Goal: Task Accomplishment & Management: Complete application form

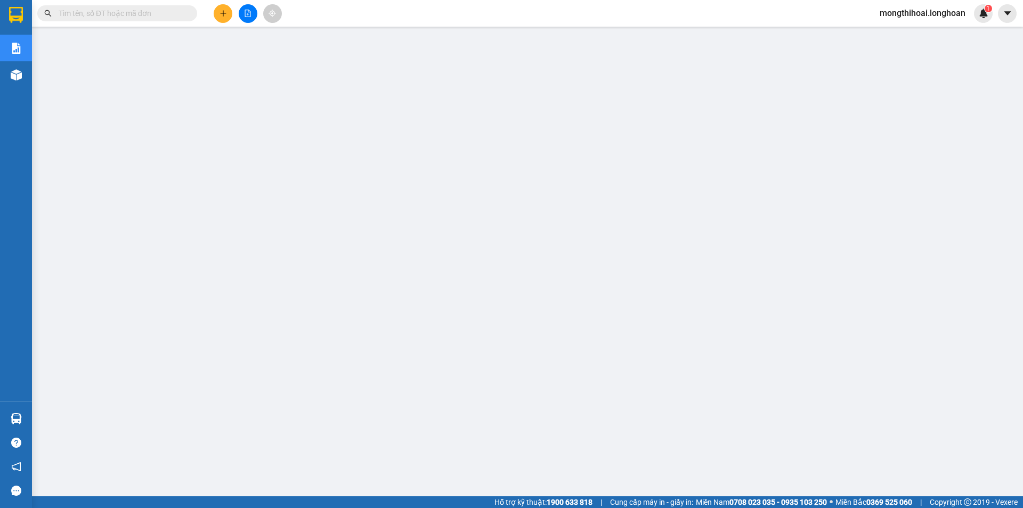
click at [174, 17] on input "text" at bounding box center [122, 13] width 126 height 12
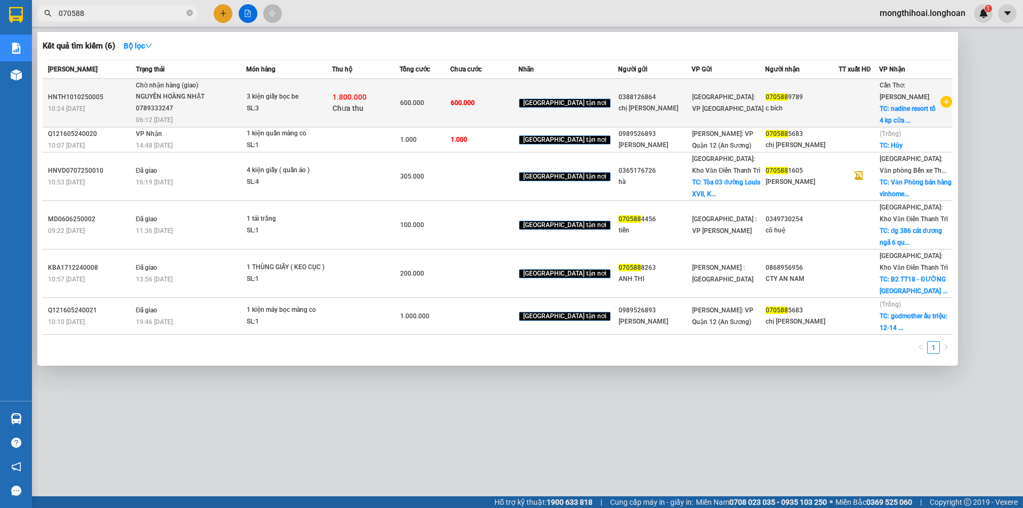
type input "070588"
click at [216, 98] on div "NGUYẾN HOÀNG NHẬT 0789333247" at bounding box center [176, 102] width 80 height 23
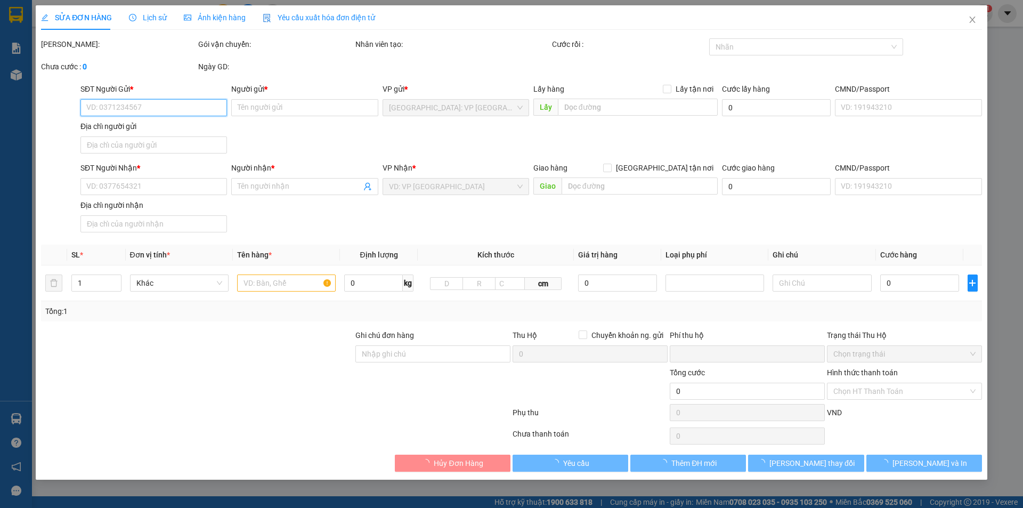
type input "0388126864"
type input "chị lộc"
type input "0705889789"
type input "c bích"
checkbox input "true"
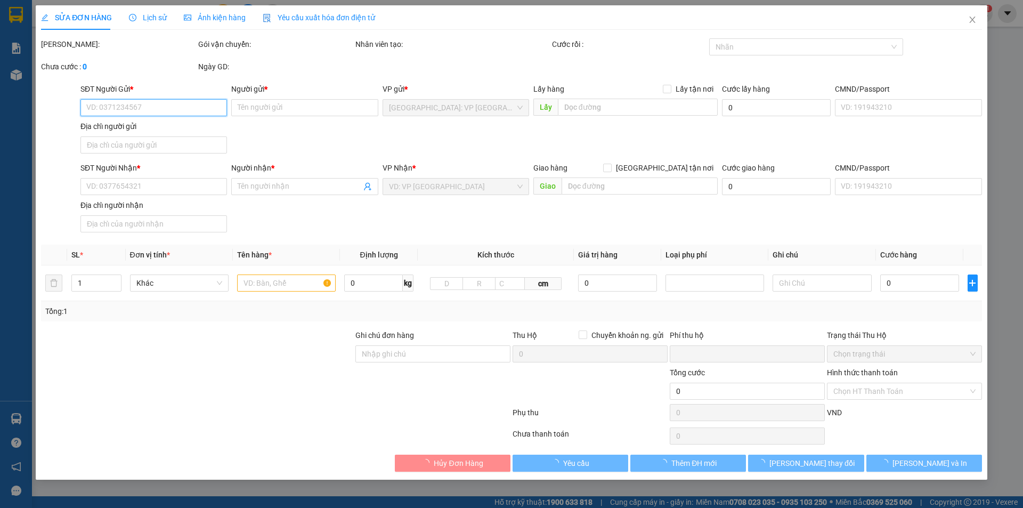
type input "nadine resort tổ 4 kp cửa lấp phú quốc"
type input "600.000"
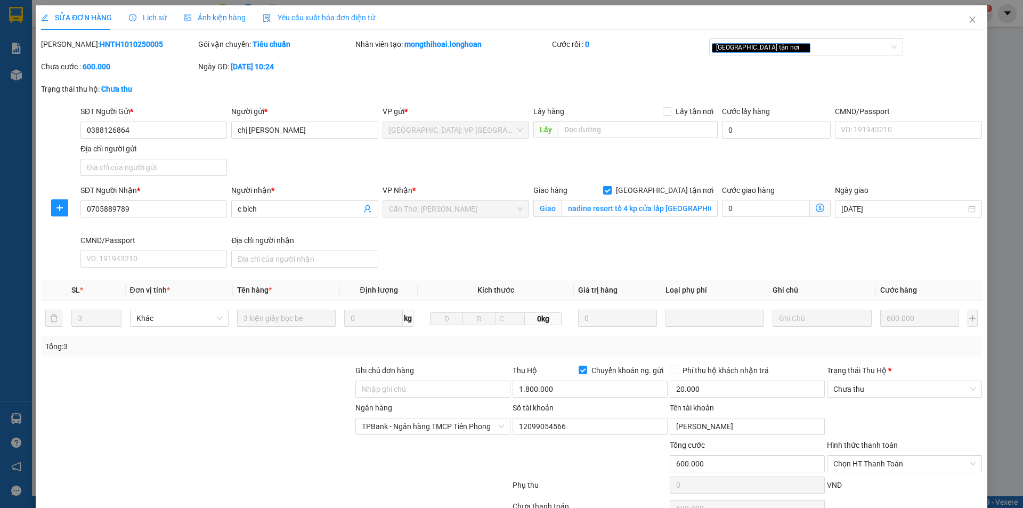
click at [150, 13] on span "Lịch sử" at bounding box center [148, 17] width 38 height 9
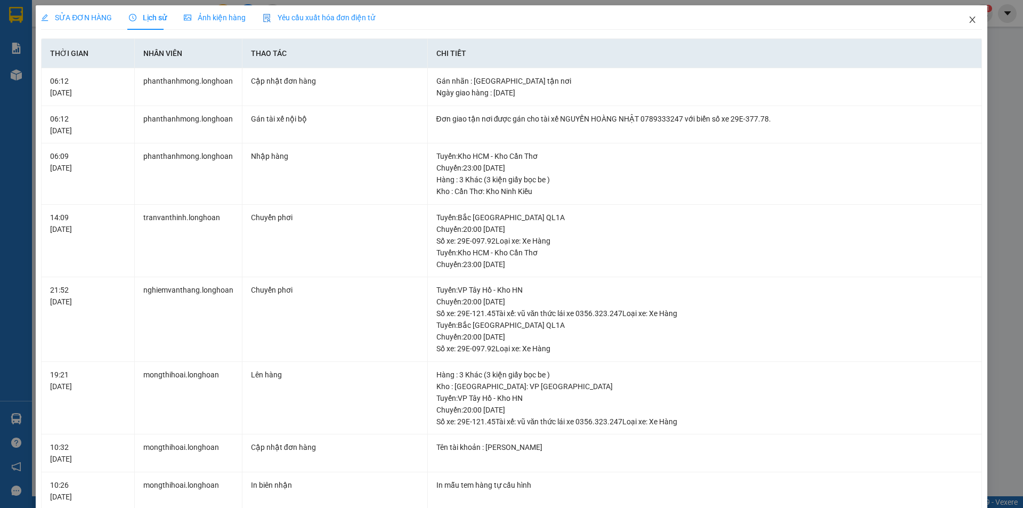
click at [968, 15] on span "Close" at bounding box center [973, 20] width 30 height 30
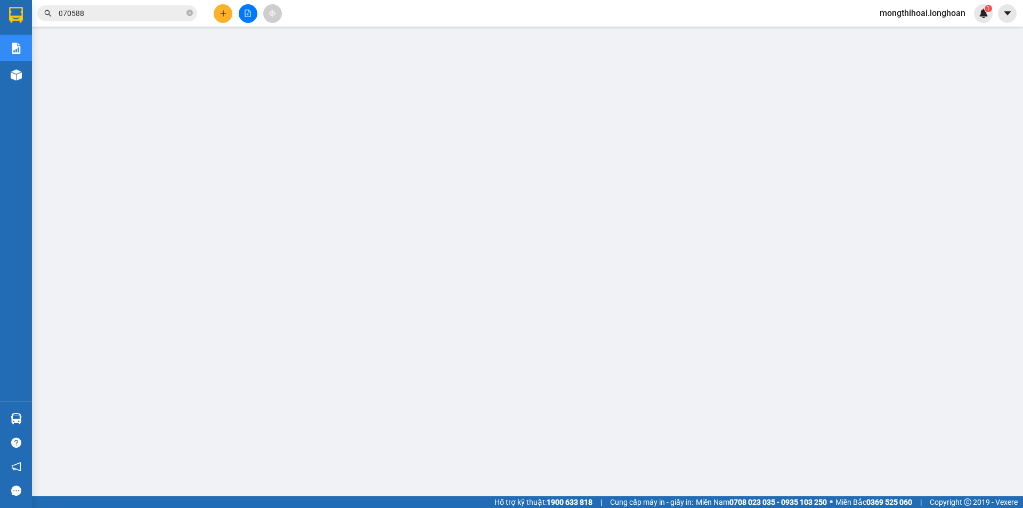
click at [151, 16] on input "070588" at bounding box center [122, 13] width 126 height 12
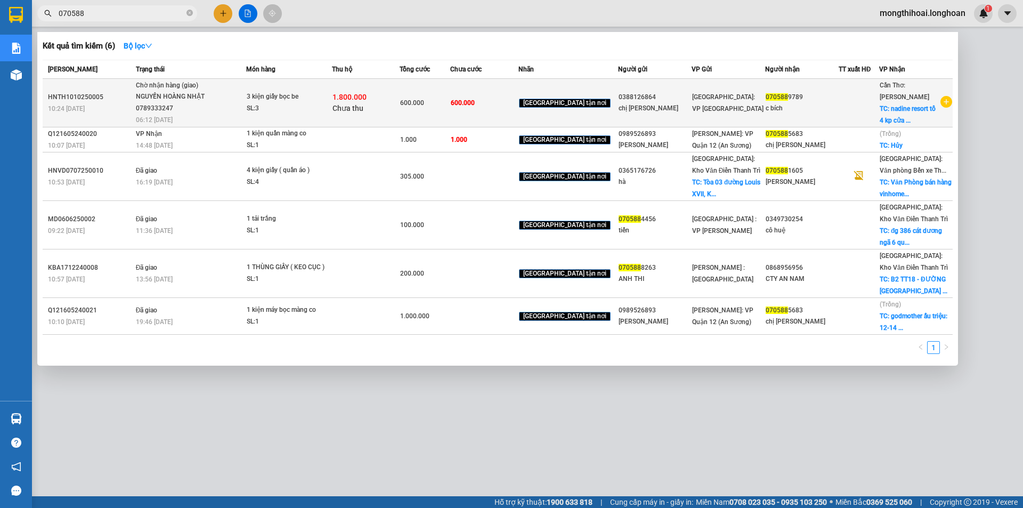
click at [518, 109] on td "600.000" at bounding box center [484, 103] width 68 height 48
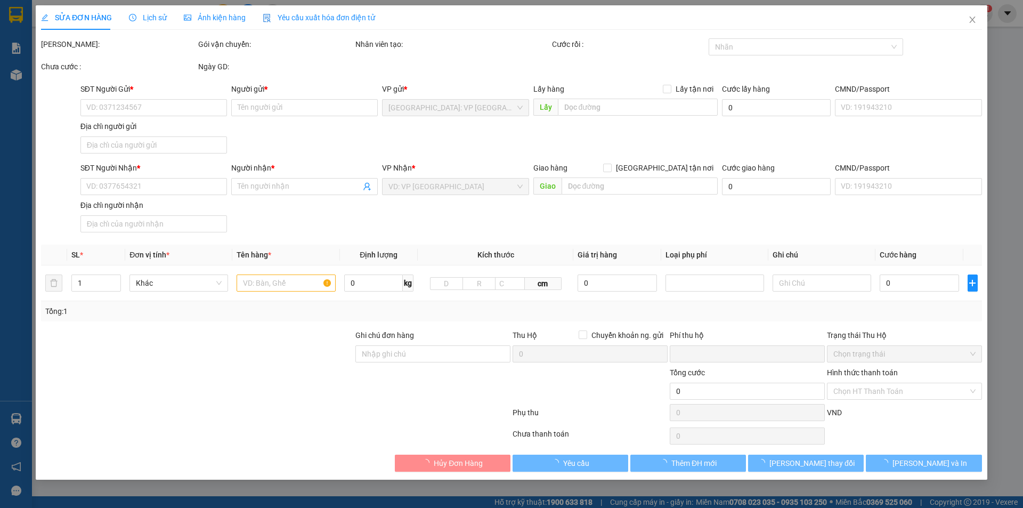
type input "0388126864"
type input "chị lộc"
type input "0705889789"
type input "c bích"
checkbox input "true"
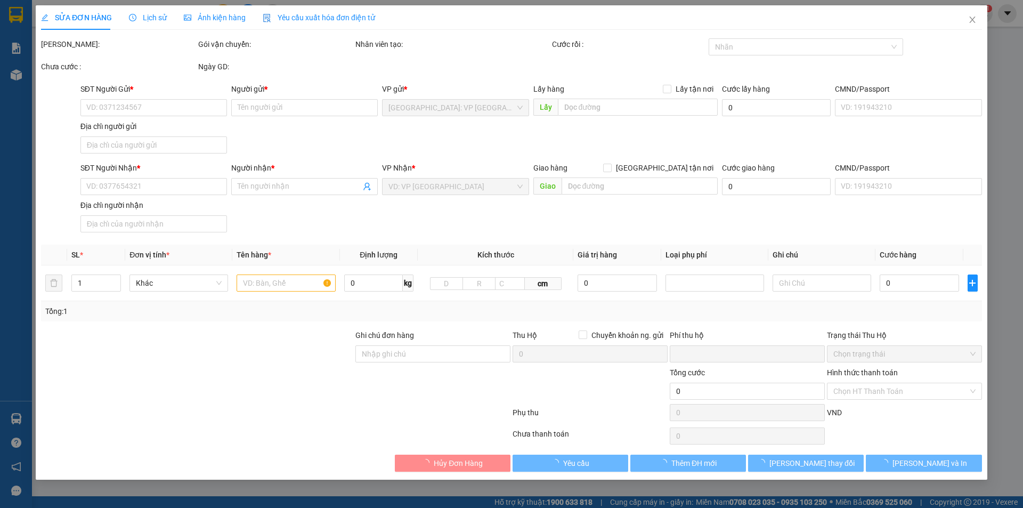
type input "nadine resort tổ 4 kp cửa lấp phú quốc"
type input "600.000"
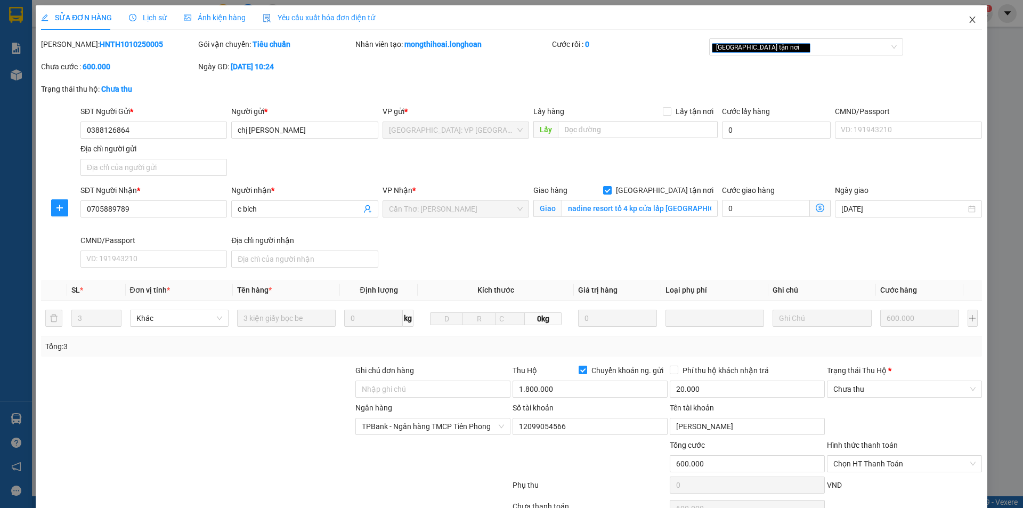
click at [959, 21] on span "Close" at bounding box center [973, 20] width 30 height 30
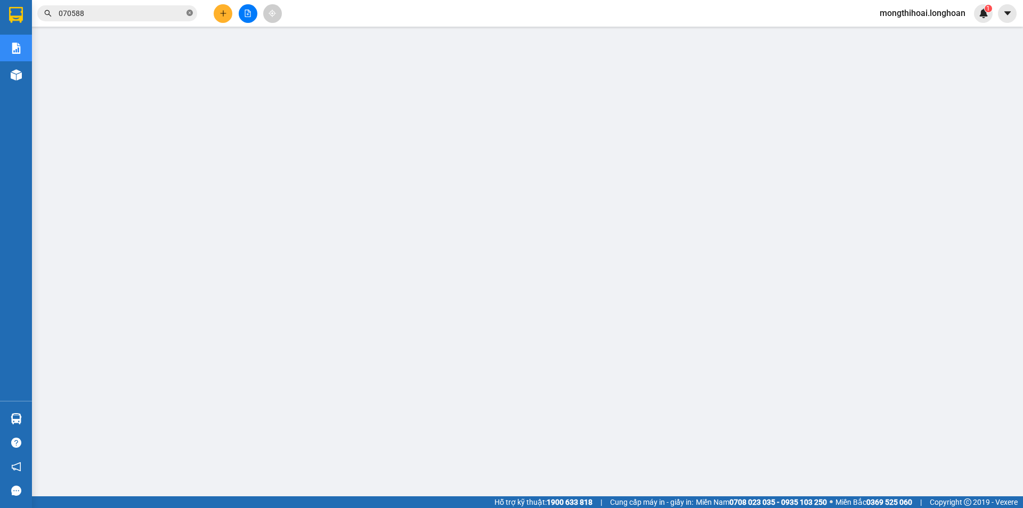
click at [190, 9] on span at bounding box center [189, 14] width 6 height 10
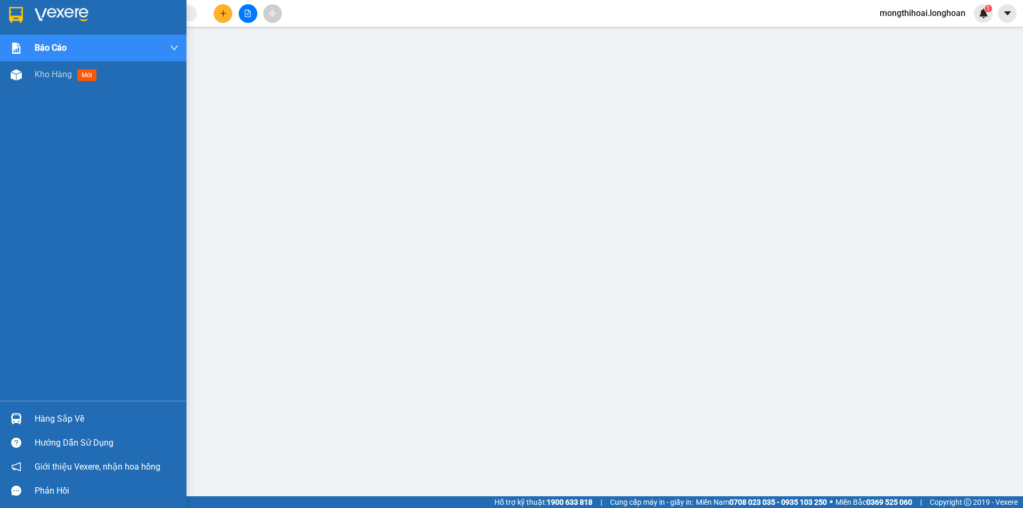
click at [1, 11] on div at bounding box center [93, 17] width 186 height 35
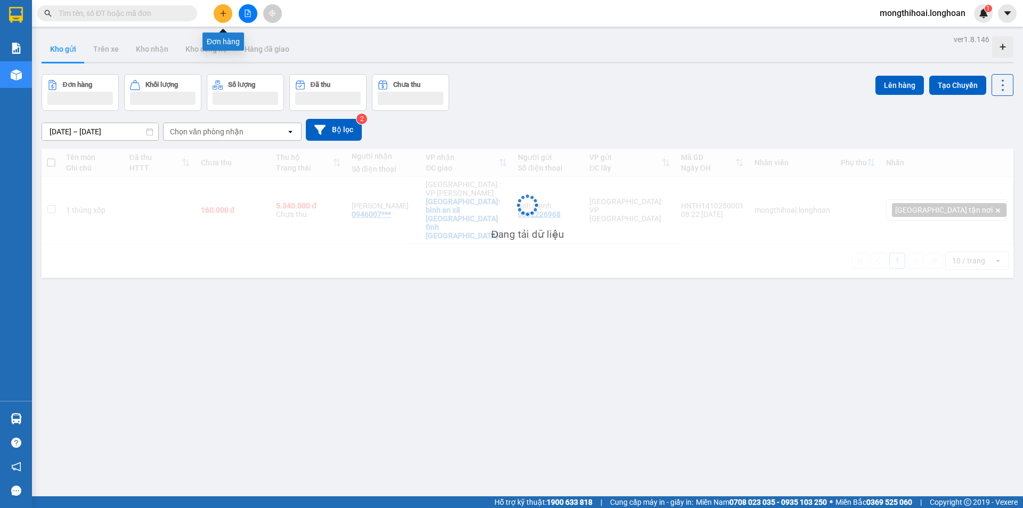
click at [222, 16] on icon "plus" at bounding box center [223, 13] width 7 height 7
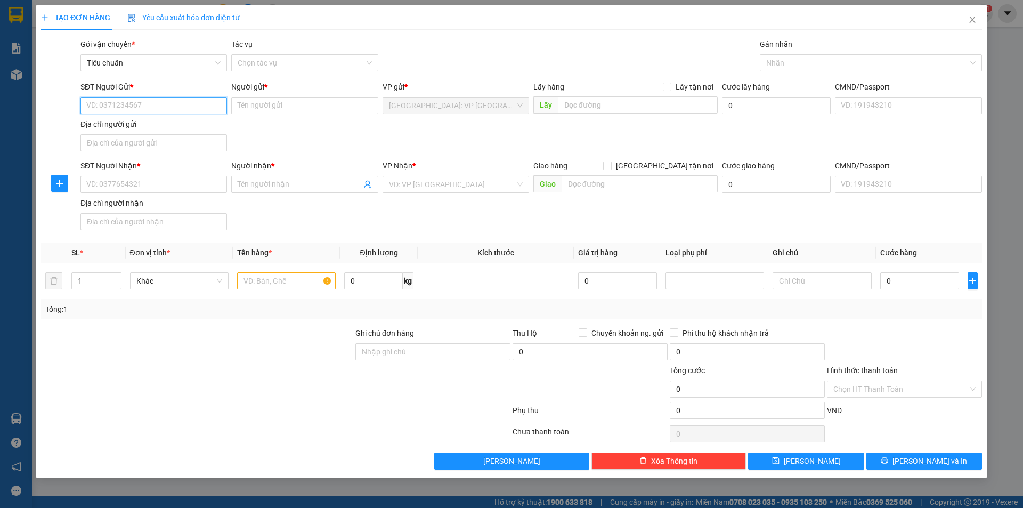
click at [204, 102] on input "SĐT Người Gửi *" at bounding box center [153, 105] width 147 height 17
click at [213, 103] on input "SĐT Người Gửi *" at bounding box center [153, 105] width 147 height 17
paste input "0979457287"
click at [208, 106] on input "0979457287" at bounding box center [153, 105] width 147 height 17
type input "0979457287"
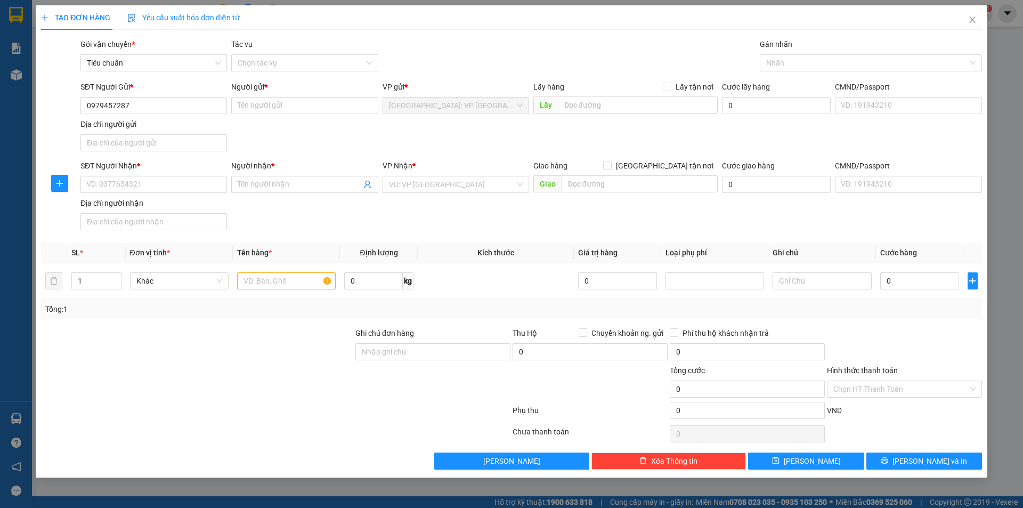
click at [194, 115] on div "SĐT Người Gửi * 0979457287" at bounding box center [153, 99] width 147 height 37
click at [196, 111] on input "0979457287" at bounding box center [153, 105] width 147 height 17
click at [172, 110] on input "SĐT Người Gửi *" at bounding box center [153, 105] width 147 height 17
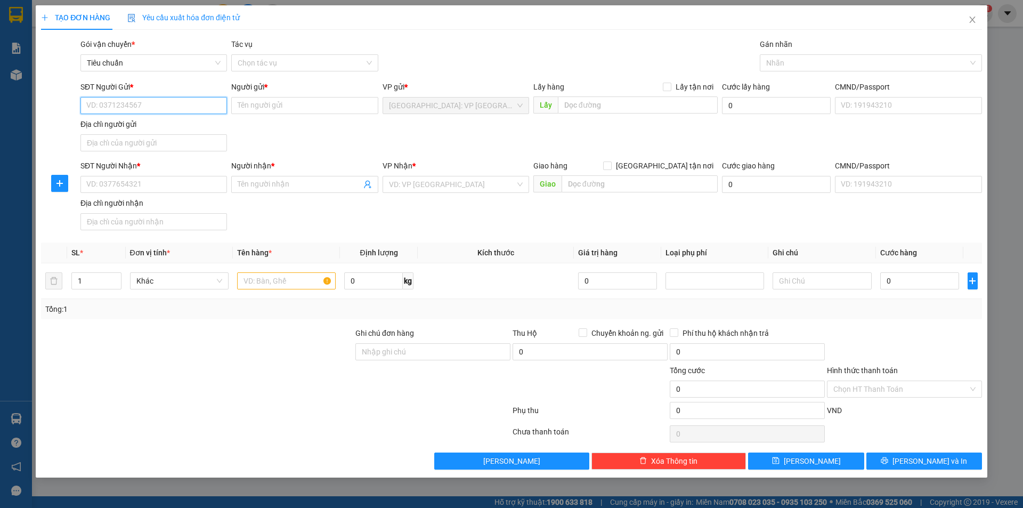
click at [190, 109] on input "SĐT Người Gửi *" at bounding box center [153, 105] width 147 height 17
click at [164, 94] on div "SĐT Người Gửi *" at bounding box center [153, 89] width 147 height 16
click at [163, 103] on input "0979" at bounding box center [153, 105] width 147 height 17
click at [167, 111] on input "09794572" at bounding box center [153, 105] width 147 height 17
click at [193, 109] on input "09794572" at bounding box center [153, 105] width 147 height 17
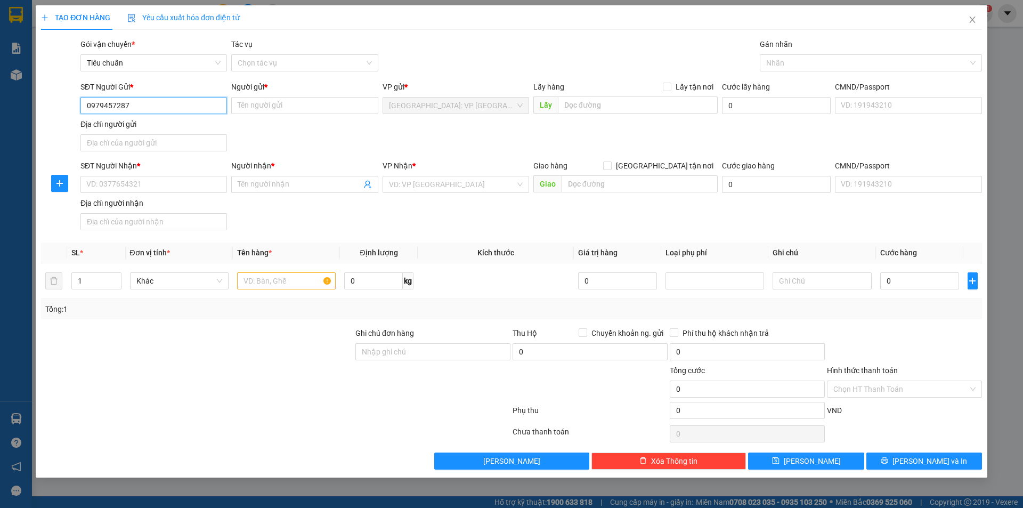
click at [102, 106] on input "0979457287" at bounding box center [153, 105] width 147 height 17
type input "0978457287"
click at [168, 124] on div "0978457287 - dầu gấc vinaga" at bounding box center [154, 127] width 134 height 12
type input "dầu gấc vinaga"
checkbox input "true"
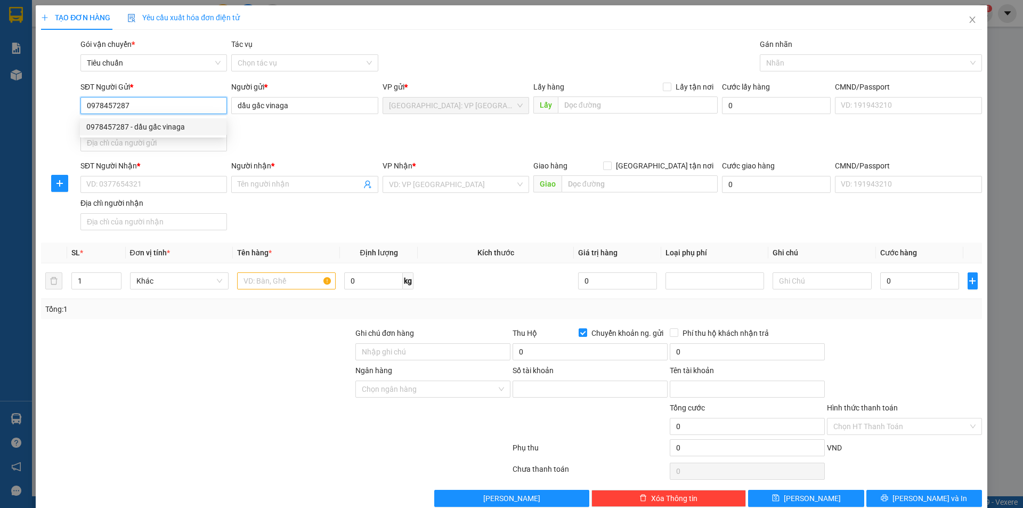
type input "0991000047980"
type input "nguyễn thị hoà"
type input "0978457287"
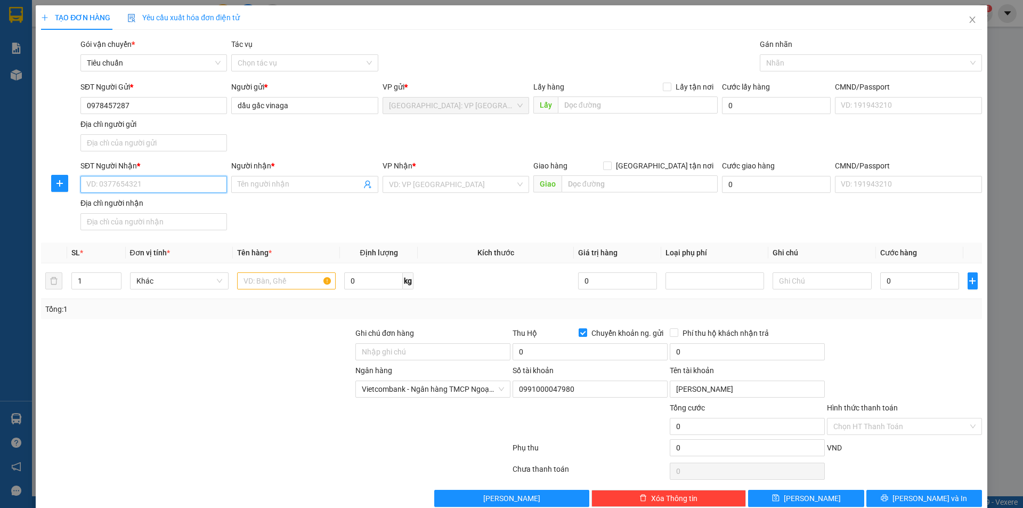
click at [194, 180] on input "SĐT Người Nhận *" at bounding box center [153, 184] width 147 height 17
click at [168, 182] on input "SĐT Người Nhận *" at bounding box center [153, 184] width 147 height 17
drag, startPoint x: 164, startPoint y: 207, endPoint x: 218, endPoint y: 202, distance: 55.1
click at [165, 206] on div "0378016388 - quyên" at bounding box center [152, 206] width 133 height 12
type input "0378016388"
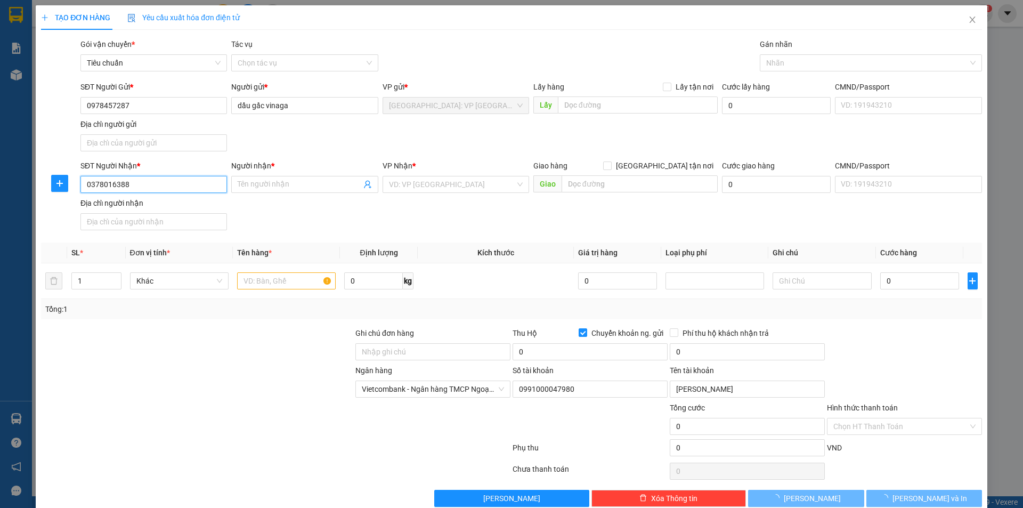
type input "quyên"
checkbox input "true"
type input "38 [GEOGRAPHIC_DATA] ,[GEOGRAPHIC_DATA]"
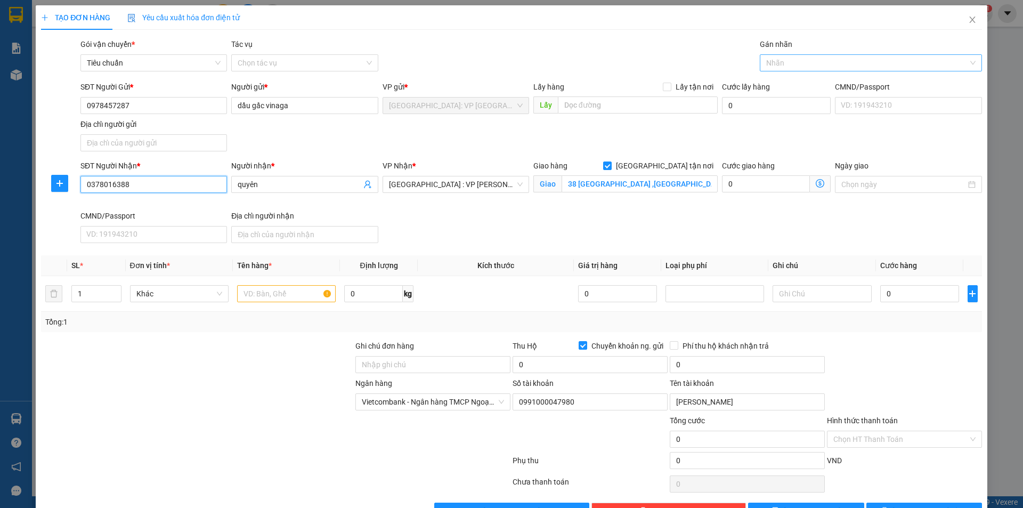
click at [797, 62] on div at bounding box center [865, 62] width 206 height 13
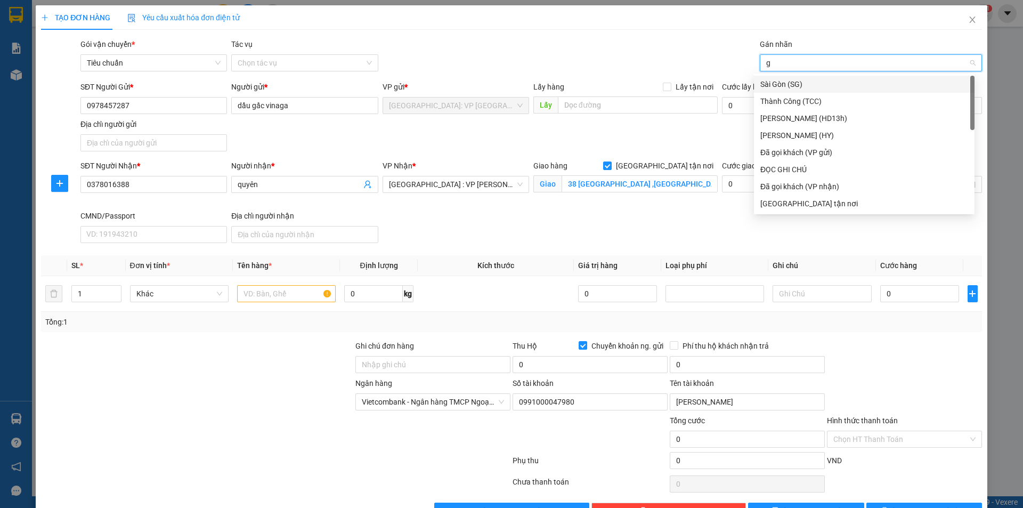
type input "gi"
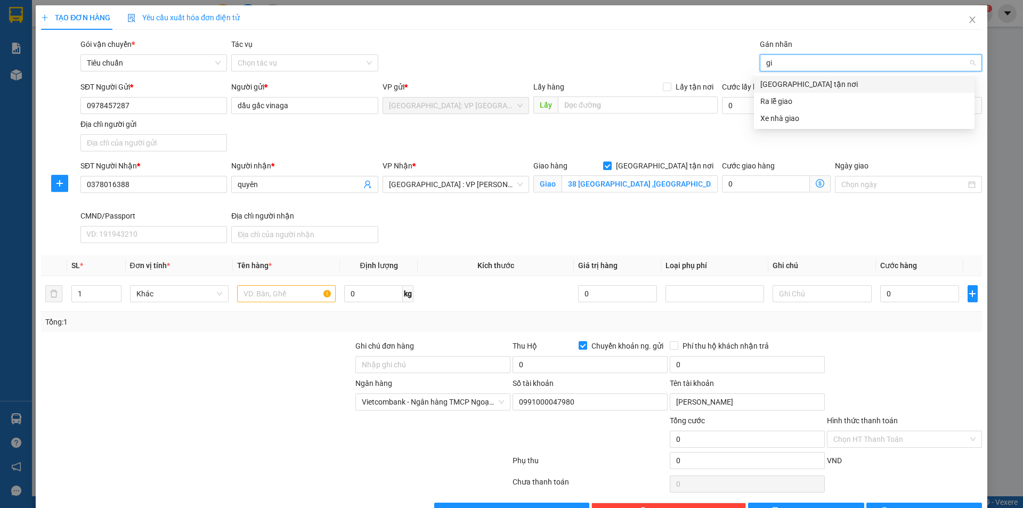
click at [802, 83] on div "[GEOGRAPHIC_DATA] tận nơi" at bounding box center [864, 84] width 208 height 12
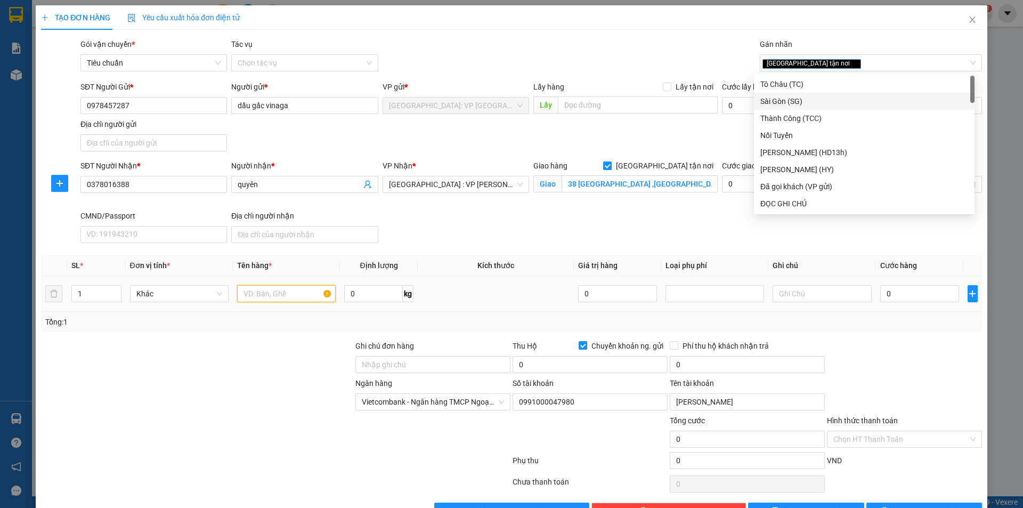
click at [283, 294] on input "text" at bounding box center [286, 293] width 99 height 17
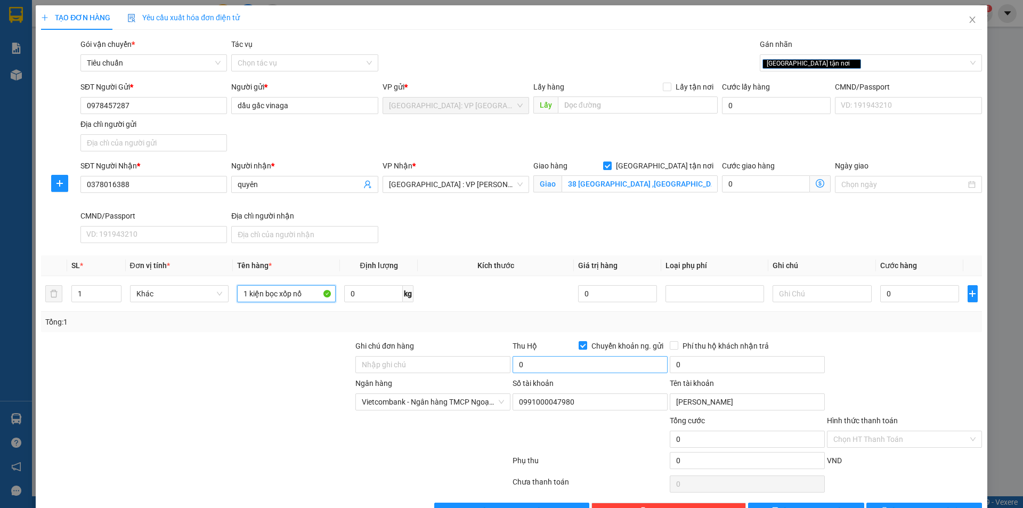
type input "1 kiện bọc xốp nổ"
click at [603, 360] on input "0" at bounding box center [590, 364] width 155 height 17
click at [570, 361] on input "0" at bounding box center [590, 364] width 155 height 17
type input "13.200.000"
click at [738, 363] on input "0" at bounding box center [747, 364] width 155 height 17
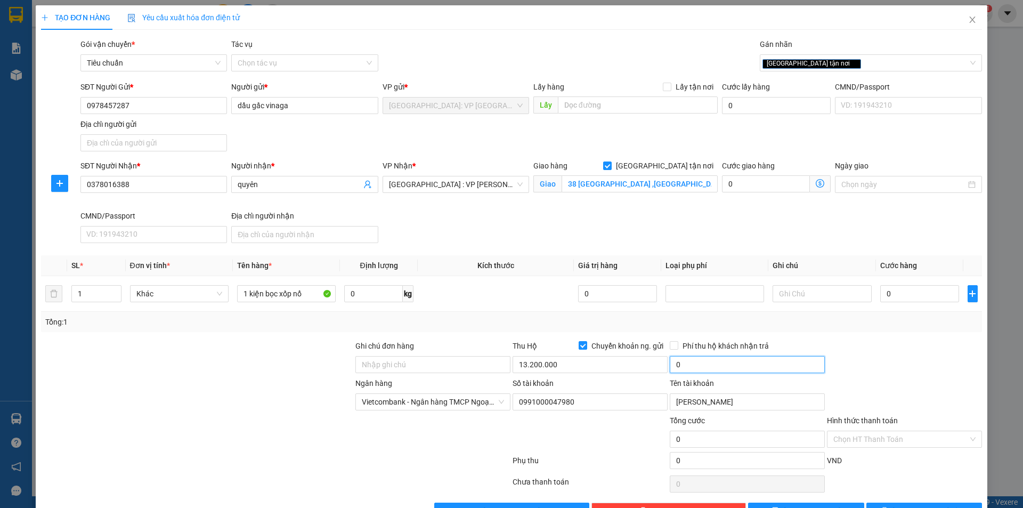
click at [740, 369] on input "0" at bounding box center [747, 364] width 155 height 17
type input "30.000"
click at [903, 299] on input "0" at bounding box center [919, 293] width 79 height 17
type input "1"
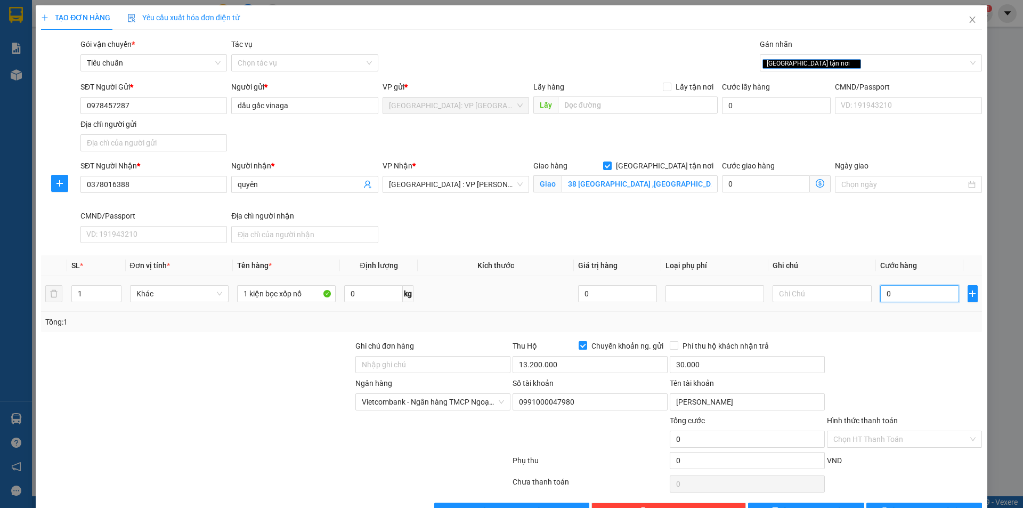
type input "1"
type input "16"
type input "160"
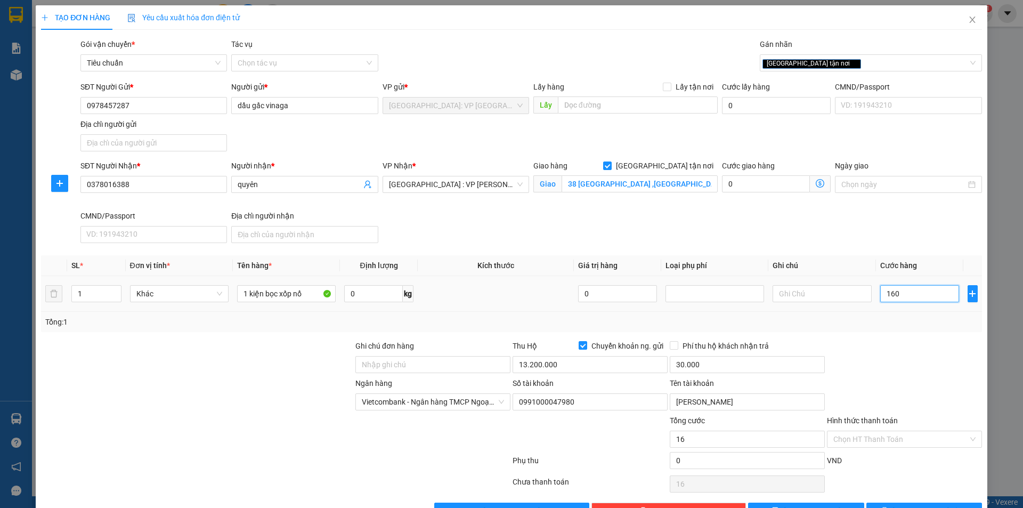
type input "160"
type input "1.600"
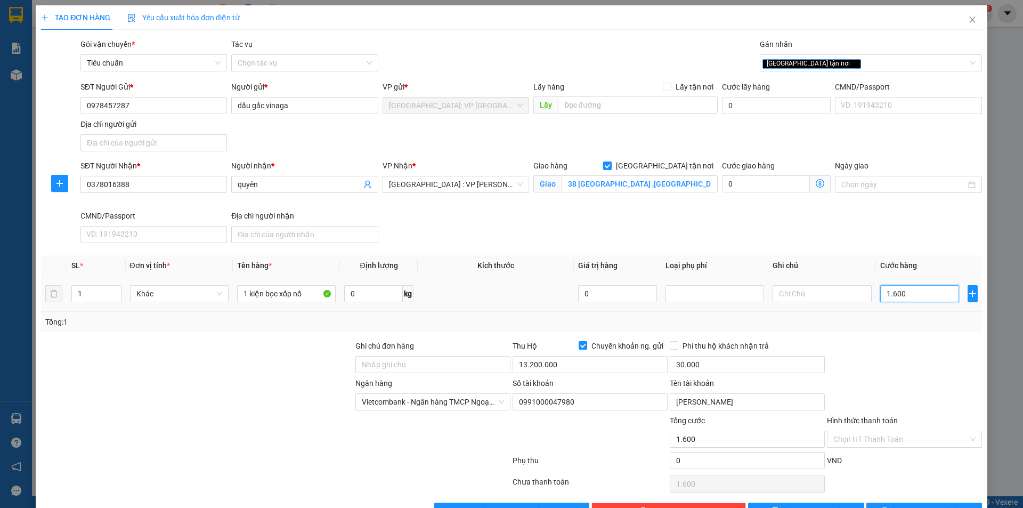
type input "16.000"
type input "160.000"
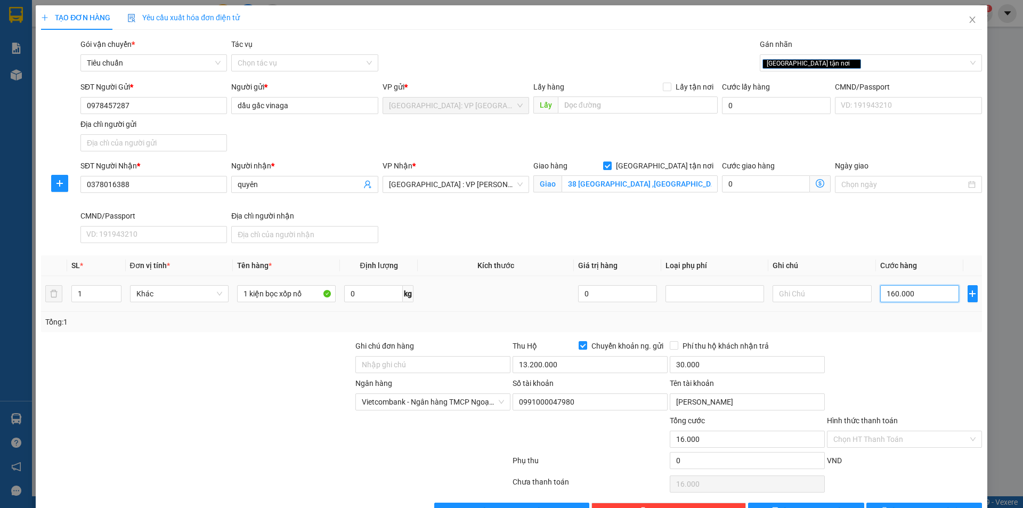
type input "160.000"
type input "1.600.000"
type input "160.000"
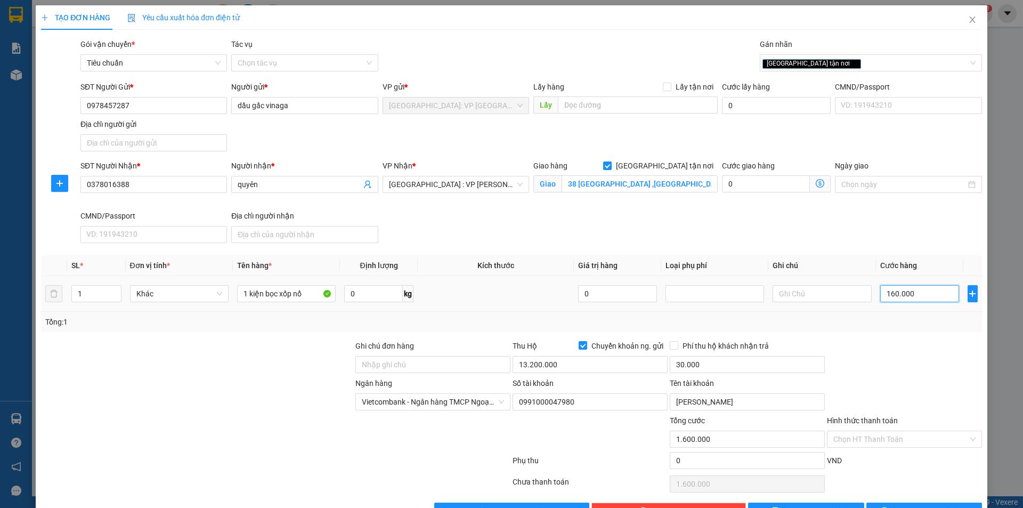
type input "160.000"
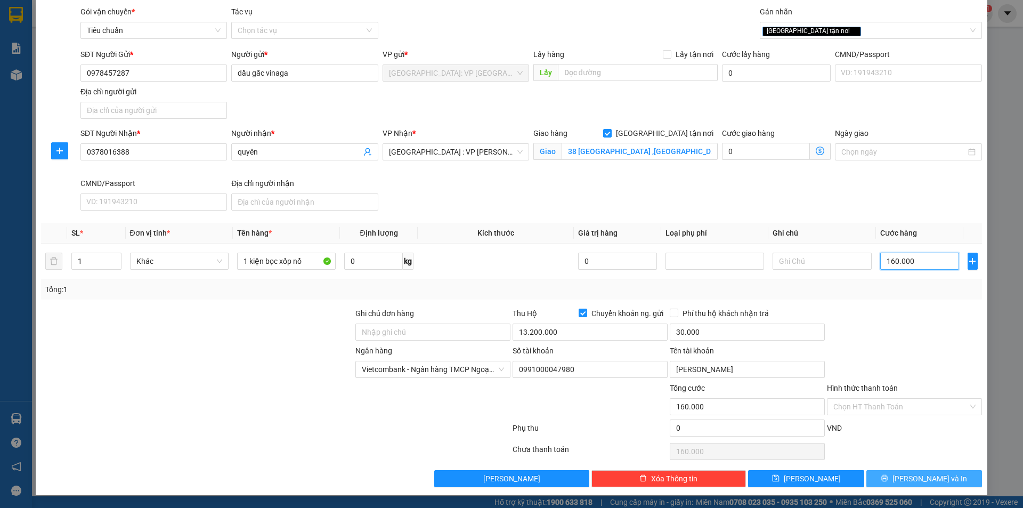
type input "160.000"
click at [917, 473] on span "[PERSON_NAME] và In" at bounding box center [930, 479] width 75 height 12
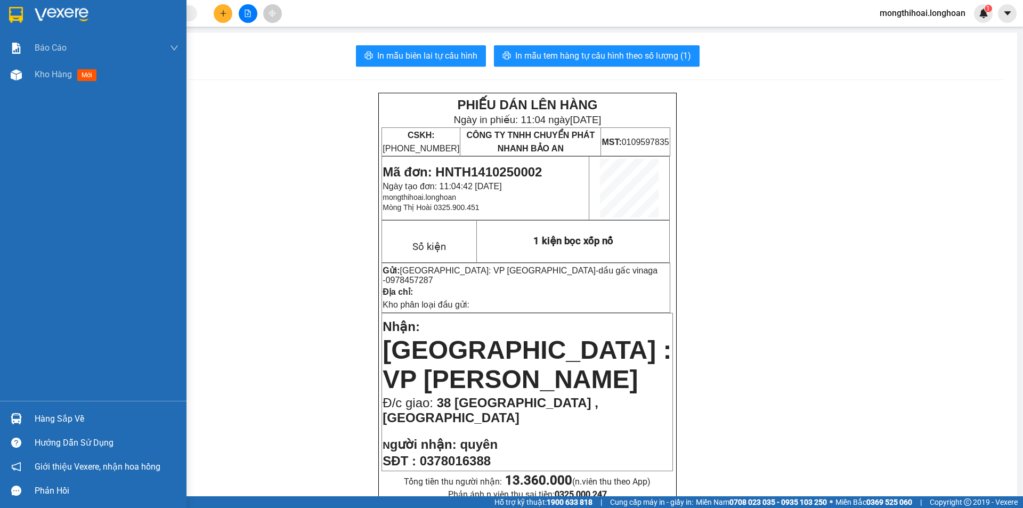
click at [1, 21] on div at bounding box center [93, 17] width 186 height 35
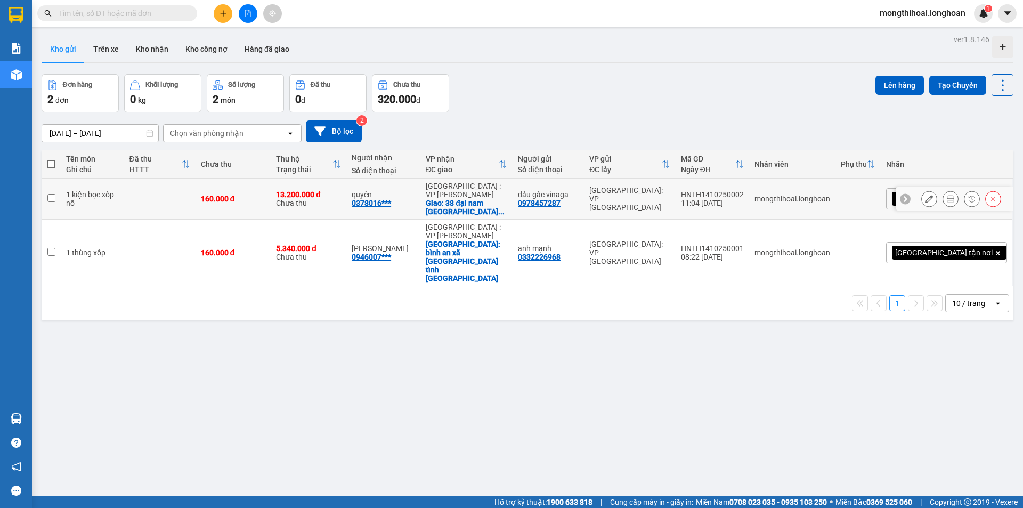
click at [926, 195] on icon at bounding box center [929, 198] width 7 height 7
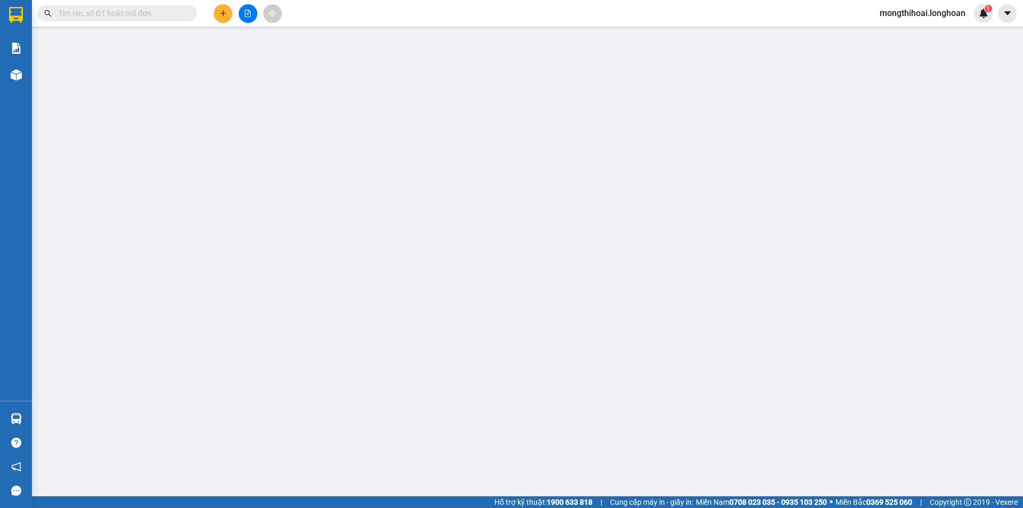
type input "0978457287"
type input "dầu gấc vinaga"
type input "0378016388"
type input "quyên"
checkbox input "true"
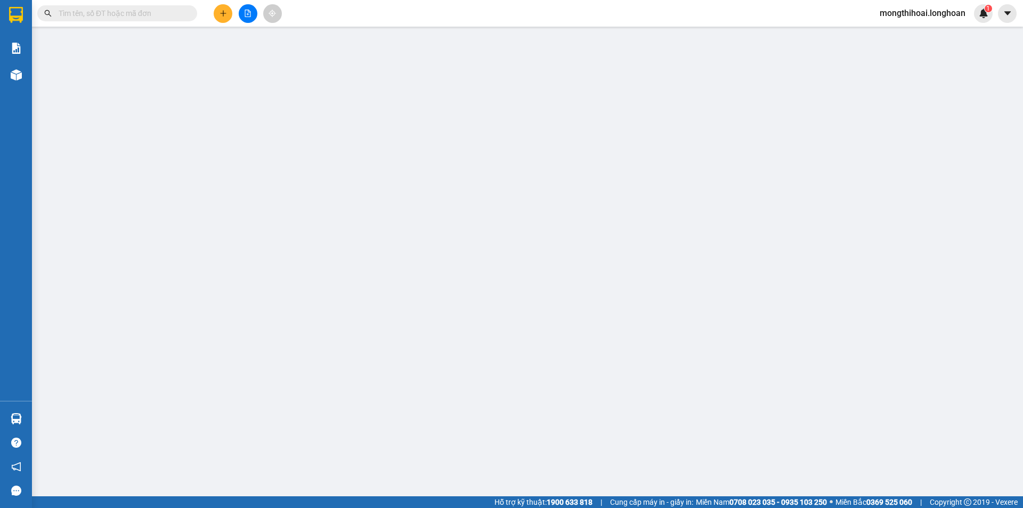
type input "38 [GEOGRAPHIC_DATA] ,[GEOGRAPHIC_DATA]"
type input "160.000"
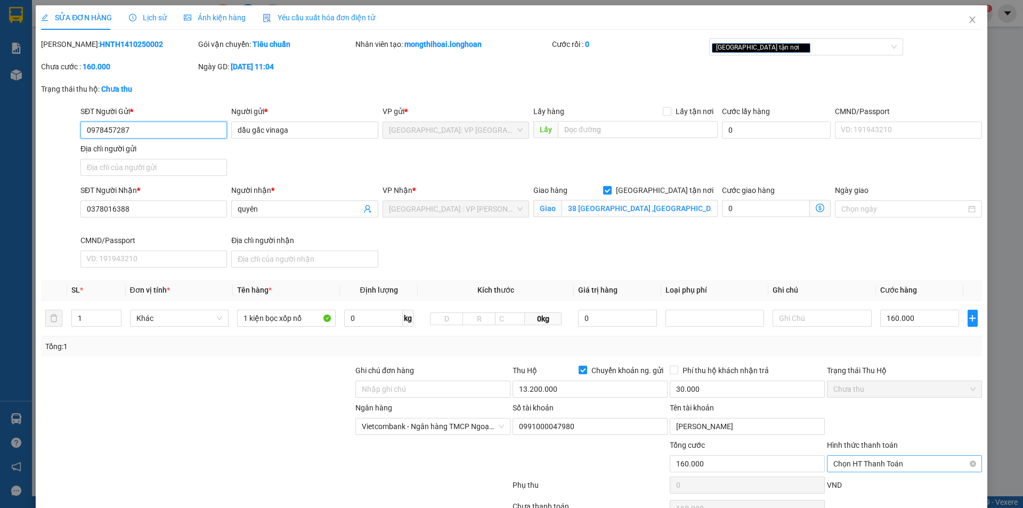
click at [872, 464] on span "Chọn HT Thanh Toán" at bounding box center [904, 464] width 142 height 16
click at [801, 369] on div "Phí thu hộ khách nhận trả" at bounding box center [747, 370] width 155 height 12
click at [968, 17] on icon "close" at bounding box center [972, 19] width 9 height 9
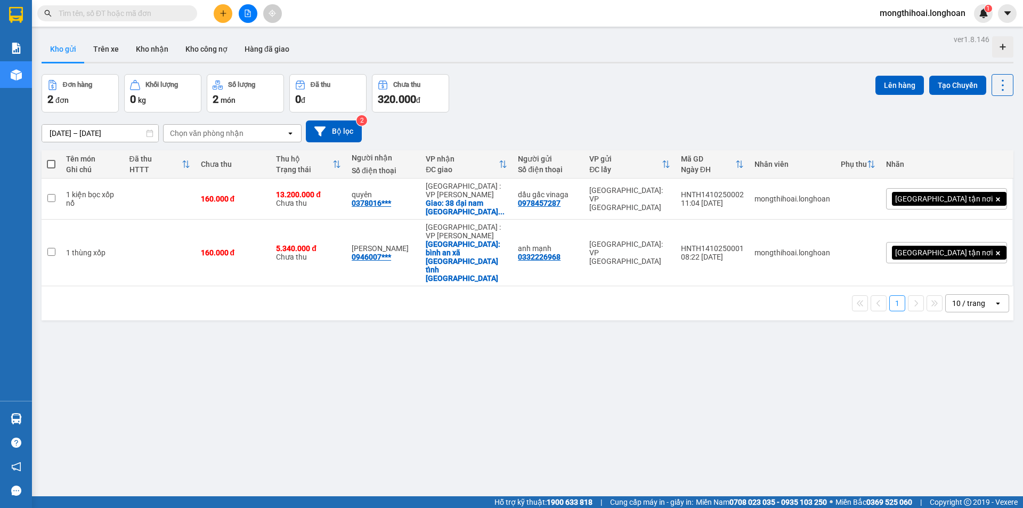
click at [220, 17] on icon "plus" at bounding box center [223, 13] width 7 height 7
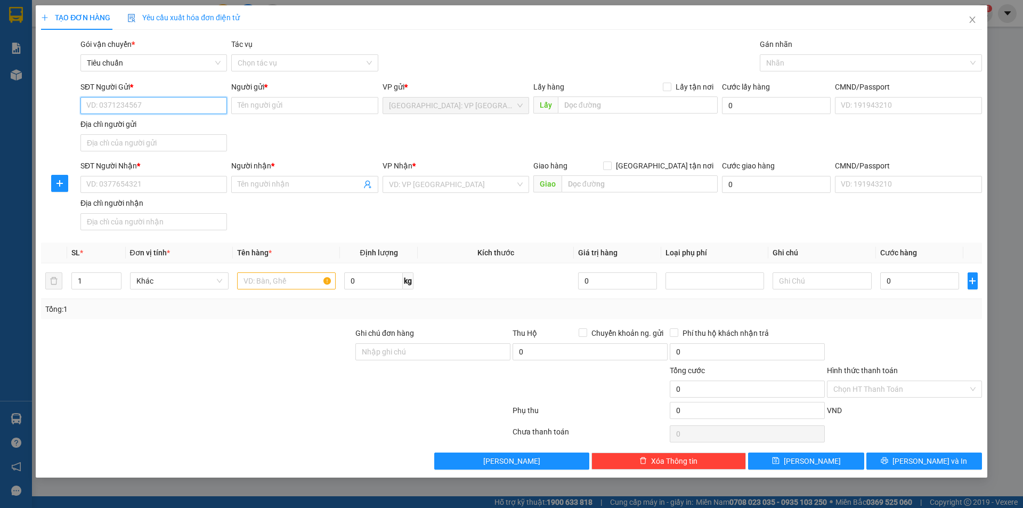
click at [215, 110] on input "SĐT Người Gửi *" at bounding box center [153, 105] width 147 height 17
click at [190, 104] on input "SĐT Người Gửi *" at bounding box center [153, 105] width 147 height 17
click at [184, 108] on input "0968" at bounding box center [153, 105] width 147 height 17
drag, startPoint x: 145, startPoint y: 127, endPoint x: 272, endPoint y: 149, distance: 128.2
click at [151, 125] on div "0968253826 - ANH TRIỀU" at bounding box center [154, 127] width 134 height 12
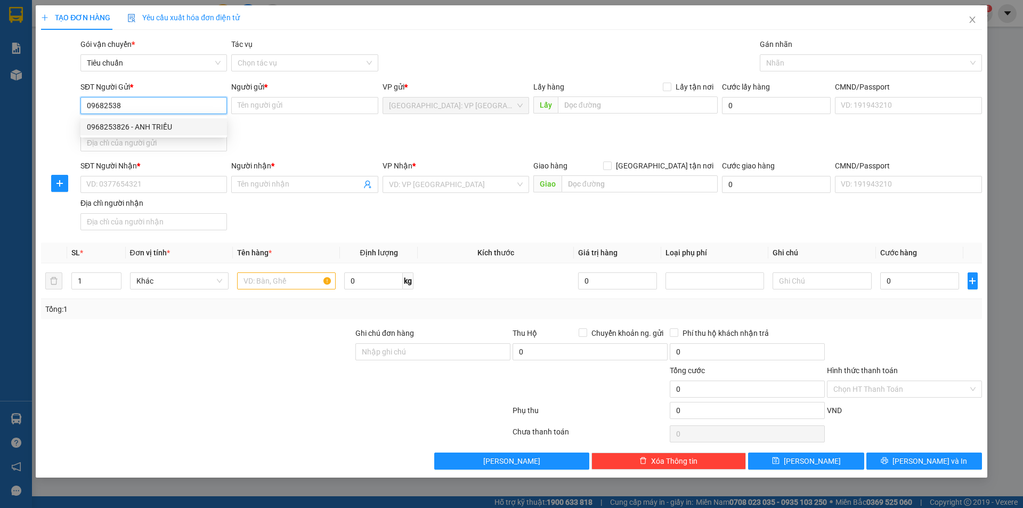
type input "0968253826"
type input "ANH TRIỀU"
type input "0968253826"
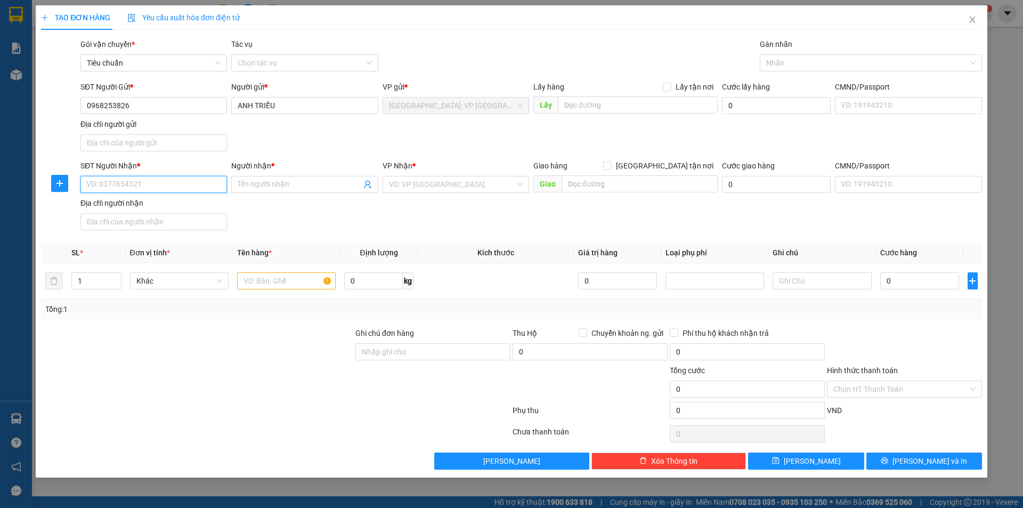
click at [219, 180] on input "SĐT Người Nhận *" at bounding box center [153, 184] width 147 height 17
click at [187, 188] on input "SĐT Người Nhận *" at bounding box center [153, 184] width 147 height 17
click at [166, 185] on input "0356220" at bounding box center [153, 184] width 147 height 17
drag, startPoint x: 134, startPoint y: 206, endPoint x: 408, endPoint y: 194, distance: 273.6
click at [137, 206] on div "0356220475 - hiếu" at bounding box center [154, 206] width 134 height 12
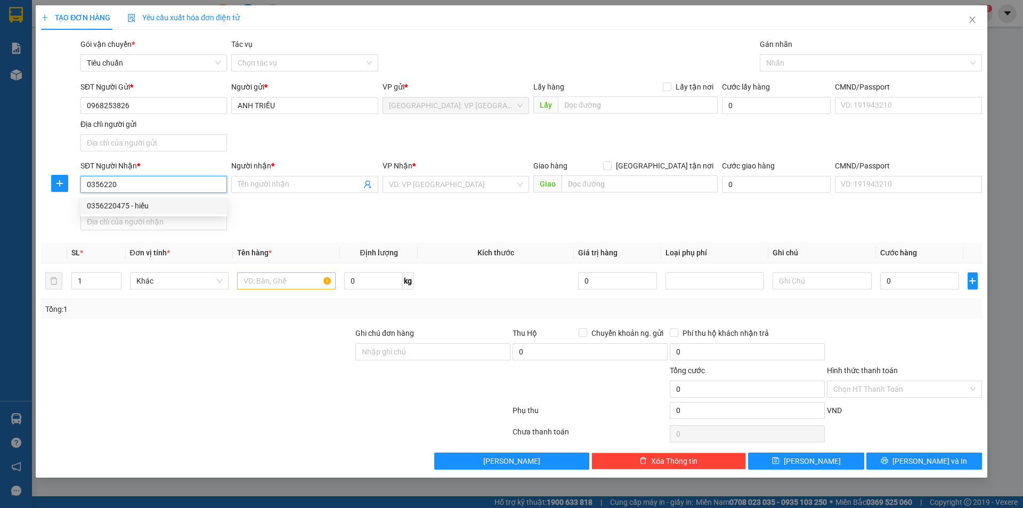
type input "0356220475"
type input "hiếu"
checkbox input "true"
type input "367 hùng vương hồng bàng hải phòng"
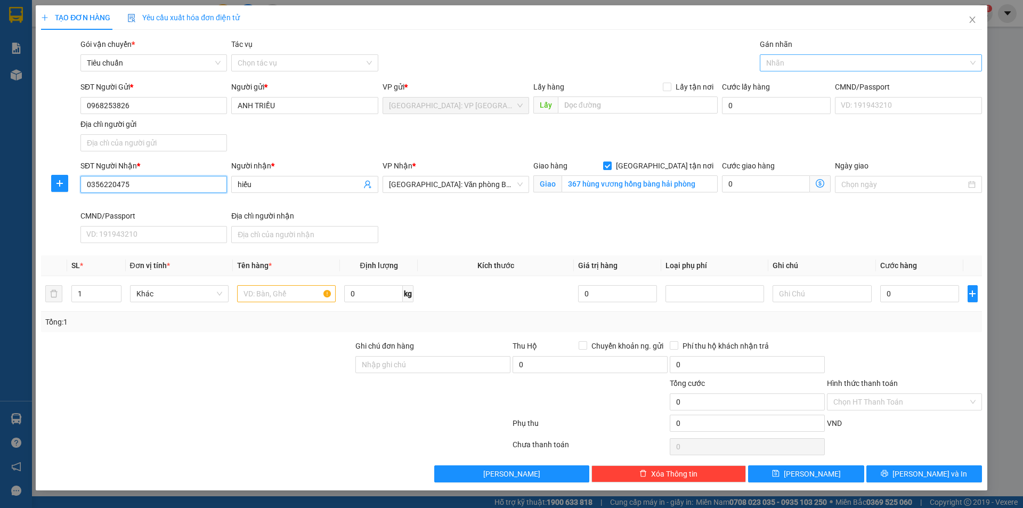
click at [788, 58] on div at bounding box center [865, 62] width 206 height 13
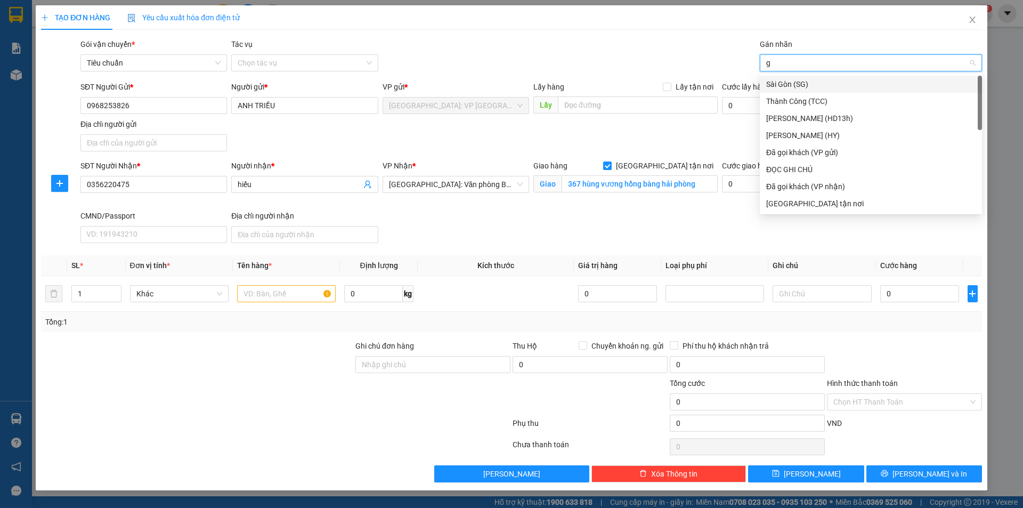
type input "gi"
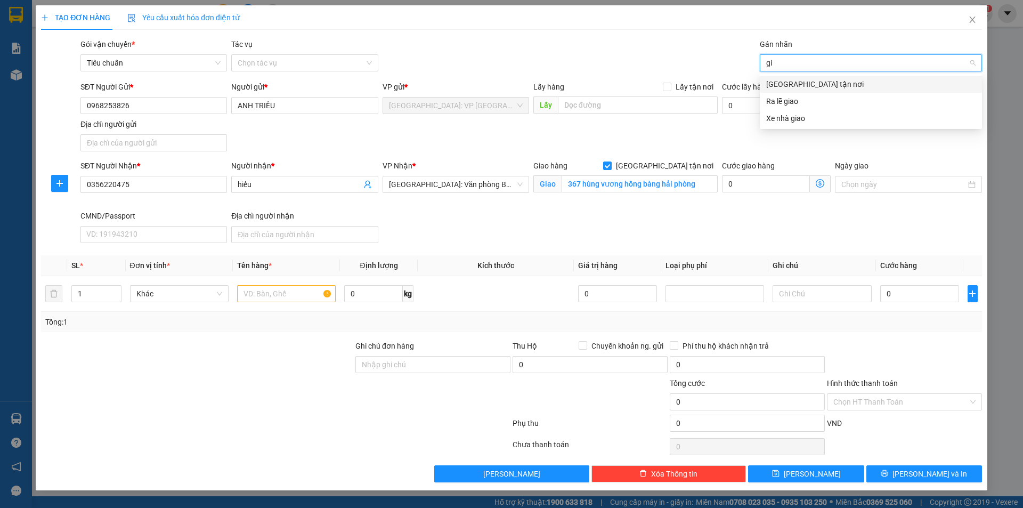
click at [791, 85] on div "[GEOGRAPHIC_DATA] tận nơi" at bounding box center [870, 84] width 209 height 12
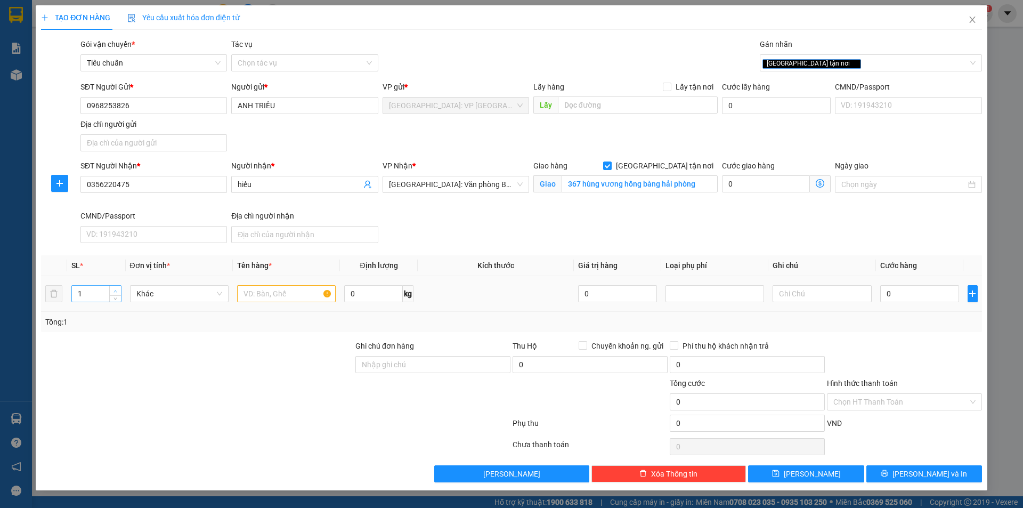
type input "2"
click at [116, 289] on icon "up" at bounding box center [115, 291] width 4 height 4
click at [269, 298] on input "text" at bounding box center [286, 293] width 99 height 17
click at [274, 293] on input "2 kiện sắt bọc be" at bounding box center [286, 293] width 99 height 17
type input "2 kiện sắt đen bọc be"
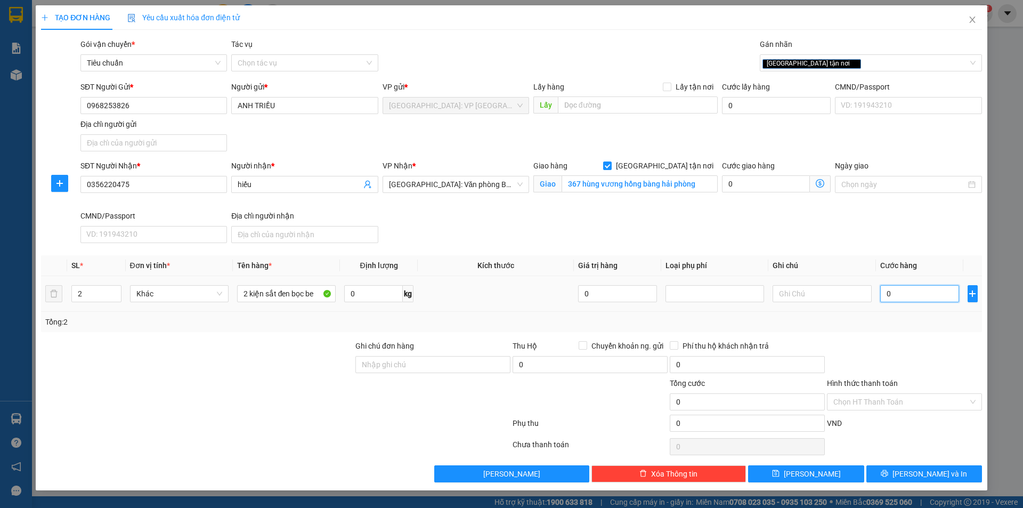
click at [936, 292] on input "0" at bounding box center [919, 293] width 79 height 17
drag, startPoint x: 904, startPoint y: 290, endPoint x: 898, endPoint y: 288, distance: 6.0
click at [904, 290] on input "0" at bounding box center [919, 293] width 79 height 17
click at [908, 286] on input "0" at bounding box center [919, 293] width 79 height 17
type input "02"
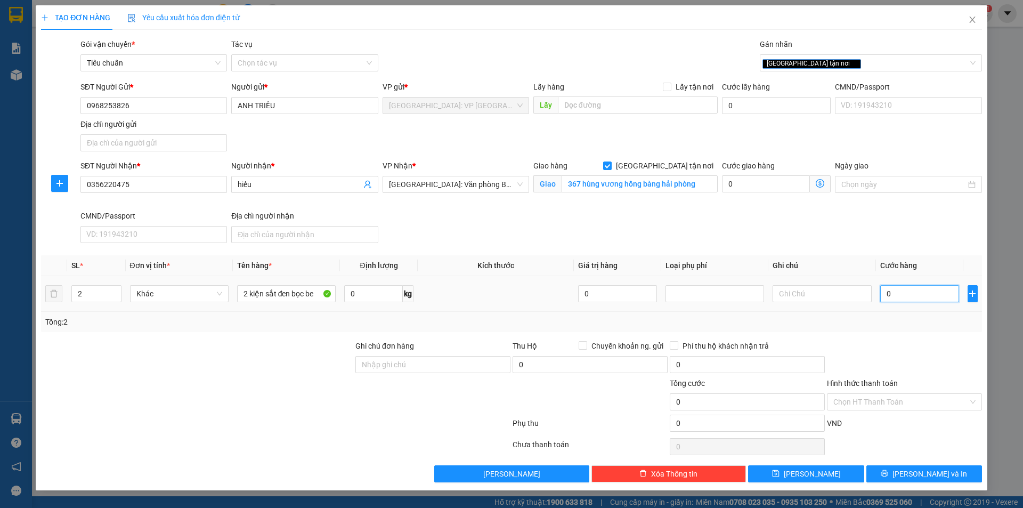
type input "2"
type input "020"
type input "20"
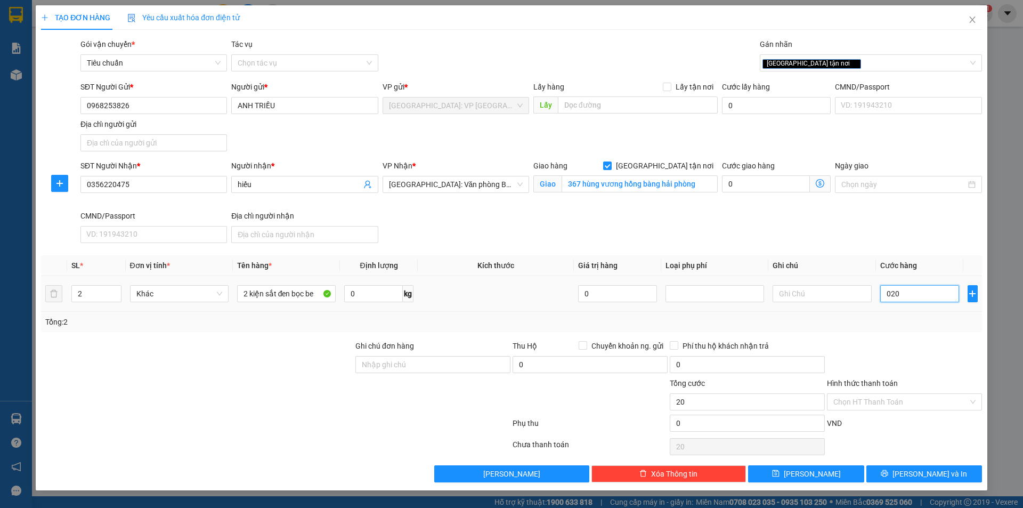
type input "0.200"
type input "200"
type input "02.000"
type input "2.000"
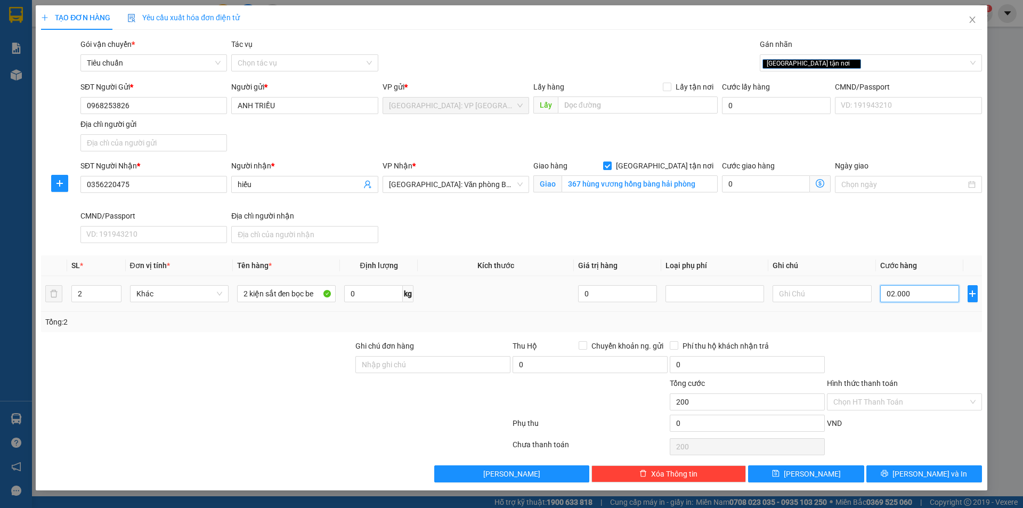
type input "2.000"
type input "020.000"
type input "20.000"
type input "0.200.000"
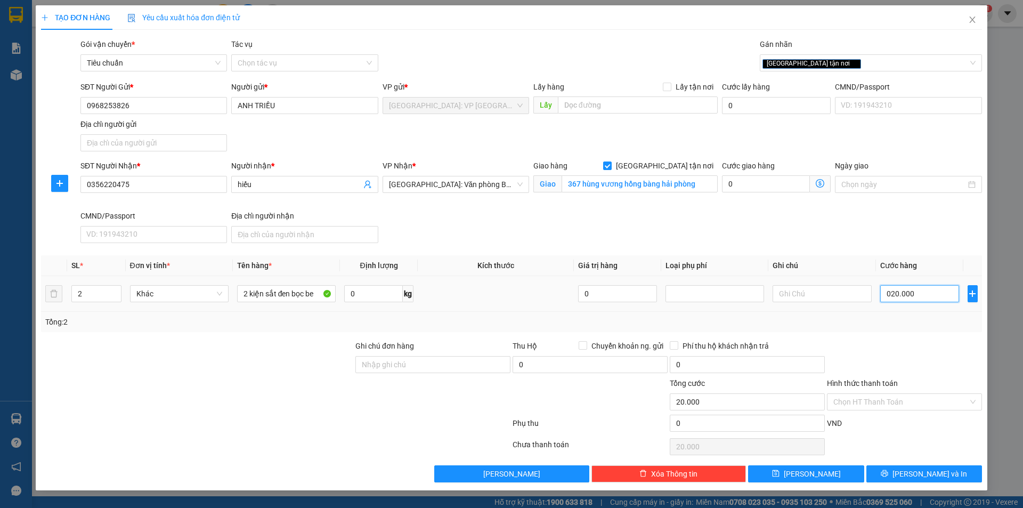
type input "200.000"
click at [935, 475] on span "[PERSON_NAME] và In" at bounding box center [930, 474] width 75 height 12
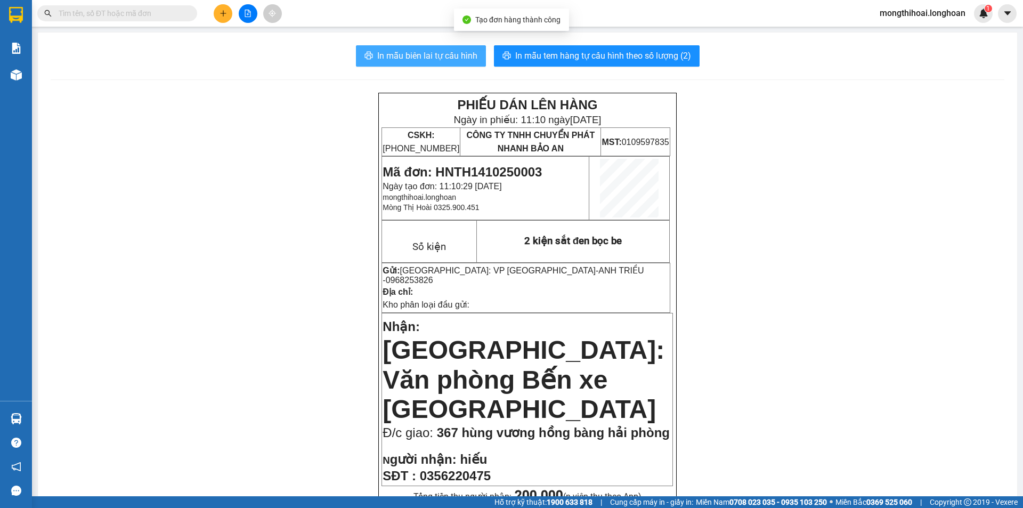
drag, startPoint x: 435, startPoint y: 53, endPoint x: 804, endPoint y: 145, distance: 380.1
click at [438, 51] on span "In mẫu biên lai tự cấu hình" at bounding box center [427, 55] width 100 height 13
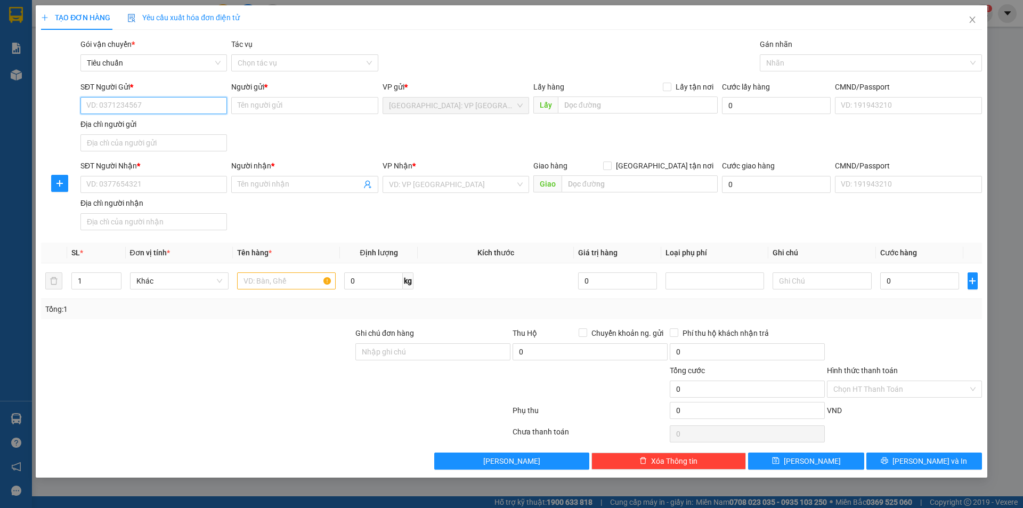
click at [183, 104] on input "SĐT Người Gửi *" at bounding box center [153, 105] width 147 height 17
click at [194, 107] on input "SĐT Người Gửi *" at bounding box center [153, 105] width 147 height 17
click at [87, 102] on input "00888602222" at bounding box center [153, 105] width 147 height 17
click at [90, 102] on input "00888602222" at bounding box center [153, 105] width 147 height 17
type input "0888602222"
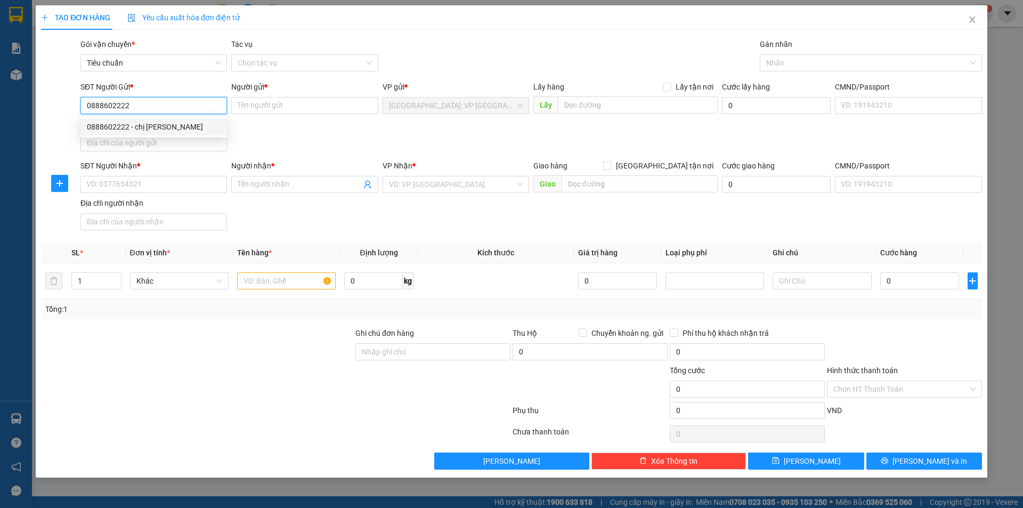
click at [166, 124] on div "0888602222 - chị huyền" at bounding box center [154, 127] width 134 height 12
type input "chị [PERSON_NAME]"
checkbox input "true"
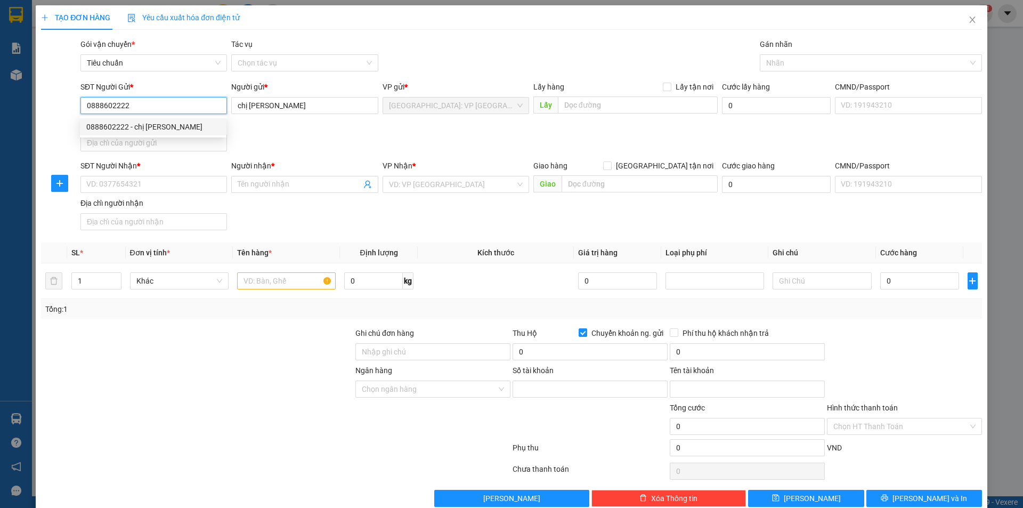
type input "0451000299067"
type input "Nguyễn Thị Huyền"
type input "0888602222"
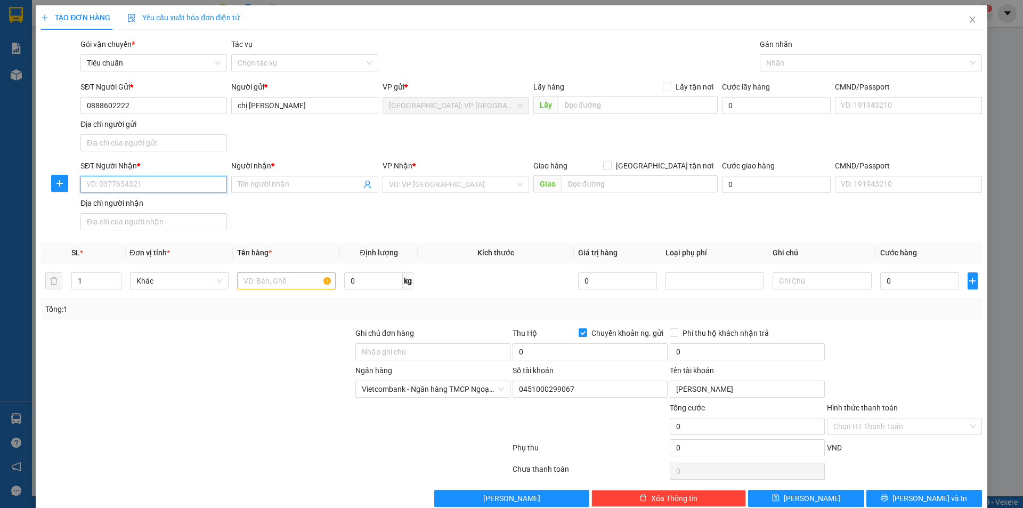
click at [200, 191] on input "SĐT Người Nhận *" at bounding box center [153, 184] width 147 height 17
type input "0982206335"
drag, startPoint x: 145, startPoint y: 208, endPoint x: 154, endPoint y: 204, distance: 10.0
click at [146, 208] on div "0982206335 - anh quang" at bounding box center [152, 206] width 133 height 12
type input "[PERSON_NAME]"
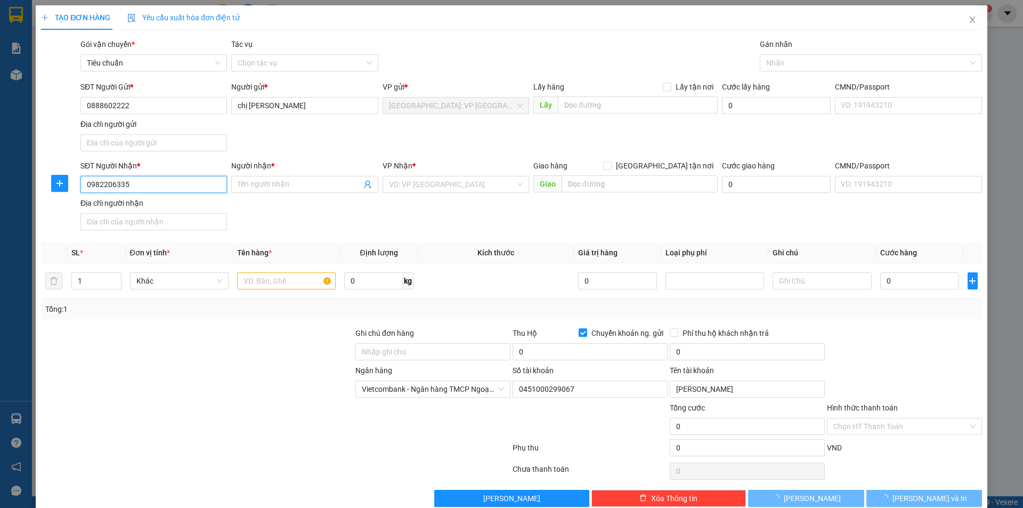
checkbox input "true"
type input "ngõ 64 kp thọ môn bình bảng từ [GEOGRAPHIC_DATA]"
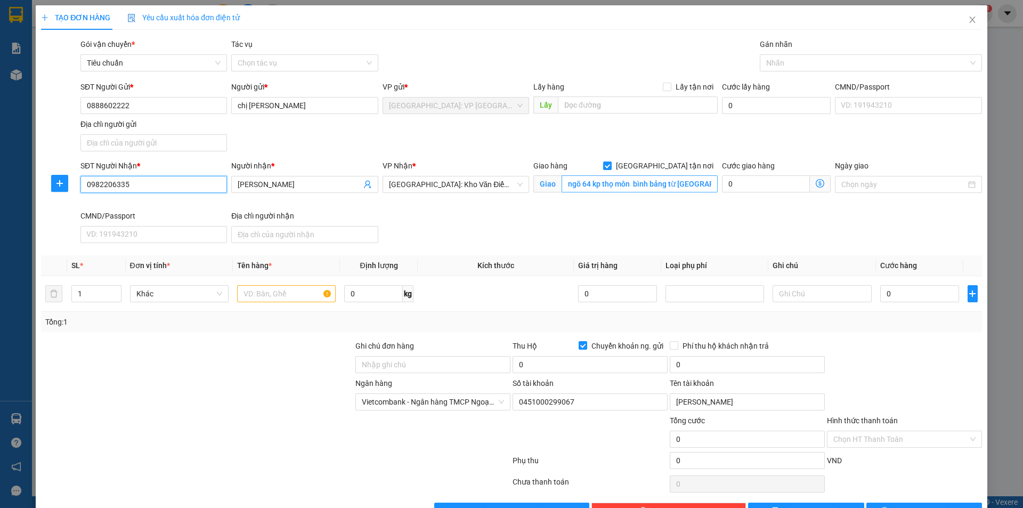
type input "0982206335"
click at [666, 187] on input "ngõ 64 kp thọ môn bình bảng từ [GEOGRAPHIC_DATA]" at bounding box center [640, 183] width 156 height 17
click at [665, 185] on input "ngõ 64 kp thọ môn bình bảng từ [GEOGRAPHIC_DATA]" at bounding box center [640, 183] width 156 height 17
click at [792, 55] on div "Nhãn" at bounding box center [871, 62] width 222 height 17
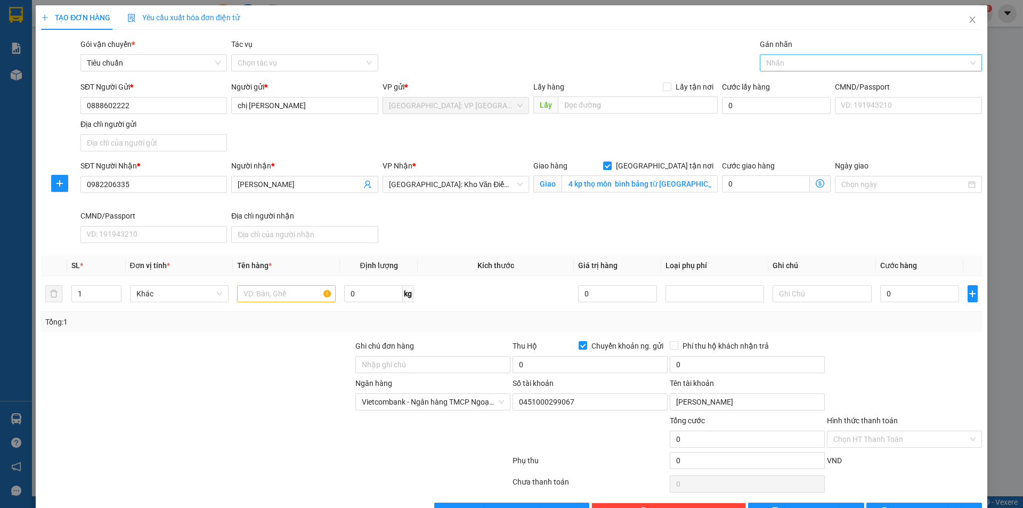
scroll to position [0, 0]
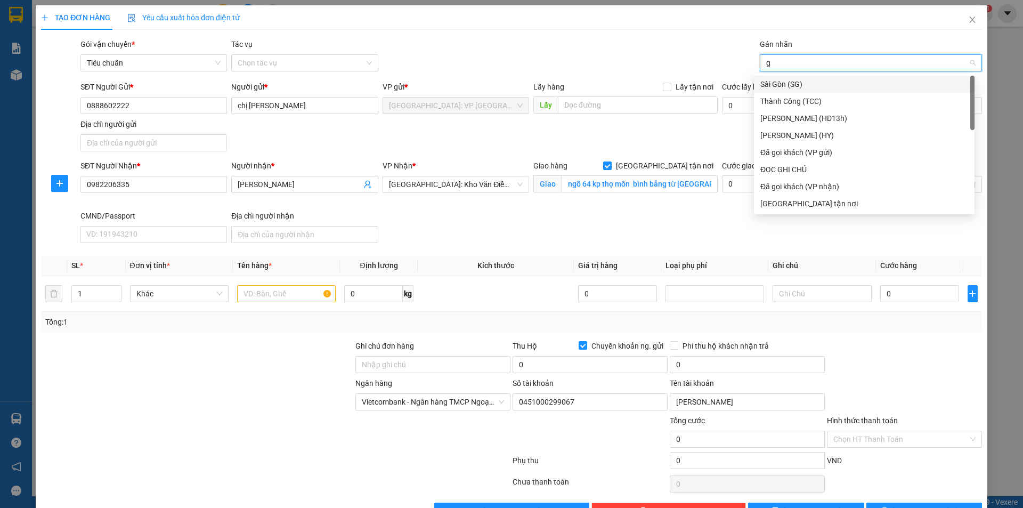
type input "gi"
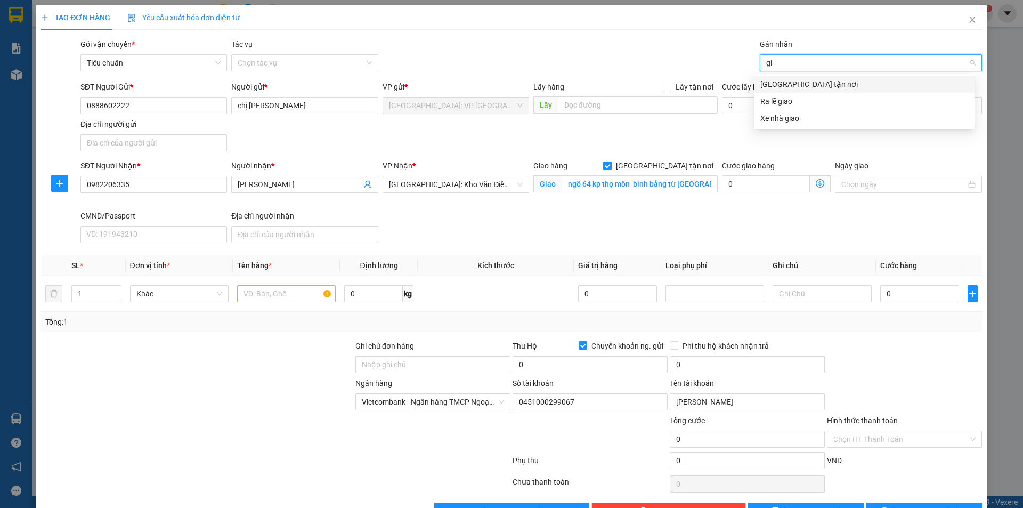
drag, startPoint x: 791, startPoint y: 83, endPoint x: 674, endPoint y: 147, distance: 134.0
click at [791, 83] on div "[GEOGRAPHIC_DATA] tận nơi" at bounding box center [864, 84] width 208 height 12
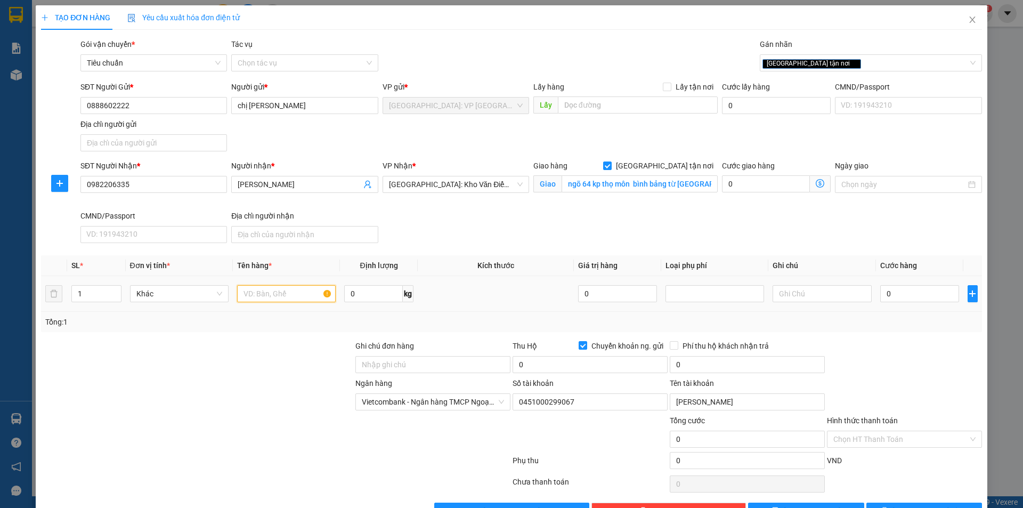
click at [272, 287] on input "text" at bounding box center [286, 293] width 99 height 17
type input "1 kiện giấy"
click at [559, 369] on input "0" at bounding box center [590, 364] width 155 height 17
type input "2.500.000"
click at [687, 362] on input "0" at bounding box center [747, 364] width 155 height 17
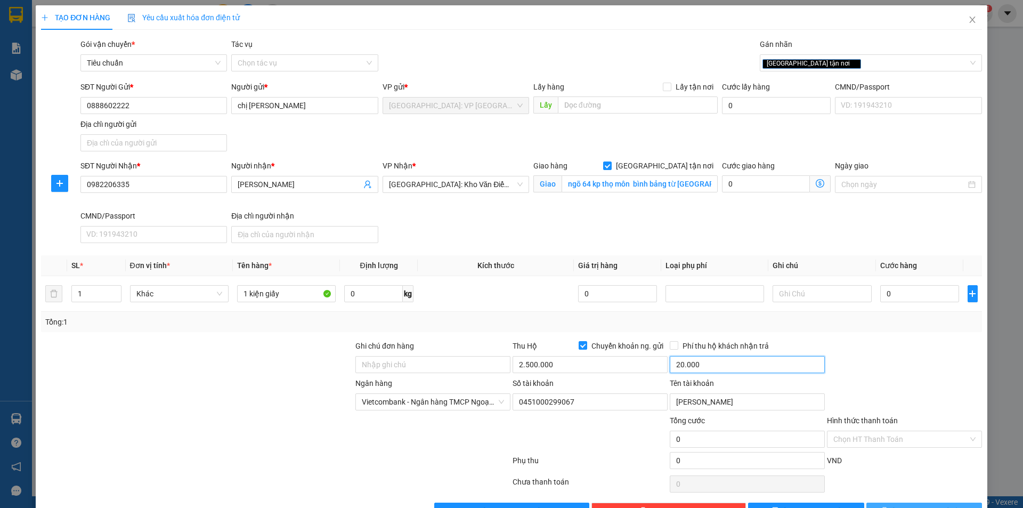
type input "20.000"
click at [729, 367] on input "20.000" at bounding box center [747, 364] width 155 height 17
click at [882, 298] on input "0" at bounding box center [919, 293] width 79 height 17
click at [615, 369] on input "2.500.000" at bounding box center [590, 364] width 155 height 17
click at [670, 343] on input "Phí thu hộ khách nhận trả" at bounding box center [673, 344] width 7 height 7
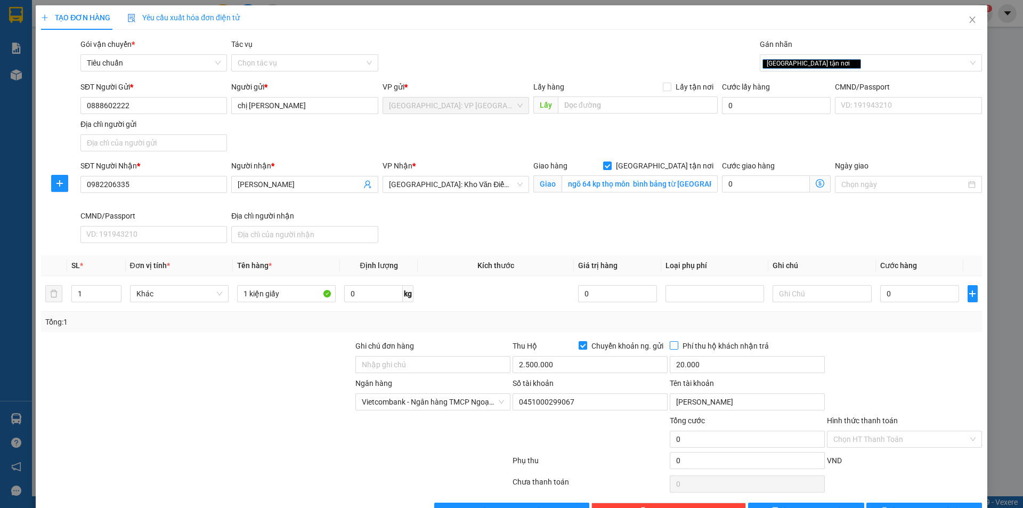
checkbox input "true"
click at [909, 293] on input "0" at bounding box center [919, 293] width 79 height 17
type input "8"
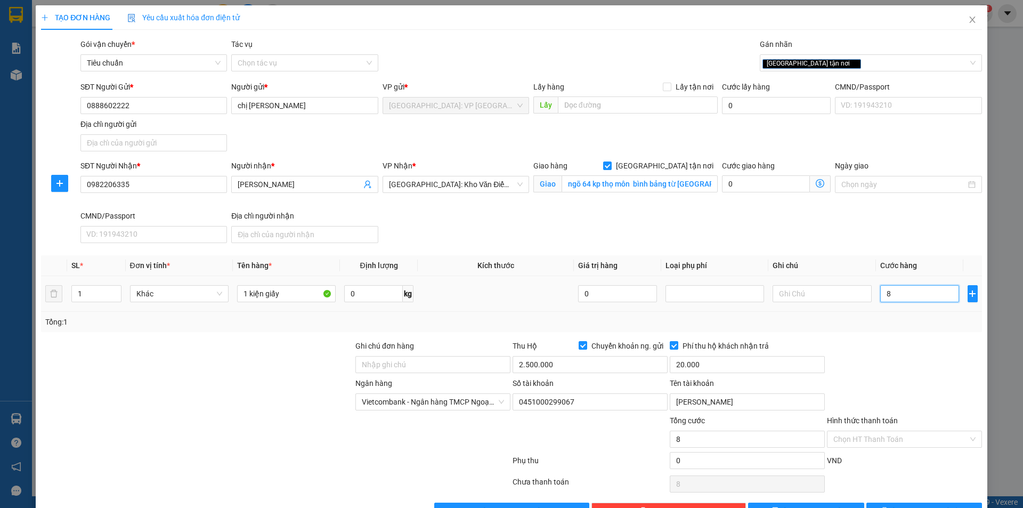
type input "80"
type input "800"
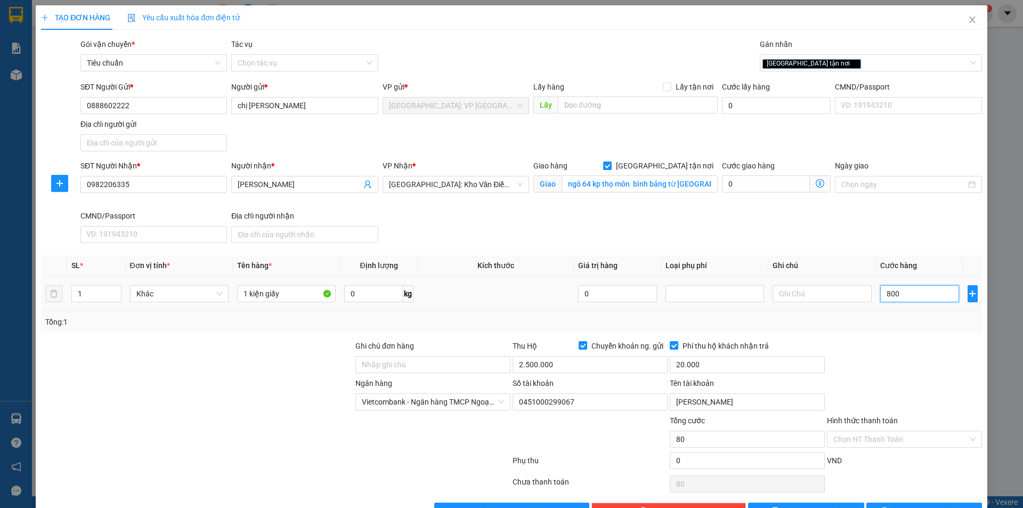
type input "800"
type input "8.000"
type input "80.000"
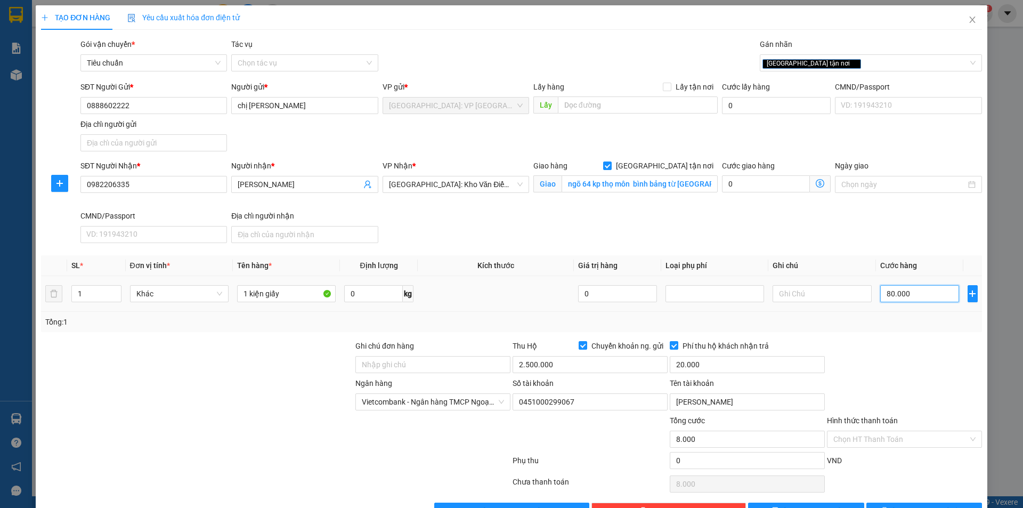
type input "80.000"
type input "800.000"
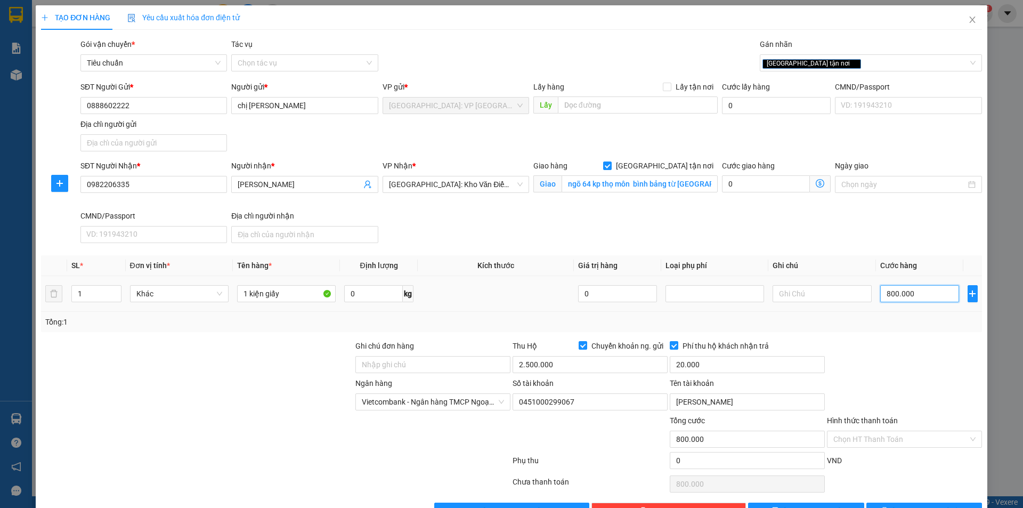
type input "80.000"
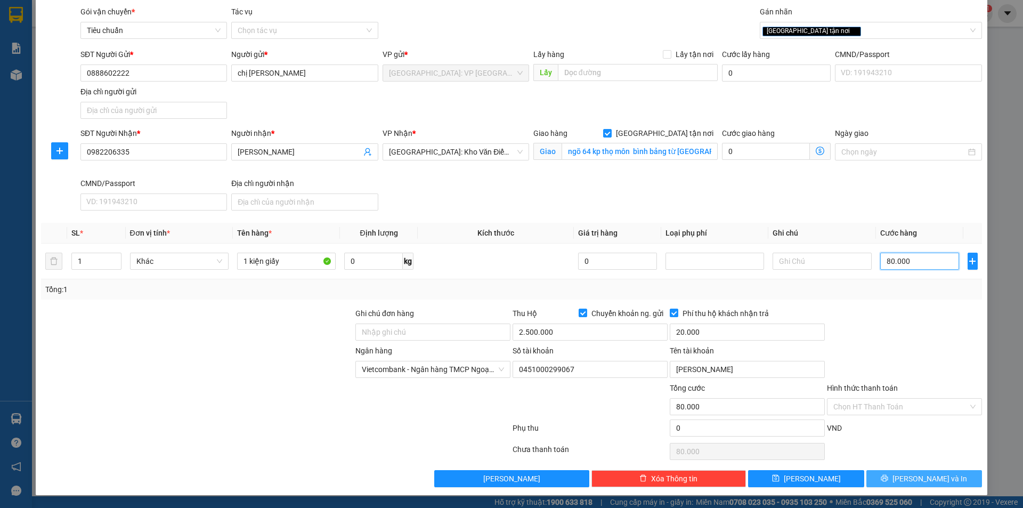
type input "80.000"
click at [904, 478] on button "[PERSON_NAME] và In" at bounding box center [924, 478] width 116 height 17
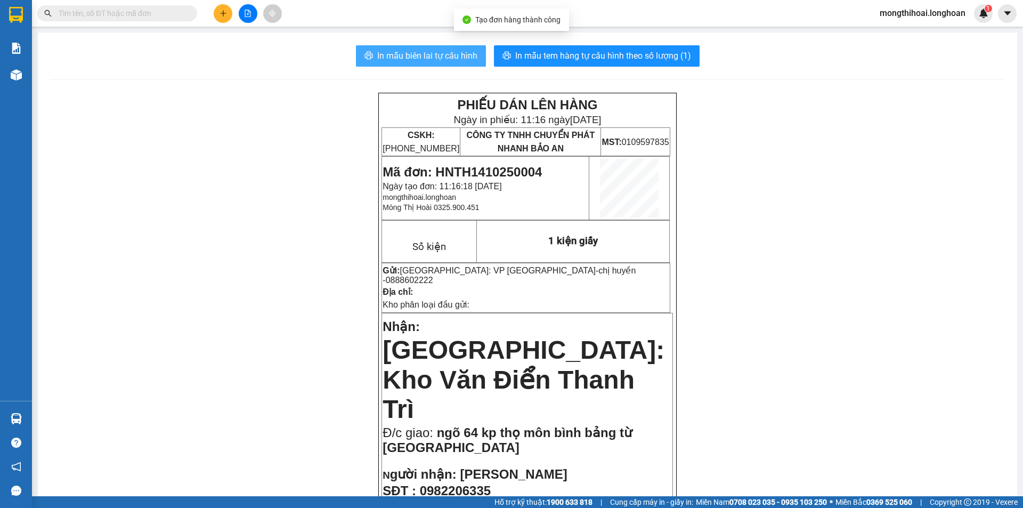
click at [465, 59] on span "In mẫu biên lai tự cấu hình" at bounding box center [427, 55] width 100 height 13
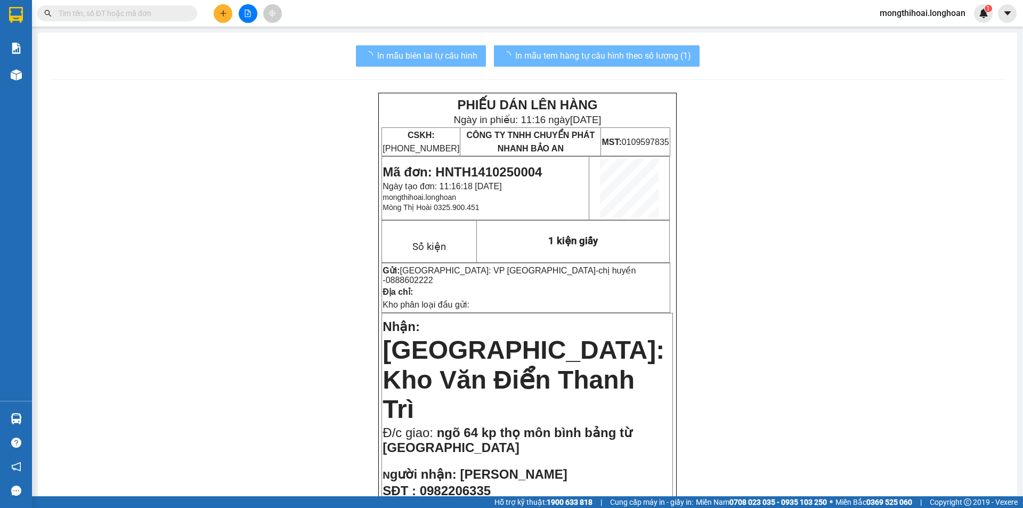
scroll to position [53, 0]
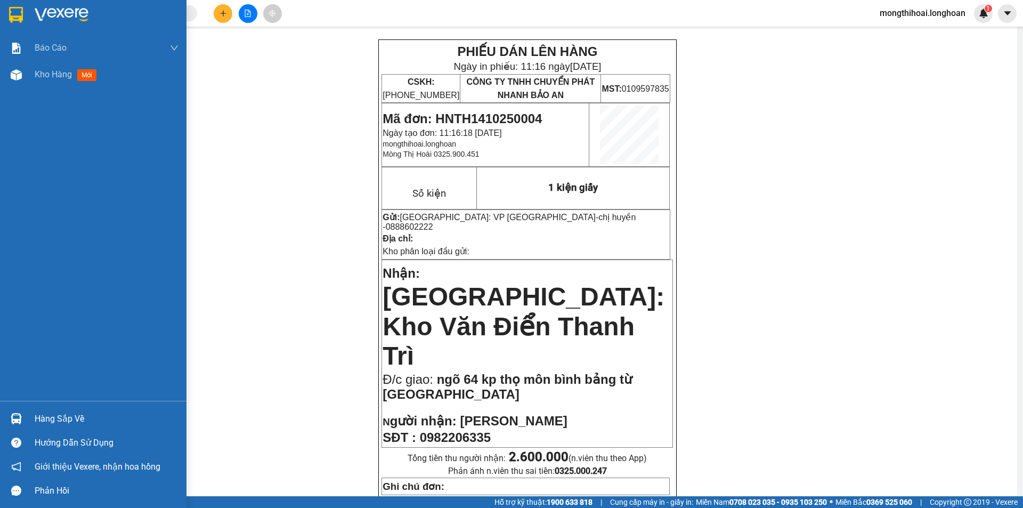
click at [0, 11] on div at bounding box center [93, 17] width 186 height 35
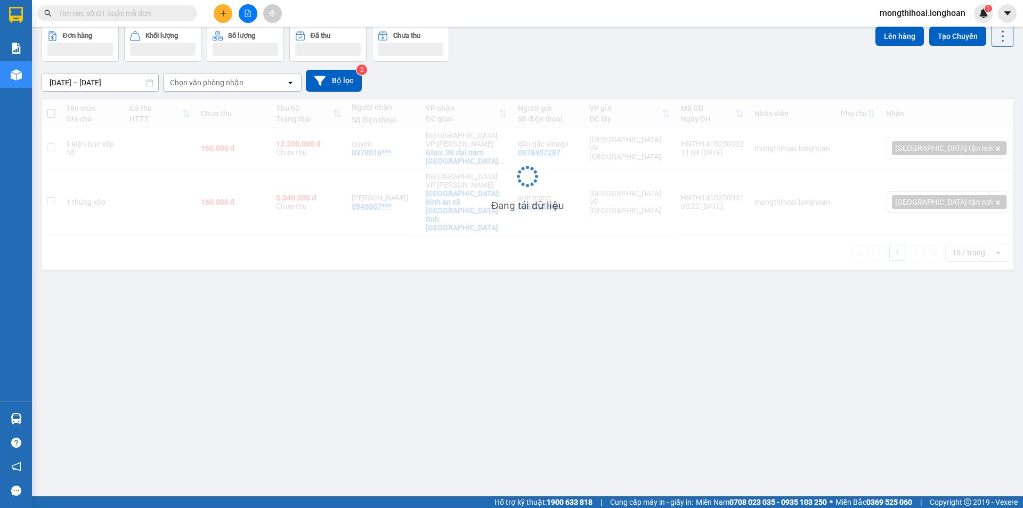
scroll to position [49, 0]
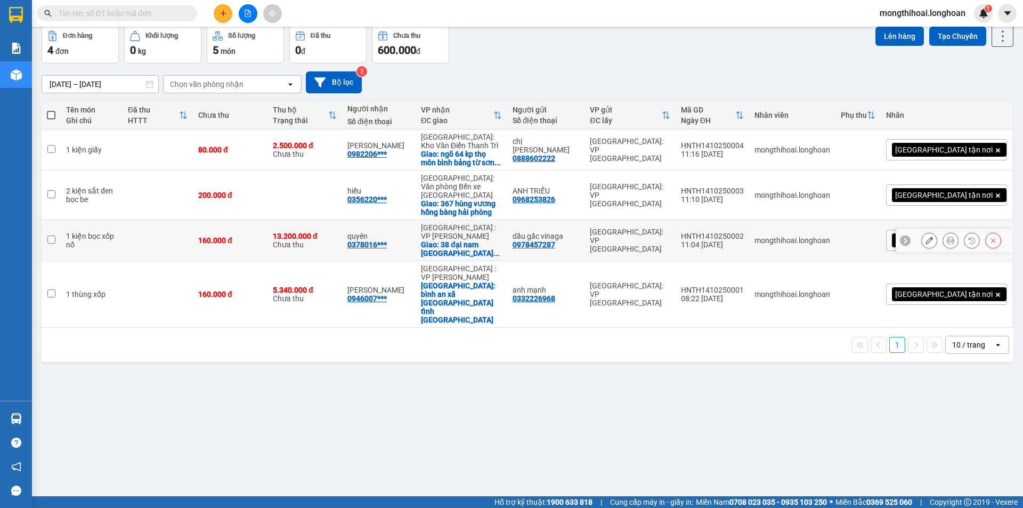
click at [926, 237] on icon at bounding box center [929, 240] width 7 height 7
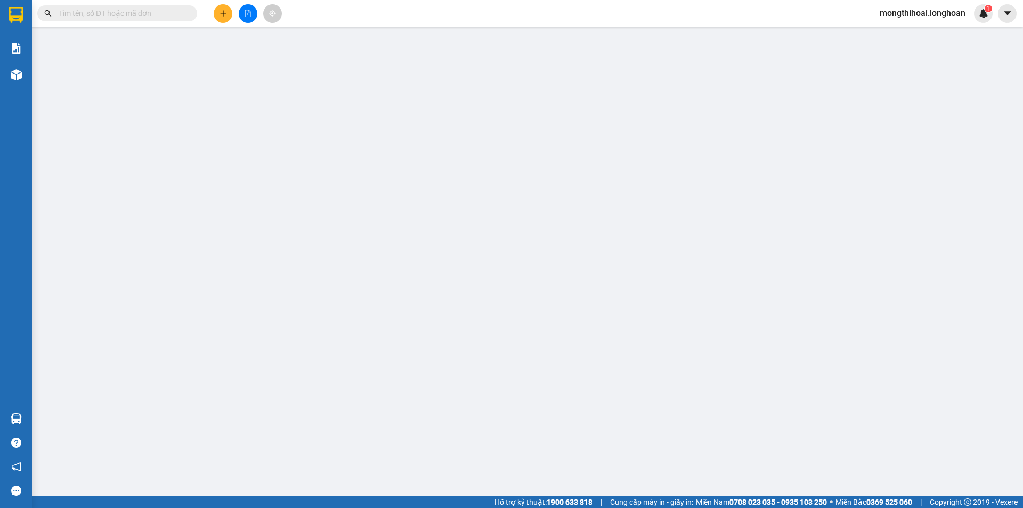
type input "0978457287"
type input "dầu gấc vinaga"
type input "0378016388"
type input "quyên"
checkbox input "true"
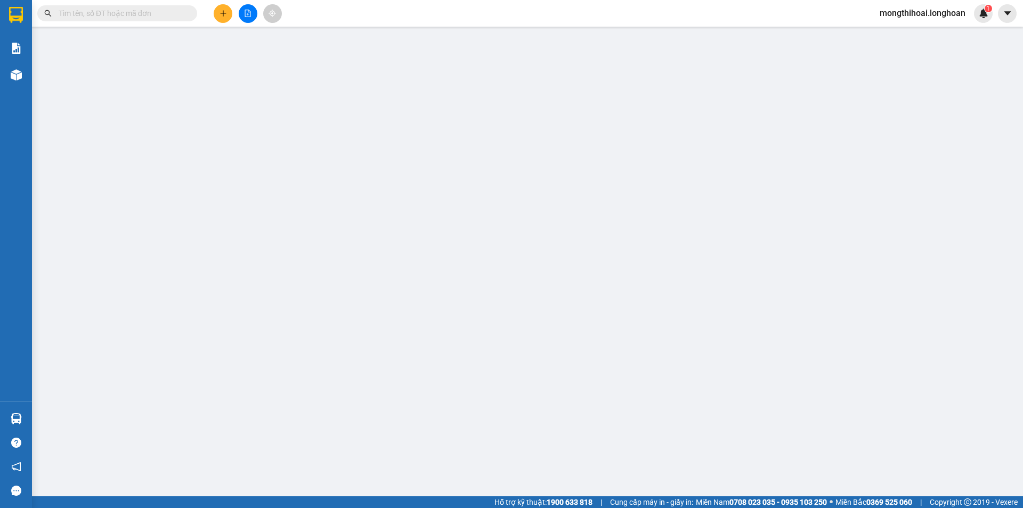
type input "38 [GEOGRAPHIC_DATA] ,[GEOGRAPHIC_DATA]"
type input "160.000"
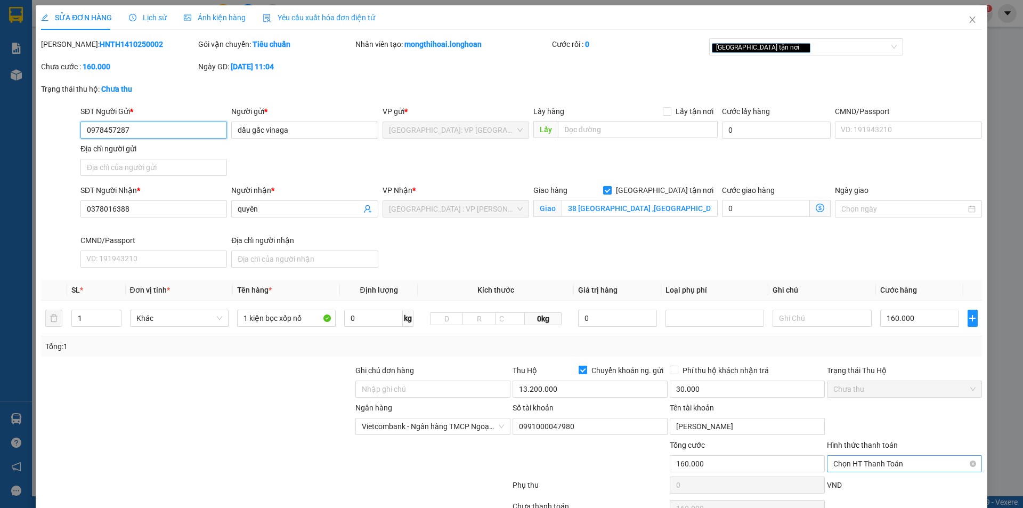
click at [885, 464] on span "Chọn HT Thanh Toán" at bounding box center [904, 464] width 142 height 16
click at [859, 392] on div "Tại văn phòng" at bounding box center [898, 391] width 141 height 12
type input "0"
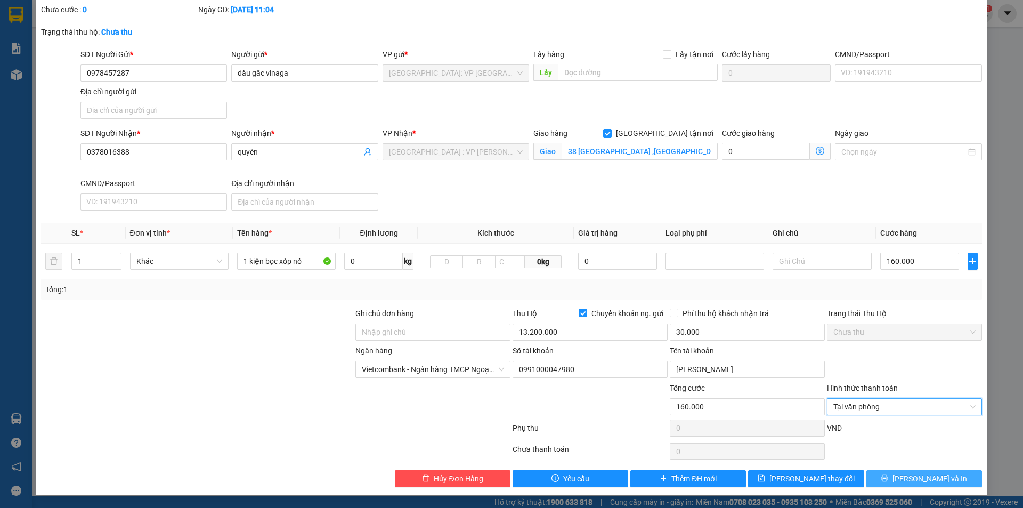
click at [893, 480] on button "[PERSON_NAME] và In" at bounding box center [924, 478] width 116 height 17
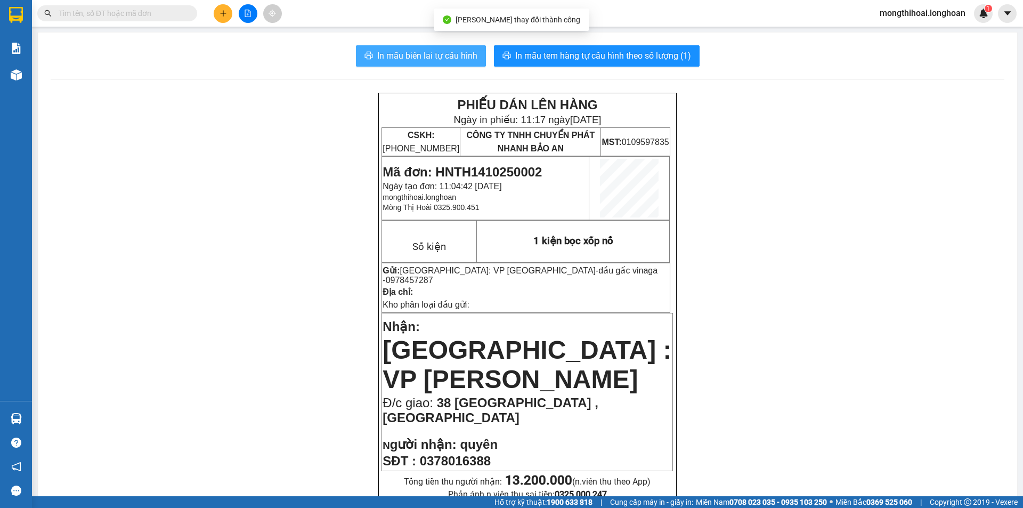
click at [450, 47] on button "In mẫu biên lai tự cấu hình" at bounding box center [421, 55] width 130 height 21
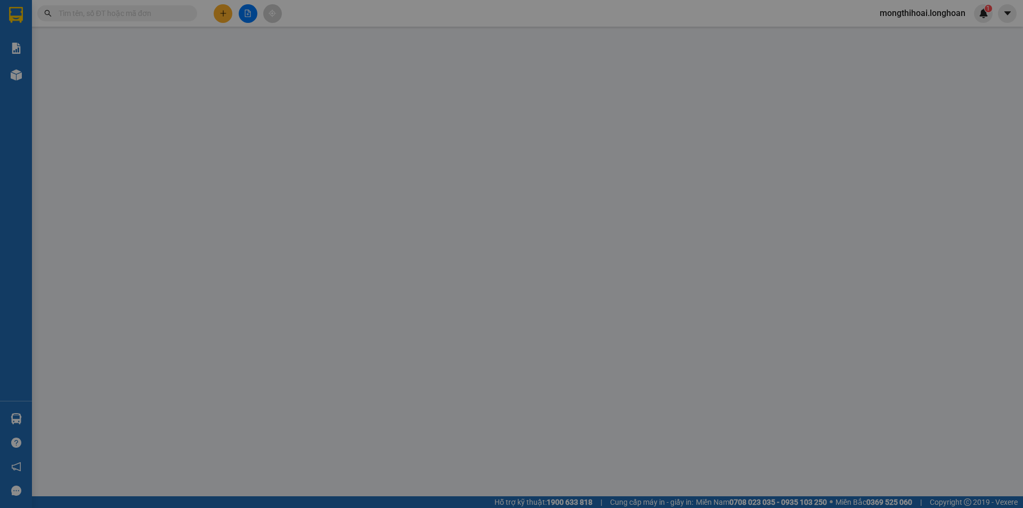
click at [1, 6] on div "SỬA ĐƠN HÀNG Lịch sử Ảnh kiện hàng Yêu cầu xuất hóa đơn điện tử Total Paid Fee …" at bounding box center [511, 254] width 1023 height 508
type input "0978457287"
type input "dầu gấc vinaga"
type input "0378016388"
type input "quyên"
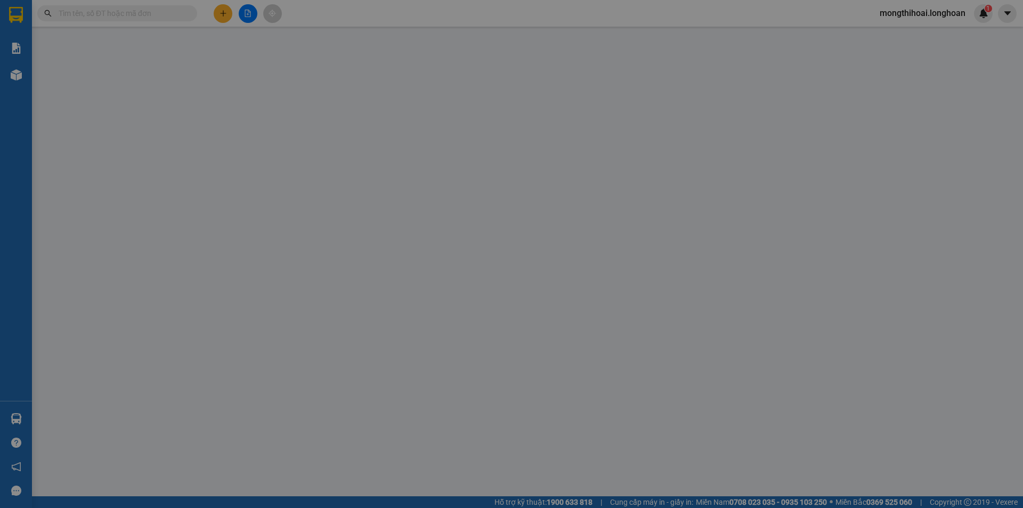
checkbox input "true"
type input "38 [GEOGRAPHIC_DATA] ,[GEOGRAPHIC_DATA]"
type input "160.000"
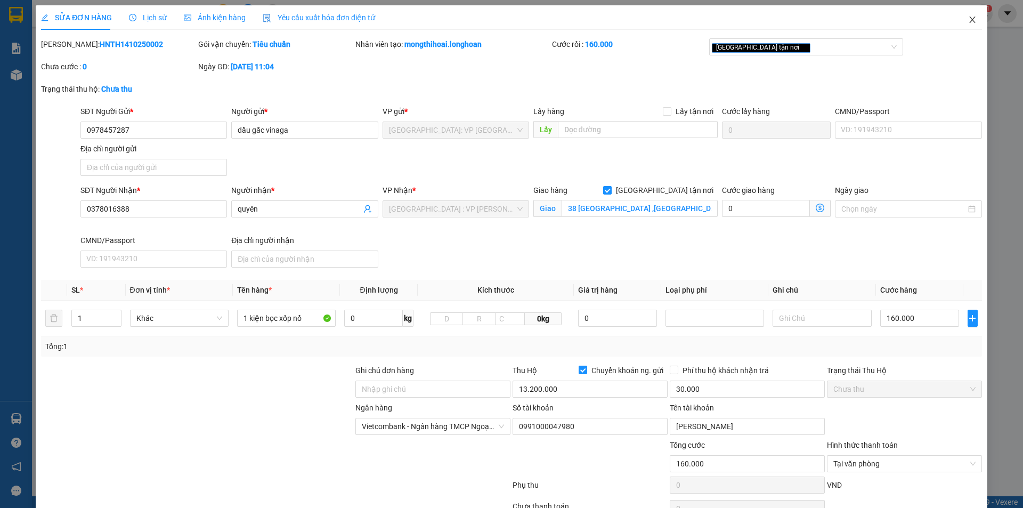
click at [958, 19] on span "Close" at bounding box center [973, 20] width 30 height 30
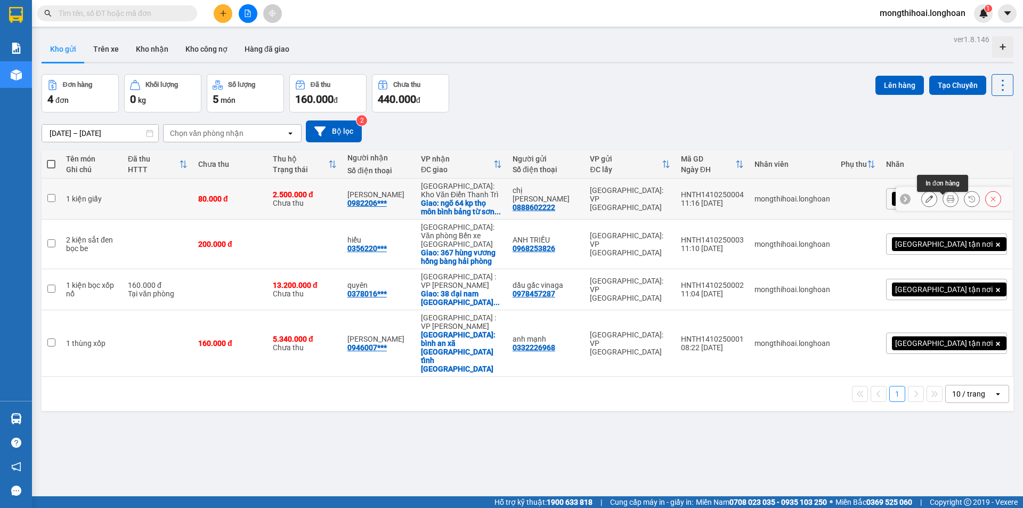
click at [943, 207] on button at bounding box center [950, 199] width 15 height 19
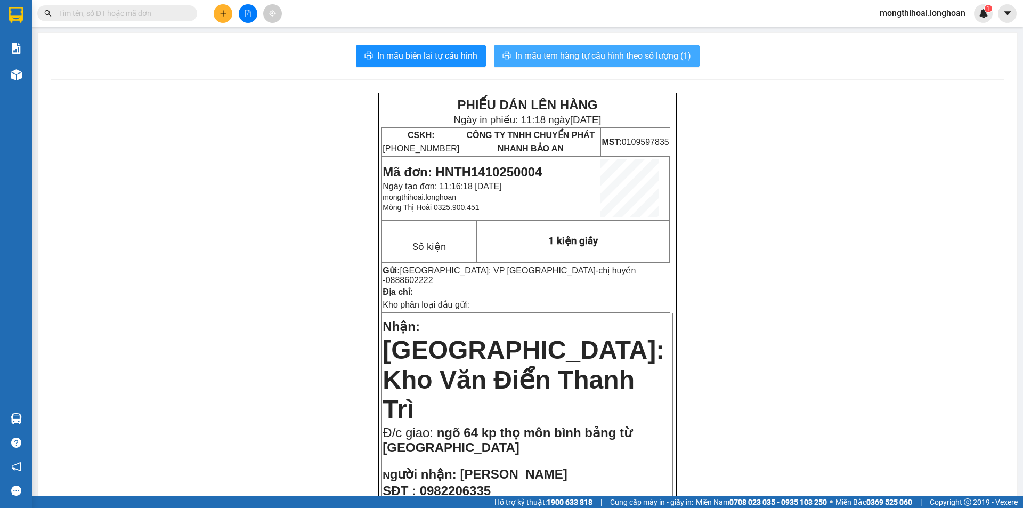
click at [590, 54] on span "In mẫu tem hàng tự cấu hình theo số lượng (1)" at bounding box center [603, 55] width 176 height 13
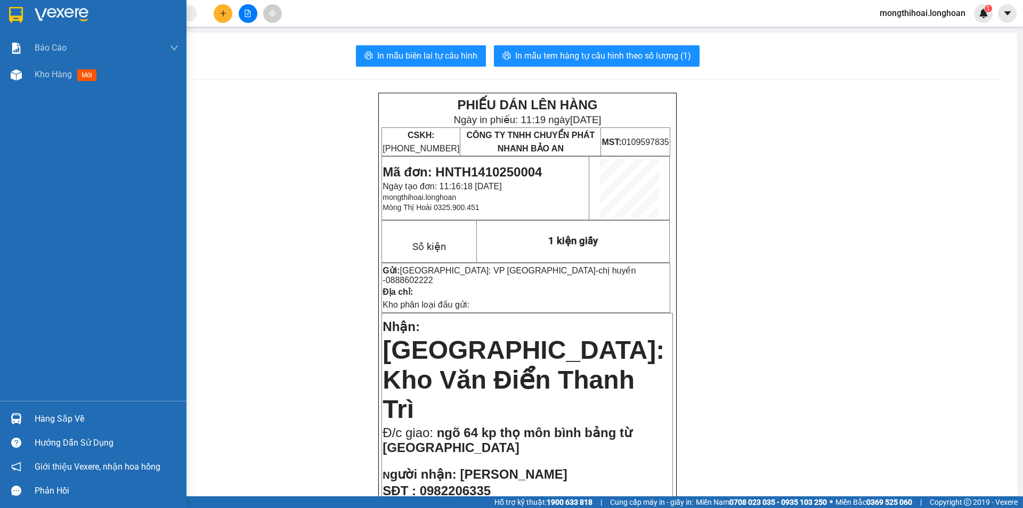
click at [3, 11] on div at bounding box center [93, 17] width 186 height 35
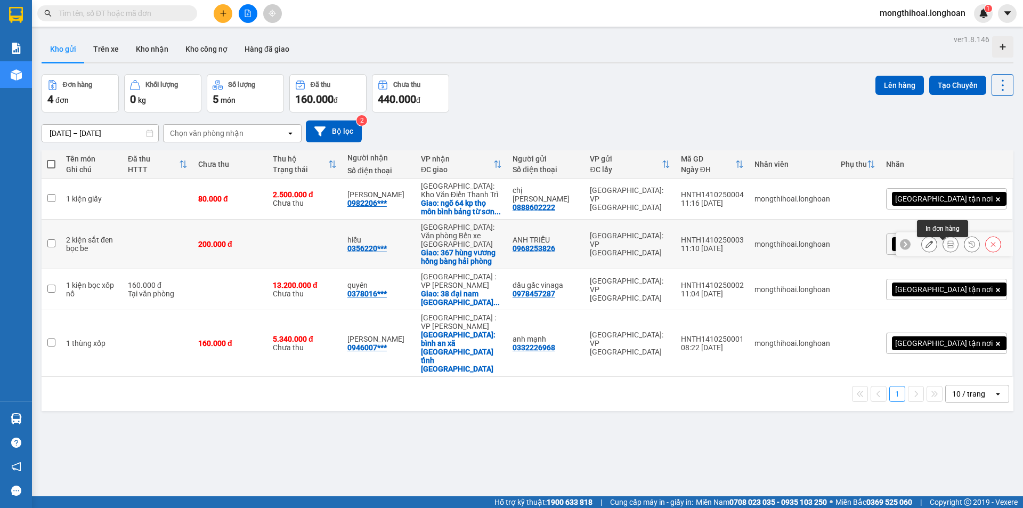
click at [943, 248] on button at bounding box center [950, 244] width 15 height 19
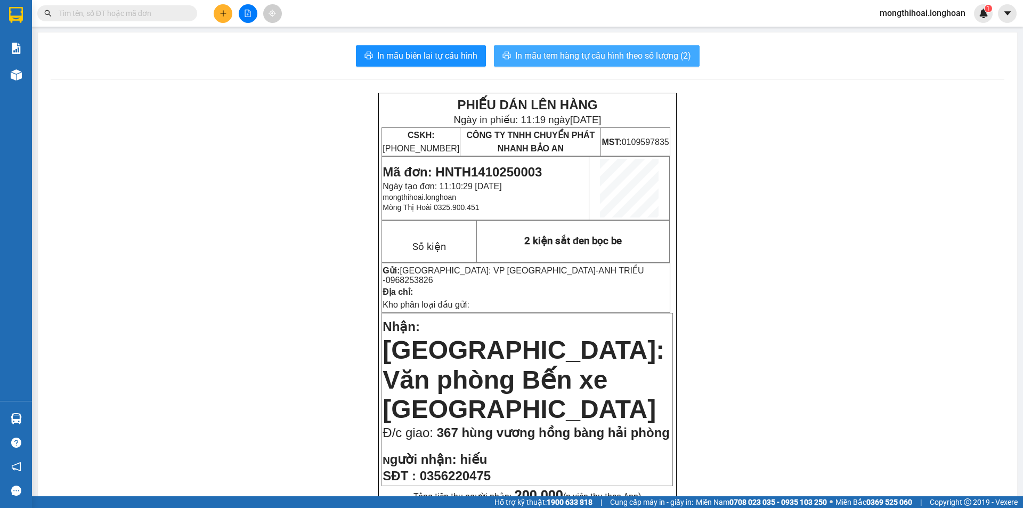
click at [629, 56] on span "In mẫu tem hàng tự cấu hình theo số lượng (2)" at bounding box center [603, 55] width 176 height 13
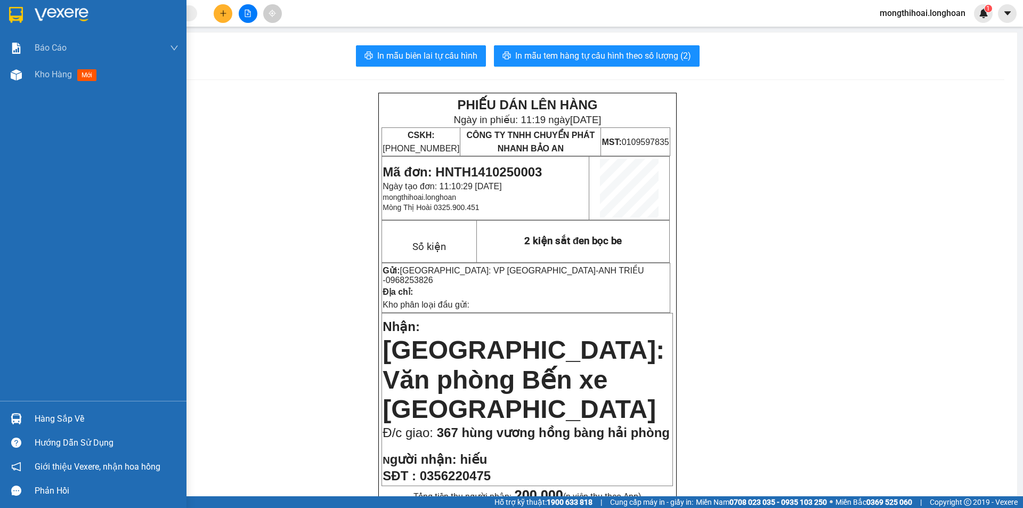
click at [0, 12] on div at bounding box center [93, 17] width 186 height 35
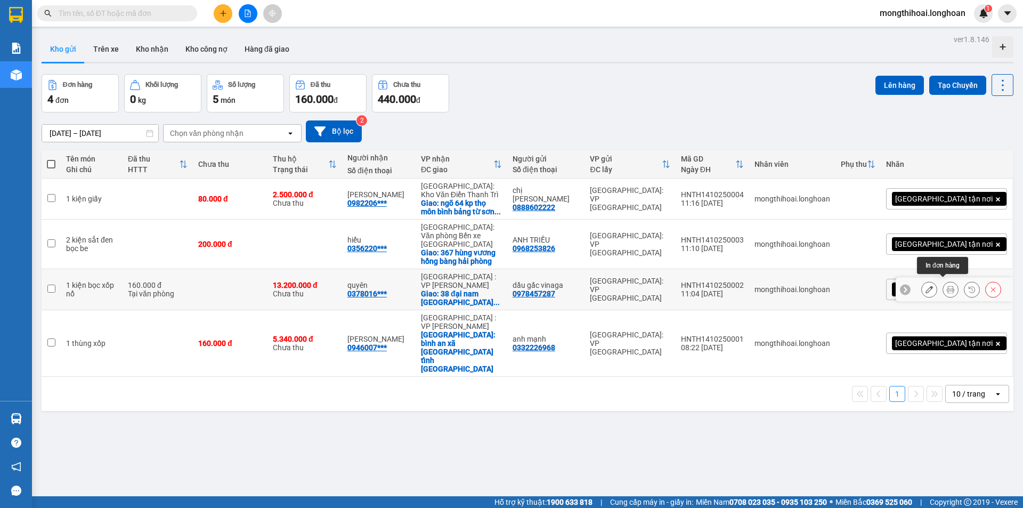
click at [947, 286] on icon at bounding box center [950, 289] width 7 height 7
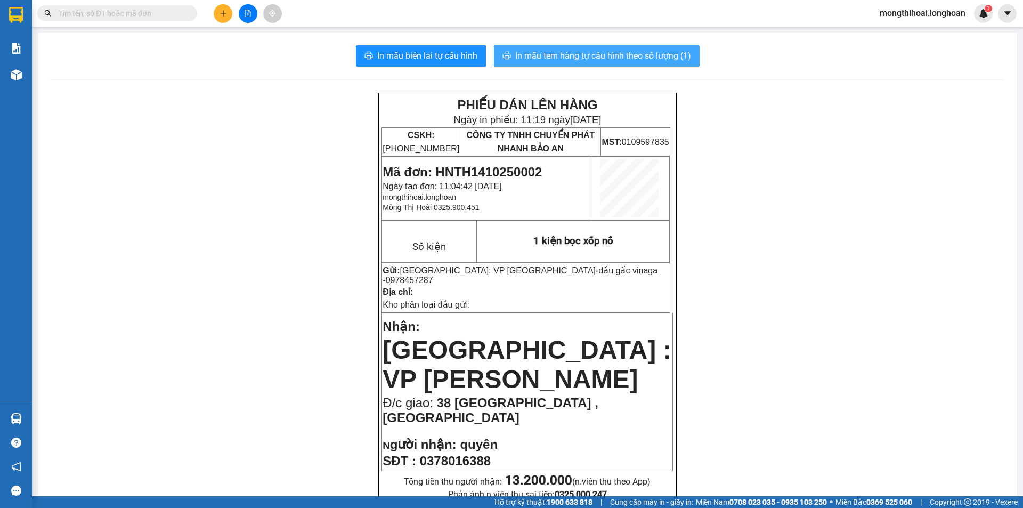
drag, startPoint x: 564, startPoint y: 54, endPoint x: 749, endPoint y: 112, distance: 193.1
click at [565, 54] on span "In mẫu tem hàng tự cấu hình theo số lượng (1)" at bounding box center [603, 55] width 176 height 13
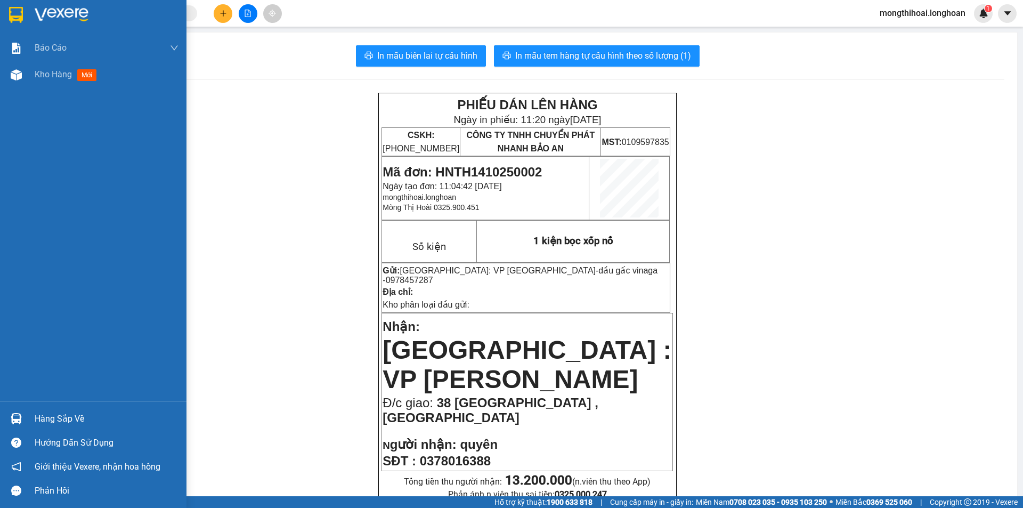
click at [2, 8] on div at bounding box center [93, 17] width 186 height 35
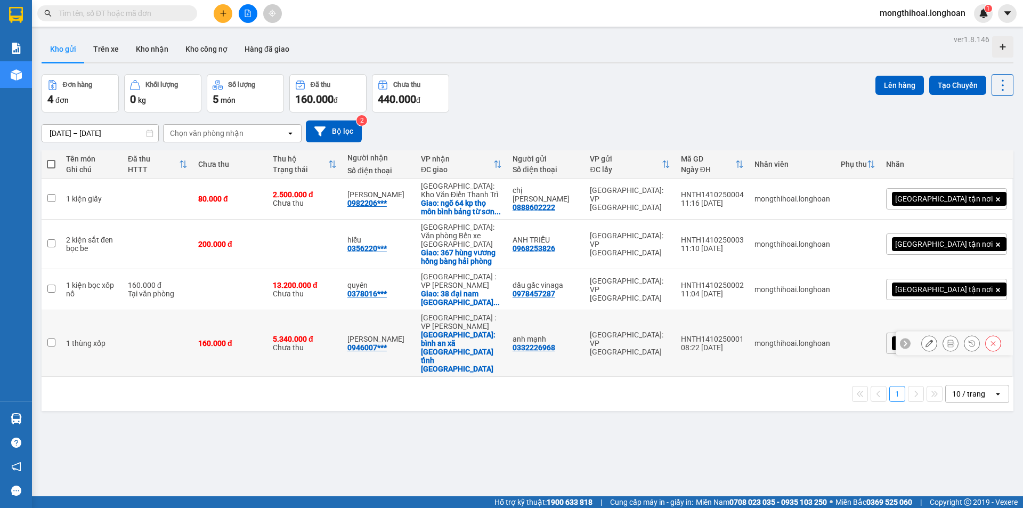
click at [947, 339] on icon at bounding box center [950, 342] width 7 height 7
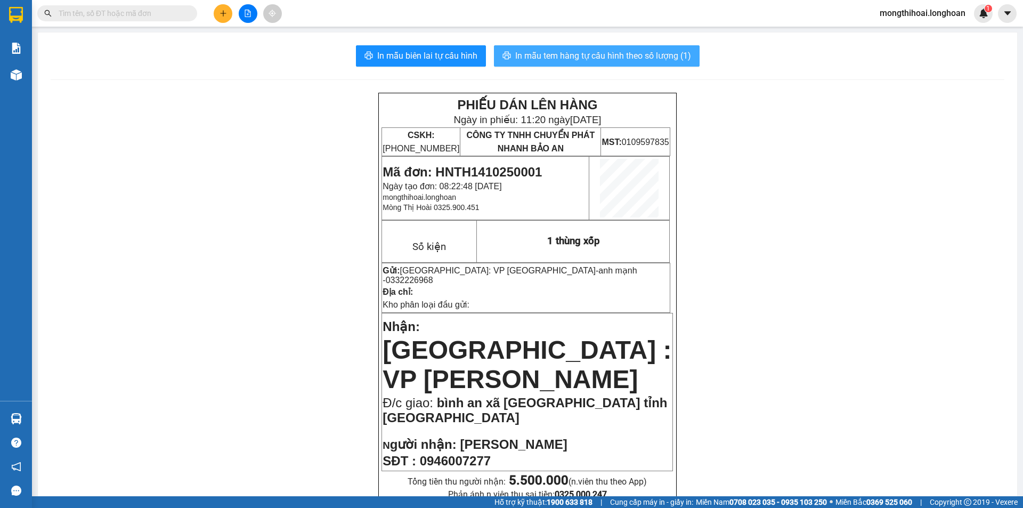
click at [623, 52] on span "In mẫu tem hàng tự cấu hình theo số lượng (1)" at bounding box center [603, 55] width 176 height 13
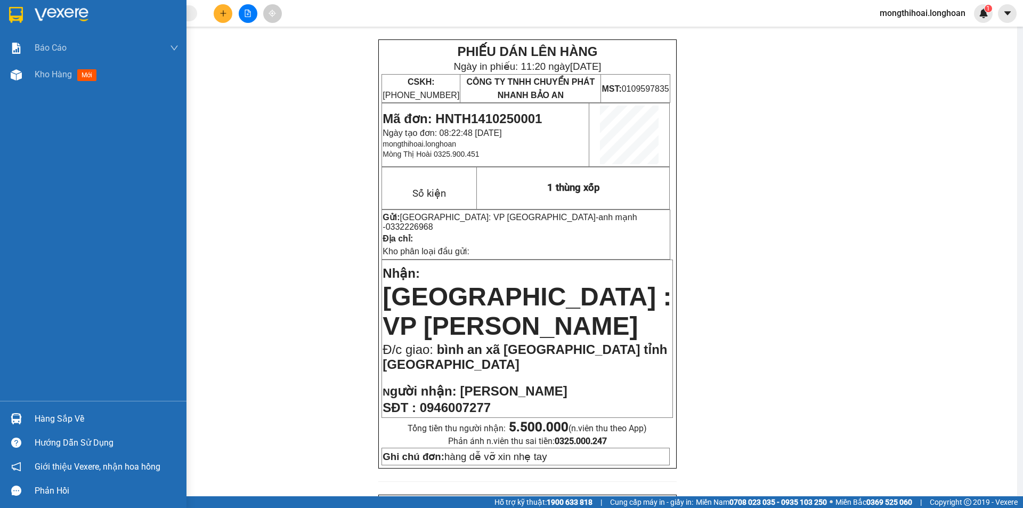
click at [6, 19] on div at bounding box center [93, 17] width 186 height 35
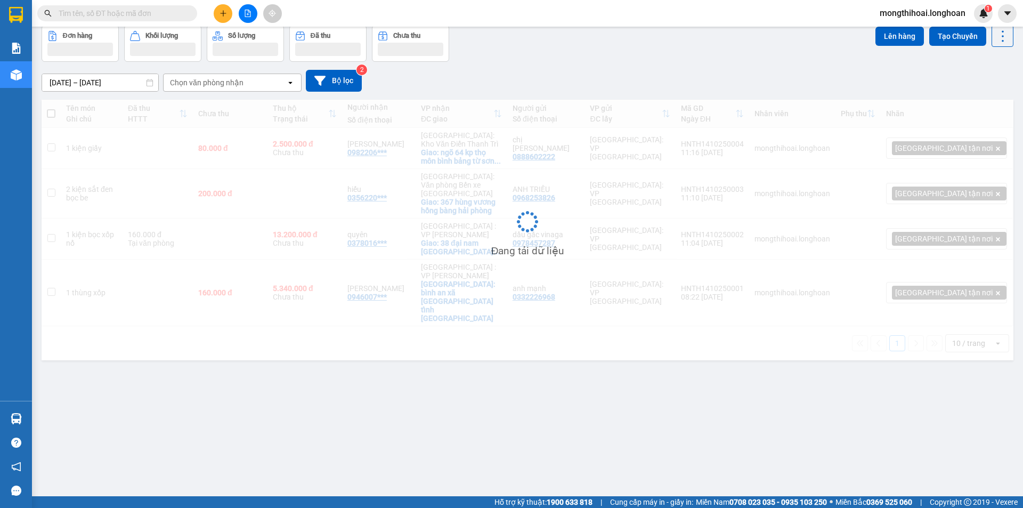
scroll to position [49, 0]
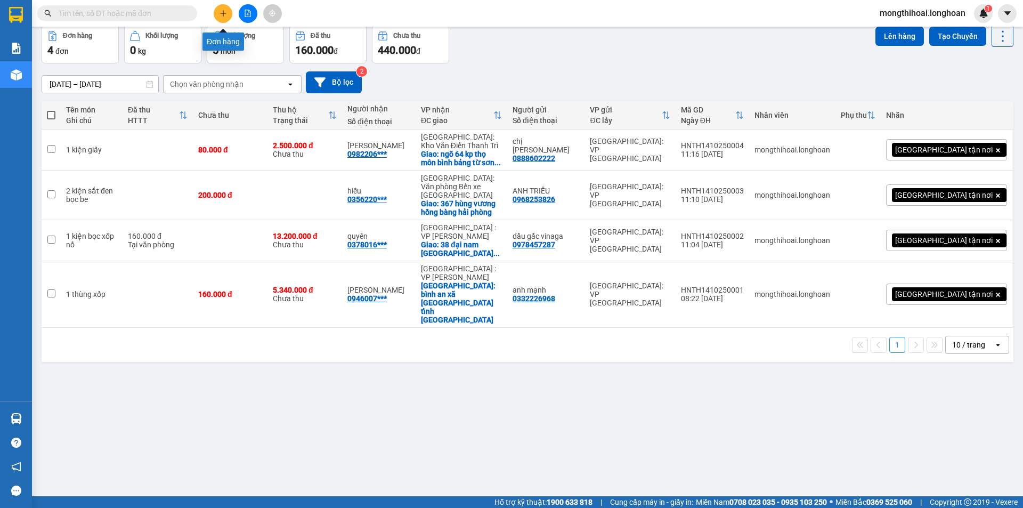
click at [227, 12] on button at bounding box center [223, 13] width 19 height 19
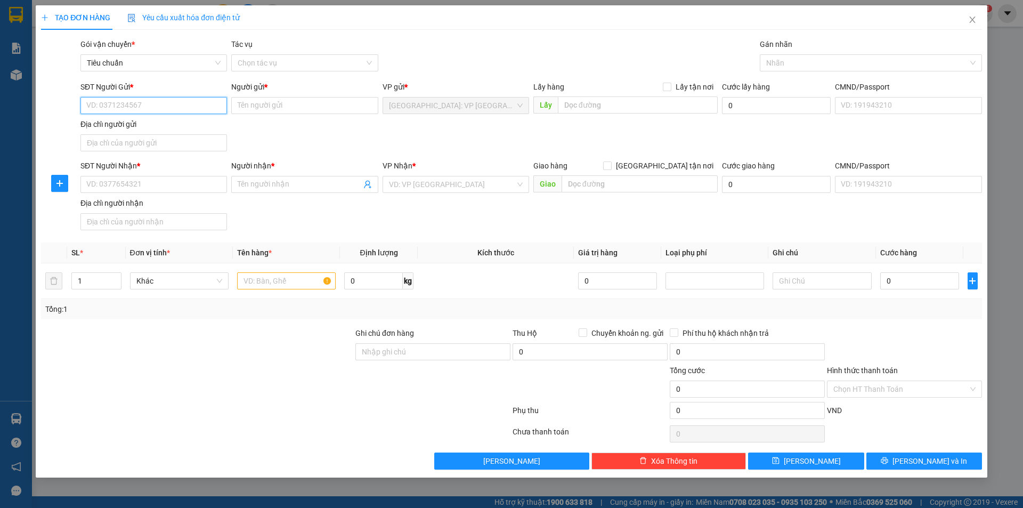
click at [208, 111] on input "SĐT Người Gửi *" at bounding box center [153, 105] width 147 height 17
type input "0982176055"
click at [275, 100] on input "Người gửi *" at bounding box center [304, 105] width 147 height 17
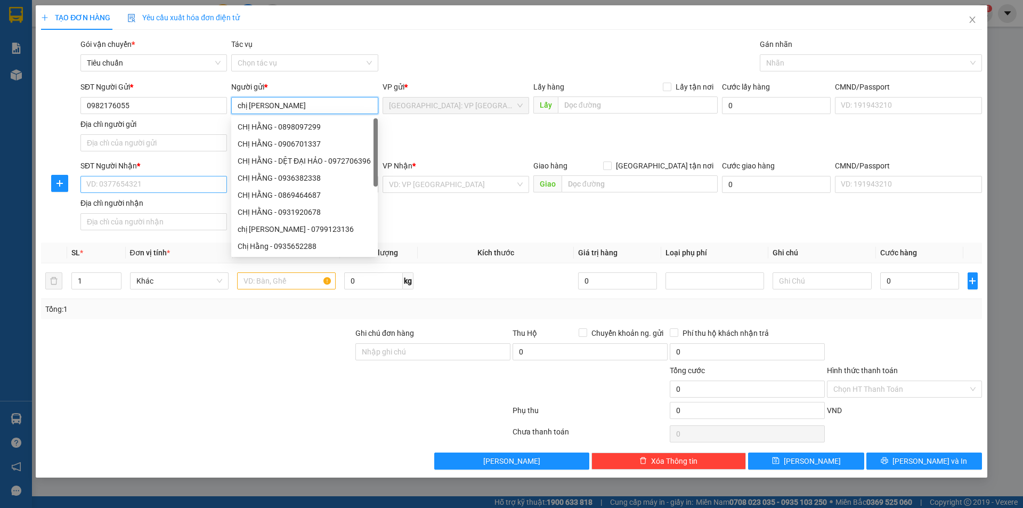
type input "chị [PERSON_NAME]"
click at [204, 185] on input "SĐT Người Nhận *" at bounding box center [153, 184] width 147 height 17
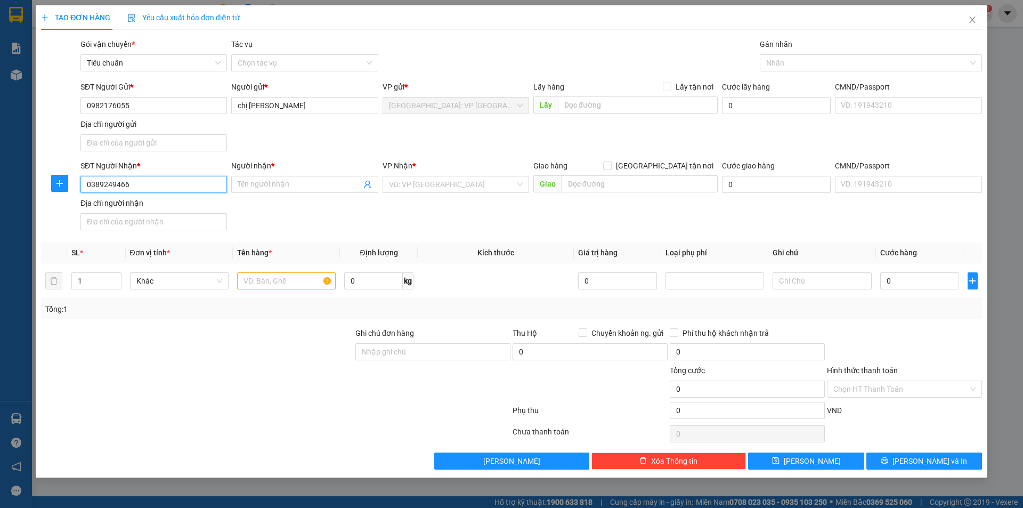
type input "0389249466"
drag, startPoint x: 288, startPoint y: 193, endPoint x: 296, endPoint y: 179, distance: 16.2
click at [290, 188] on div "Người nhận * Tên người nhận" at bounding box center [304, 178] width 147 height 37
click at [296, 179] on input "Người nhận *" at bounding box center [299, 185] width 123 height 12
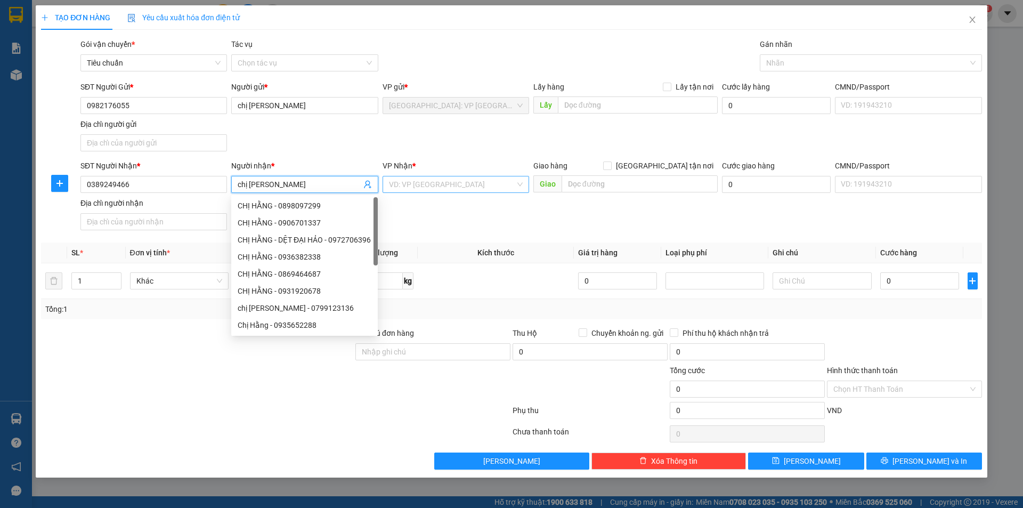
type input "chị [PERSON_NAME]"
click at [483, 187] on input "search" at bounding box center [452, 184] width 126 height 16
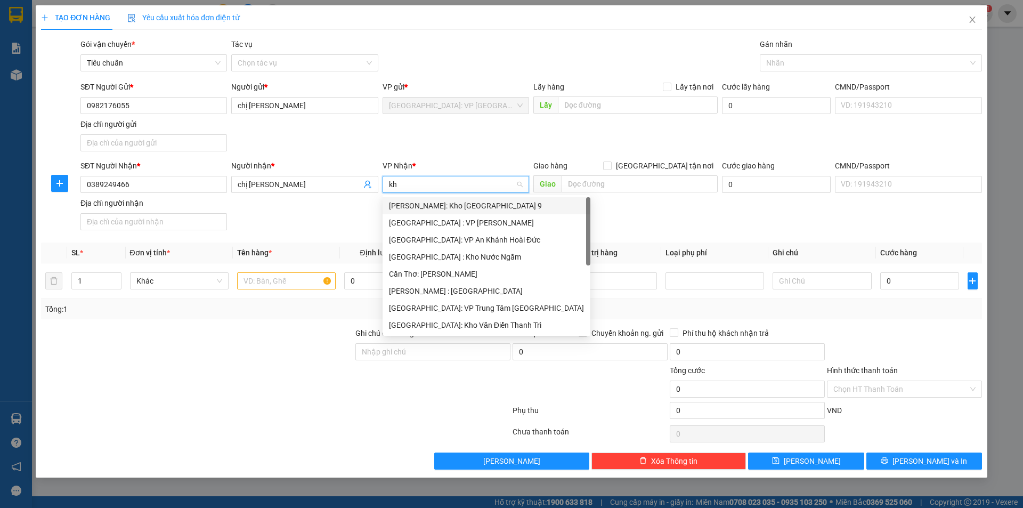
type input "k"
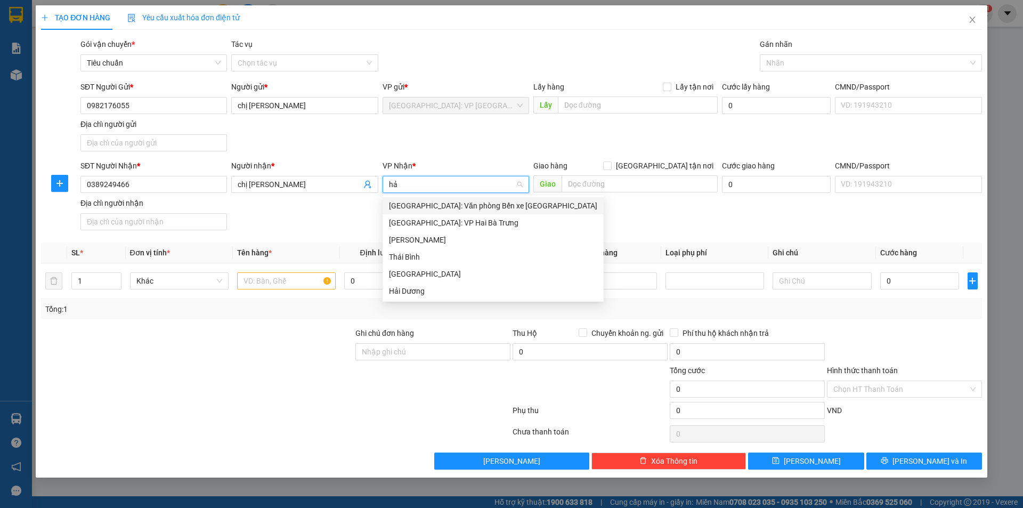
type input "hải"
drag, startPoint x: 481, startPoint y: 208, endPoint x: 492, endPoint y: 202, distance: 12.6
click at [482, 208] on div "[GEOGRAPHIC_DATA]: Văn phòng Bến xe [GEOGRAPHIC_DATA]" at bounding box center [493, 206] width 208 height 12
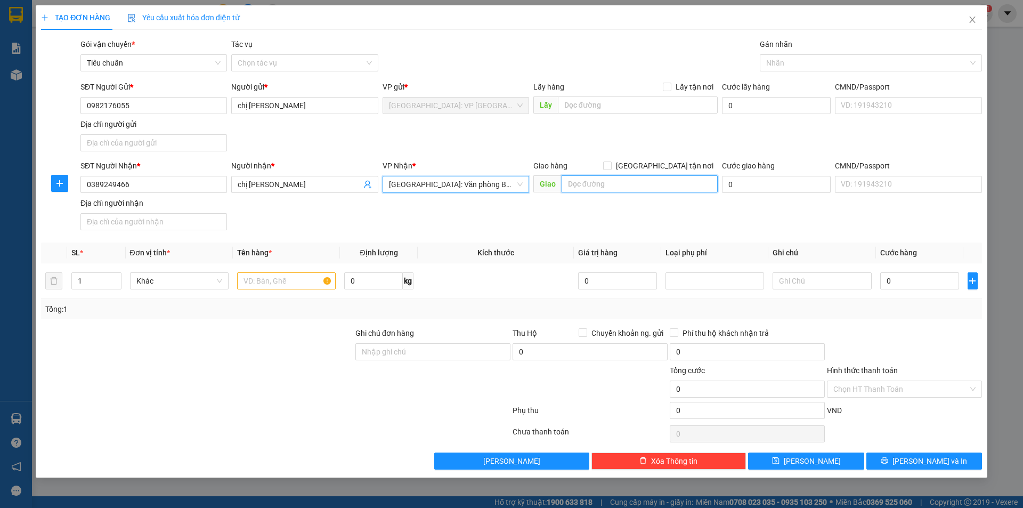
click at [586, 181] on input "text" at bounding box center [640, 183] width 156 height 17
type input "số 181 [PERSON_NAME] khu 3 p móng cái [GEOGRAPHIC_DATA]"
click at [310, 278] on input "text" at bounding box center [286, 280] width 99 height 17
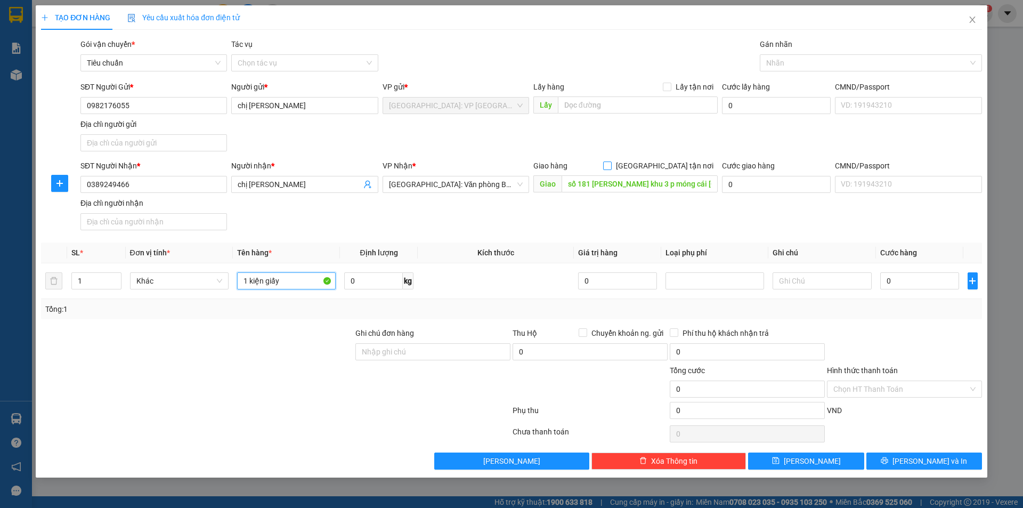
type input "1 kiện giấy"
click at [611, 163] on input "[GEOGRAPHIC_DATA] tận nơi" at bounding box center [606, 164] width 7 height 7
checkbox input "true"
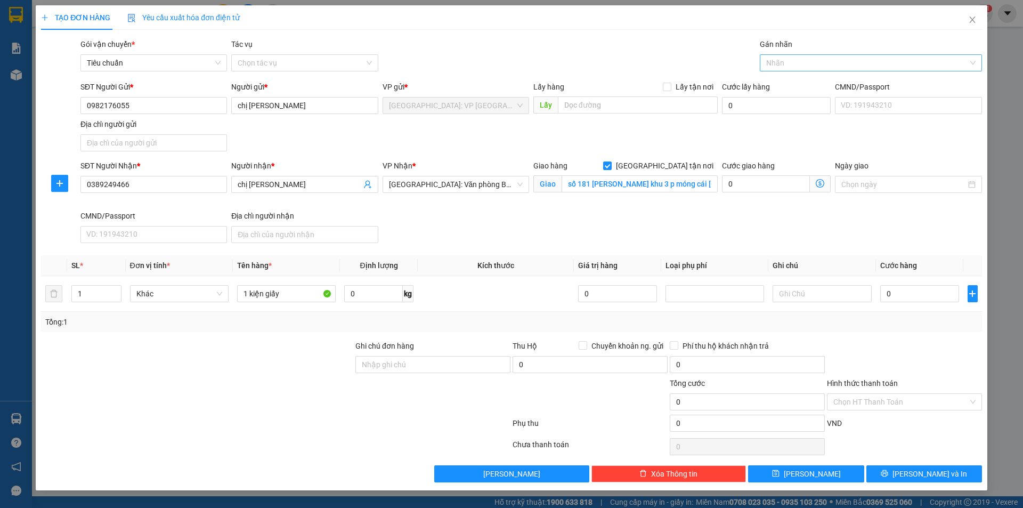
click at [798, 61] on div at bounding box center [865, 62] width 206 height 13
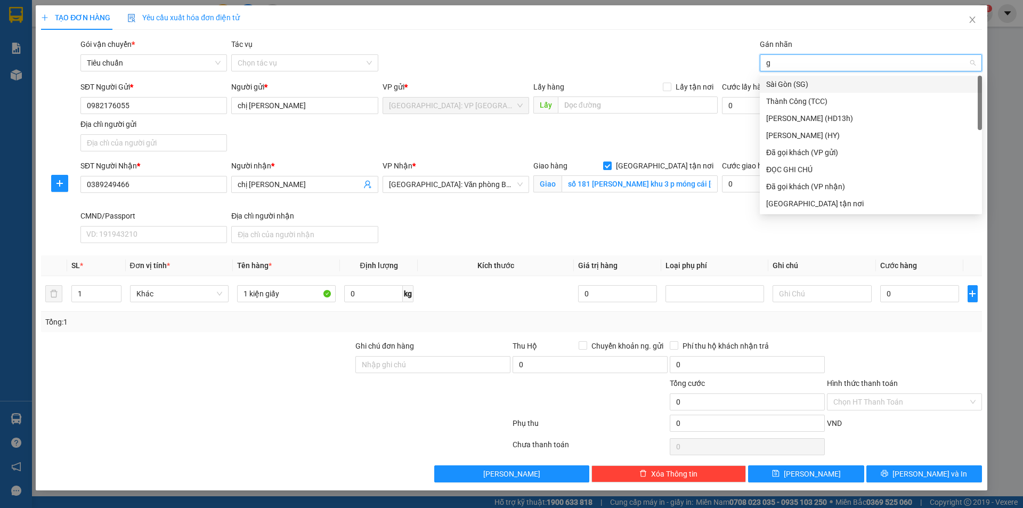
type input "gi"
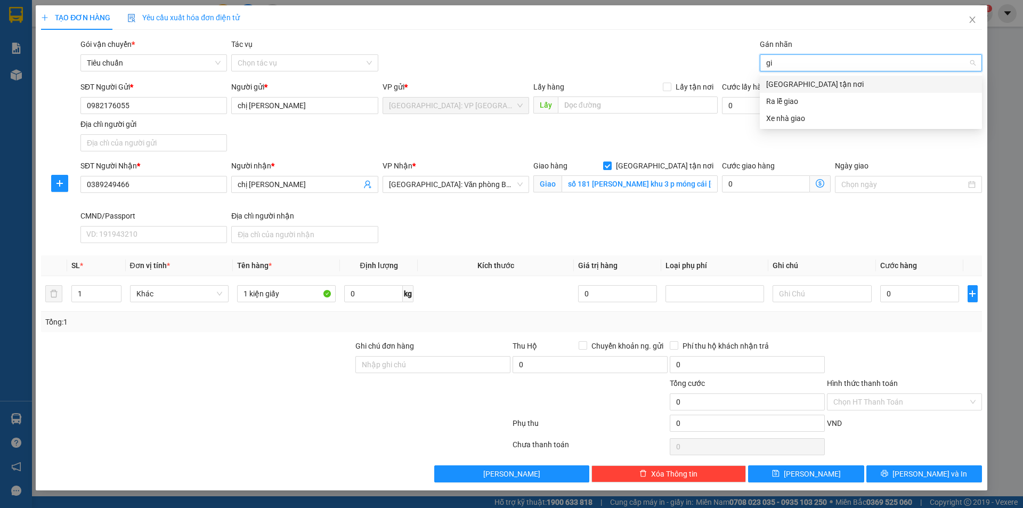
click at [797, 83] on div "[GEOGRAPHIC_DATA] tận nơi" at bounding box center [870, 84] width 209 height 12
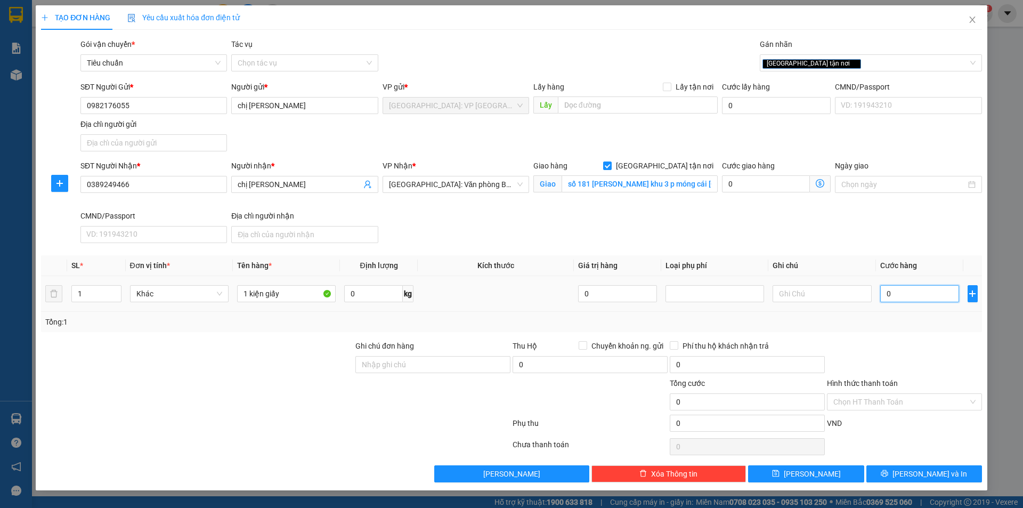
click at [927, 294] on input "0" at bounding box center [919, 293] width 79 height 17
click at [910, 301] on input "0" at bounding box center [919, 293] width 79 height 17
type input "01"
type input "1"
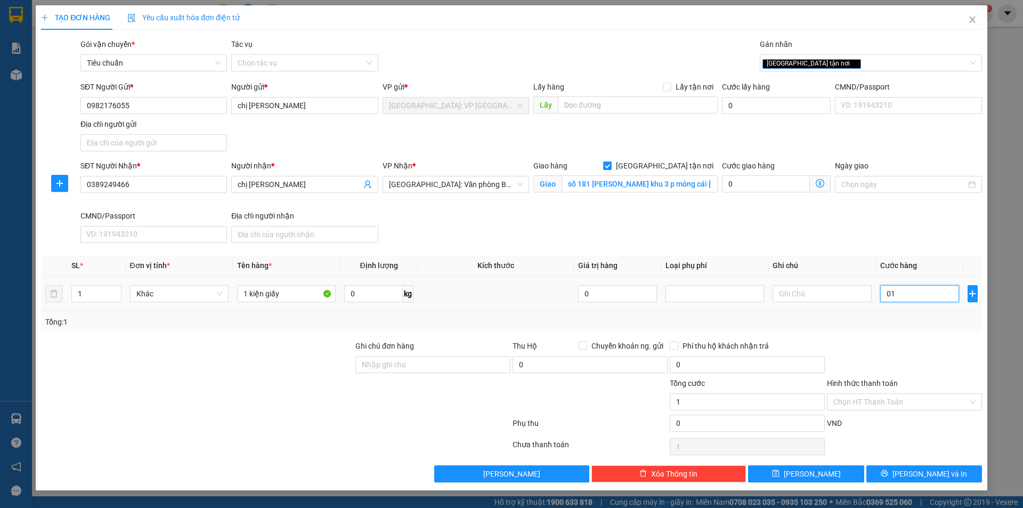
type input "016"
type input "16"
type input "0.160"
type input "160"
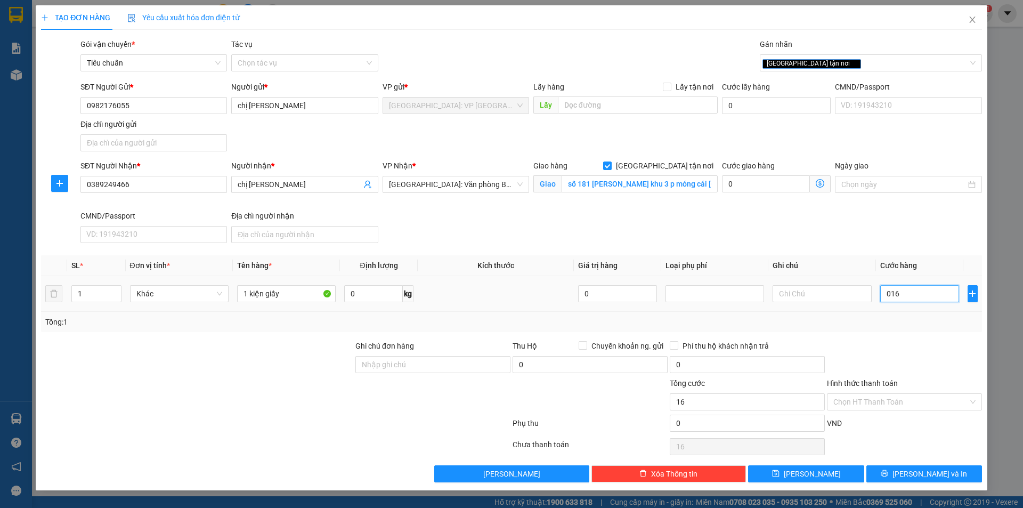
type input "160"
type input "01.600"
type input "1.600"
type input "016.000"
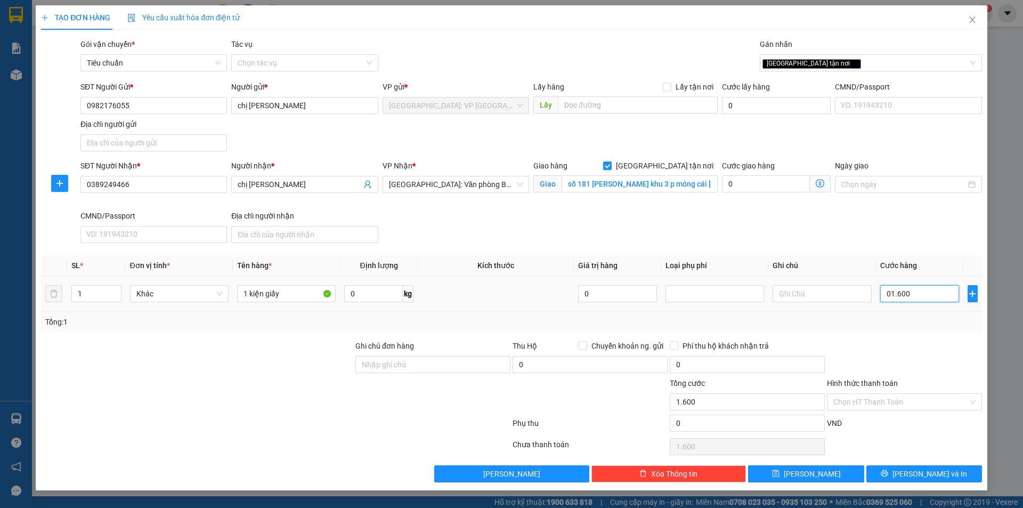
type input "16.000"
type input "0.160.000"
type input "160.000"
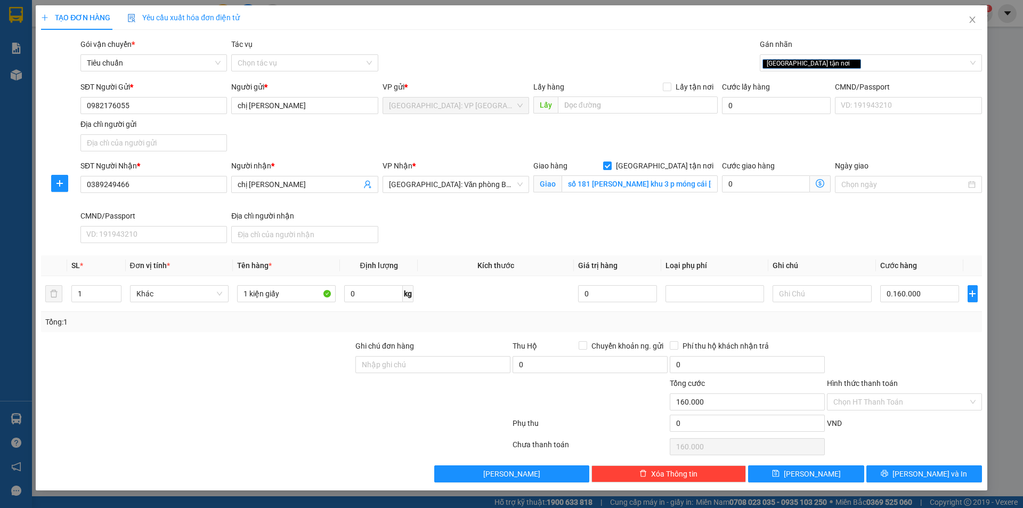
type input "160.000"
drag, startPoint x: 925, startPoint y: 467, endPoint x: 869, endPoint y: 458, distance: 56.7
click at [924, 467] on button "[PERSON_NAME] và In" at bounding box center [924, 473] width 116 height 17
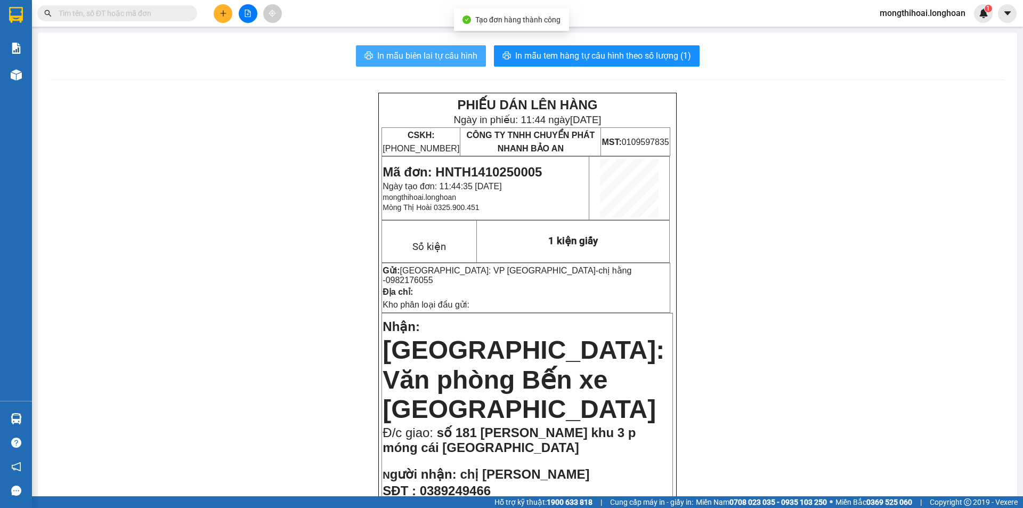
drag, startPoint x: 444, startPoint y: 54, endPoint x: 840, endPoint y: 145, distance: 406.1
click at [448, 54] on span "In mẫu biên lai tự cấu hình" at bounding box center [427, 55] width 100 height 13
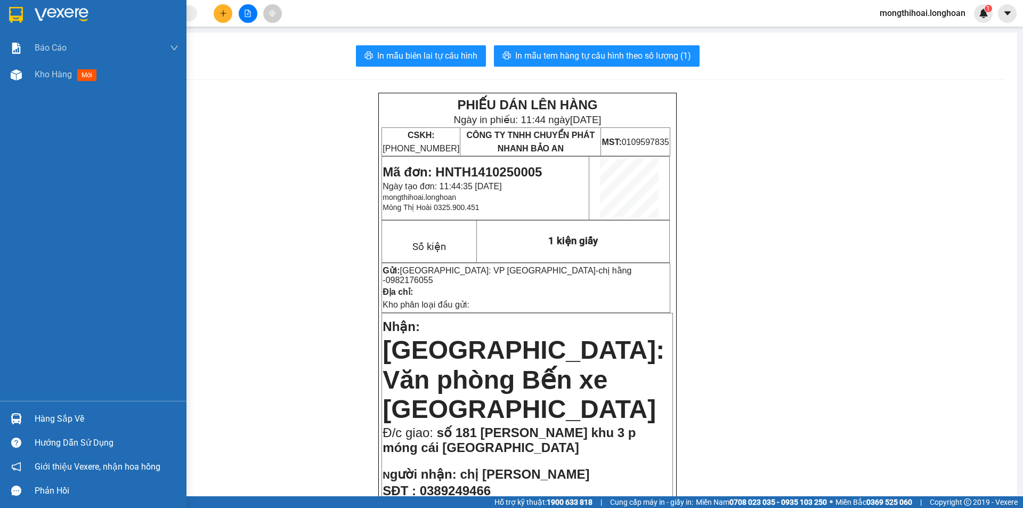
click at [4, 20] on div at bounding box center [93, 17] width 186 height 35
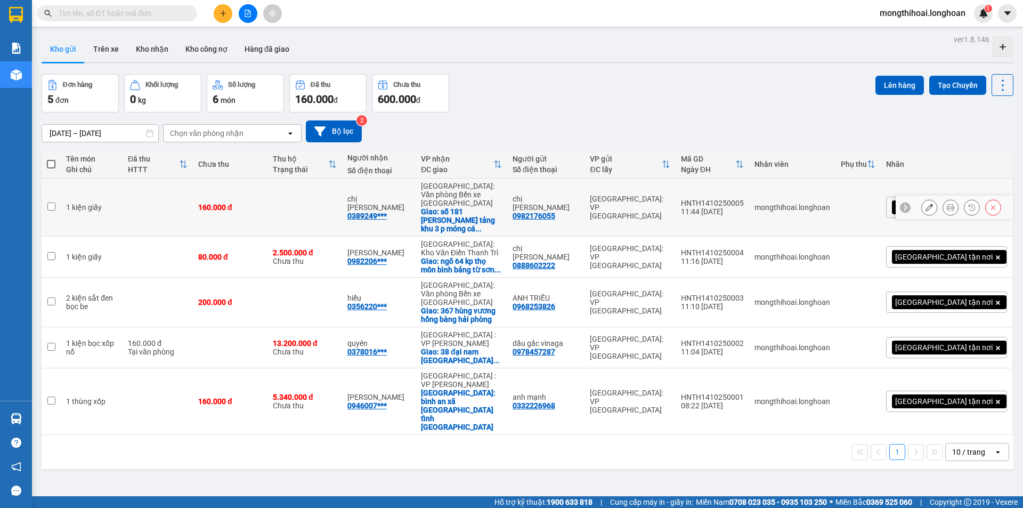
click at [947, 204] on icon at bounding box center [950, 207] width 7 height 7
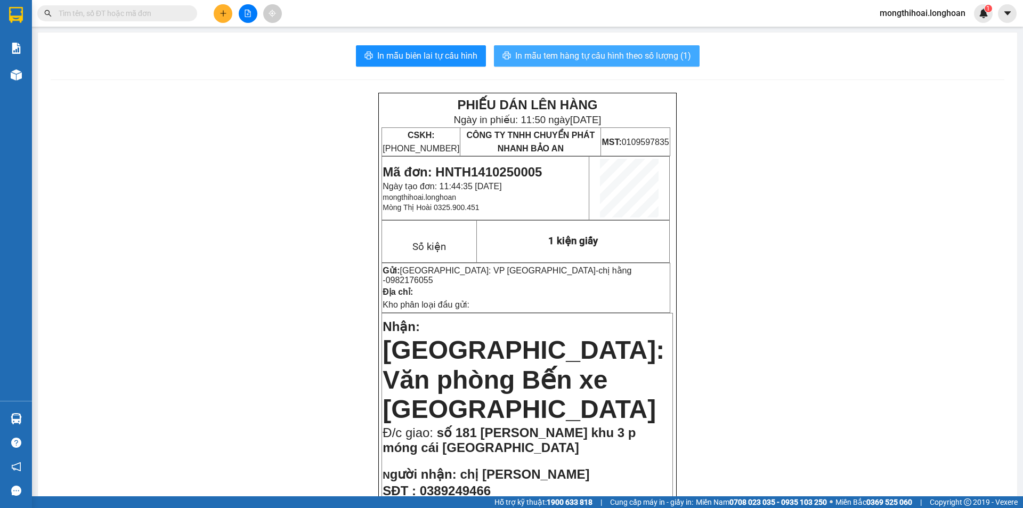
click at [658, 53] on span "In mẫu tem hàng tự cấu hình theo số lượng (1)" at bounding box center [603, 55] width 176 height 13
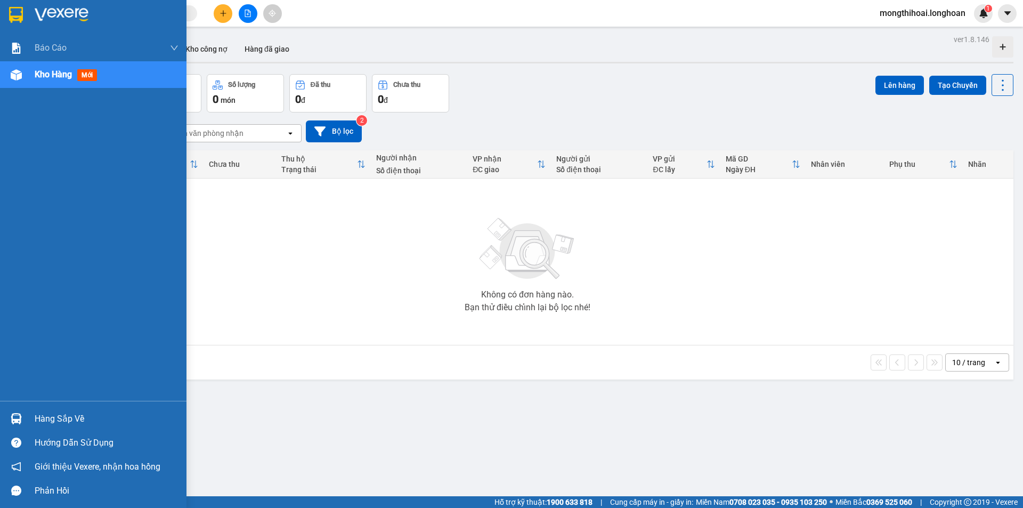
click at [0, 20] on div at bounding box center [93, 17] width 186 height 35
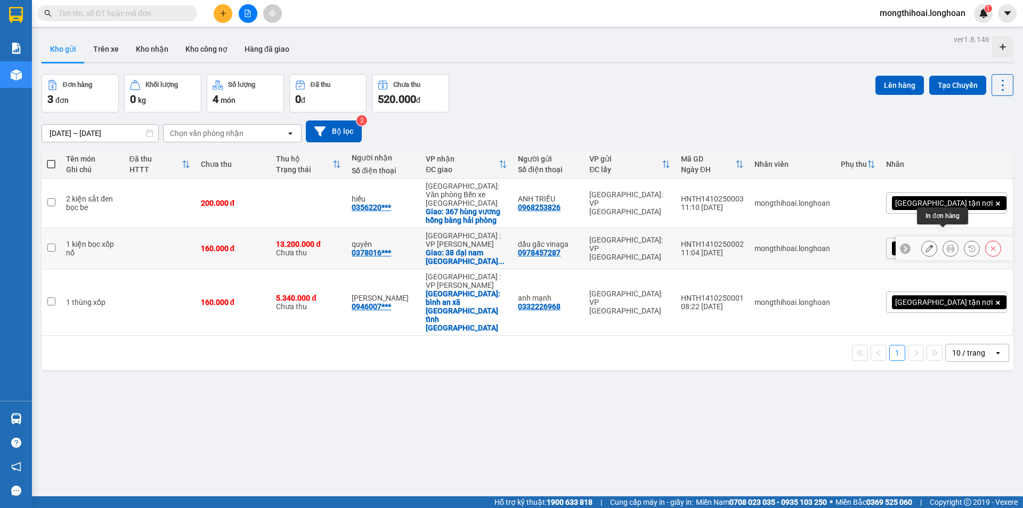
click at [947, 245] on icon at bounding box center [950, 248] width 7 height 7
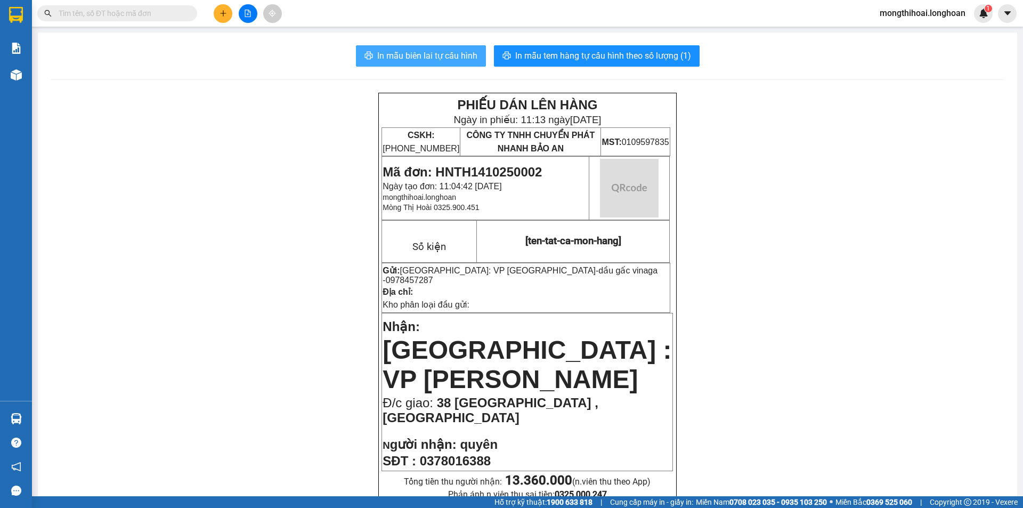
click at [459, 52] on span "In mẫu biên lai tự cấu hình" at bounding box center [427, 55] width 100 height 13
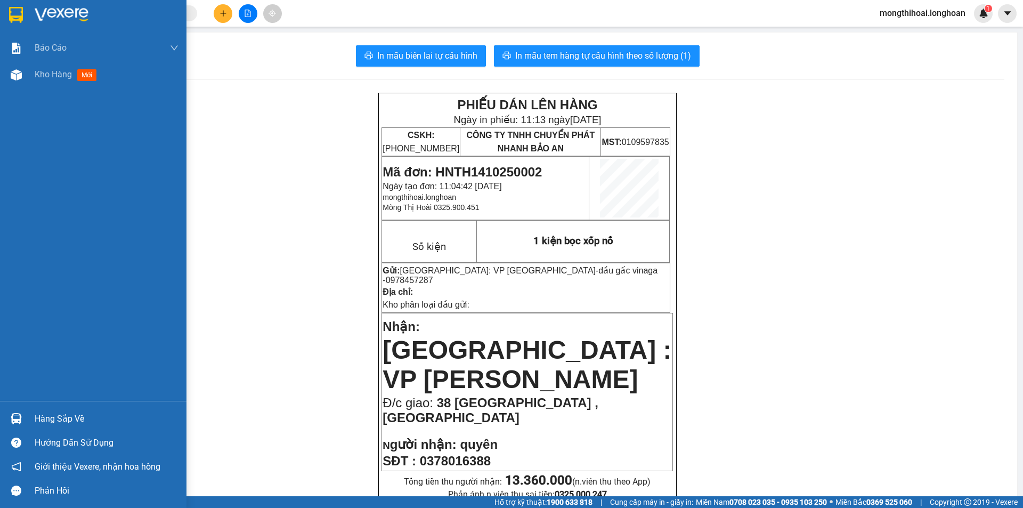
click at [6, 10] on div at bounding box center [93, 17] width 186 height 35
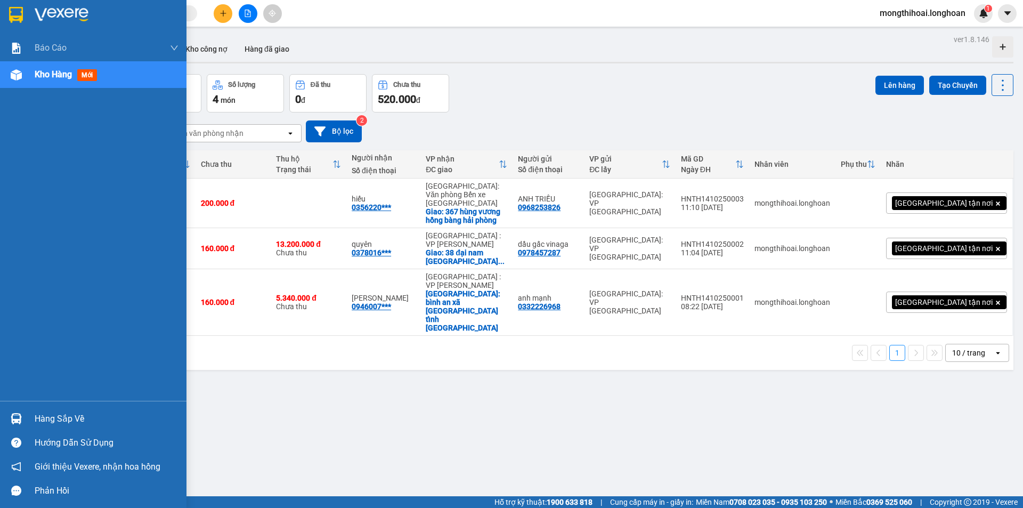
drag, startPoint x: 0, startPoint y: 0, endPoint x: 1021, endPoint y: 188, distance: 1038.5
click at [7, 5] on div at bounding box center [93, 17] width 186 height 35
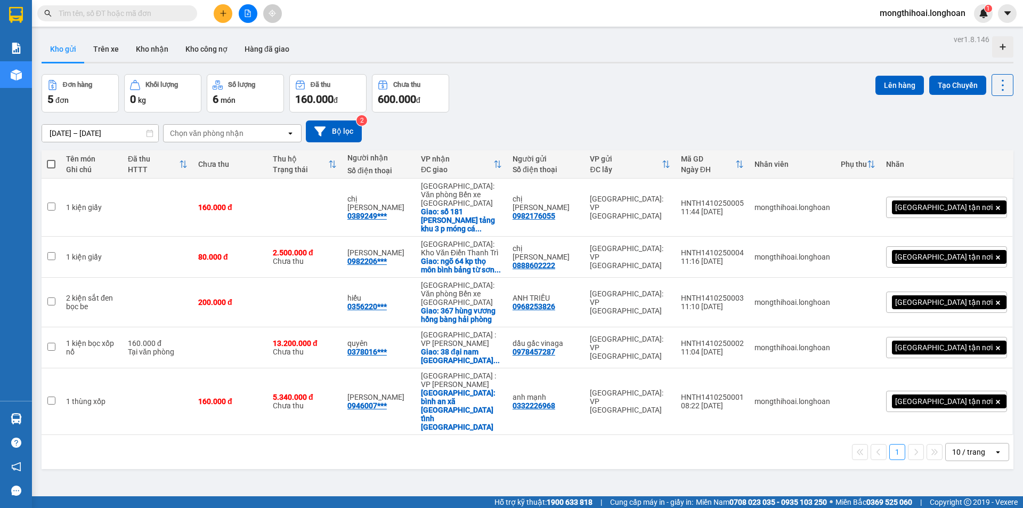
click at [223, 5] on button at bounding box center [223, 13] width 19 height 19
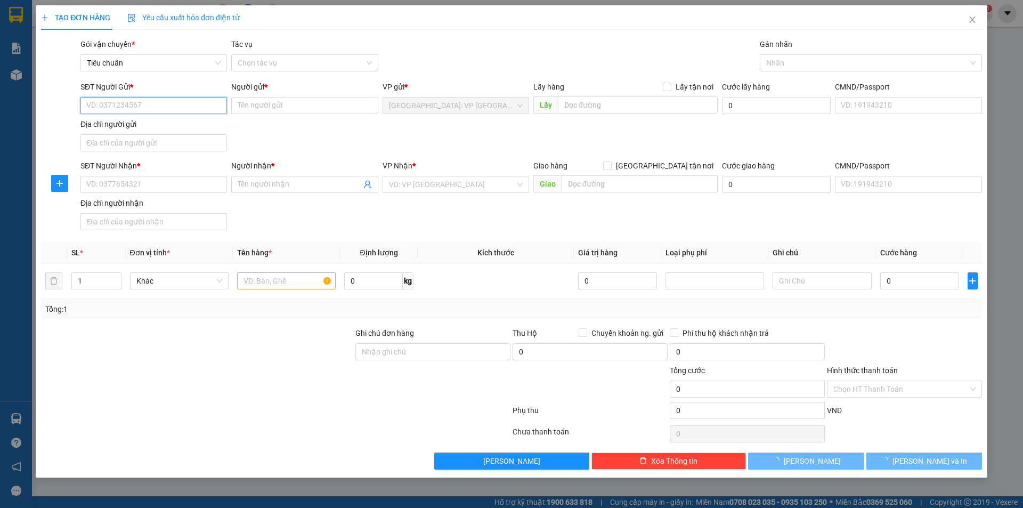
click at [217, 107] on input "SĐT Người Gửi *" at bounding box center [153, 105] width 147 height 17
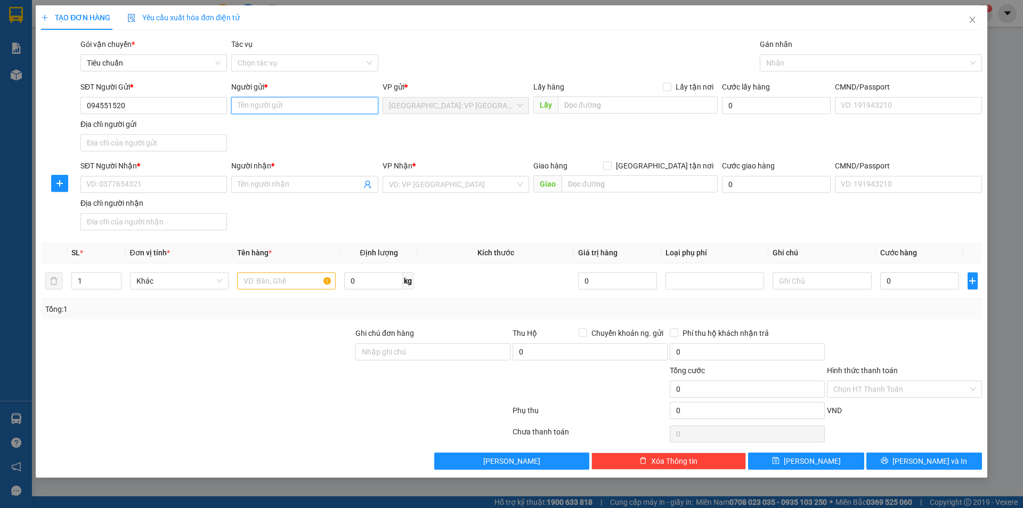
click at [276, 103] on input "Người gửi *" at bounding box center [304, 105] width 147 height 17
click at [99, 108] on input "094551520" at bounding box center [153, 105] width 147 height 17
type input "0964551520"
click at [255, 100] on input "Người gửi *" at bounding box center [304, 105] width 147 height 17
type input "999 lũ trúc"
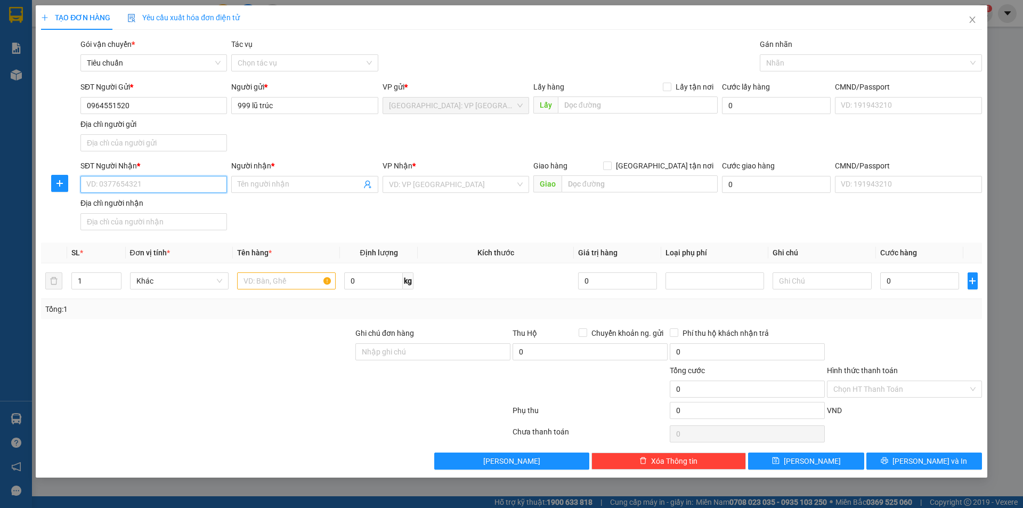
click at [191, 180] on input "SĐT Người Nhận *" at bounding box center [153, 184] width 147 height 17
click at [100, 183] on input "033613568" at bounding box center [153, 184] width 147 height 17
click at [136, 185] on input "0366613568" at bounding box center [153, 184] width 147 height 17
type input "0366613568"
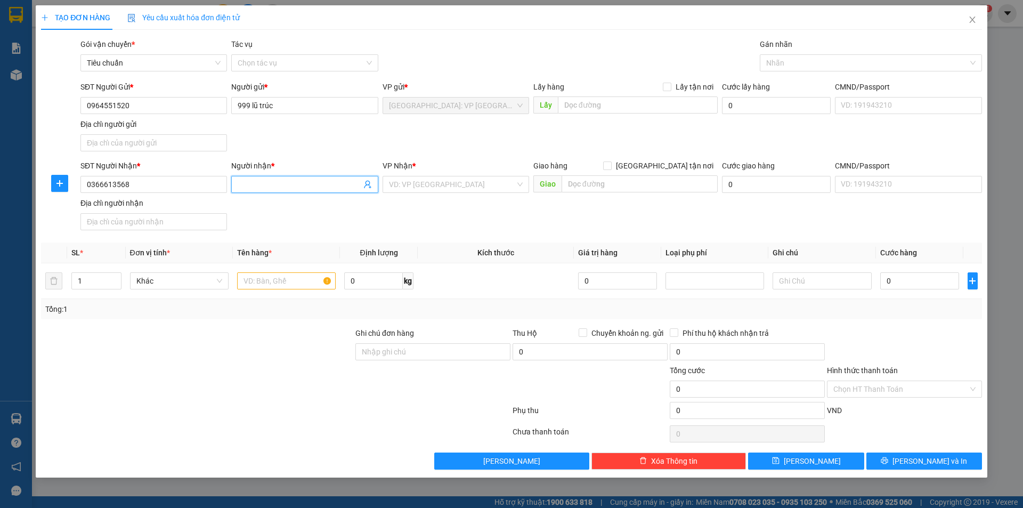
click at [302, 188] on input "Người nhận *" at bounding box center [299, 185] width 123 height 12
click at [171, 190] on input "0366613568" at bounding box center [153, 184] width 147 height 17
click at [172, 189] on input "0366613568" at bounding box center [153, 184] width 147 height 17
click at [272, 181] on input "Người nhận *" at bounding box center [299, 185] width 123 height 12
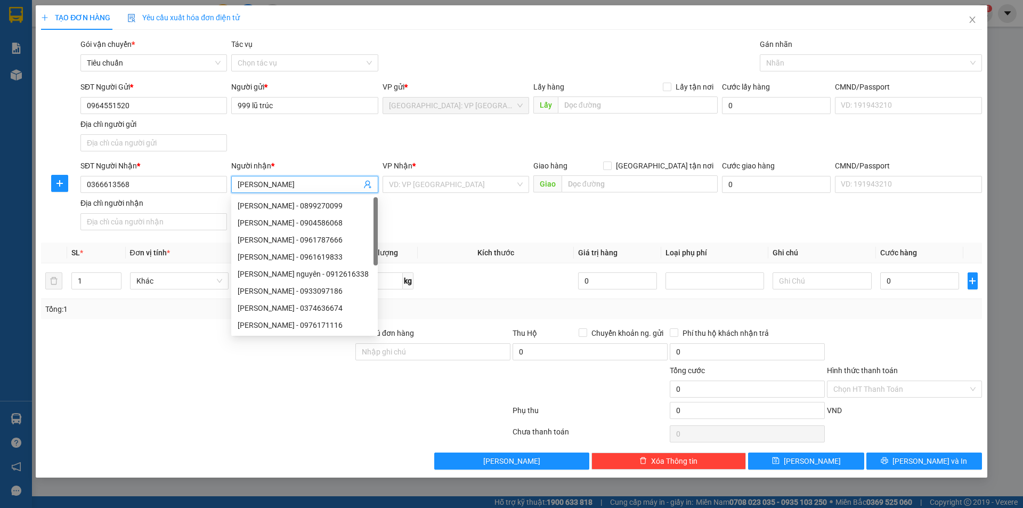
type input "[PERSON_NAME]"
click at [443, 173] on div "VP Nhận *" at bounding box center [456, 168] width 147 height 16
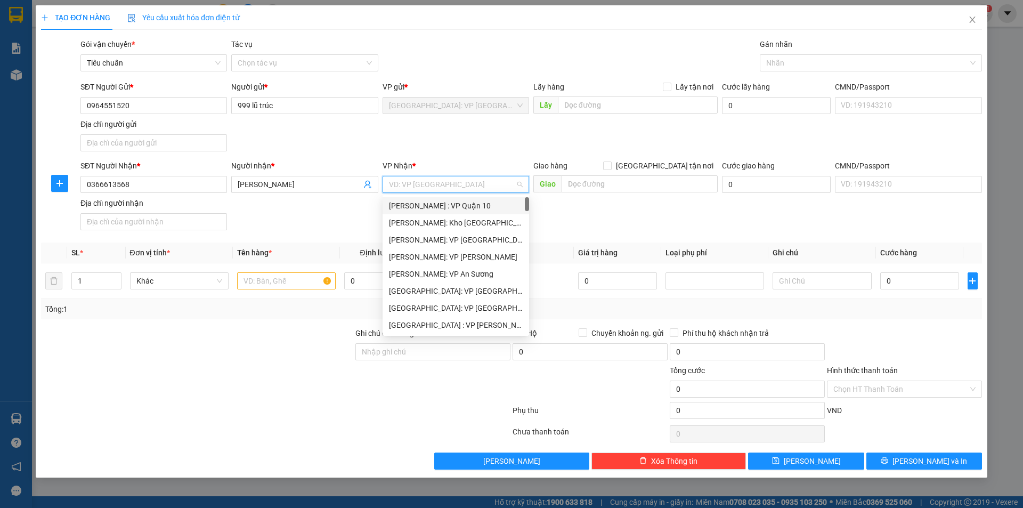
click at [451, 190] on input "search" at bounding box center [452, 184] width 126 height 16
type input "kho"
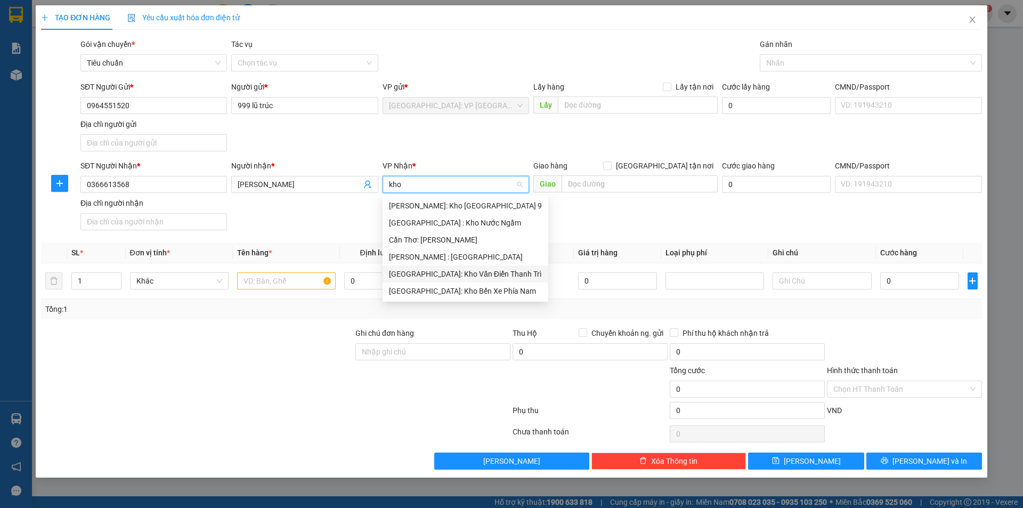
click at [464, 271] on div "[GEOGRAPHIC_DATA]: Kho Văn Điển Thanh Trì" at bounding box center [465, 274] width 153 height 12
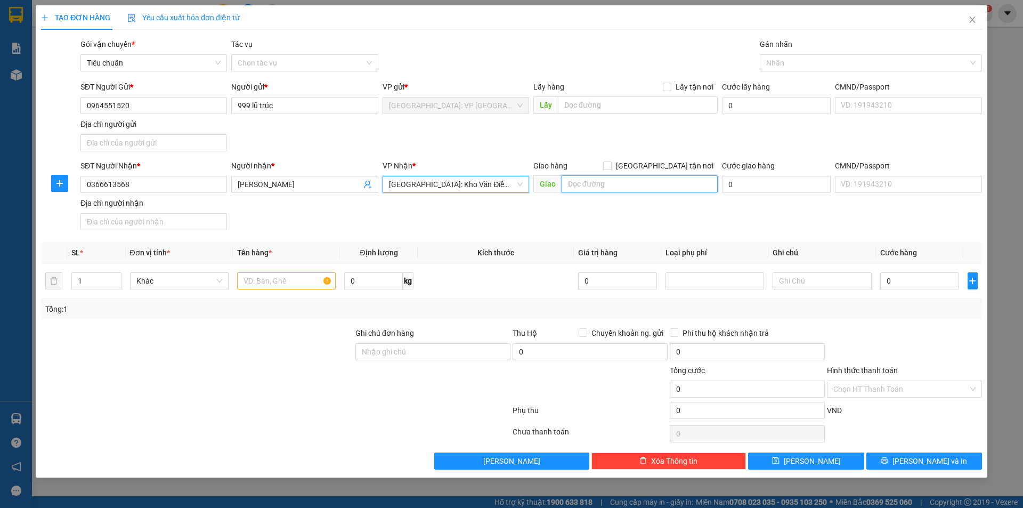
click at [607, 183] on input "text" at bounding box center [640, 183] width 156 height 17
click at [654, 185] on input "text" at bounding box center [640, 183] width 156 height 17
type input "kcn tam sơn tứ sơn [GEOGRAPHIC_DATA]"
click at [611, 161] on input "[GEOGRAPHIC_DATA] tận nơi" at bounding box center [606, 164] width 7 height 7
checkbox input "true"
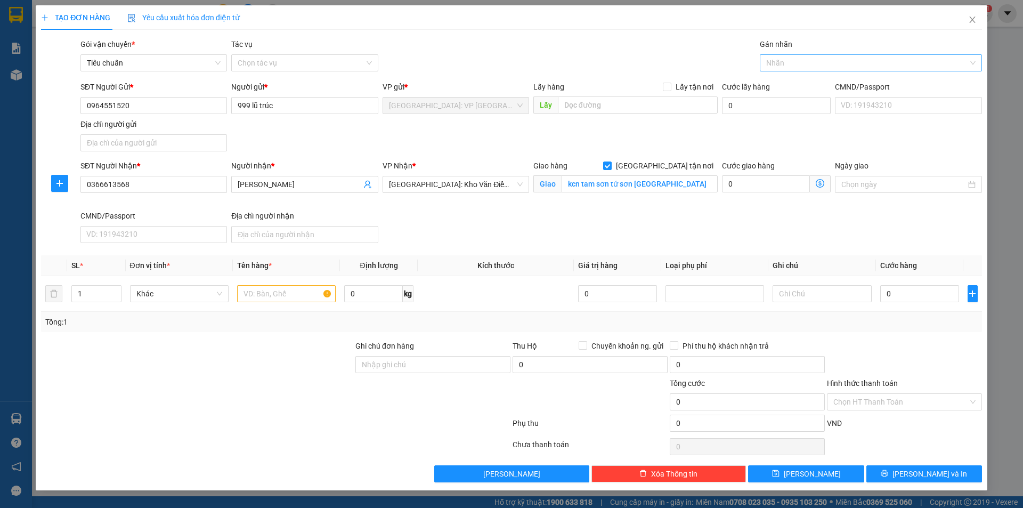
click at [783, 66] on div at bounding box center [865, 62] width 206 height 13
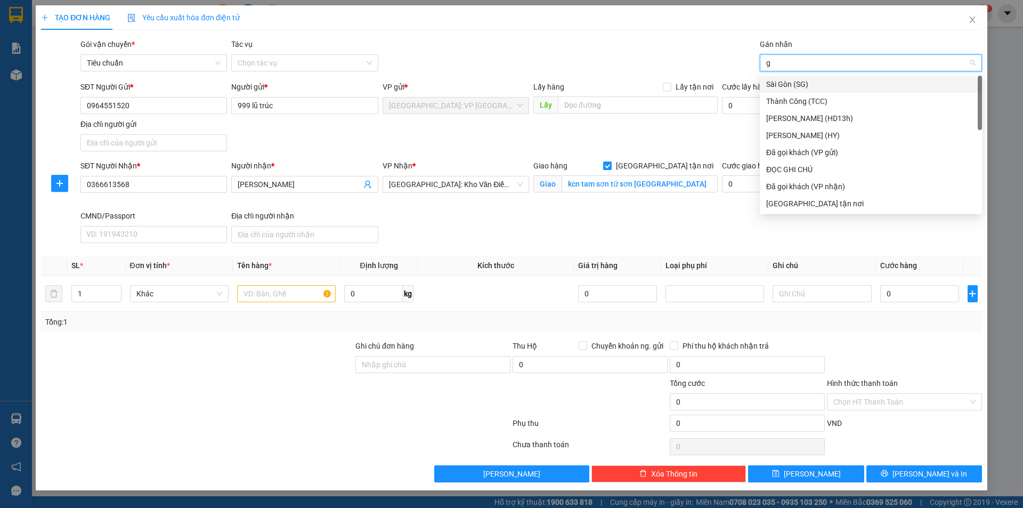
type input "gi"
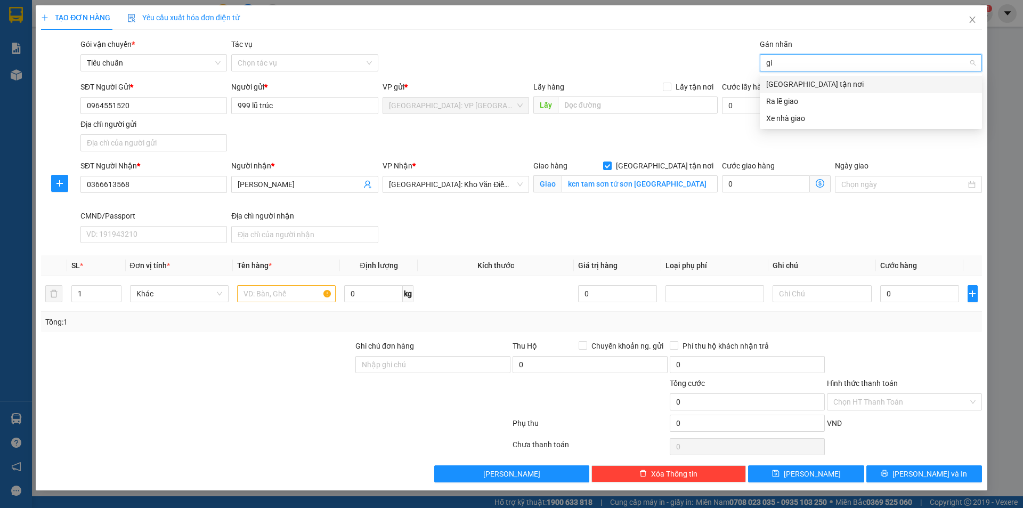
click at [793, 85] on div "[GEOGRAPHIC_DATA] tận nơi" at bounding box center [870, 84] width 209 height 12
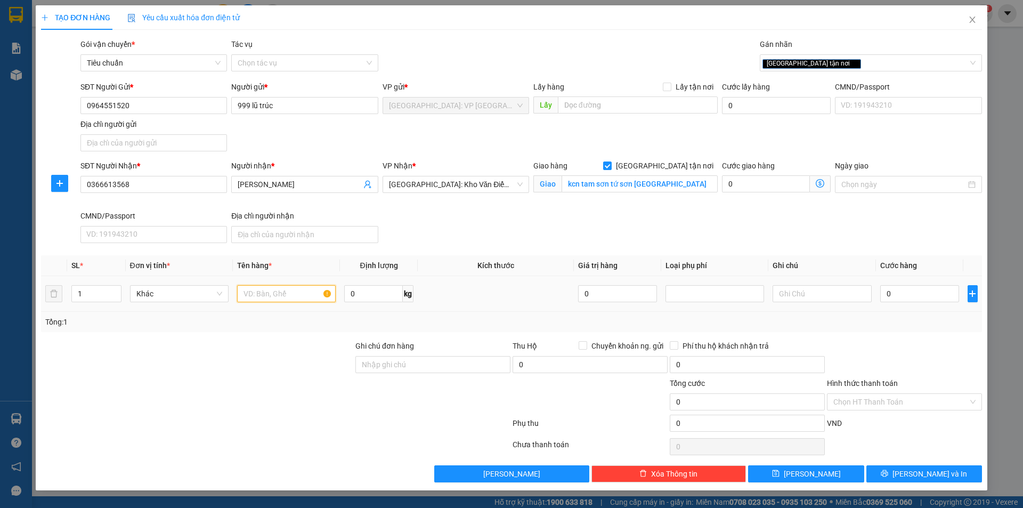
click at [271, 296] on input "text" at bounding box center [286, 293] width 99 height 17
type input "1 kiện xám băng keo vàng đục"
click at [631, 184] on input "kcn tam sơn tứ sơn [GEOGRAPHIC_DATA]" at bounding box center [640, 183] width 156 height 17
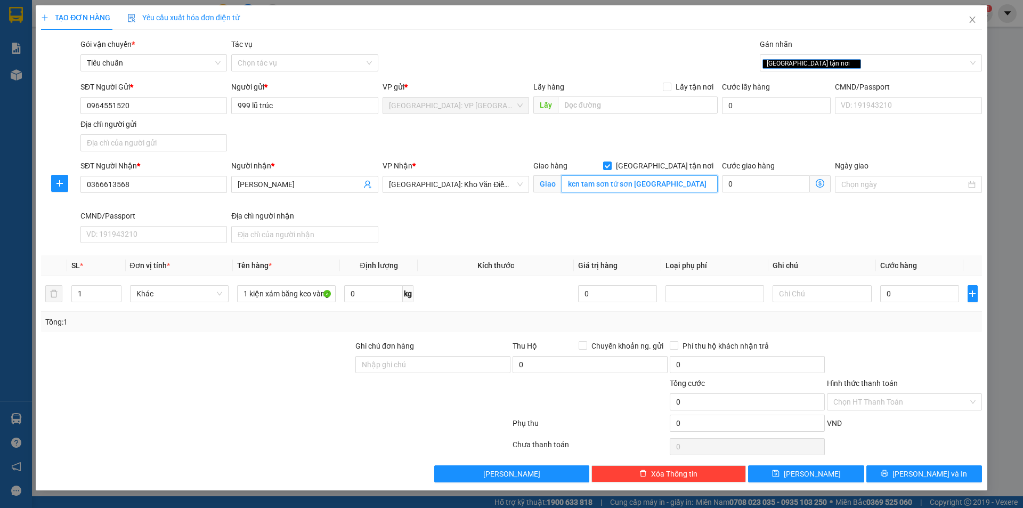
click at [612, 182] on input "kcn tam sơn tứ sơn [GEOGRAPHIC_DATA]" at bounding box center [640, 183] width 156 height 17
click at [626, 177] on input "kcn tam sơn [GEOGRAPHIC_DATA] [GEOGRAPHIC_DATA]" at bounding box center [640, 183] width 156 height 17
type input "kcn tam sơn tp từ [GEOGRAPHIC_DATA]"
click at [684, 184] on input "kcn tam sơn tp từ [GEOGRAPHIC_DATA]" at bounding box center [640, 183] width 156 height 17
click at [640, 183] on input "kcn tam sơn tp từ [GEOGRAPHIC_DATA]" at bounding box center [640, 183] width 156 height 17
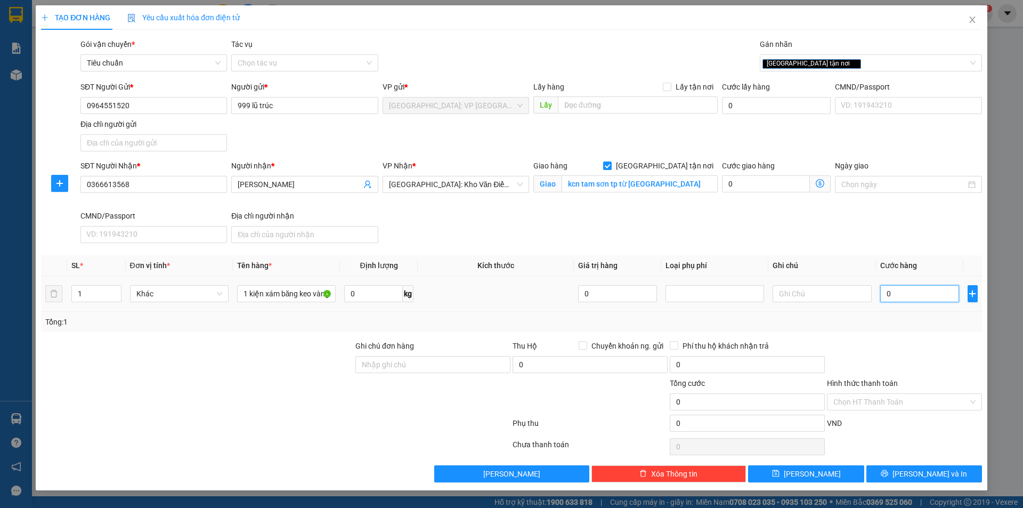
click at [908, 294] on input "0" at bounding box center [919, 293] width 79 height 17
type input "7"
type input "70"
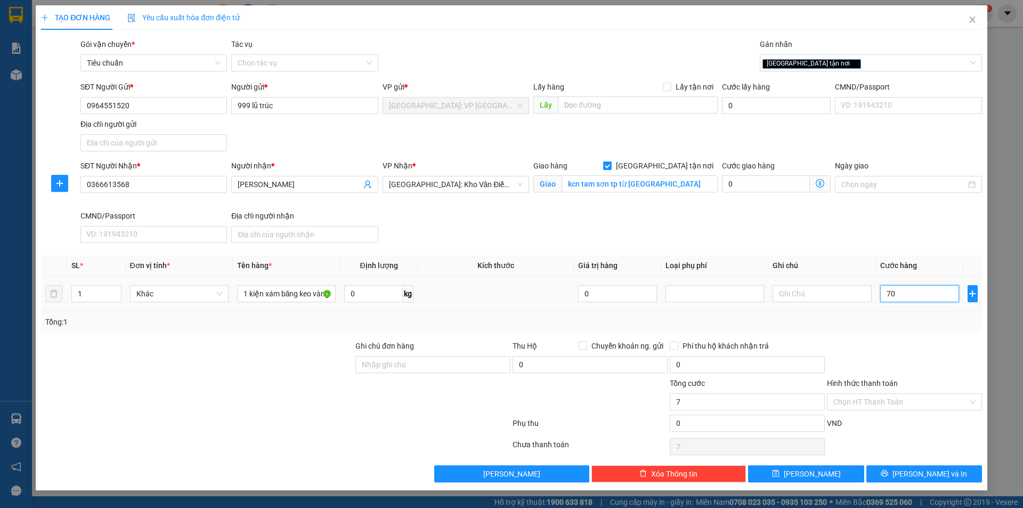
type input "70"
type input "700"
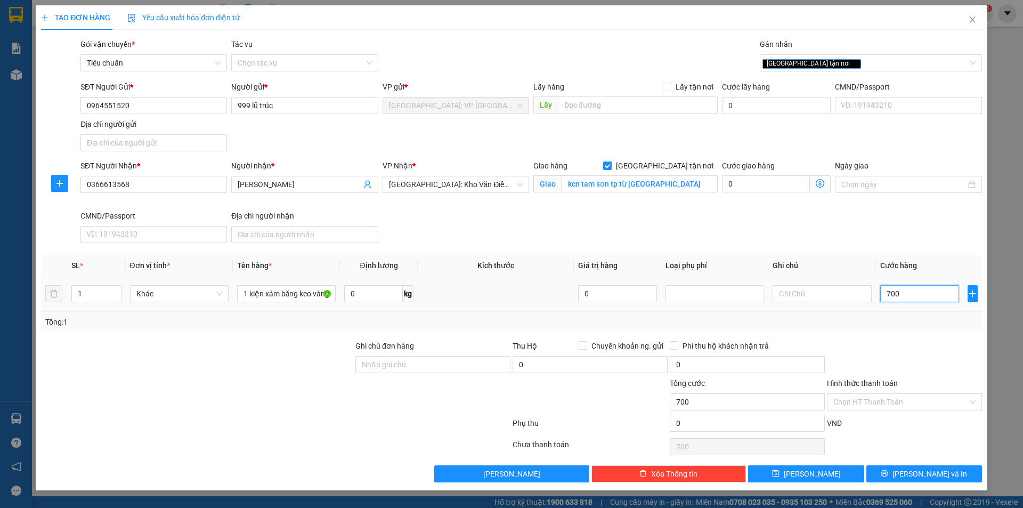
type input "7.000"
type input "70.000"
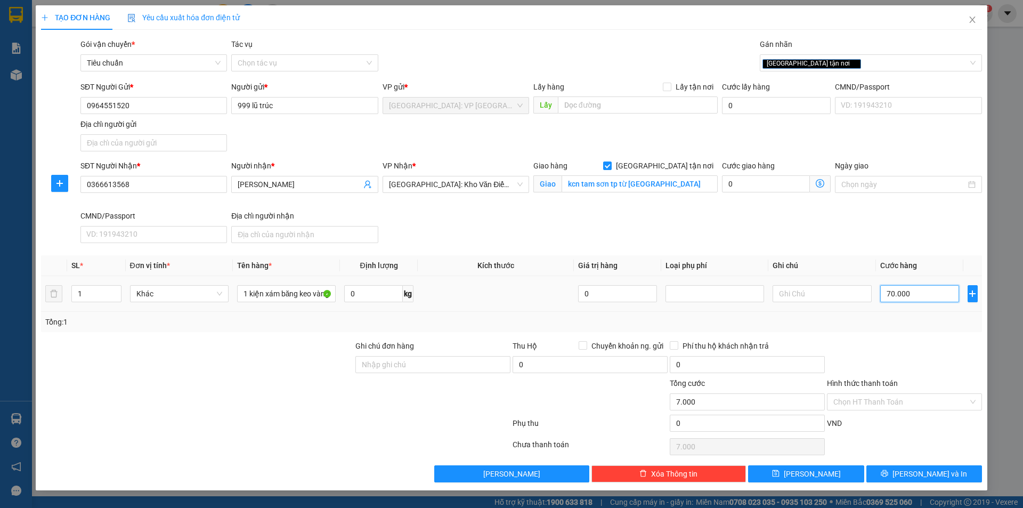
type input "70.000"
click at [924, 469] on span "[PERSON_NAME] và In" at bounding box center [930, 474] width 75 height 12
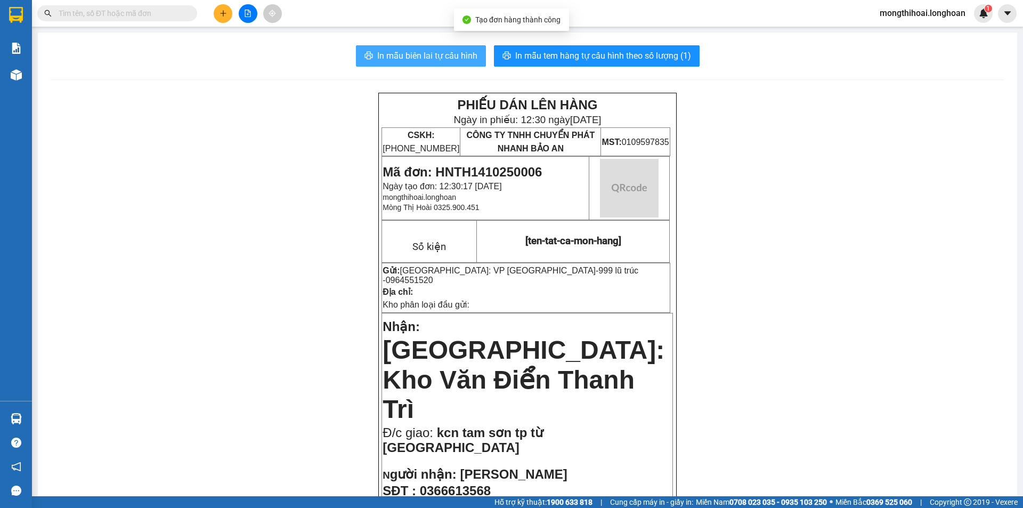
drag, startPoint x: 421, startPoint y: 56, endPoint x: 630, endPoint y: 99, distance: 213.2
click at [421, 55] on span "In mẫu biên lai tự cấu hình" at bounding box center [427, 55] width 100 height 13
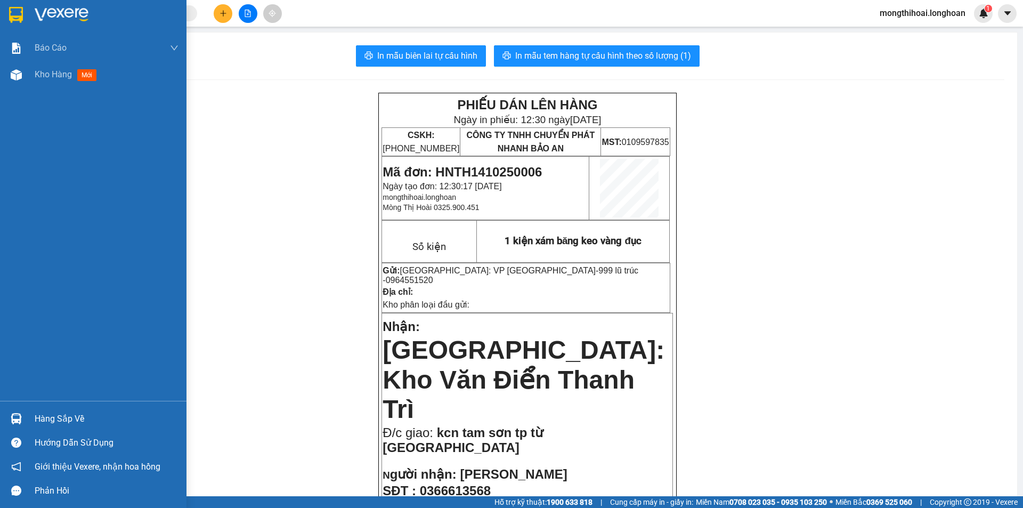
click at [11, 21] on img at bounding box center [16, 15] width 14 height 16
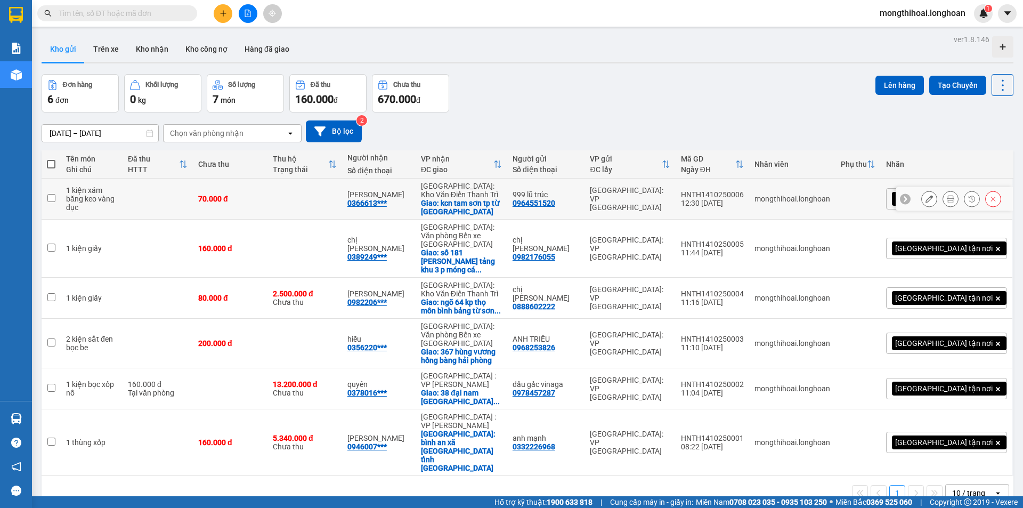
click at [944, 192] on button at bounding box center [950, 199] width 15 height 19
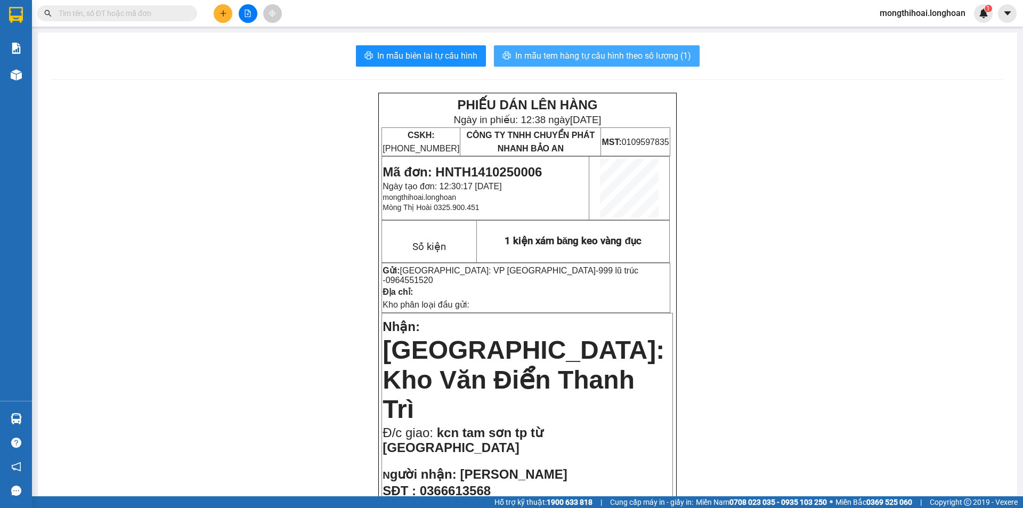
click at [588, 55] on span "In mẫu tem hàng tự cấu hình theo số lượng (1)" at bounding box center [603, 55] width 176 height 13
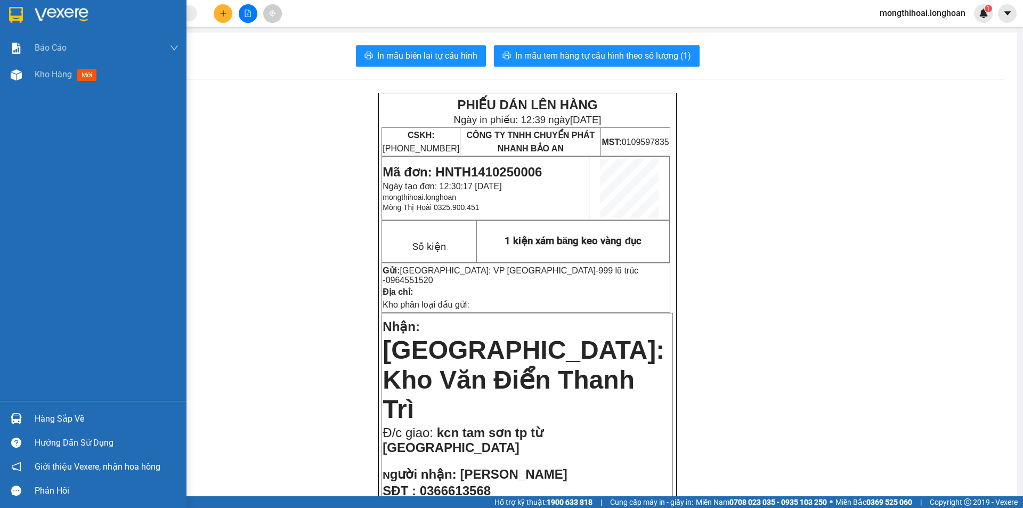
drag, startPoint x: 0, startPoint y: 16, endPoint x: 66, endPoint y: 1, distance: 67.7
click at [0, 15] on div at bounding box center [93, 17] width 186 height 35
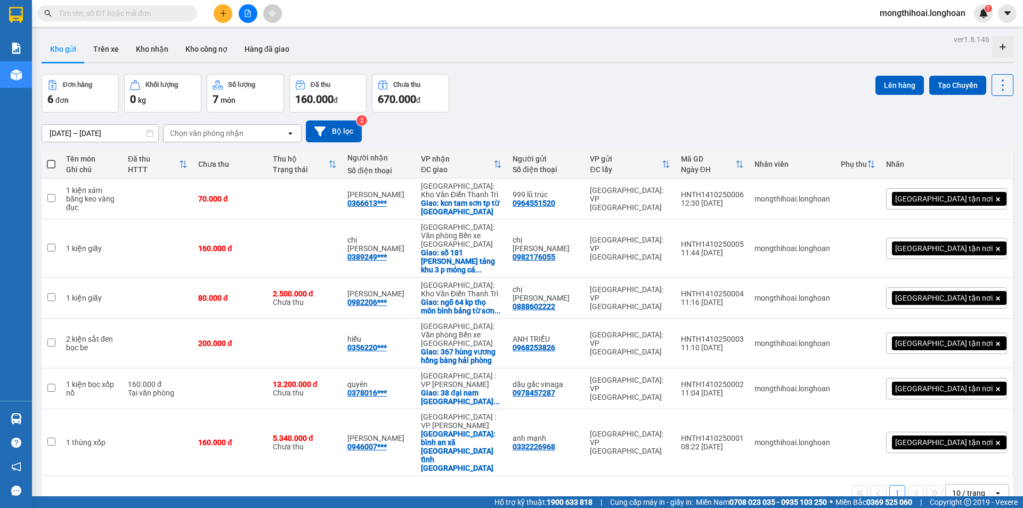
click at [221, 7] on button at bounding box center [223, 13] width 19 height 19
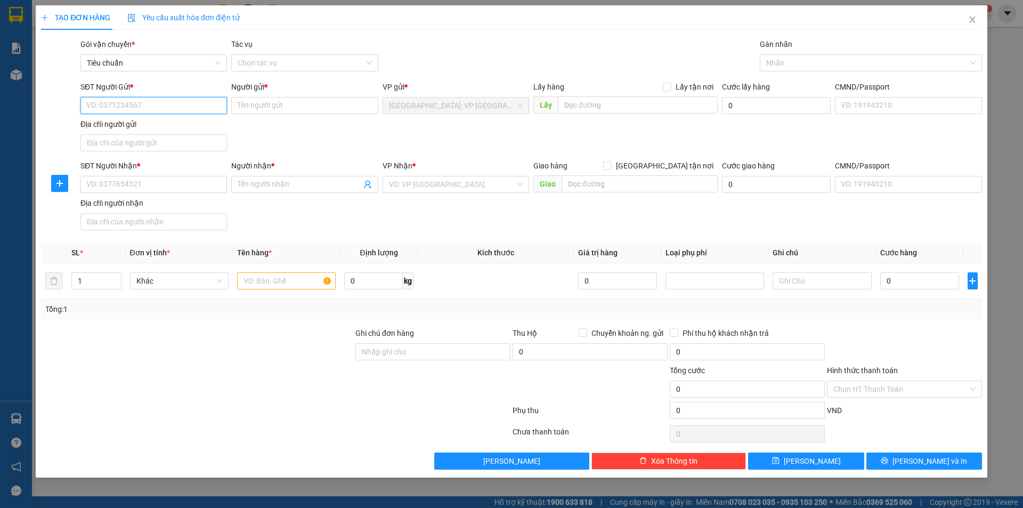
click at [218, 109] on input "SĐT Người Gửi *" at bounding box center [153, 105] width 147 height 17
click at [191, 106] on input "0349080085" at bounding box center [153, 105] width 147 height 17
type input "0349080085"
click at [295, 106] on input "Người gửi *" at bounding box center [304, 105] width 147 height 17
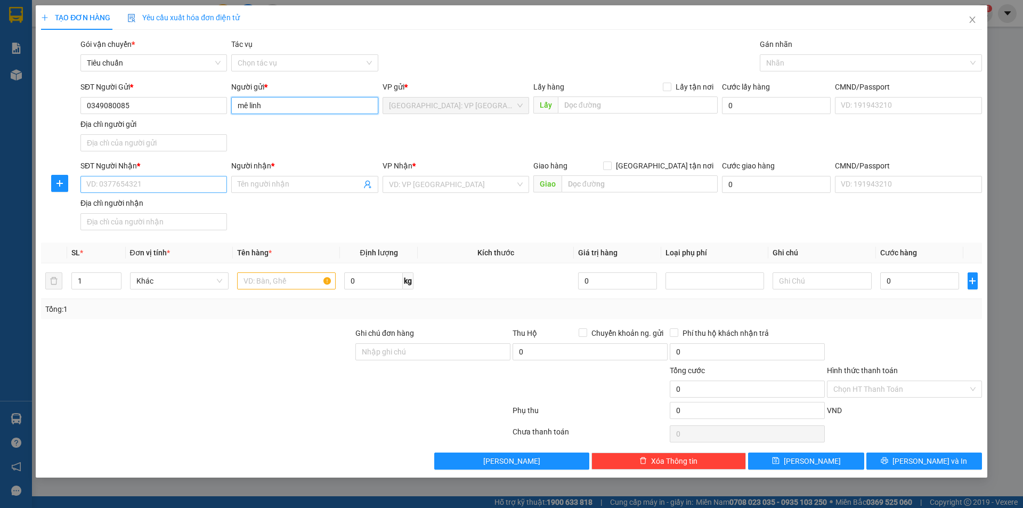
type input "mê linh"
click at [204, 185] on input "SĐT Người Nhận *" at bounding box center [153, 184] width 147 height 17
type input "0397121997"
click at [291, 184] on input "Người nhận *" at bounding box center [299, 185] width 123 height 12
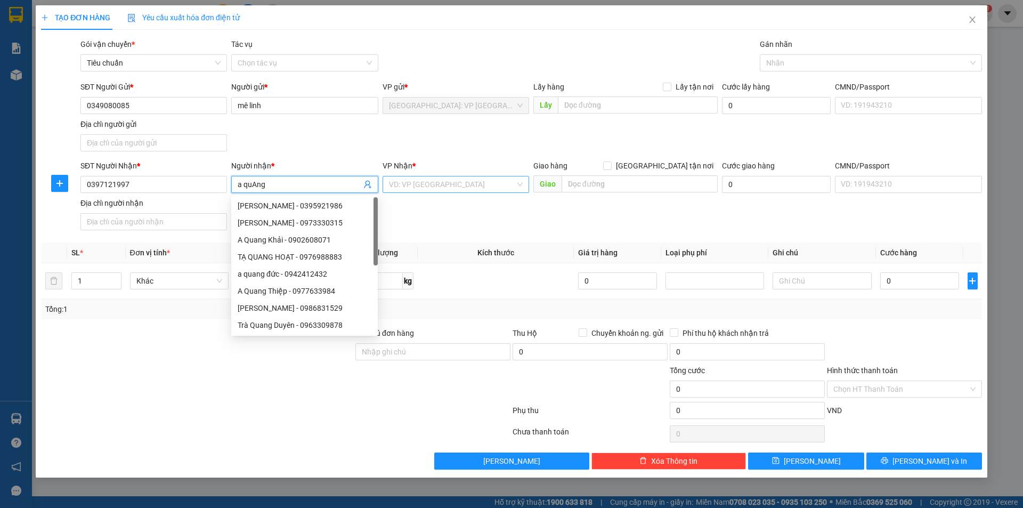
type input "a quAng"
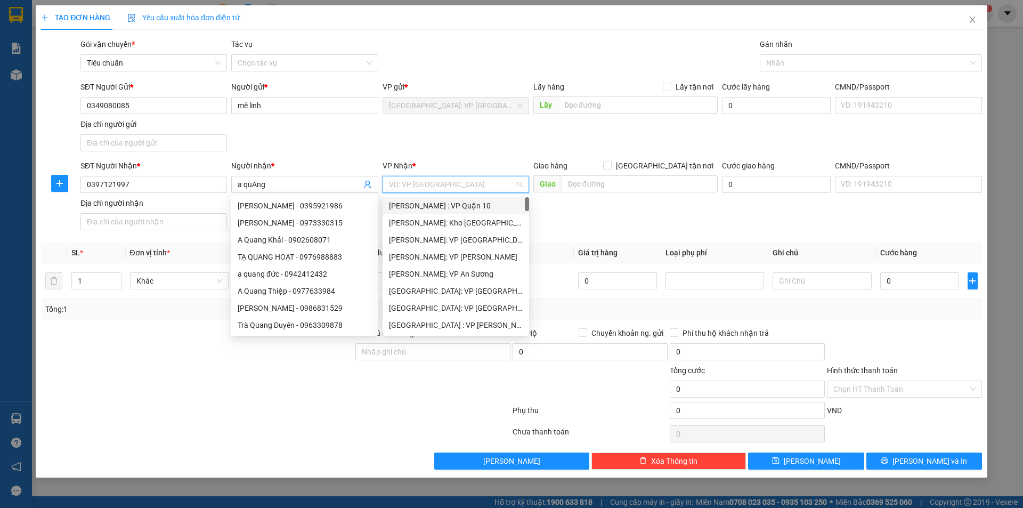
click at [415, 186] on input "search" at bounding box center [452, 184] width 126 height 16
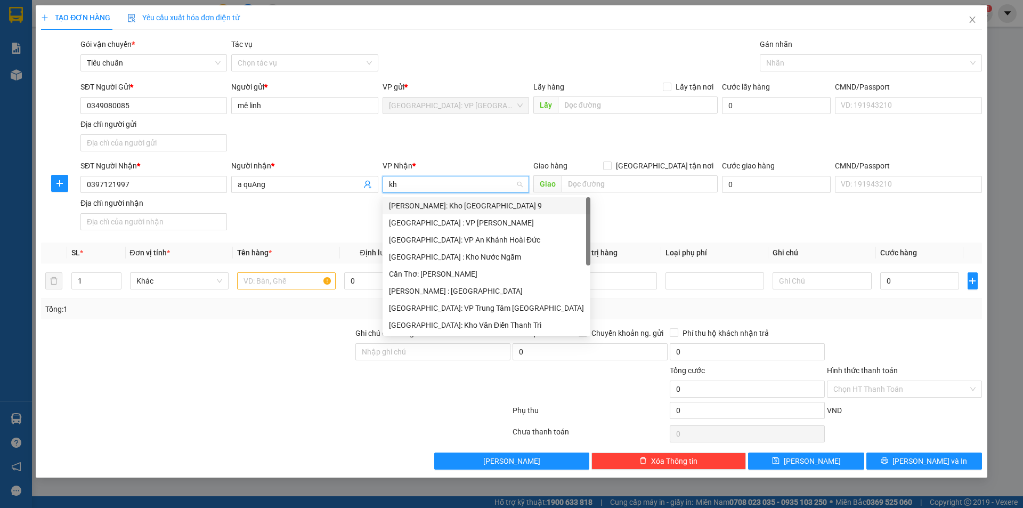
type input "kho"
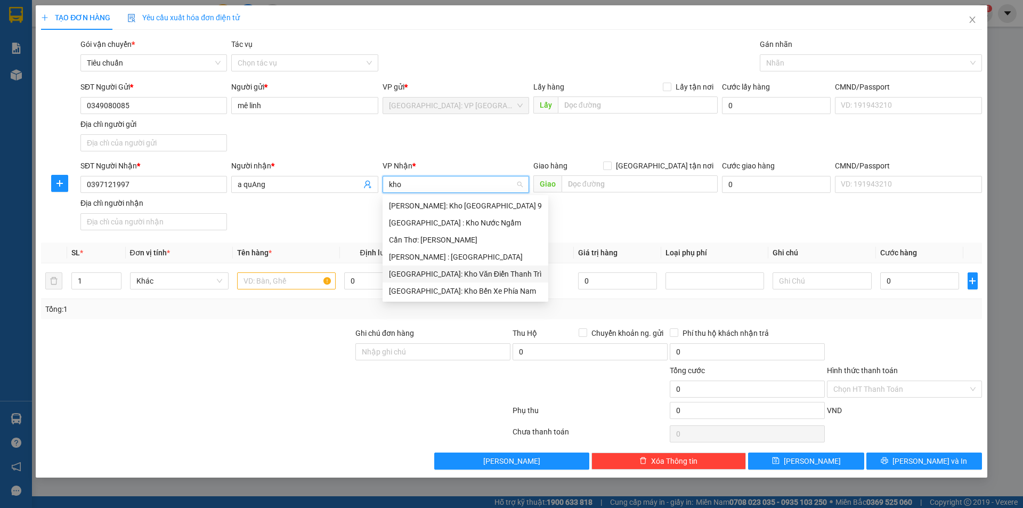
click at [456, 273] on div "[GEOGRAPHIC_DATA]: Kho Văn Điển Thanh Trì" at bounding box center [465, 274] width 153 height 12
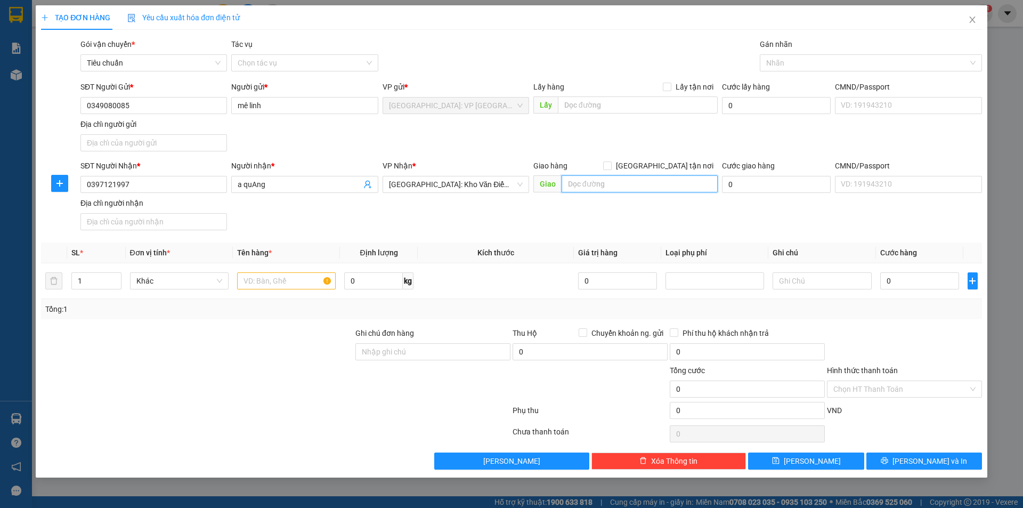
click at [646, 180] on input "text" at bounding box center [640, 183] width 156 height 17
type input "sân bóng đạo tú, sông hồ thuận thành [GEOGRAPHIC_DATA]"
click at [611, 164] on input "[GEOGRAPHIC_DATA] tận nơi" at bounding box center [606, 164] width 7 height 7
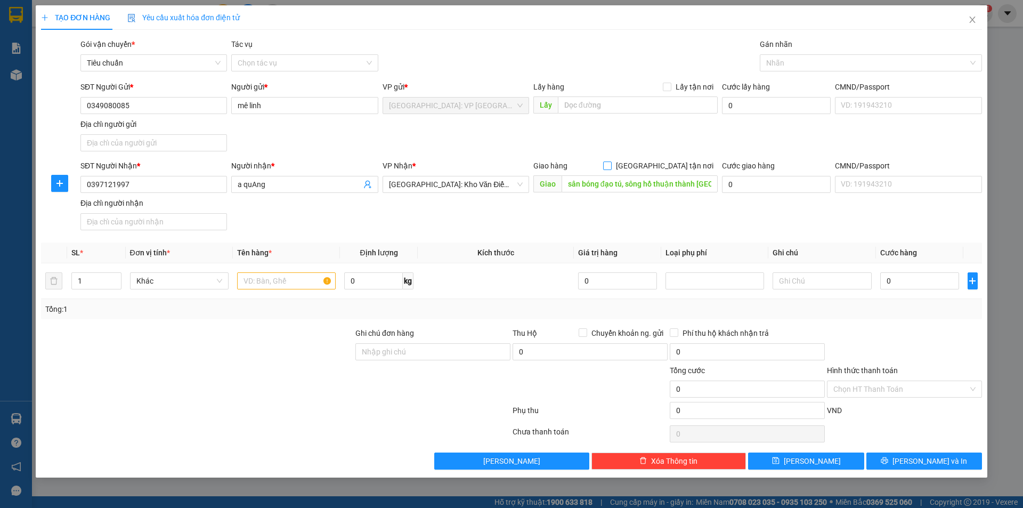
checkbox input "true"
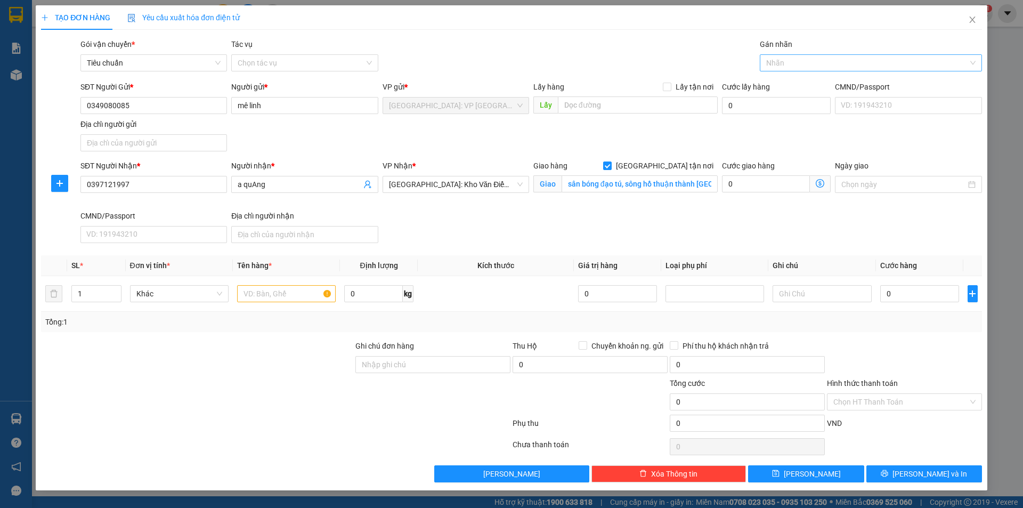
click at [786, 67] on div at bounding box center [865, 62] width 206 height 13
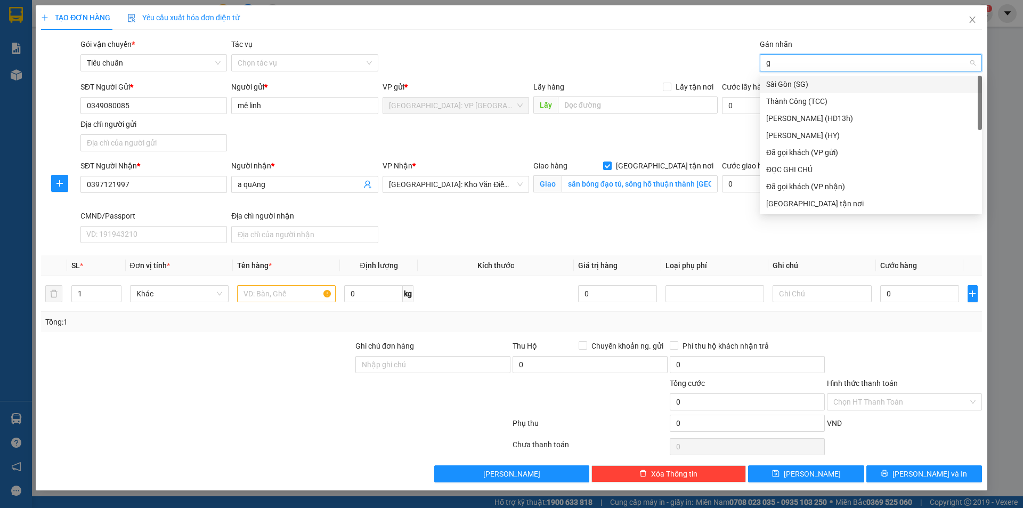
type input "gi"
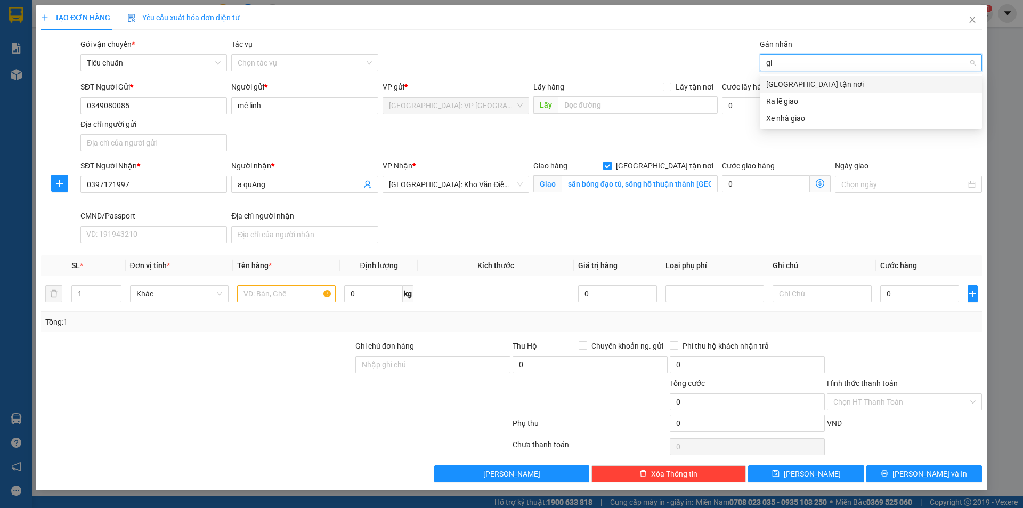
click at [805, 87] on div "[GEOGRAPHIC_DATA] tận nơi" at bounding box center [870, 84] width 209 height 12
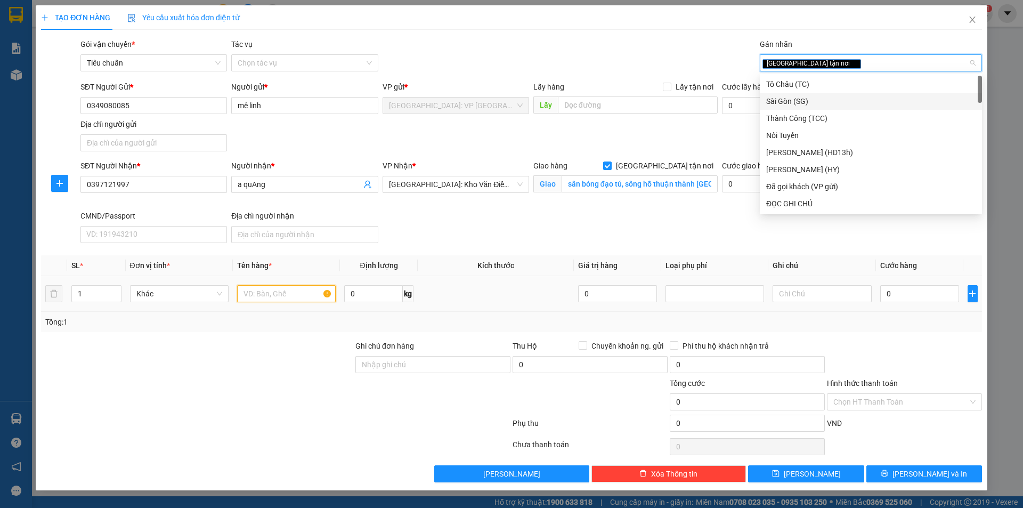
click at [261, 287] on input "text" at bounding box center [286, 293] width 99 height 17
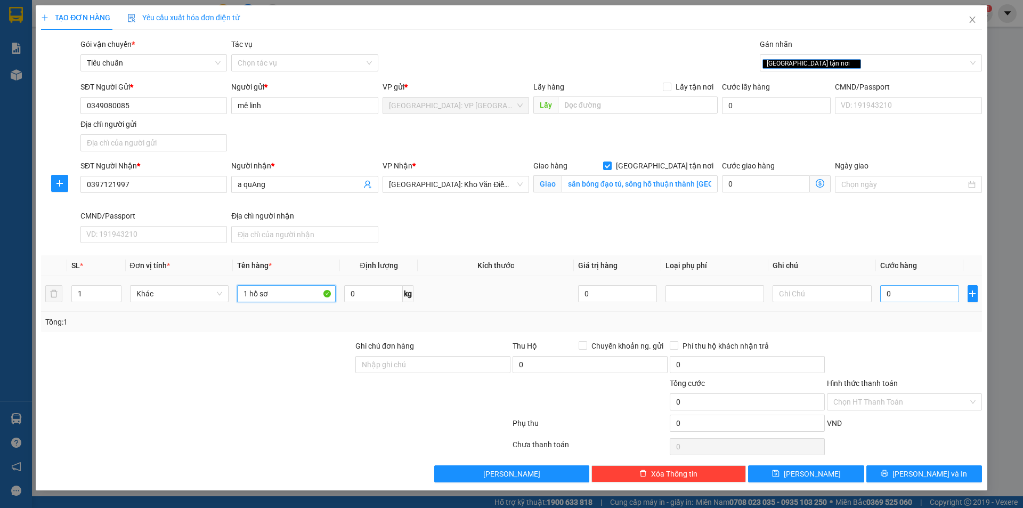
type input "1 hồ sơ"
click at [907, 285] on input "0" at bounding box center [919, 293] width 79 height 17
click at [921, 291] on input "0" at bounding box center [919, 293] width 79 height 17
type input "1"
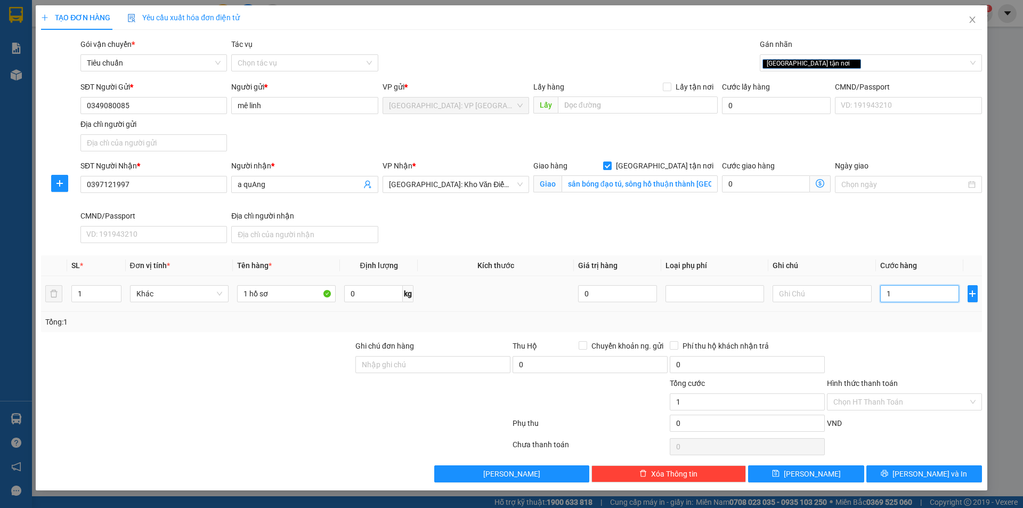
type input "1"
type input "10"
type input "100"
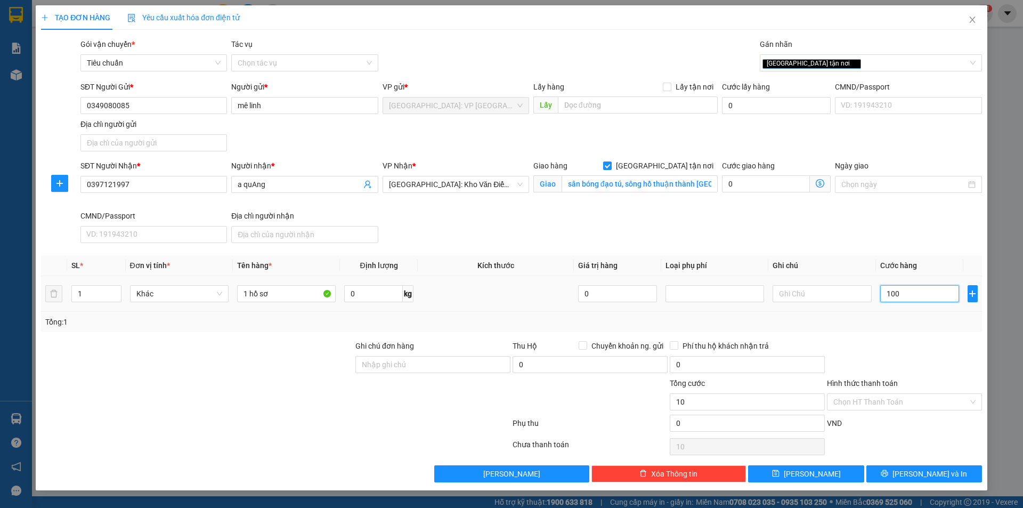
type input "100"
type input "1.000"
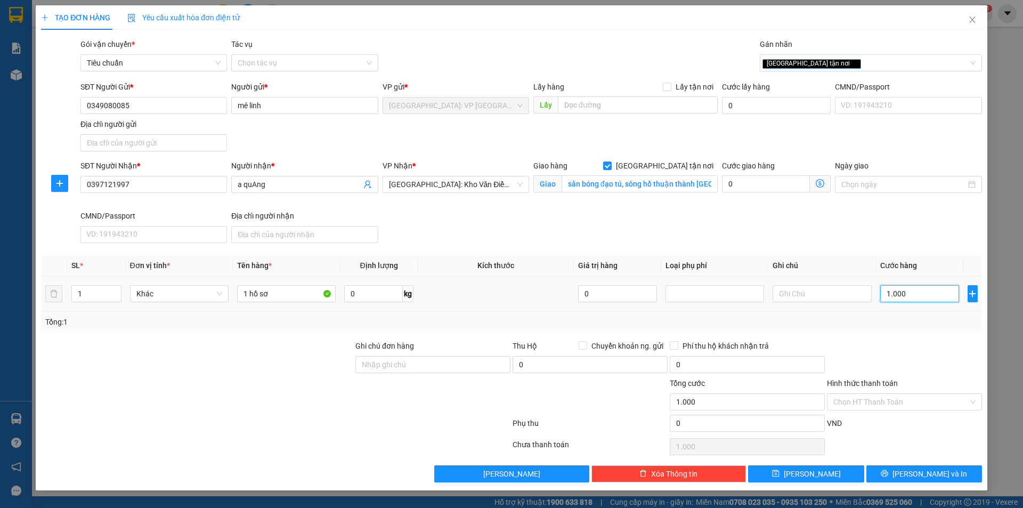
type input "10.000"
type input "100.000"
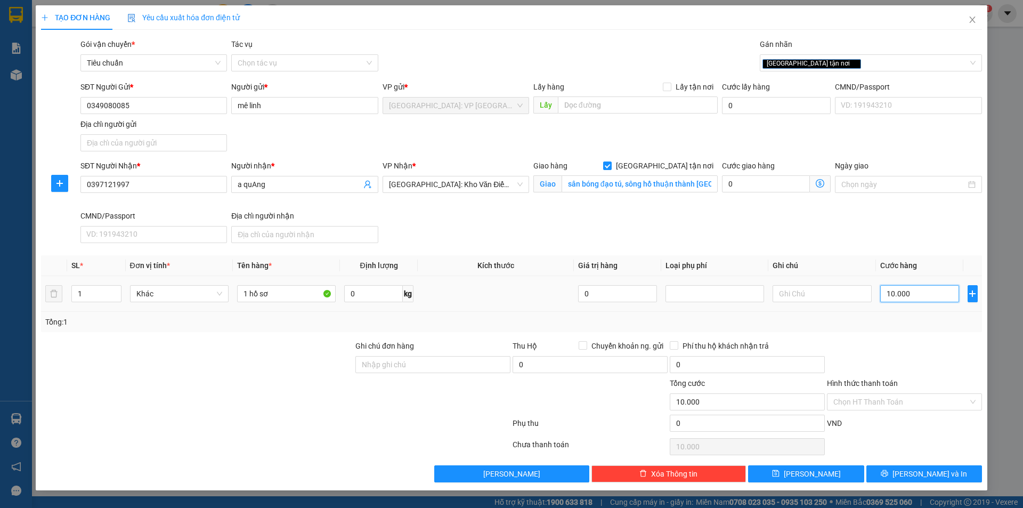
type input "100.000"
type input "1.000.000"
type input "100.000"
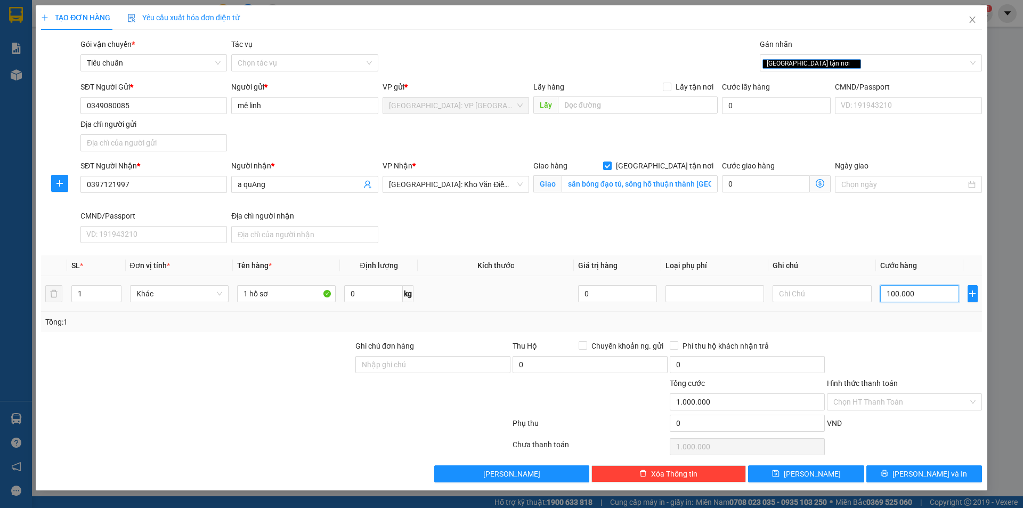
type input "100.000"
click at [916, 468] on span "[PERSON_NAME] và In" at bounding box center [930, 474] width 75 height 12
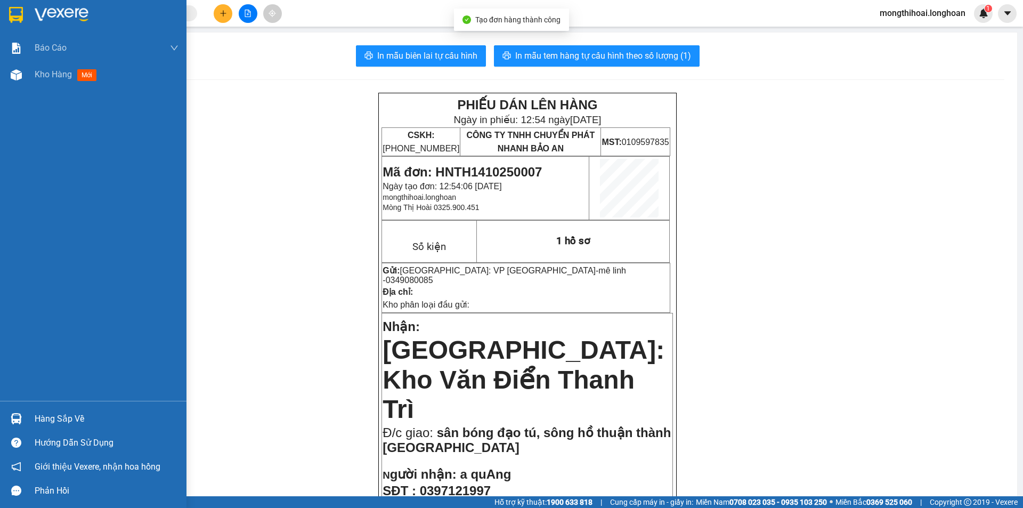
click at [1, 13] on div at bounding box center [93, 17] width 186 height 35
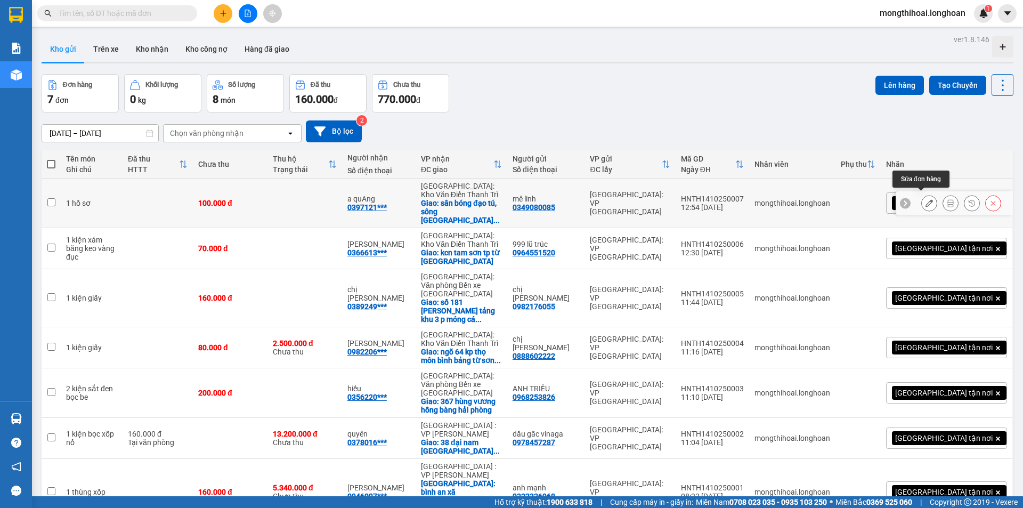
click at [926, 196] on button at bounding box center [929, 203] width 15 height 19
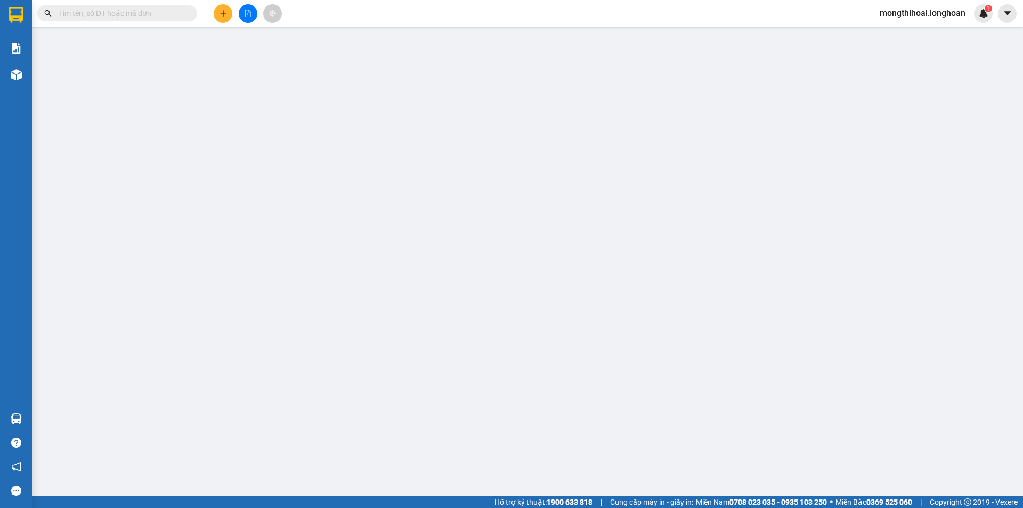
type input "0349080085"
type input "mê linh"
type input "0397121997"
type input "a quAng"
checkbox input "true"
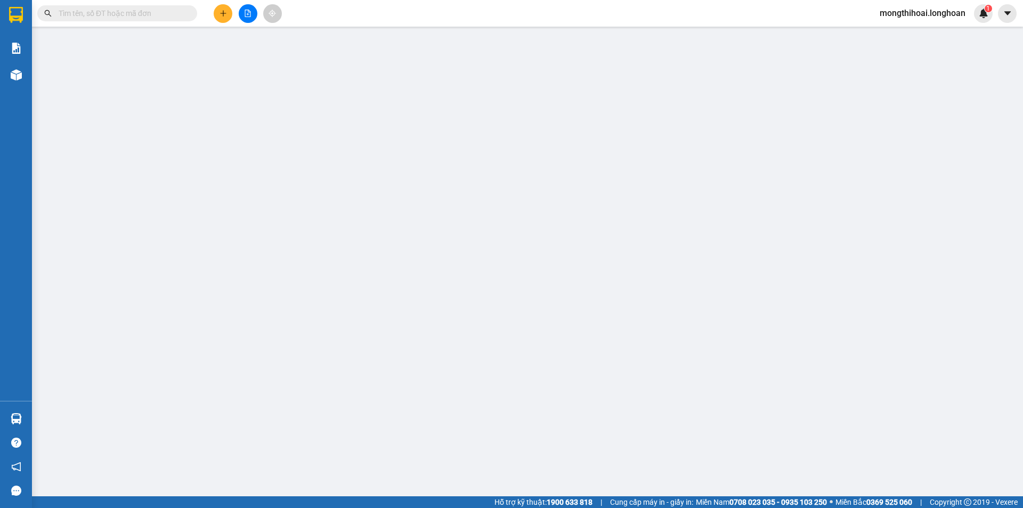
type input "sân bóng đạo tú, sông hồ thuận thành [GEOGRAPHIC_DATA]"
type input "0"
type input "100.000"
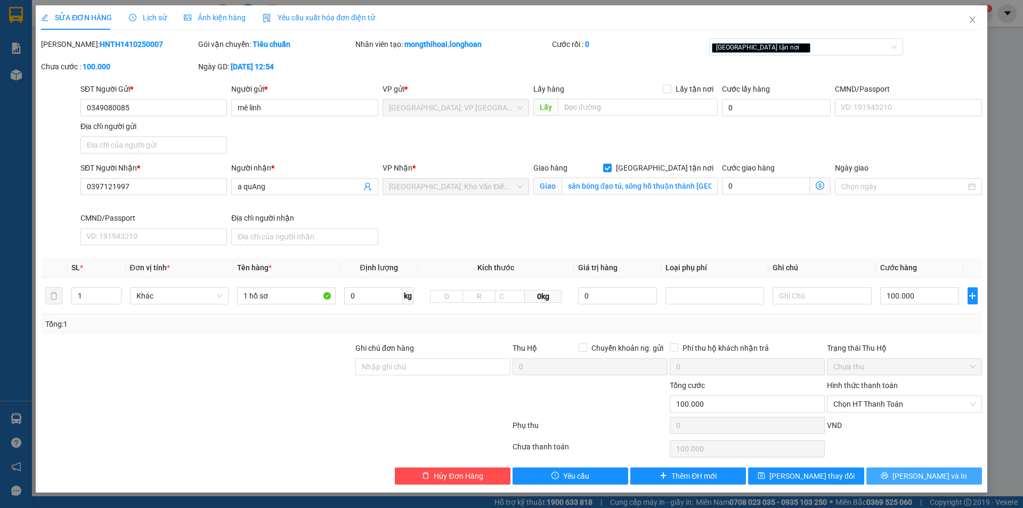
click at [915, 477] on span "[PERSON_NAME] và In" at bounding box center [930, 476] width 75 height 12
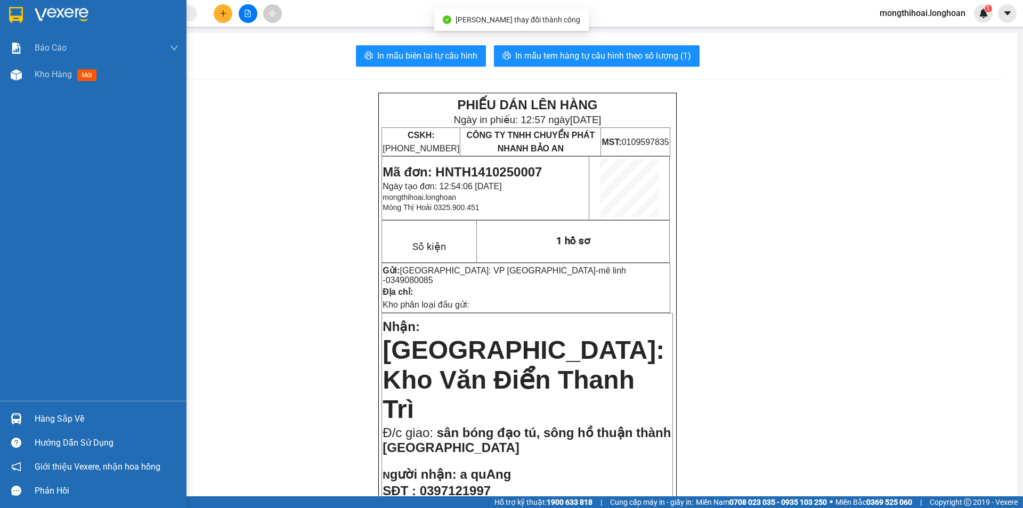
drag, startPoint x: 1, startPoint y: 9, endPoint x: 33, endPoint y: 0, distance: 32.7
click at [3, 9] on div at bounding box center [93, 17] width 186 height 35
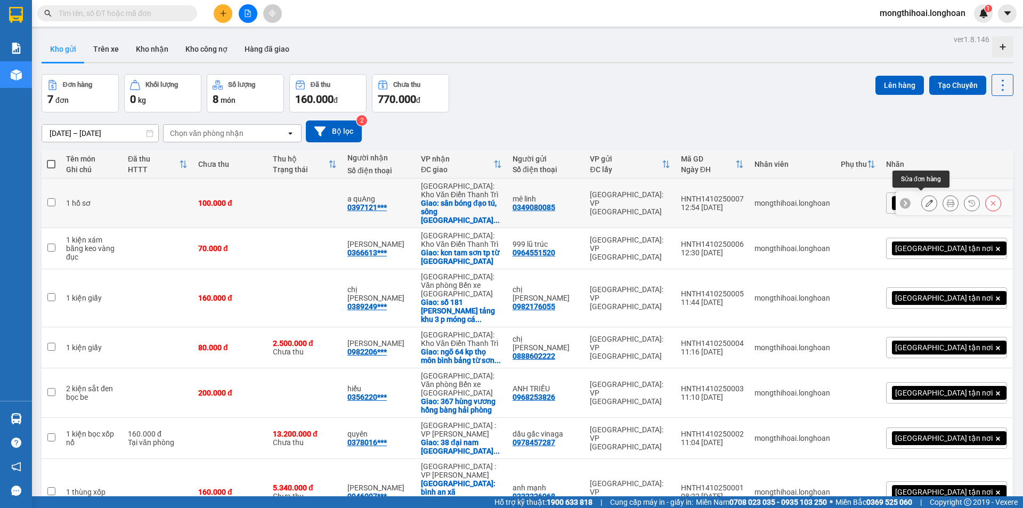
click at [926, 199] on icon at bounding box center [929, 202] width 7 height 7
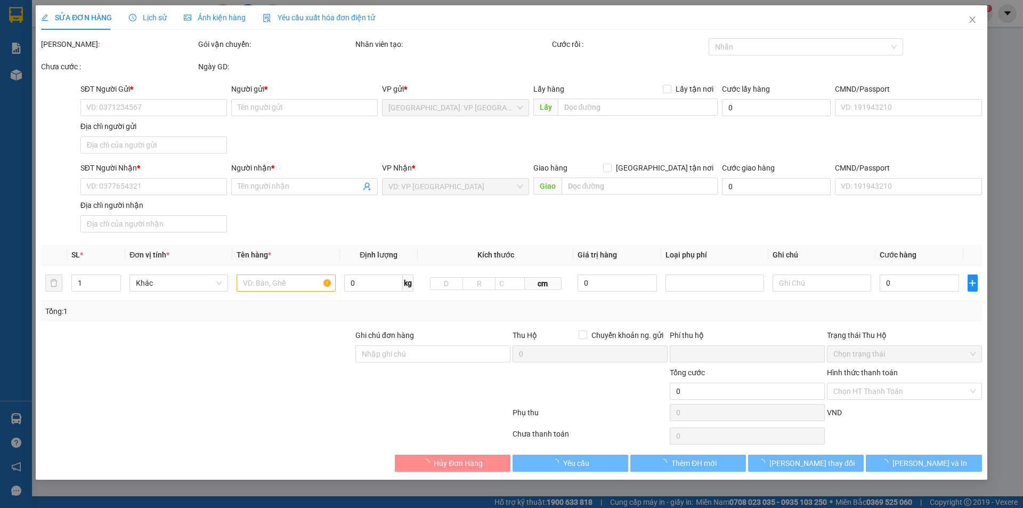
type input "0349080085"
type input "mê linh"
type input "0397121997"
type input "a quAng"
checkbox input "true"
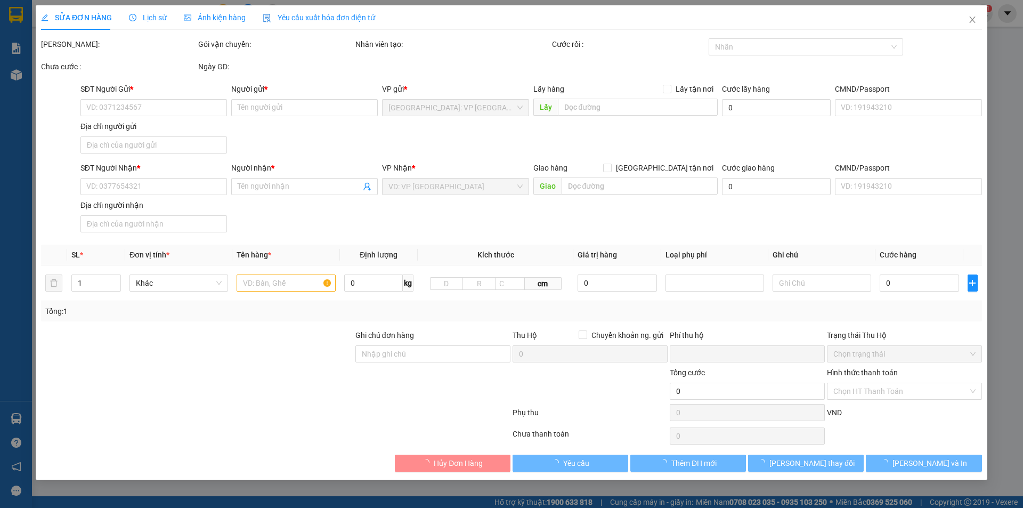
type input "sân bóng đạo tú, sông hồ thuận thành [GEOGRAPHIC_DATA]"
type input "0"
type input "100.000"
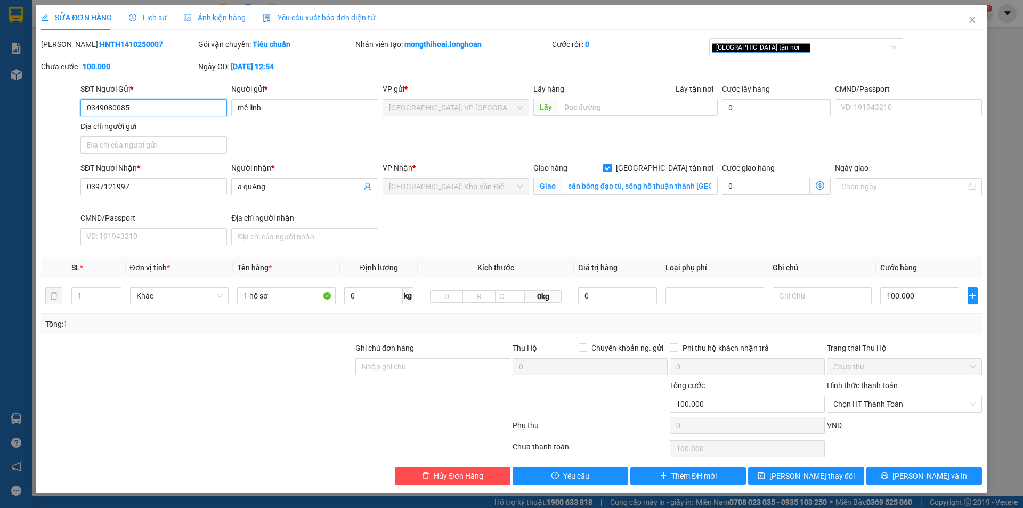
click at [212, 111] on input "0349080085" at bounding box center [153, 107] width 147 height 17
click at [911, 477] on button "[PERSON_NAME] và In" at bounding box center [924, 475] width 116 height 17
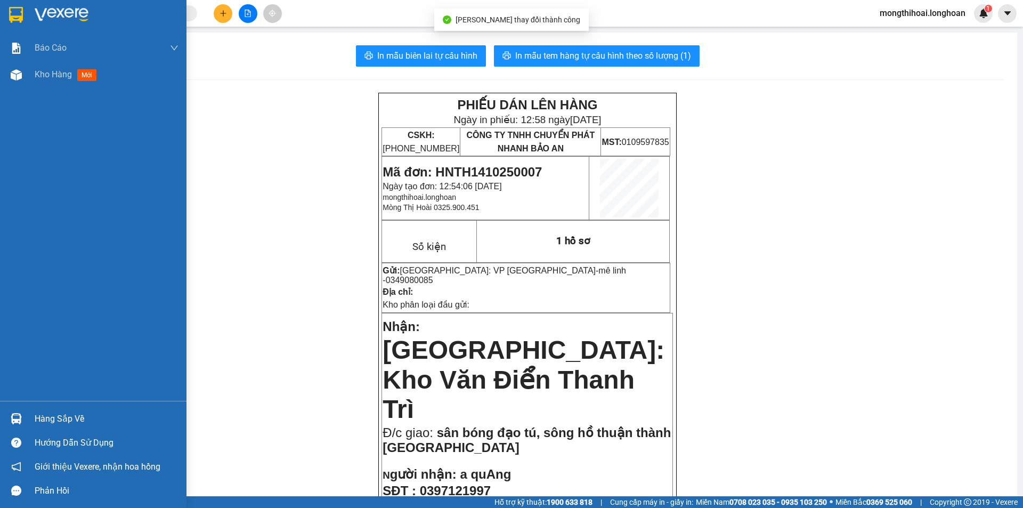
click at [13, 12] on img at bounding box center [16, 15] width 14 height 16
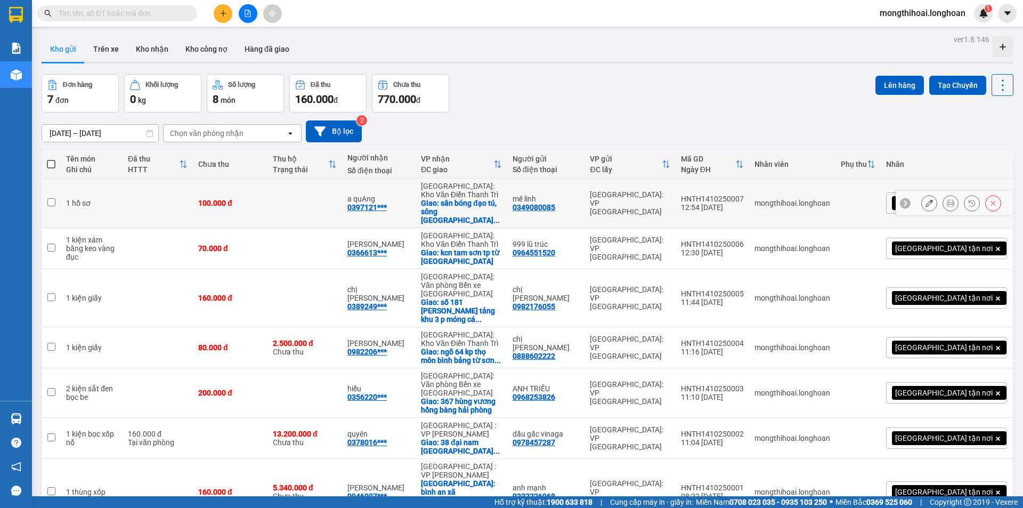
click at [926, 199] on icon at bounding box center [929, 202] width 7 height 7
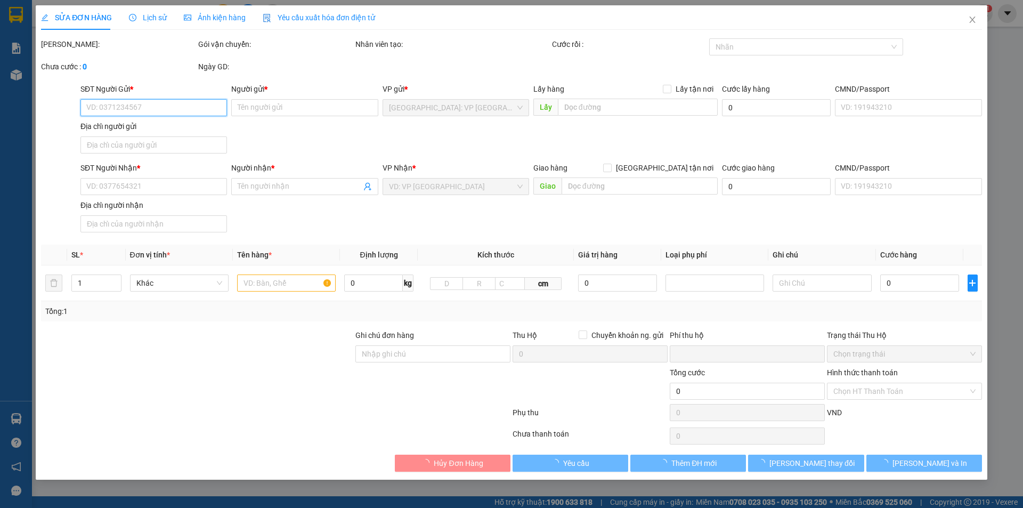
type input "0349080085"
type input "mê linh"
type input "0397121997"
type input "a quAng"
checkbox input "true"
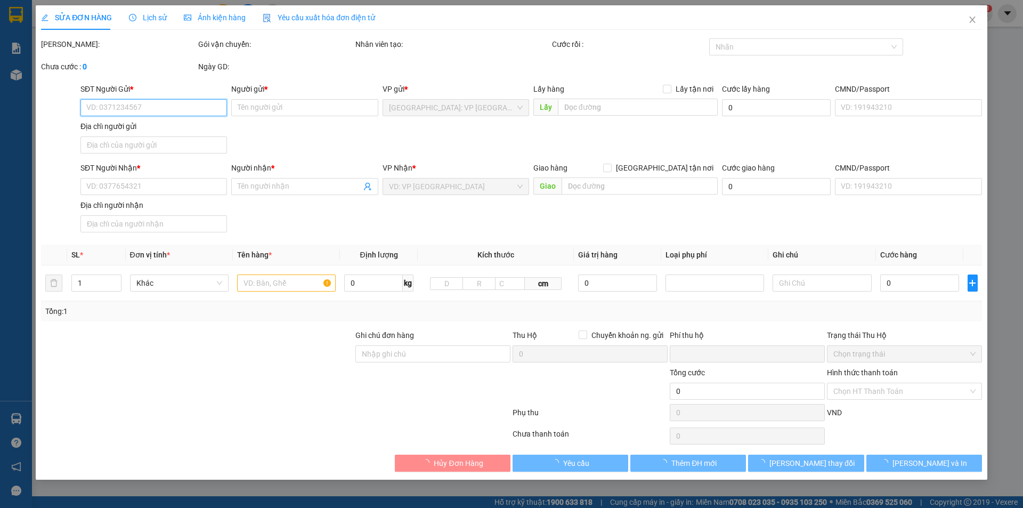
type input "sân bóng đạo tú, sông hồ thuận thành [GEOGRAPHIC_DATA]"
type input "0"
type input "100.000"
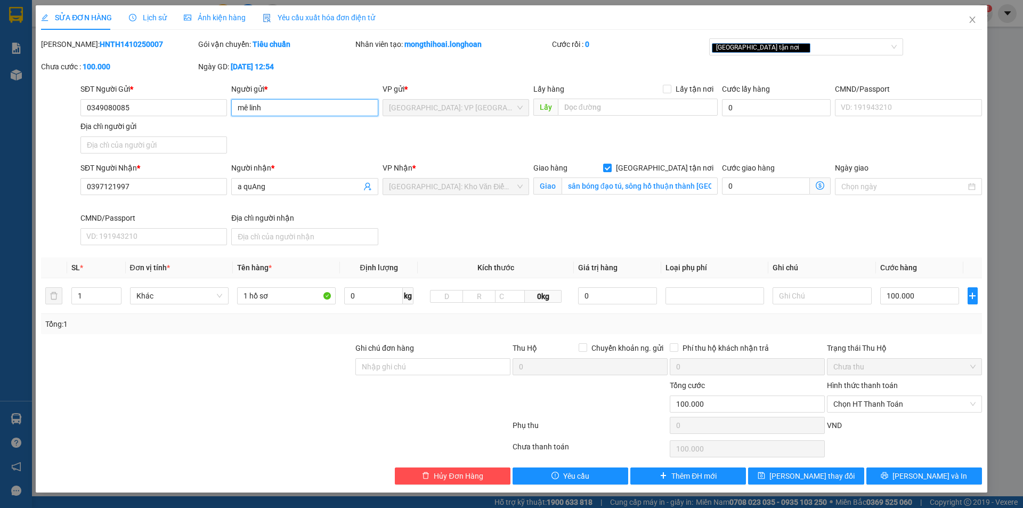
click at [319, 106] on input "mê linh" at bounding box center [304, 107] width 147 height 17
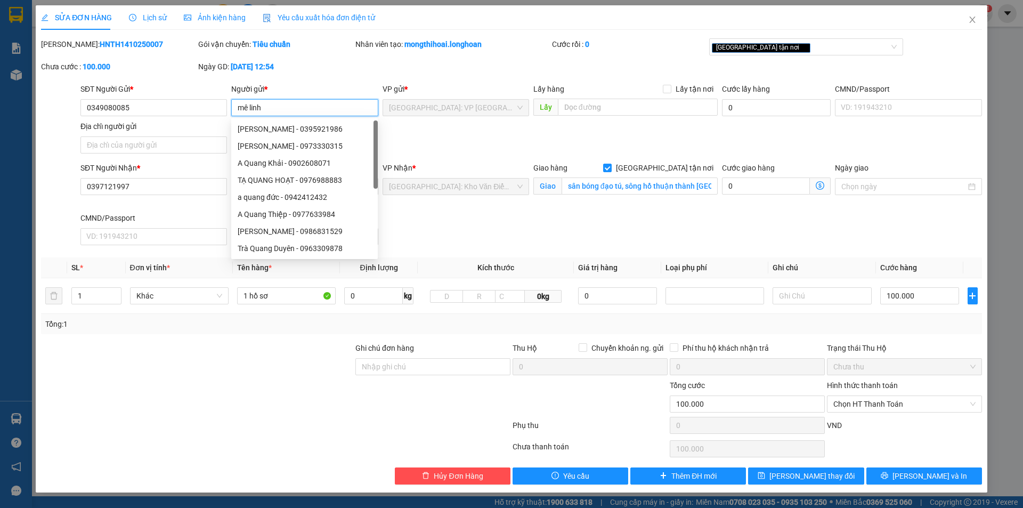
click at [319, 106] on input "mê linh" at bounding box center [304, 107] width 147 height 17
click at [614, 172] on div "Giao hàng [GEOGRAPHIC_DATA] tận nơi" at bounding box center [625, 168] width 184 height 12
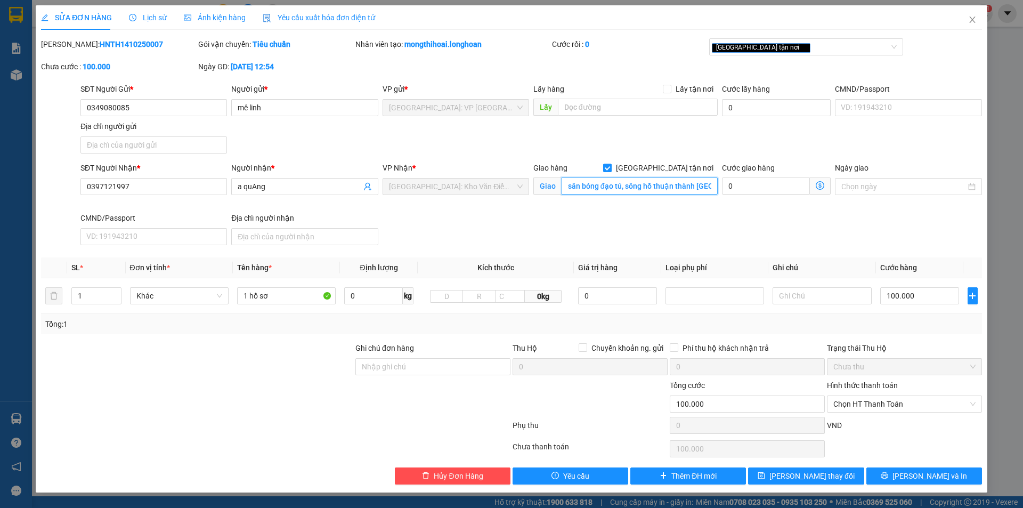
click at [601, 186] on input "sân bóng đạo tú, sông hồ thuận thành [GEOGRAPHIC_DATA]" at bounding box center [640, 185] width 156 height 17
click at [623, 185] on input "sân bóng đạo tú, sông hồ thuận thành [GEOGRAPHIC_DATA]" at bounding box center [640, 185] width 156 height 17
click at [193, 104] on input "0349080085" at bounding box center [153, 107] width 147 height 17
click at [974, 22] on icon "close" at bounding box center [972, 20] width 6 height 6
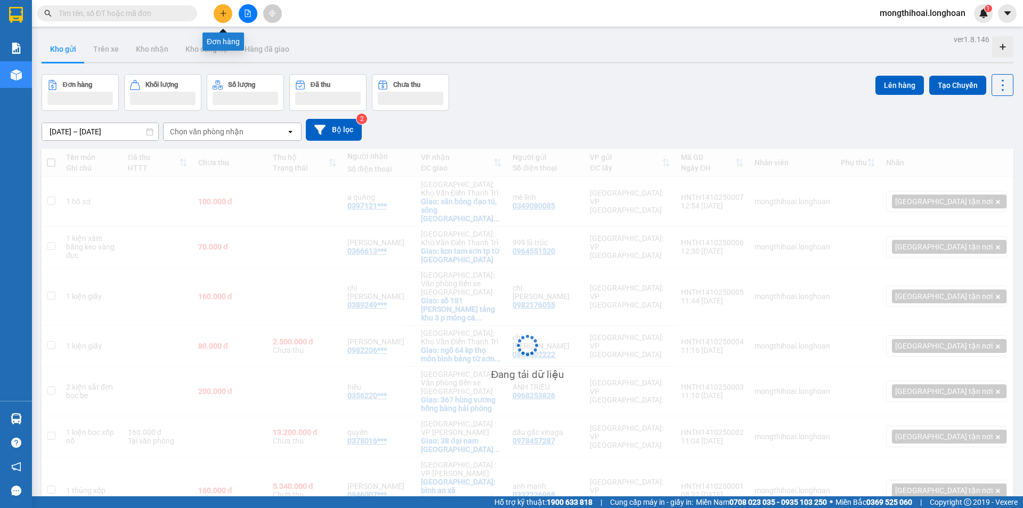
click at [220, 18] on button at bounding box center [223, 13] width 19 height 19
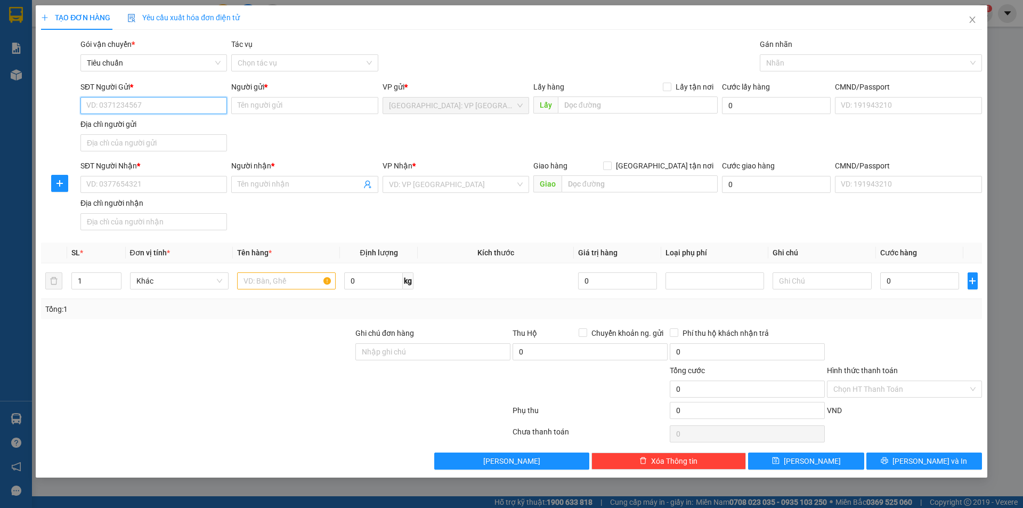
click at [208, 111] on input "SĐT Người Gửi *" at bounding box center [153, 105] width 147 height 17
click at [99, 108] on input "0869779" at bounding box center [153, 105] width 147 height 17
click at [128, 109] on input "0869779" at bounding box center [153, 105] width 147 height 17
type input "0869779189"
click at [319, 110] on input "Người gửi *" at bounding box center [304, 105] width 147 height 17
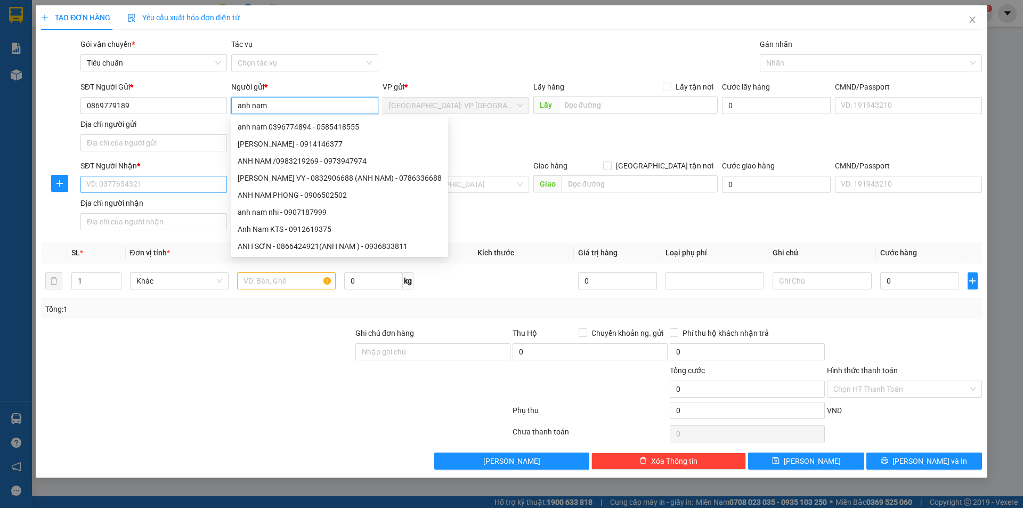
type input "anh nam"
click at [218, 188] on input "SĐT Người Nhận *" at bounding box center [153, 184] width 147 height 17
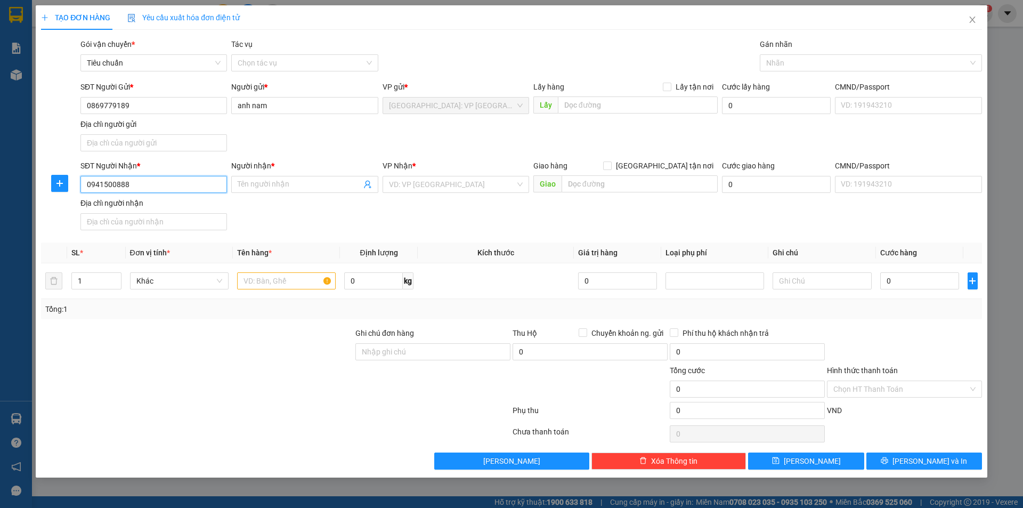
type input "0941500888"
click at [270, 200] on div "SĐT Người Nhận * 0941500888 0941500888 Người nhận * Tên người nhận VP Nhận * VD…" at bounding box center [531, 197] width 906 height 75
click at [281, 192] on span at bounding box center [304, 184] width 147 height 17
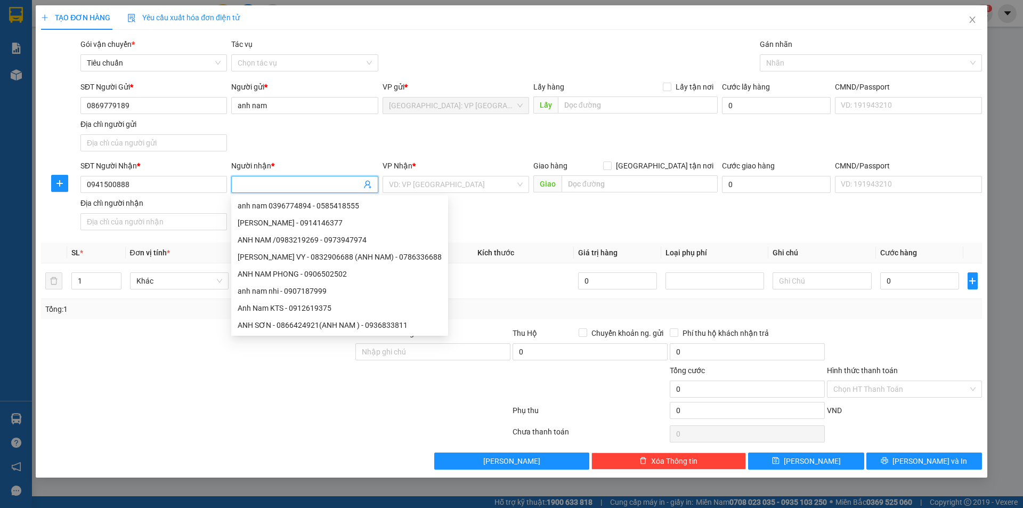
type input "z"
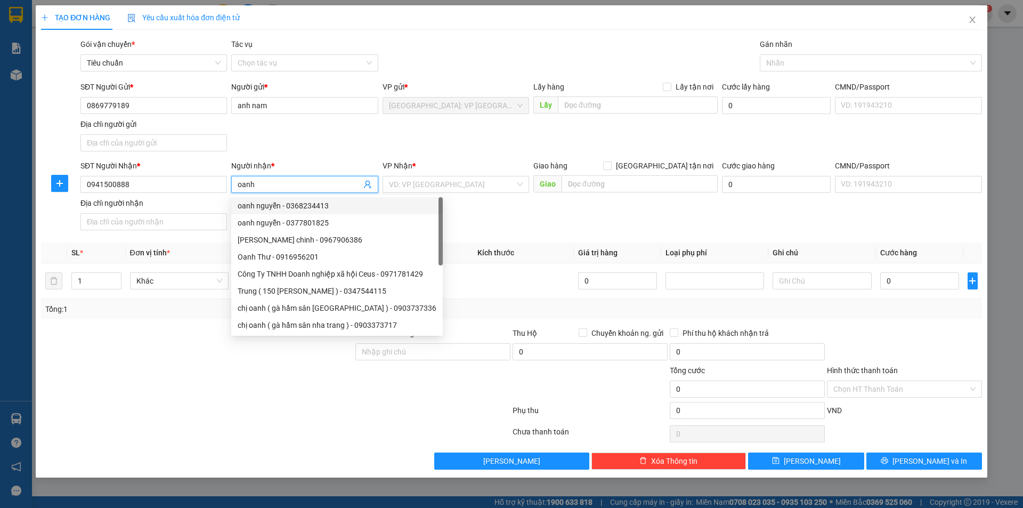
type input "oanh"
drag, startPoint x: 497, startPoint y: 197, endPoint x: 500, endPoint y: 192, distance: 5.5
click at [498, 196] on div "VP Nhận * VD: VP [GEOGRAPHIC_DATA]" at bounding box center [456, 178] width 147 height 37
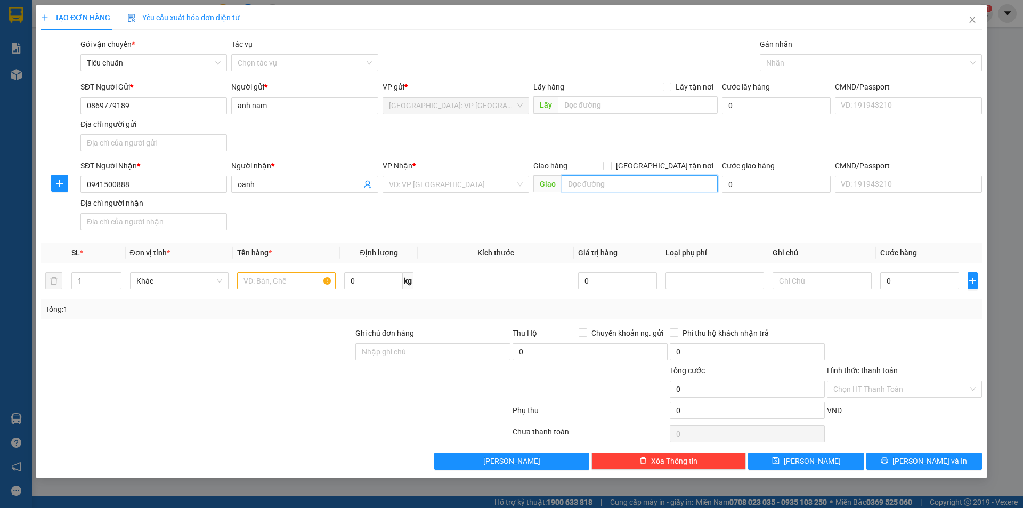
click at [599, 190] on input "text" at bounding box center [640, 183] width 156 height 17
click at [664, 182] on input "143 trường chinh 3 hàng [GEOGRAPHIC_DATA]" at bounding box center [640, 183] width 156 height 17
click at [656, 182] on input "143 trường chinh 3 hàng [GEOGRAPHIC_DATA]" at bounding box center [640, 183] width 156 height 17
click at [651, 180] on input "143 trường chinh 3 hàng [GEOGRAPHIC_DATA]" at bounding box center [640, 183] width 156 height 17
click at [705, 179] on input "143 trường chinh 3 hàng [GEOGRAPHIC_DATA]" at bounding box center [640, 183] width 156 height 17
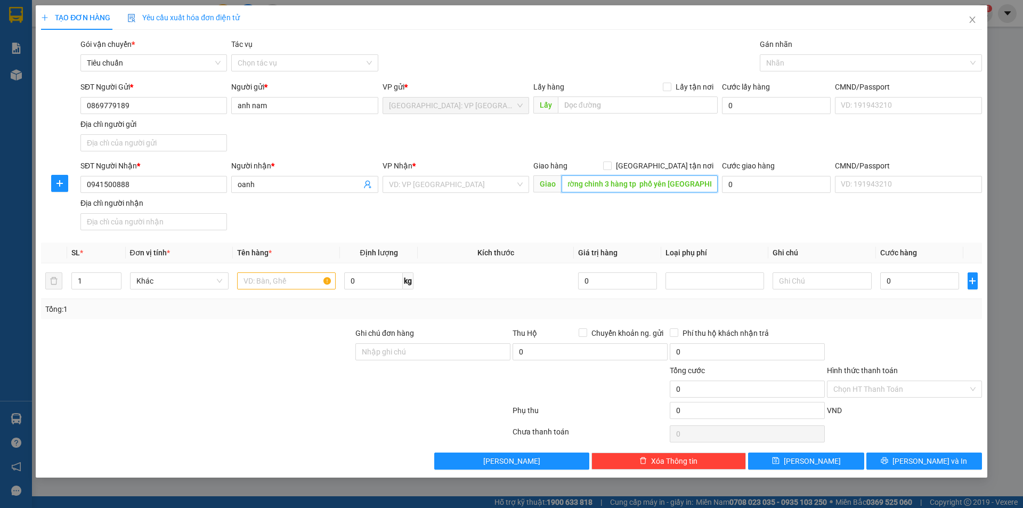
scroll to position [0, 25]
type input "143 trường chinh 3 hàng tp phổ yên [GEOGRAPHIC_DATA]"
click at [486, 184] on input "search" at bounding box center [452, 184] width 126 height 16
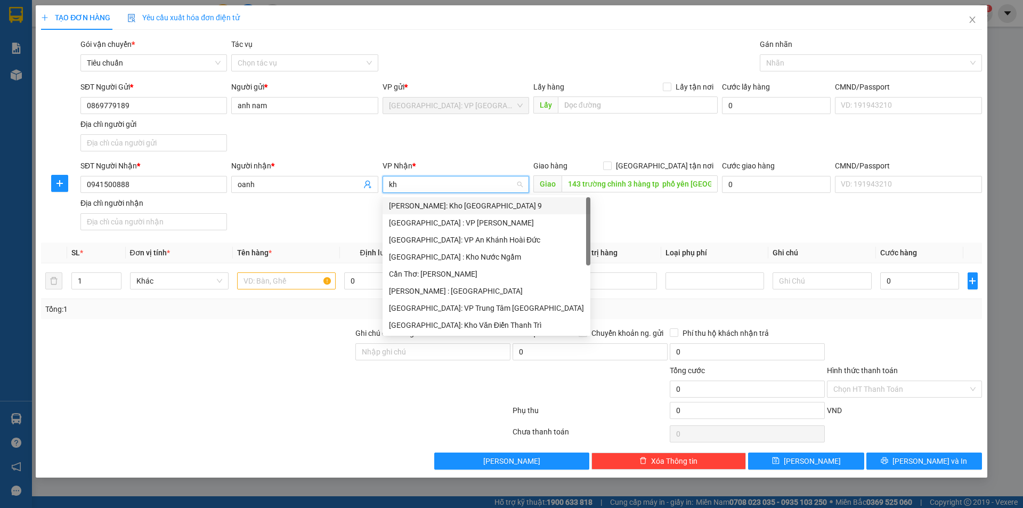
type input "kho"
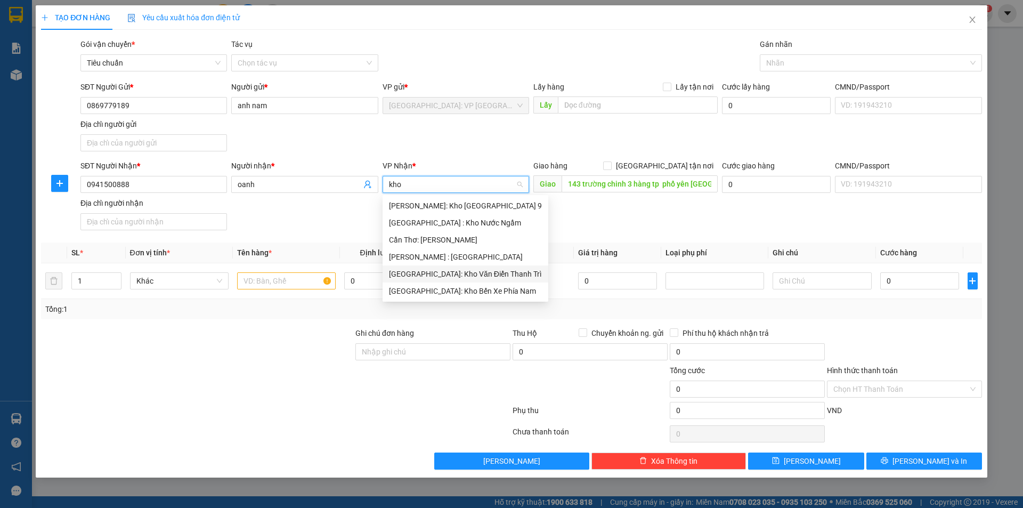
click at [435, 270] on div "[GEOGRAPHIC_DATA]: Kho Văn Điển Thanh Trì" at bounding box center [465, 274] width 153 height 12
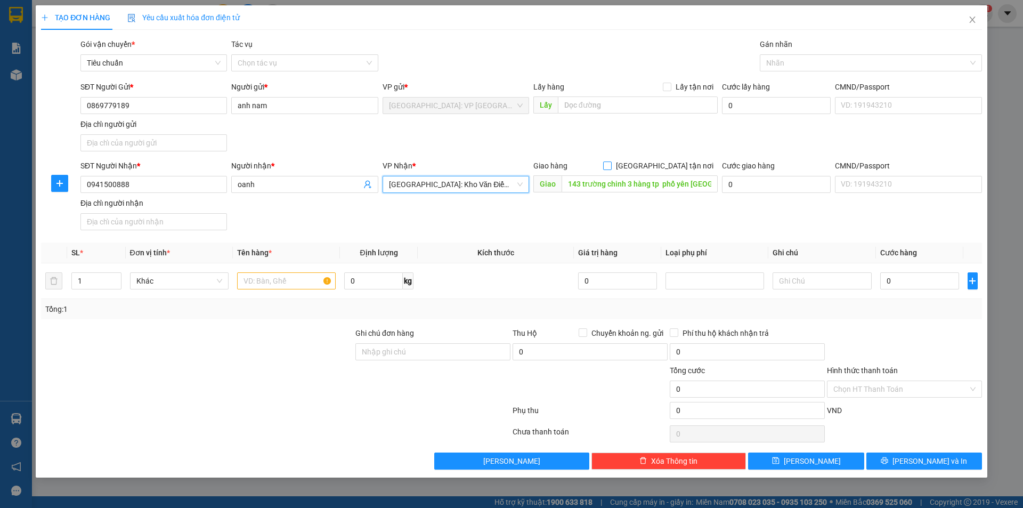
click at [611, 166] on input "[GEOGRAPHIC_DATA] tận nơi" at bounding box center [606, 164] width 7 height 7
checkbox input "true"
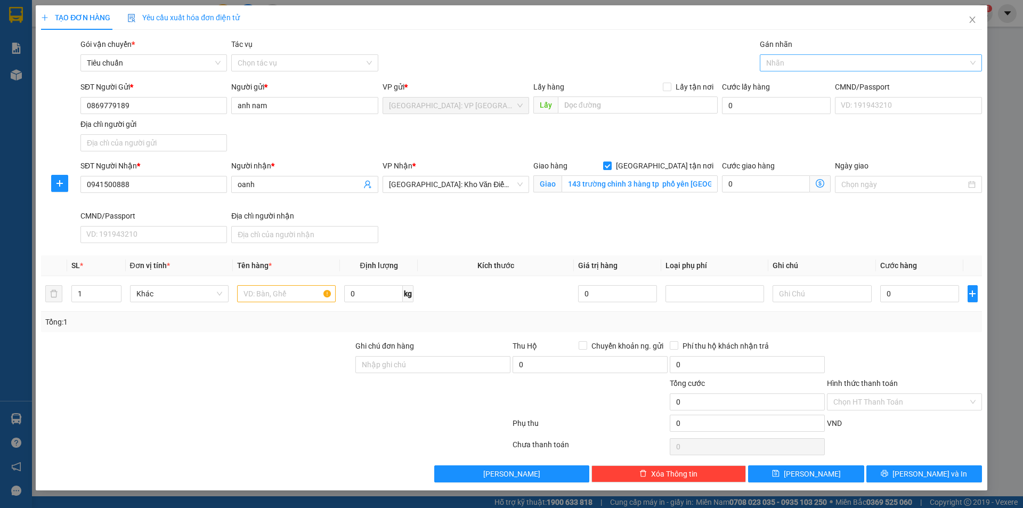
click at [793, 60] on div at bounding box center [865, 62] width 206 height 13
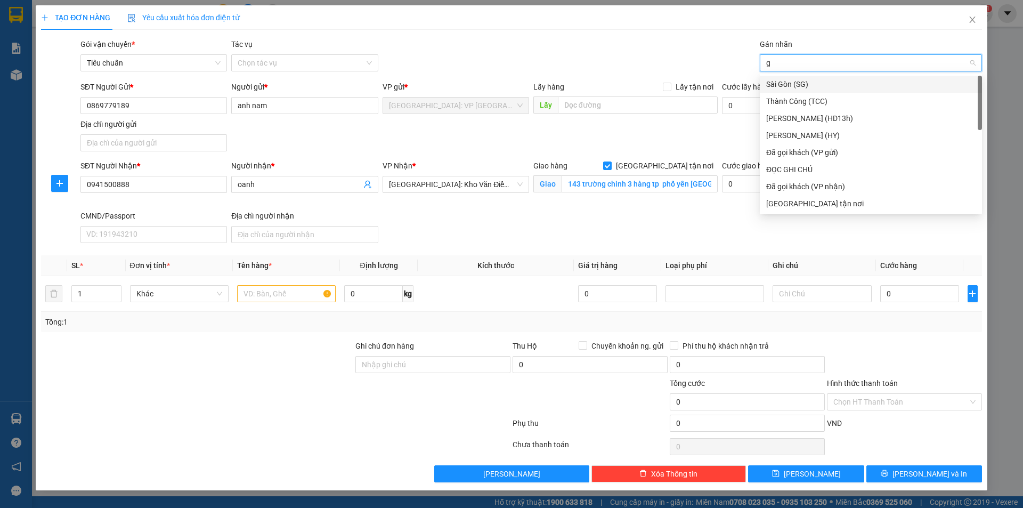
type input "gi"
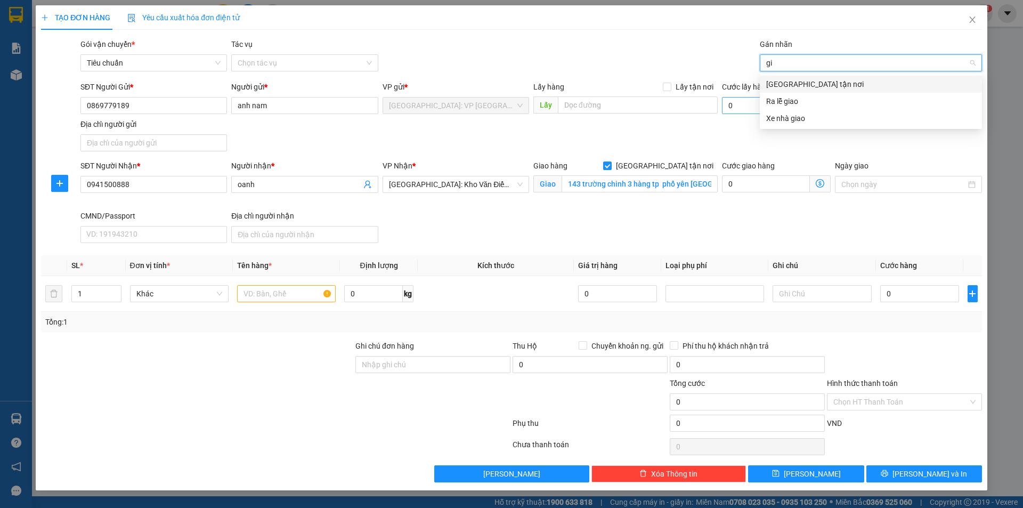
drag, startPoint x: 790, startPoint y: 84, endPoint x: 758, endPoint y: 108, distance: 40.7
click at [790, 83] on div "[GEOGRAPHIC_DATA] tận nơi" at bounding box center [870, 84] width 209 height 12
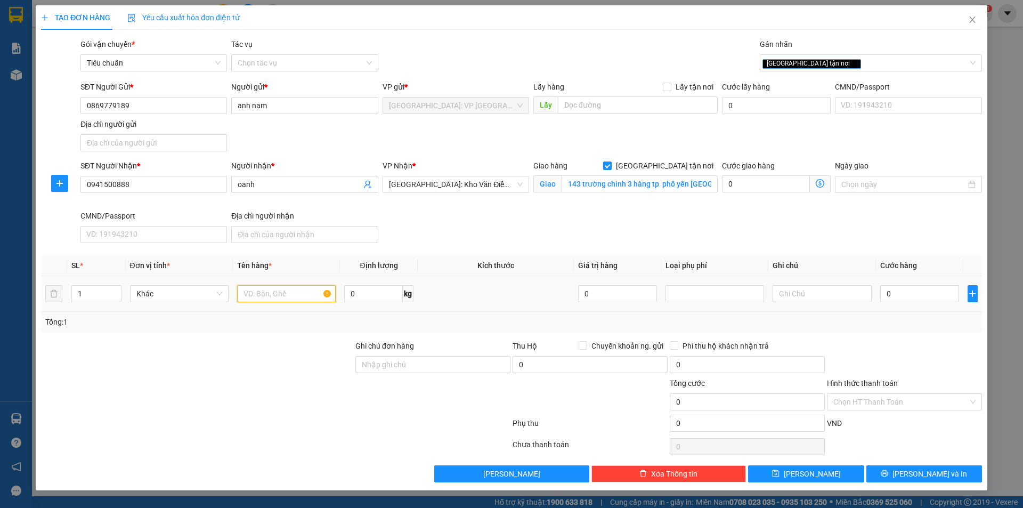
click at [300, 294] on input "text" at bounding box center [286, 293] width 99 height 17
type input "2"
click at [116, 290] on icon "up" at bounding box center [115, 291] width 3 height 2
click at [275, 288] on input "text" at bounding box center [286, 293] width 99 height 17
type input "2 bao xanh"
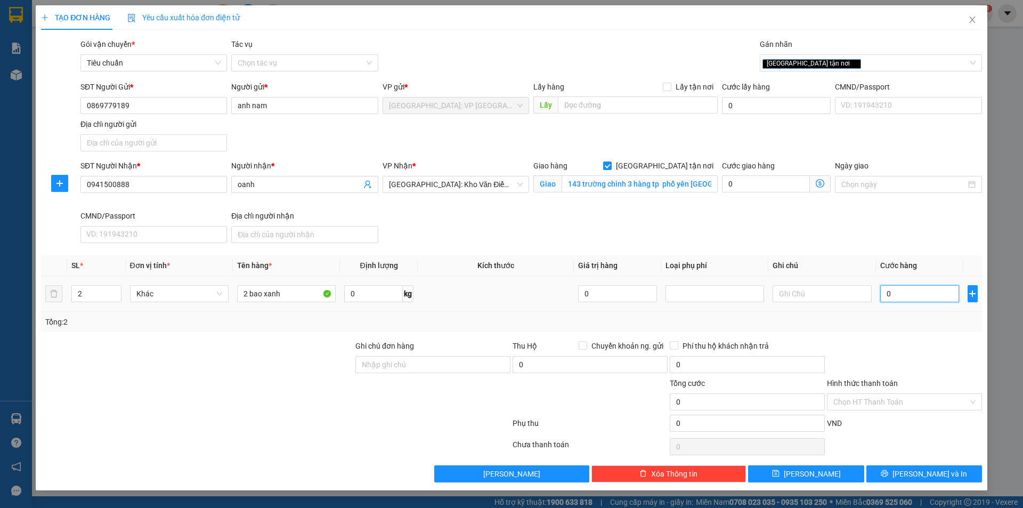
click at [943, 296] on input "0" at bounding box center [919, 293] width 79 height 17
type input "1"
type input "19"
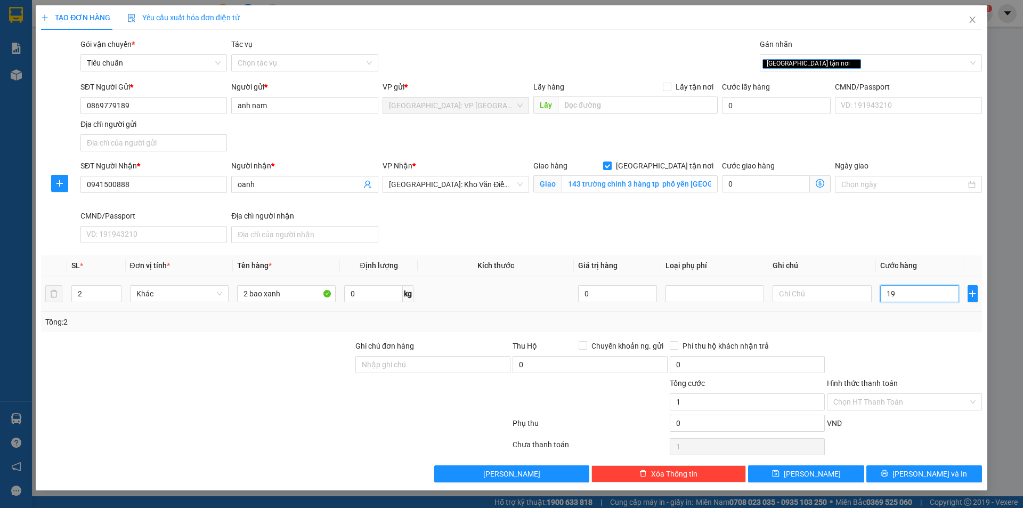
type input "19"
type input "192"
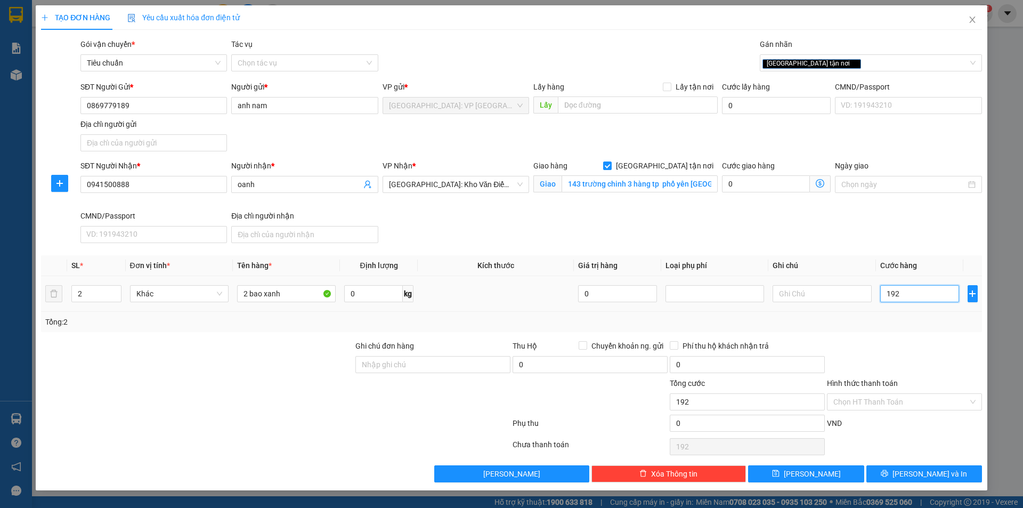
type input "1.922"
type input "192"
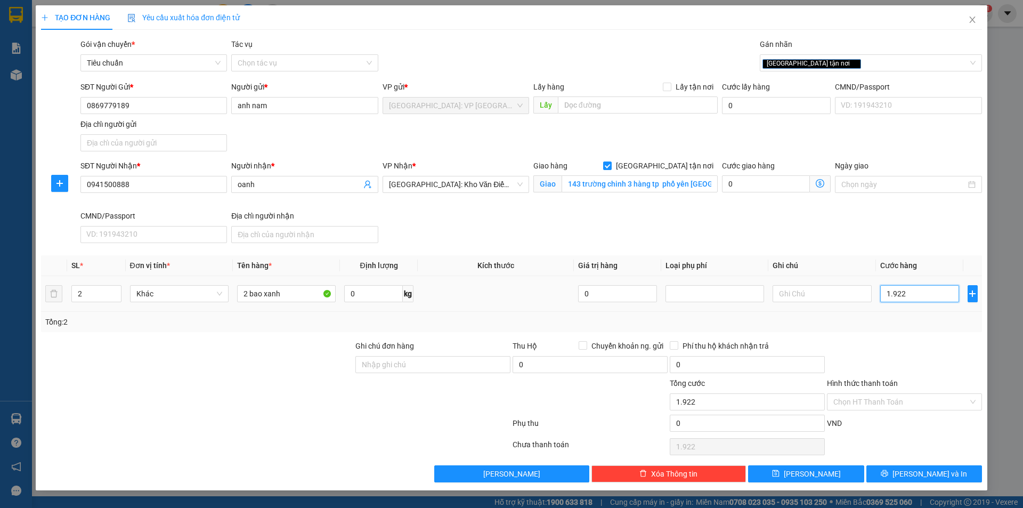
type input "192"
type input "19"
type input "1"
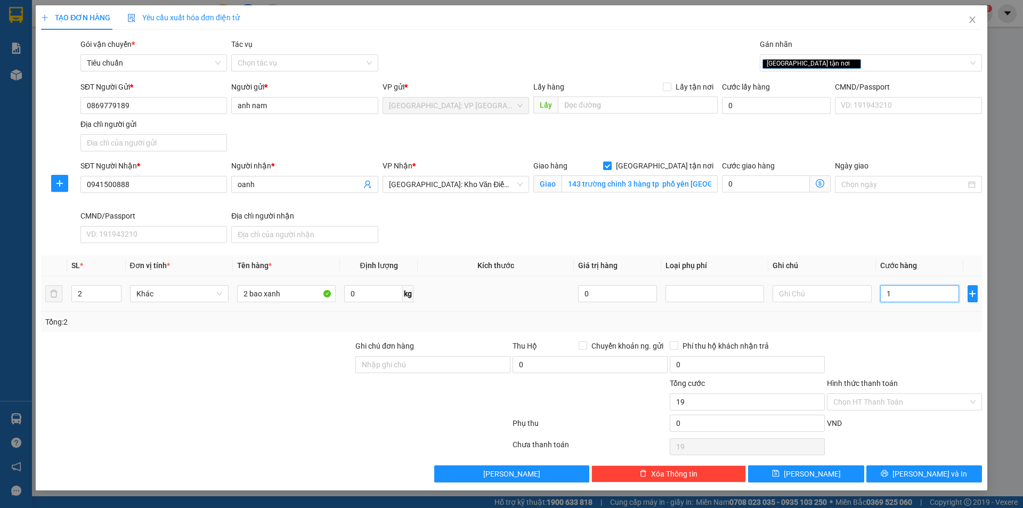
type input "1"
type input "11"
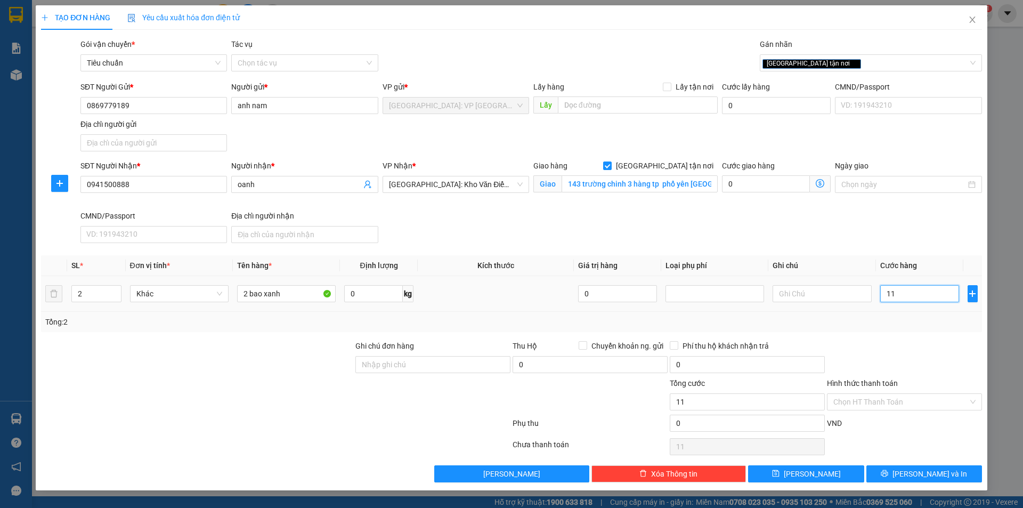
type input "119"
type input "1.190"
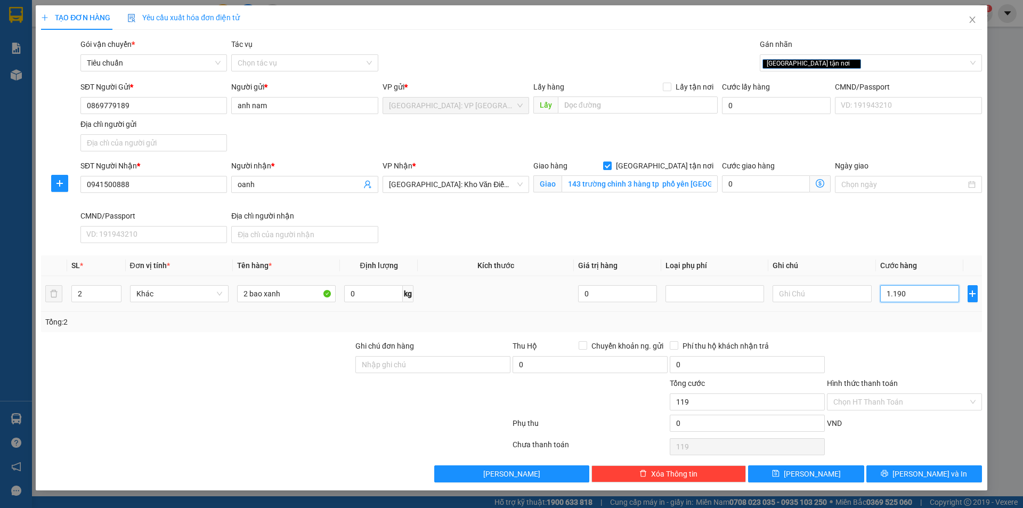
type input "1.190"
type input "119"
type input "11"
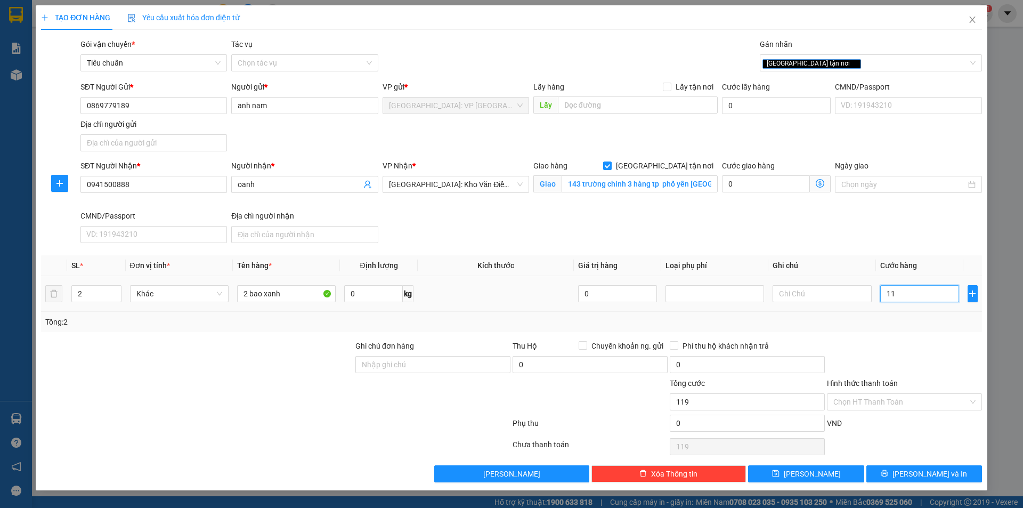
type input "11"
type input "1"
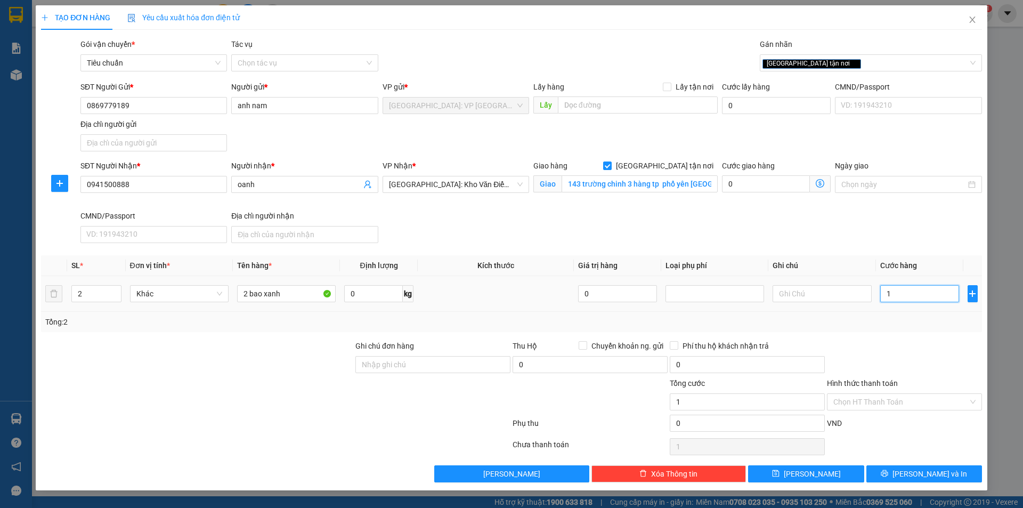
type input "0"
type input "01"
type input "1"
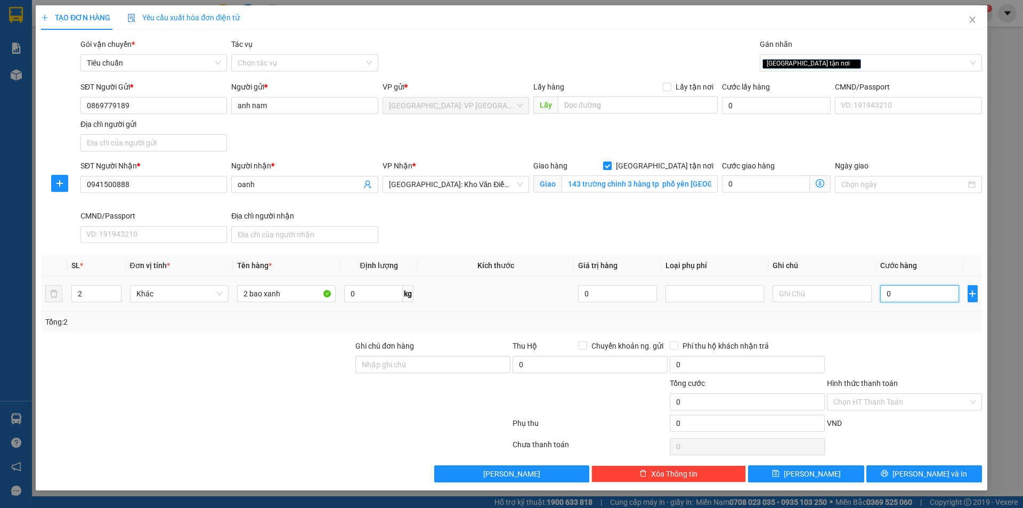
type input "1"
type input "019"
type input "19"
type input "0.190"
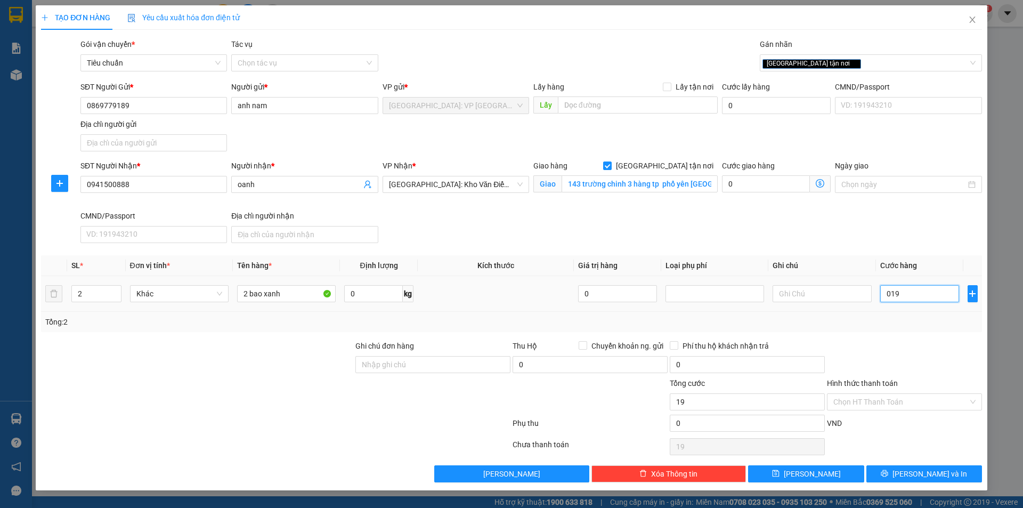
type input "190"
type input "01.900"
type input "1.900"
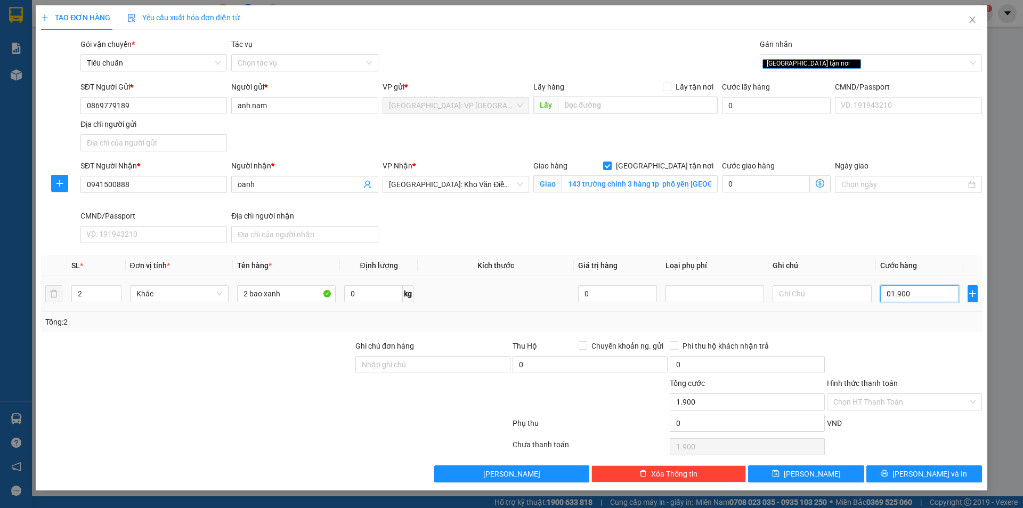
type input "019.000"
type input "19.000"
type input "0.190.000"
type input "190.000"
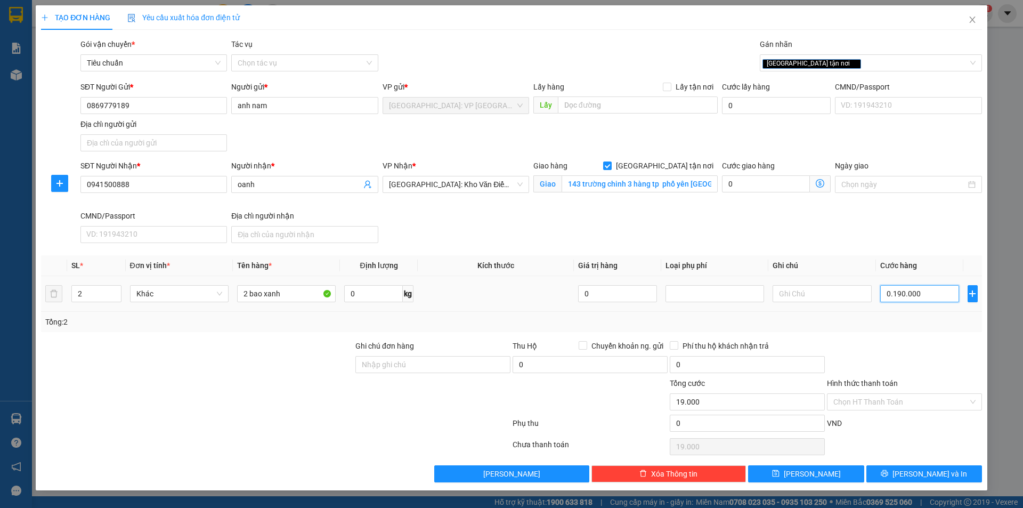
type input "190.000"
click at [912, 476] on button "[PERSON_NAME] và In" at bounding box center [924, 473] width 116 height 17
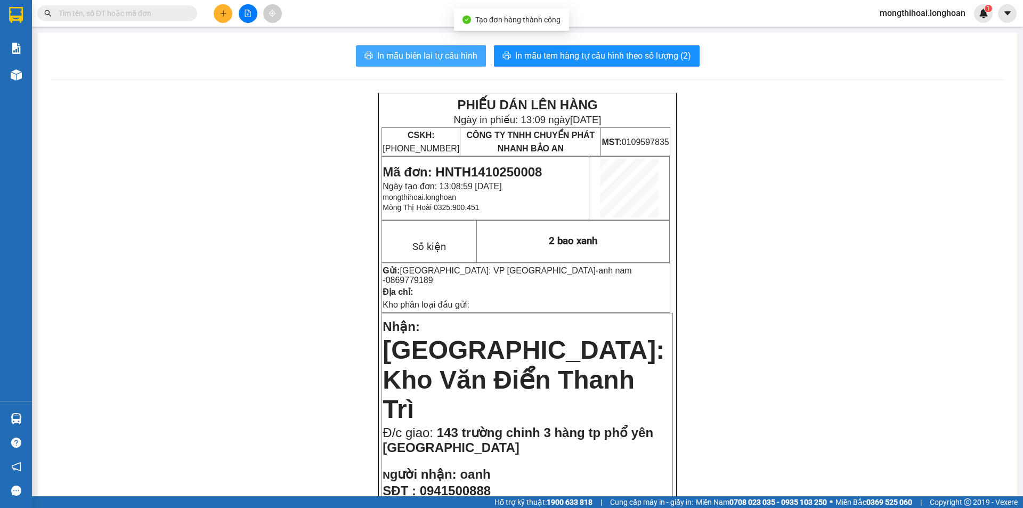
drag, startPoint x: 458, startPoint y: 55, endPoint x: 611, endPoint y: 83, distance: 154.9
click at [462, 53] on span "In mẫu biên lai tự cấu hình" at bounding box center [427, 55] width 100 height 13
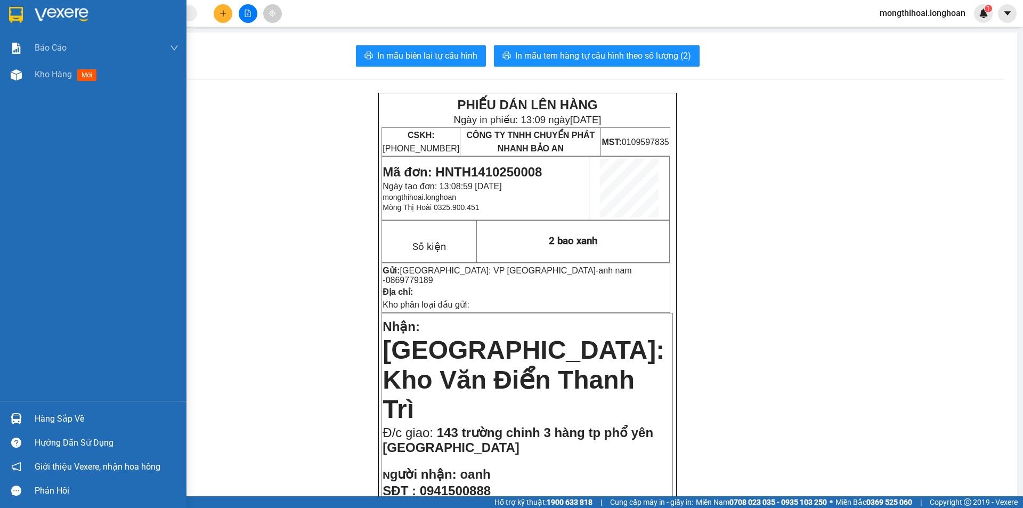
click at [11, 10] on img at bounding box center [16, 15] width 14 height 16
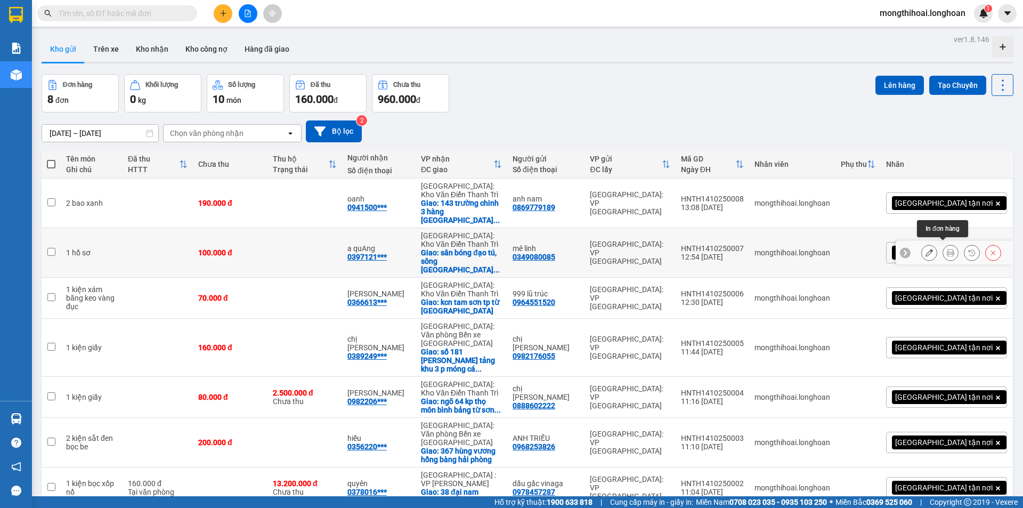
click at [947, 249] on icon at bounding box center [950, 252] width 7 height 7
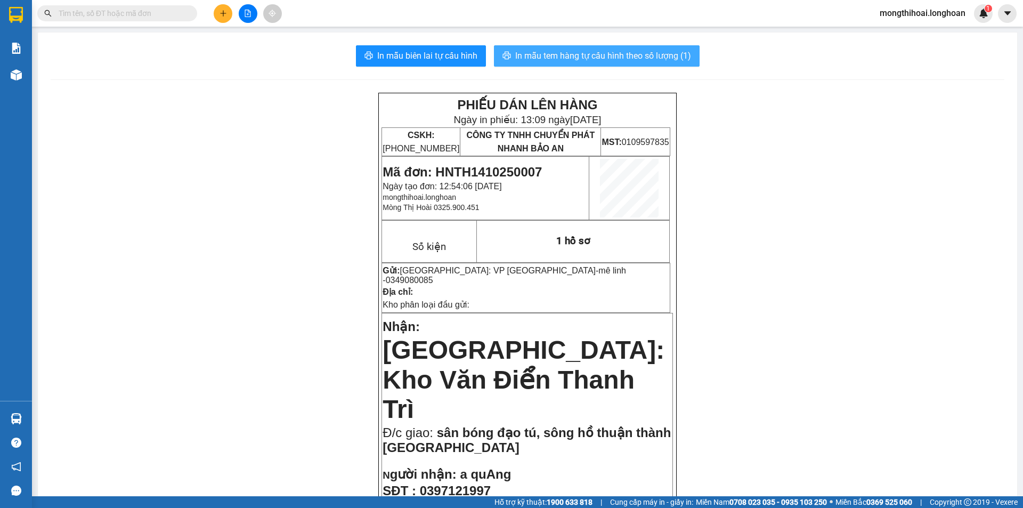
click at [549, 53] on span "In mẫu tem hàng tự cấu hình theo số lượng (1)" at bounding box center [603, 55] width 176 height 13
click at [634, 55] on span "In mẫu tem hàng tự cấu hình theo số lượng (1)" at bounding box center [603, 55] width 176 height 13
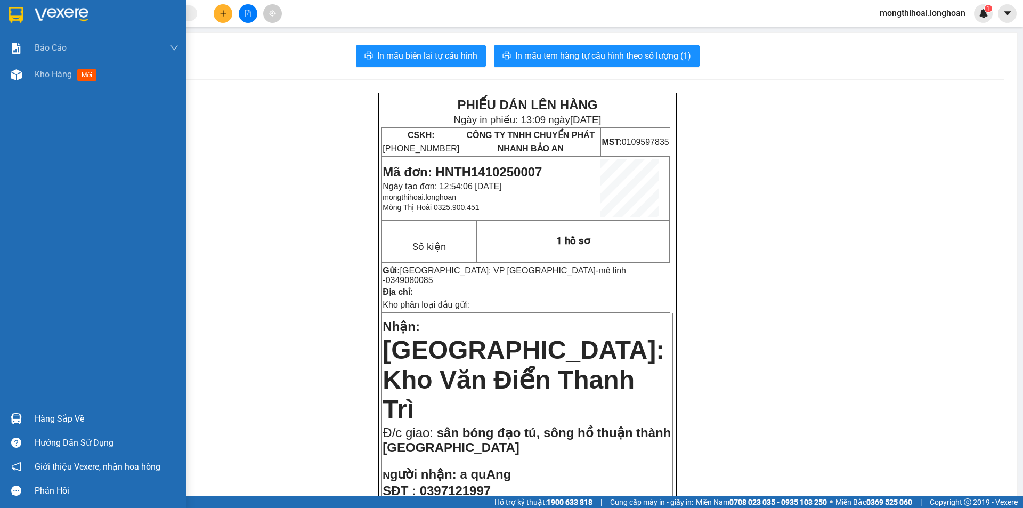
click at [0, 13] on div at bounding box center [93, 17] width 186 height 35
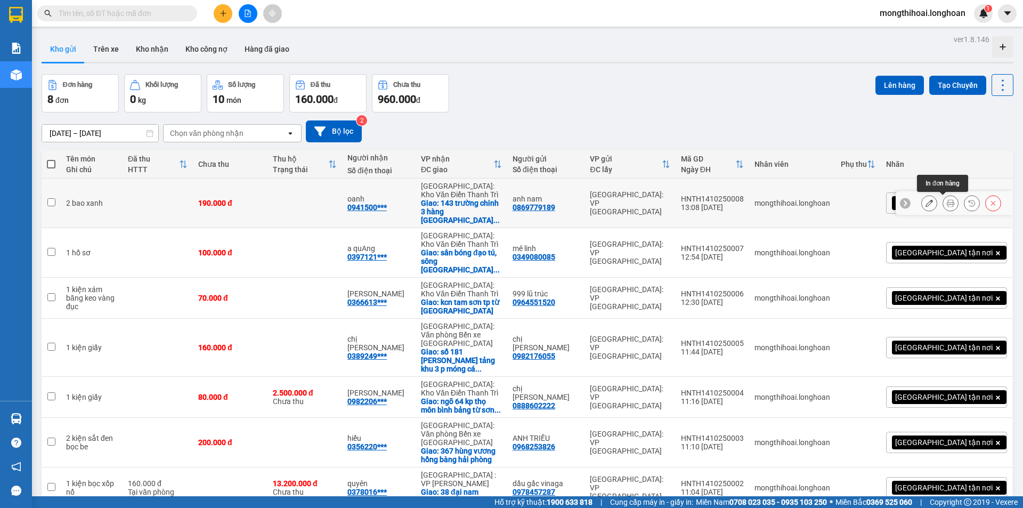
click at [947, 200] on icon at bounding box center [950, 202] width 7 height 7
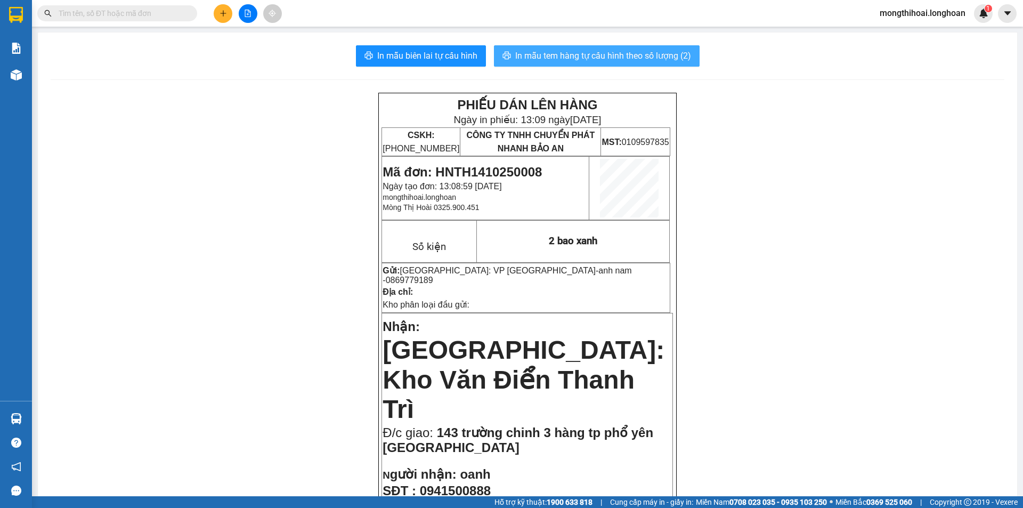
click at [646, 53] on span "In mẫu tem hàng tự cấu hình theo số lượng (2)" at bounding box center [603, 55] width 176 height 13
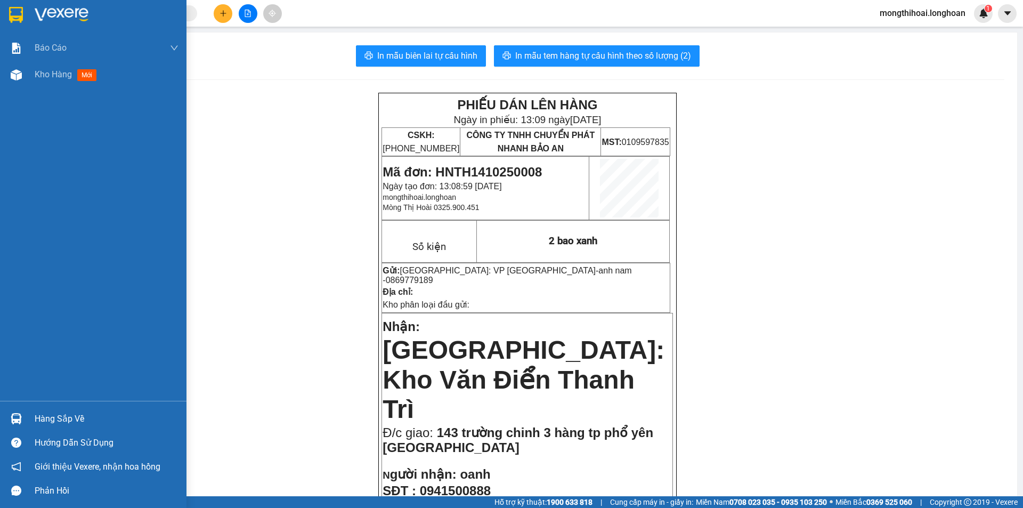
click at [7, 19] on div at bounding box center [16, 14] width 19 height 19
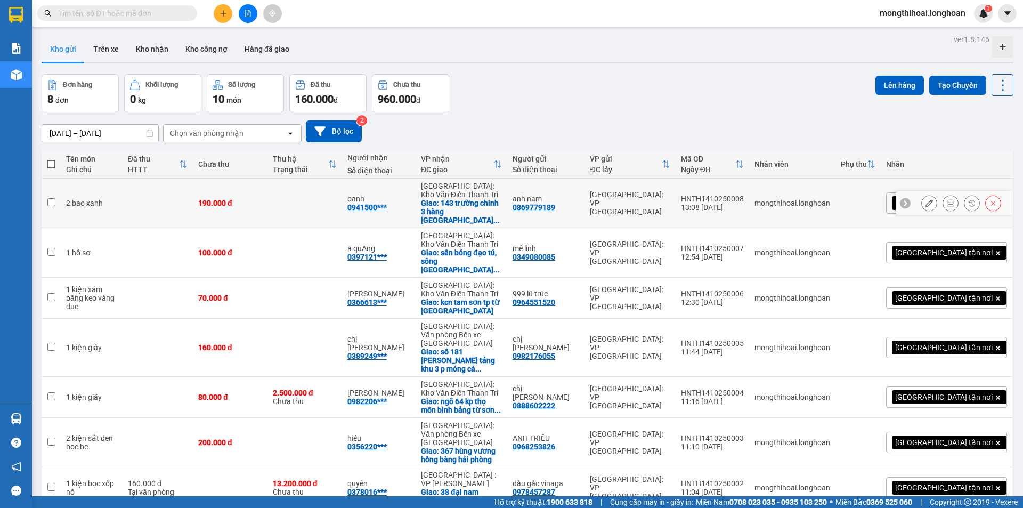
click at [921, 199] on div at bounding box center [929, 203] width 16 height 16
drag, startPoint x: 911, startPoint y: 205, endPoint x: 919, endPoint y: 205, distance: 8.0
click at [913, 205] on div at bounding box center [954, 203] width 117 height 24
click at [926, 205] on icon at bounding box center [929, 202] width 7 height 7
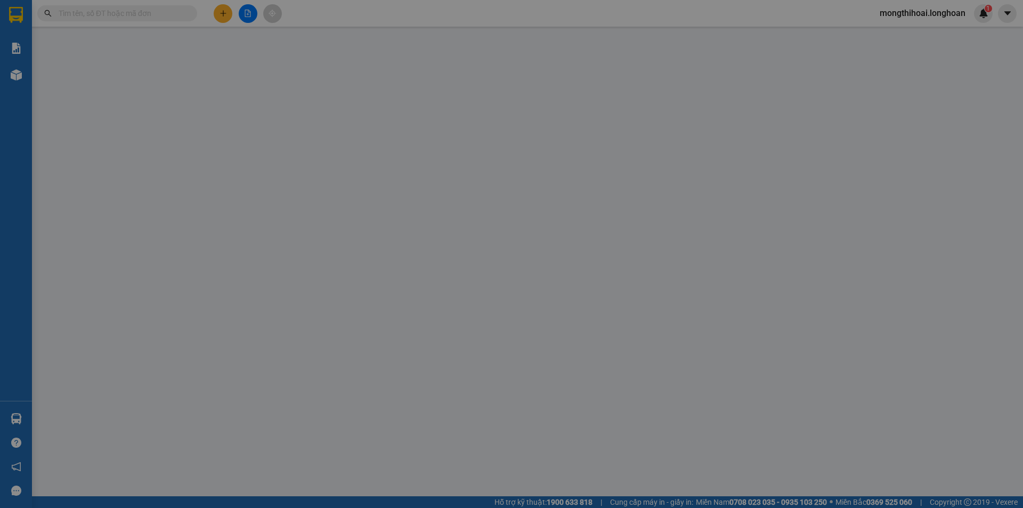
type input "0869779189"
type input "anh nam"
type input "0941500888"
type input "oanh"
checkbox input "true"
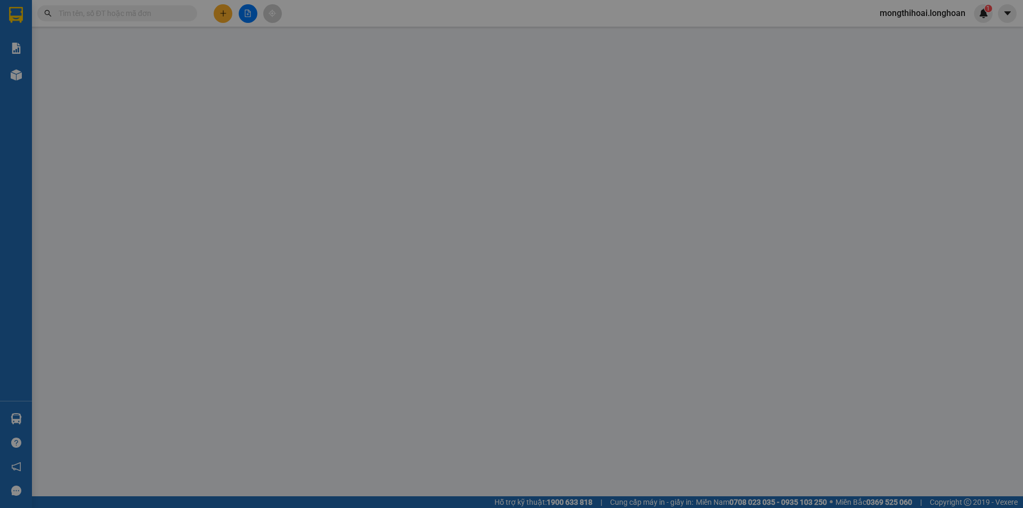
type input "143 trường chinh 3 hàng tp phổ yên [GEOGRAPHIC_DATA]"
type input "0"
type input "190.000"
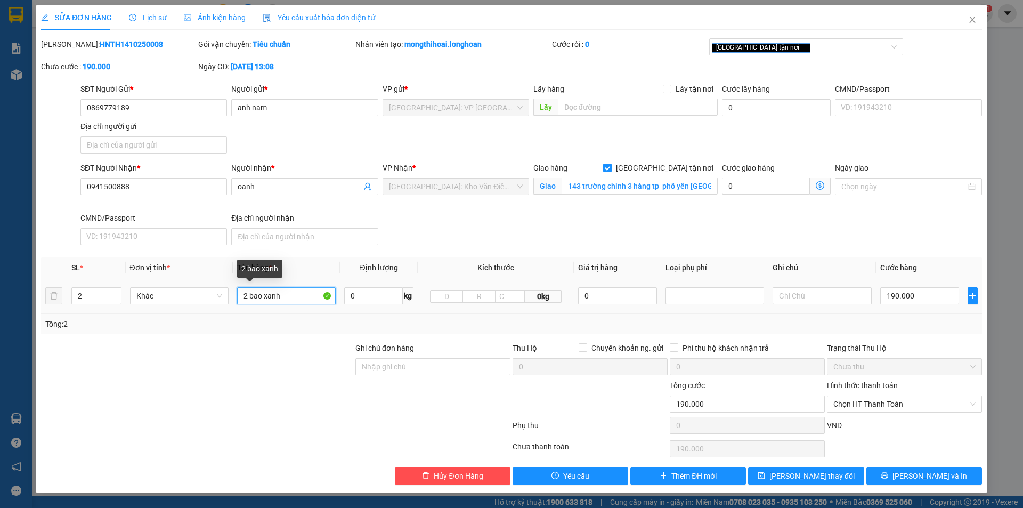
click at [283, 291] on input "2 bao xanh" at bounding box center [286, 295] width 99 height 17
type input "2 bao tải xanh"
click at [946, 478] on button "[PERSON_NAME] và In" at bounding box center [924, 475] width 116 height 17
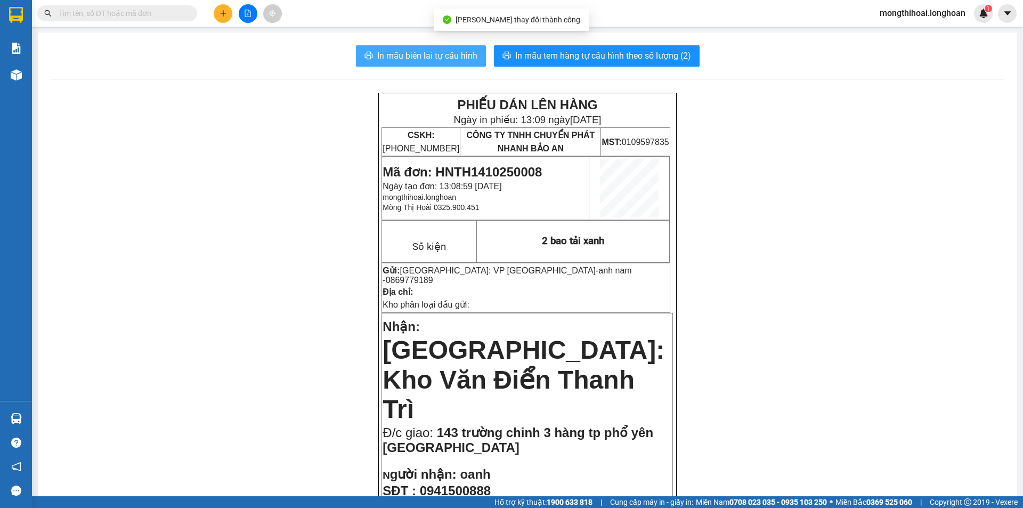
drag, startPoint x: 449, startPoint y: 53, endPoint x: 581, endPoint y: 90, distance: 137.7
click at [449, 49] on span "In mẫu biên lai tự cấu hình" at bounding box center [427, 55] width 100 height 13
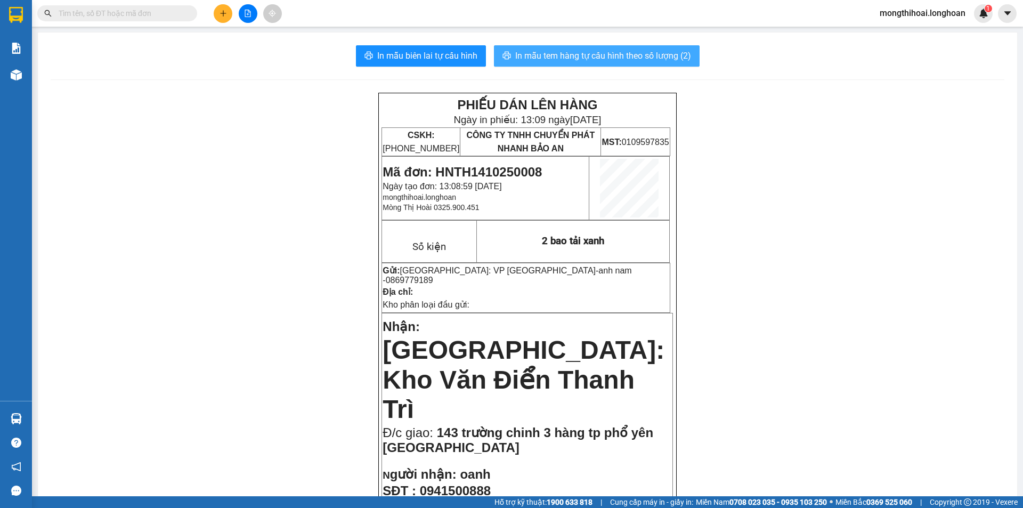
click at [658, 52] on span "In mẫu tem hàng tự cấu hình theo số lượng (2)" at bounding box center [603, 55] width 176 height 13
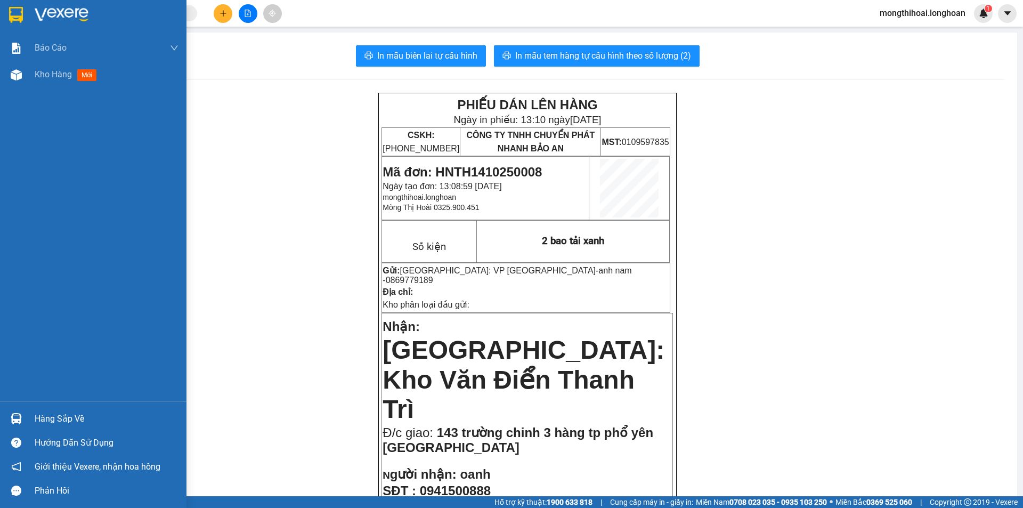
click at [0, 14] on div at bounding box center [93, 17] width 186 height 35
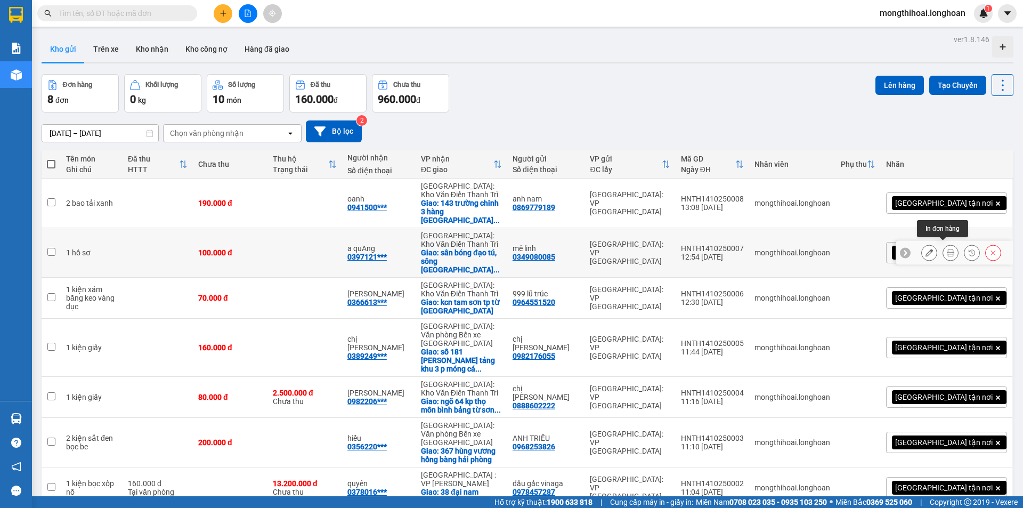
click at [947, 249] on icon at bounding box center [950, 252] width 7 height 7
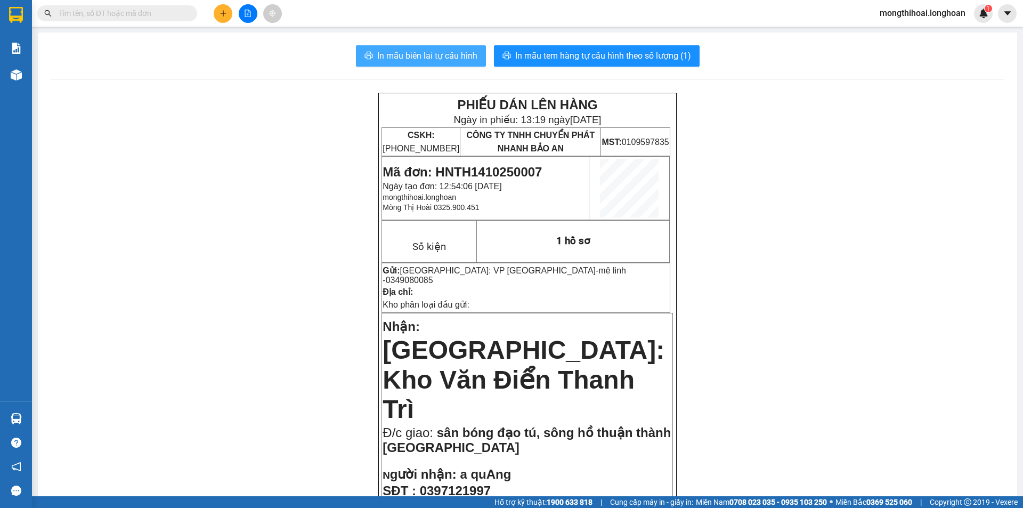
click at [452, 55] on span "In mẫu biên lai tự cấu hình" at bounding box center [427, 55] width 100 height 13
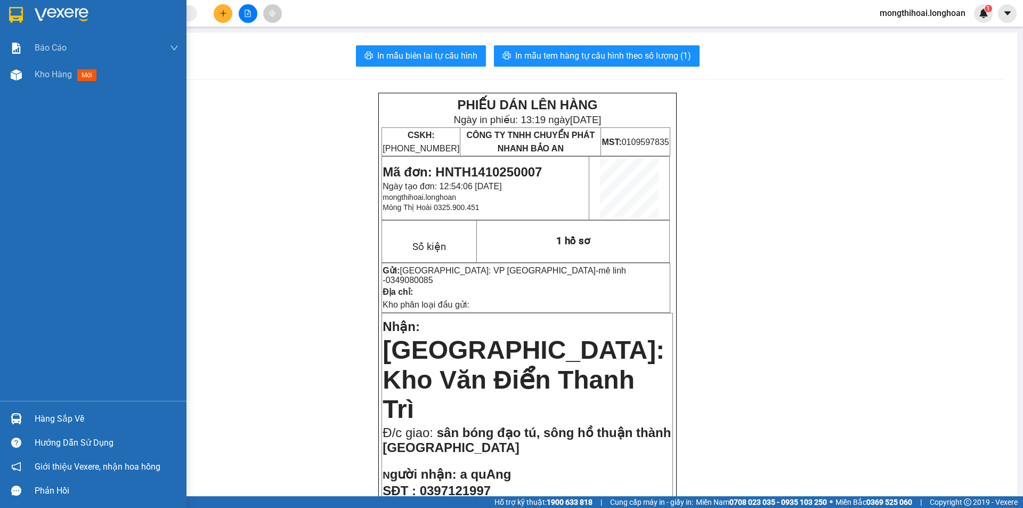
click at [1, 7] on div at bounding box center [93, 17] width 186 height 35
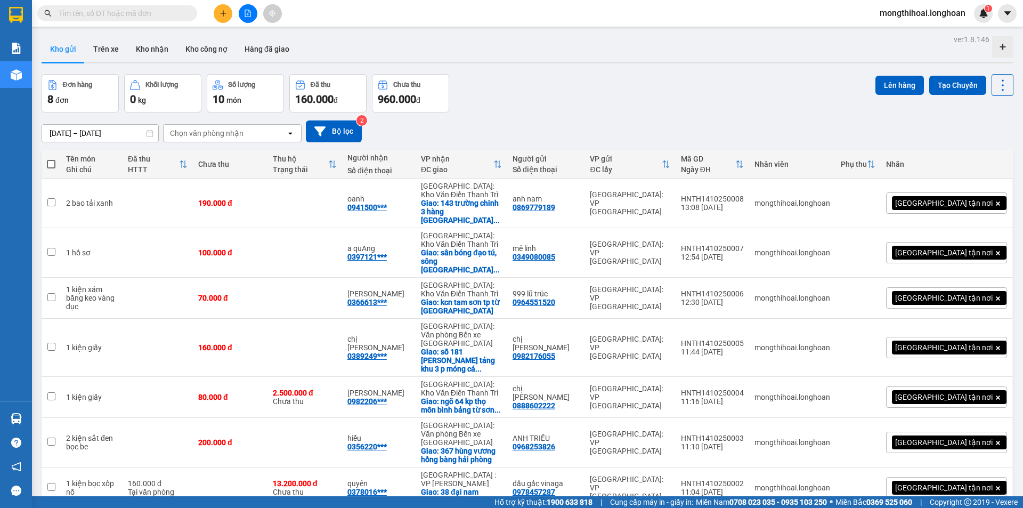
click at [220, 19] on button at bounding box center [223, 13] width 19 height 19
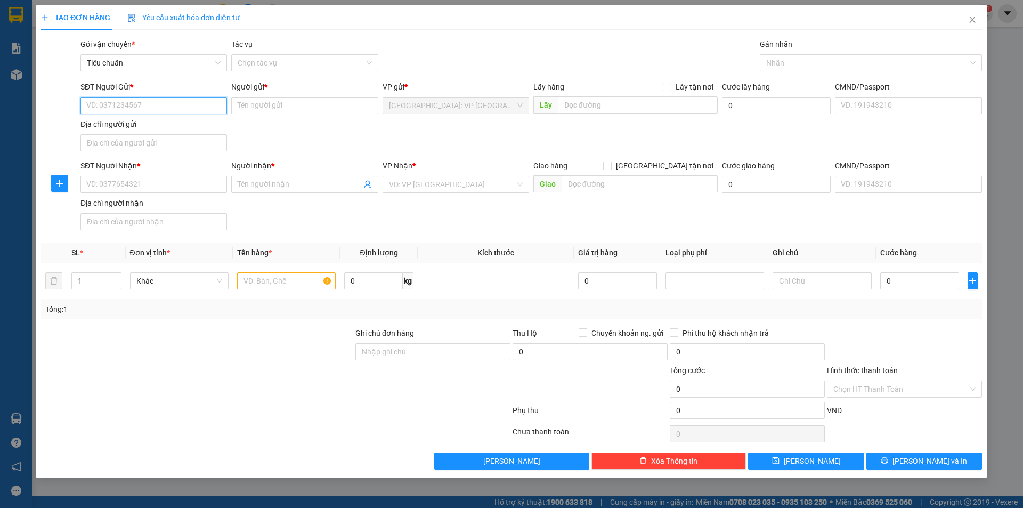
click at [193, 101] on input "SĐT Người Gửi *" at bounding box center [153, 105] width 147 height 17
click at [102, 102] on input "0988809949" at bounding box center [153, 105] width 147 height 17
click at [99, 101] on input "0988809949" at bounding box center [153, 105] width 147 height 17
click at [102, 101] on input "0988809949" at bounding box center [153, 105] width 147 height 17
type input "0989809949"
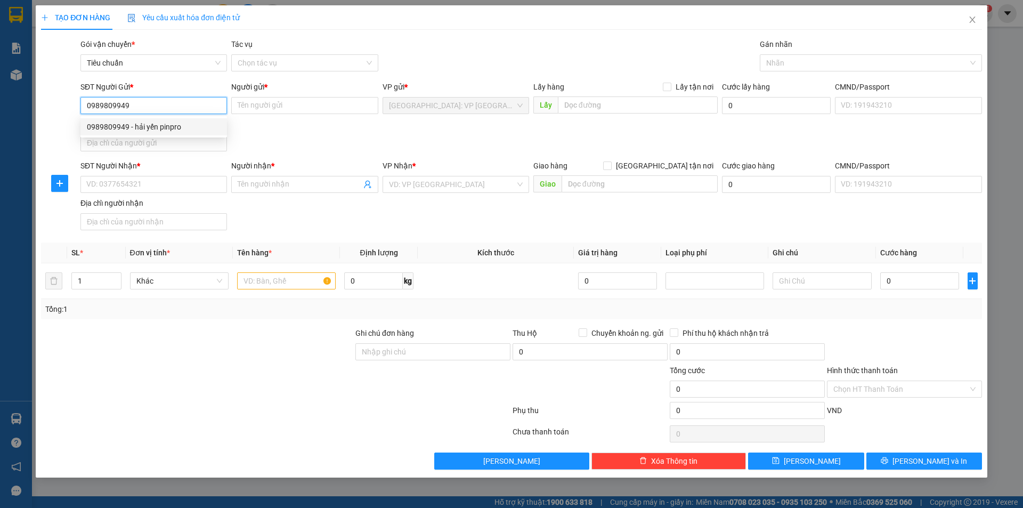
drag, startPoint x: 147, startPoint y: 128, endPoint x: 153, endPoint y: 126, distance: 6.6
click at [147, 128] on div "0989809949 - hải yến pinpro" at bounding box center [154, 127] width 134 height 12
type input "hải yến pinpro"
type input "0989809949"
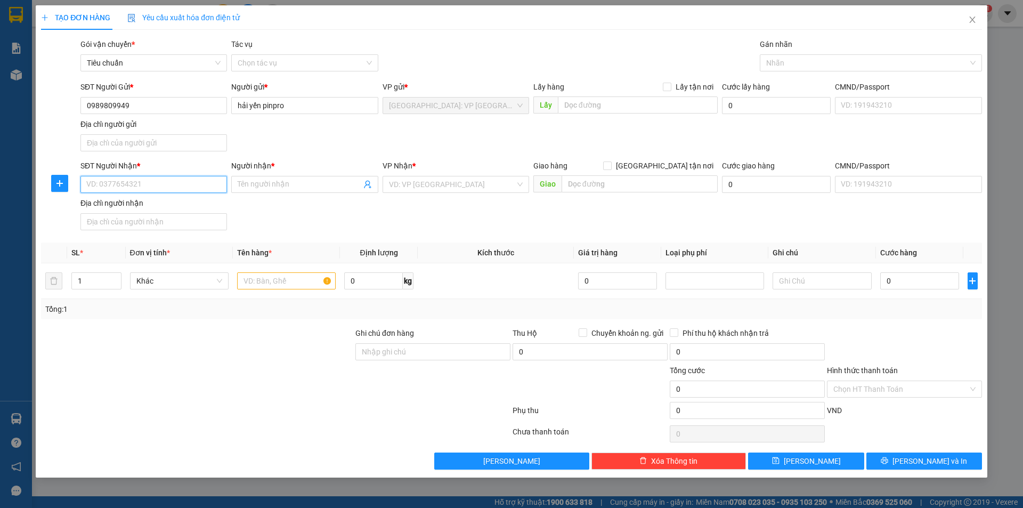
click at [212, 177] on input "SĐT Người Nhận *" at bounding box center [153, 184] width 147 height 17
click at [106, 204] on div "0969619689 - hoàn phát" at bounding box center [154, 206] width 134 height 12
type input "0969619689"
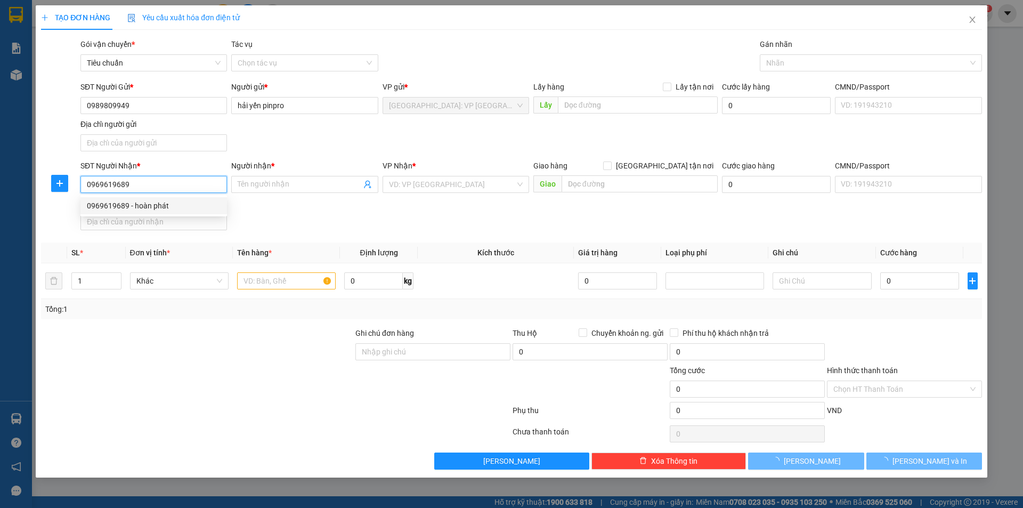
type input "hoàn phát"
checkbox input "true"
type input "244 điện biên, p bình han, [GEOGRAPHIC_DATA]"
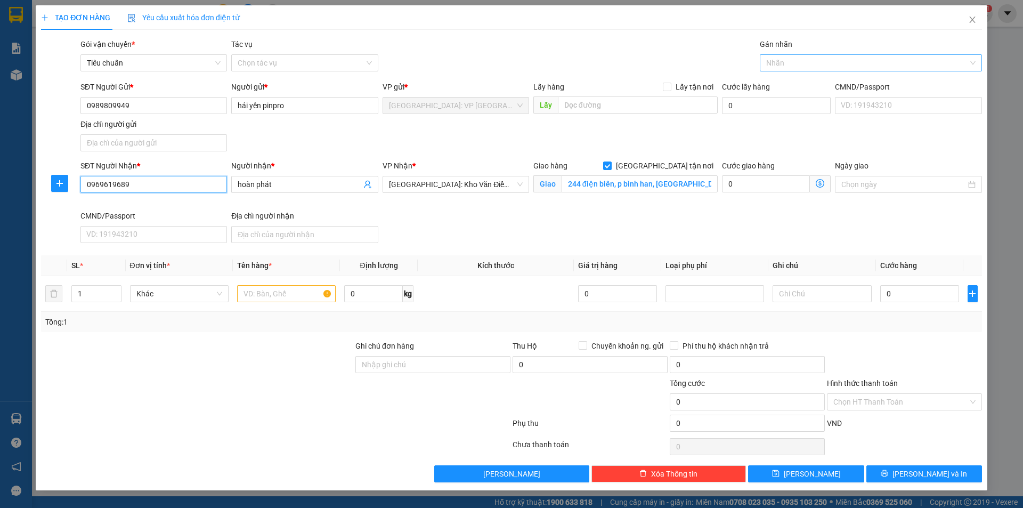
click at [773, 65] on div at bounding box center [865, 62] width 206 height 13
type input "0969619689"
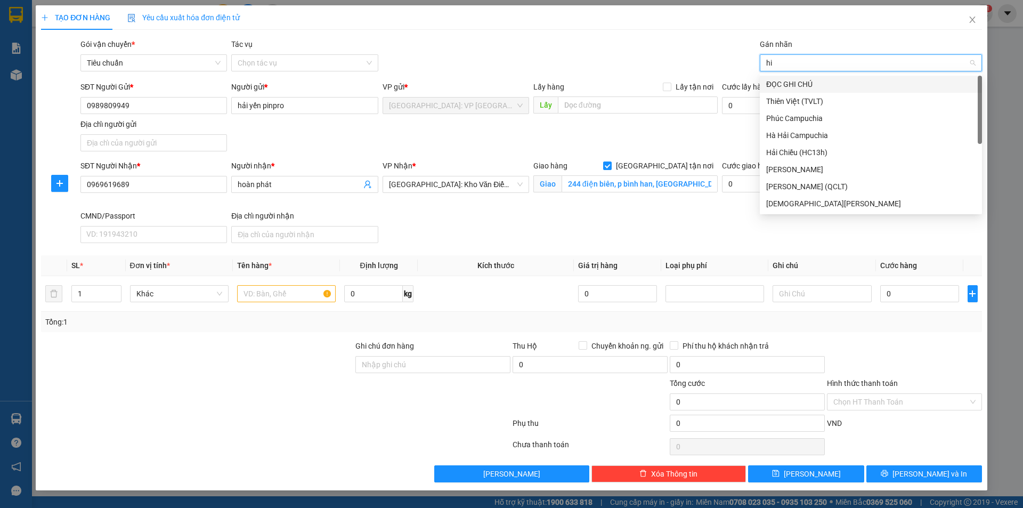
type input "h"
type input "gi"
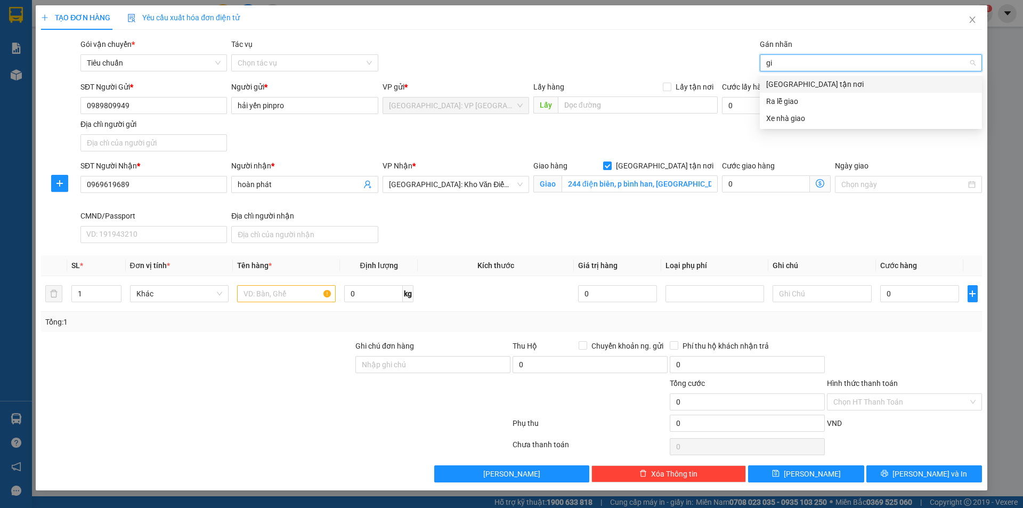
click at [781, 84] on div "[GEOGRAPHIC_DATA] tận nơi" at bounding box center [870, 84] width 209 height 12
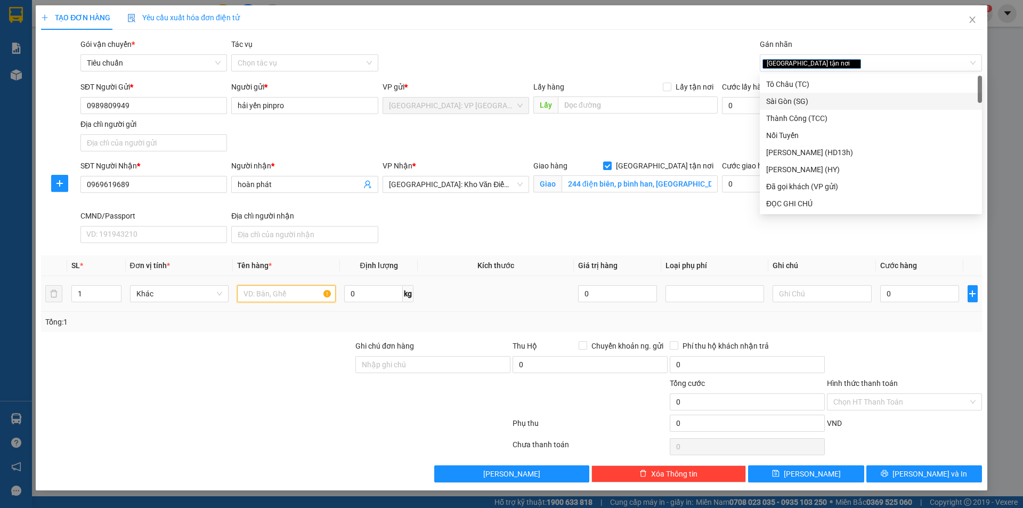
click at [254, 295] on input "text" at bounding box center [286, 293] width 99 height 17
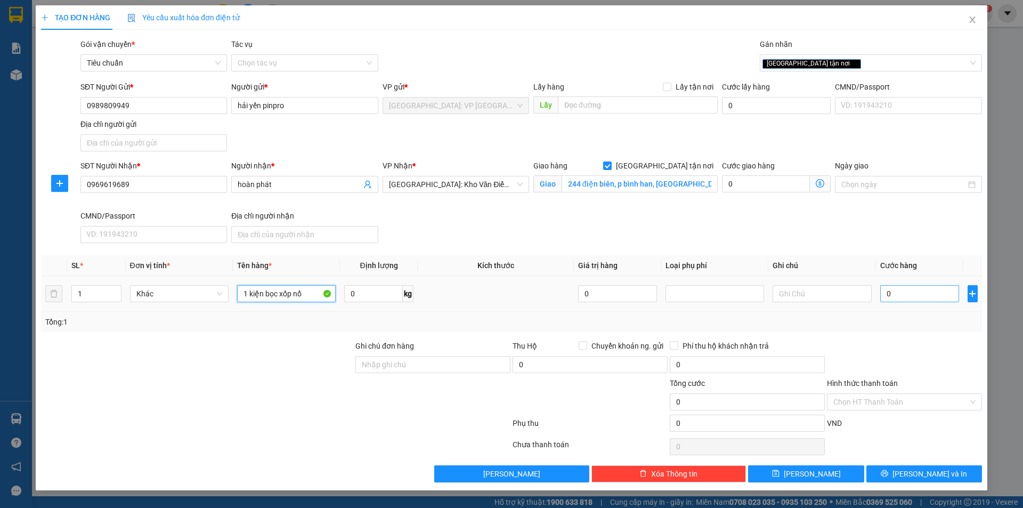
type input "1 kiện bọc xốp nổ"
click at [912, 293] on input "0" at bounding box center [919, 293] width 79 height 17
type input "7"
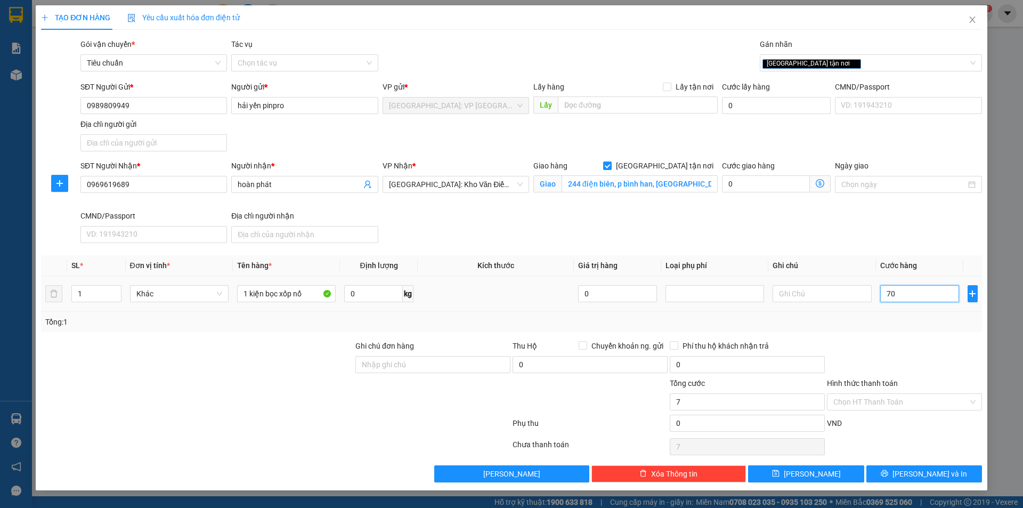
type input "701"
type input "7.010"
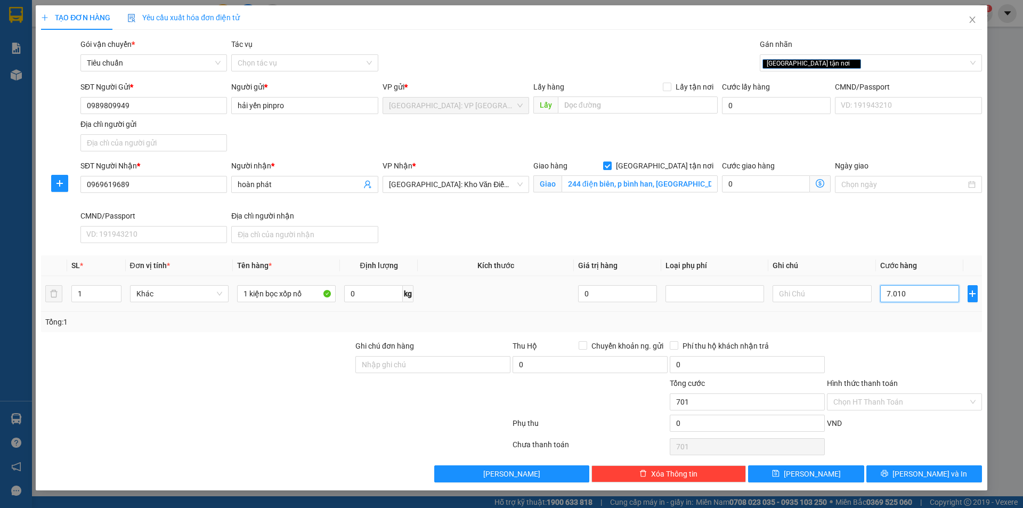
type input "7.010"
type input "70.100"
type input "701.000"
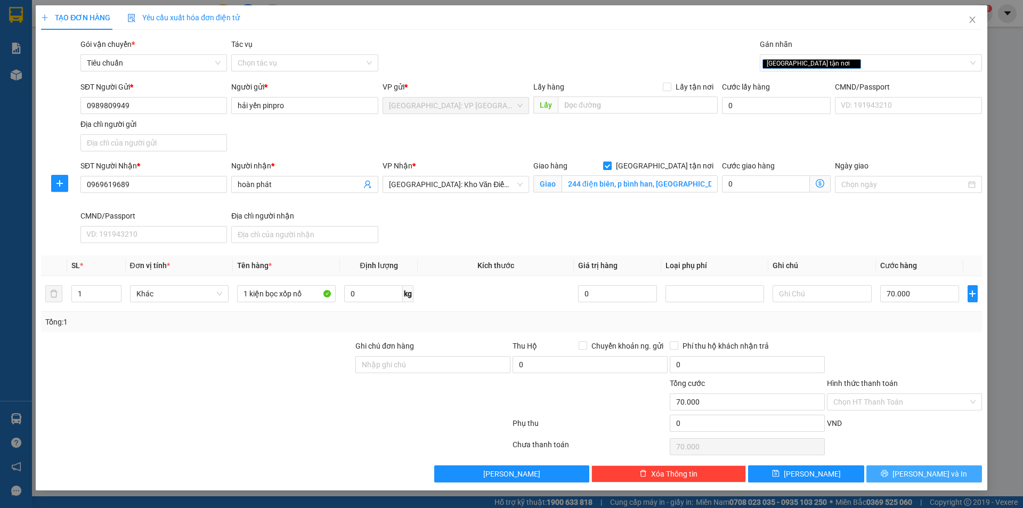
drag, startPoint x: 893, startPoint y: 476, endPoint x: 881, endPoint y: 472, distance: 12.5
click at [894, 476] on button "[PERSON_NAME] và In" at bounding box center [924, 473] width 116 height 17
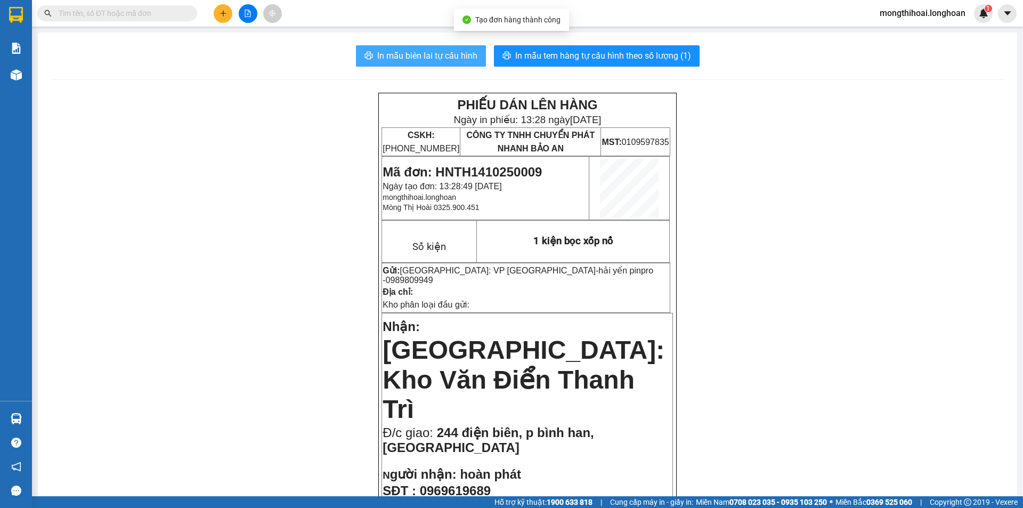
drag, startPoint x: 443, startPoint y: 53, endPoint x: 765, endPoint y: 72, distance: 321.9
click at [448, 52] on span "In mẫu biên lai tự cấu hình" at bounding box center [427, 55] width 100 height 13
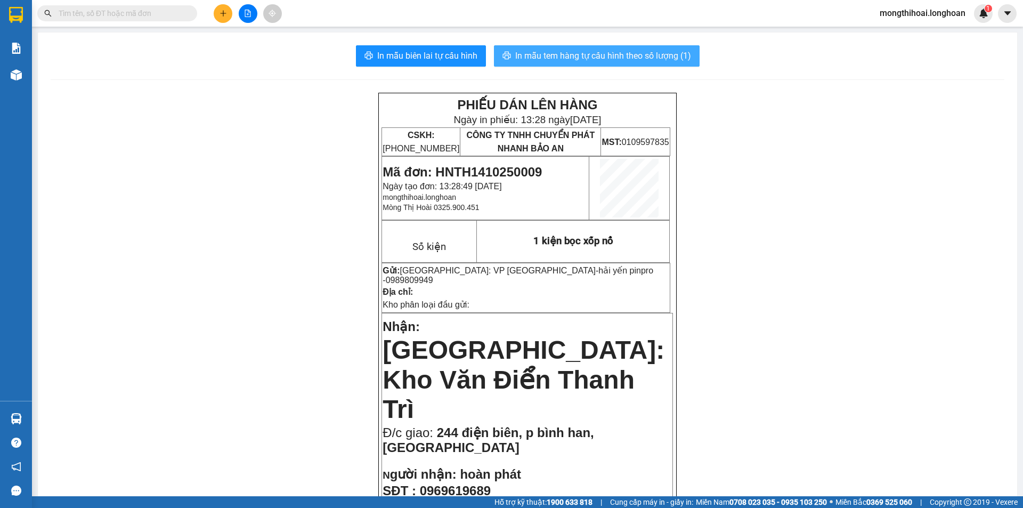
click at [667, 51] on span "In mẫu tem hàng tự cấu hình theo số lượng (1)" at bounding box center [603, 55] width 176 height 13
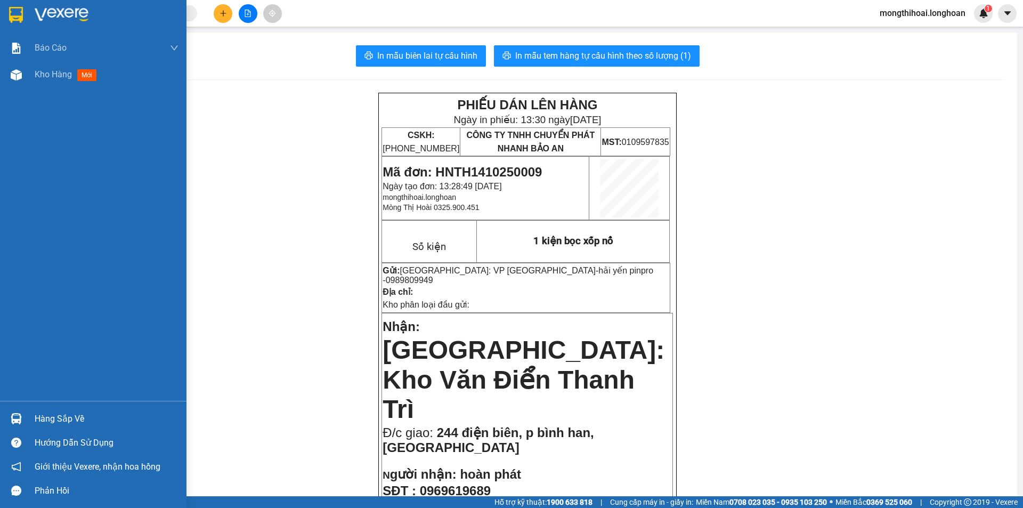
click at [2, 27] on div at bounding box center [93, 17] width 186 height 35
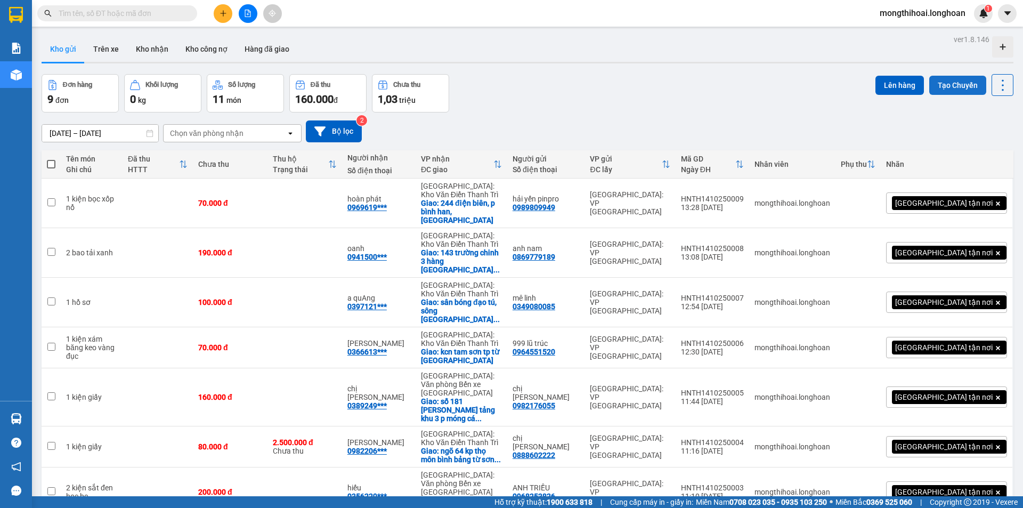
click at [937, 83] on button "Tạo Chuyến" at bounding box center [957, 85] width 57 height 19
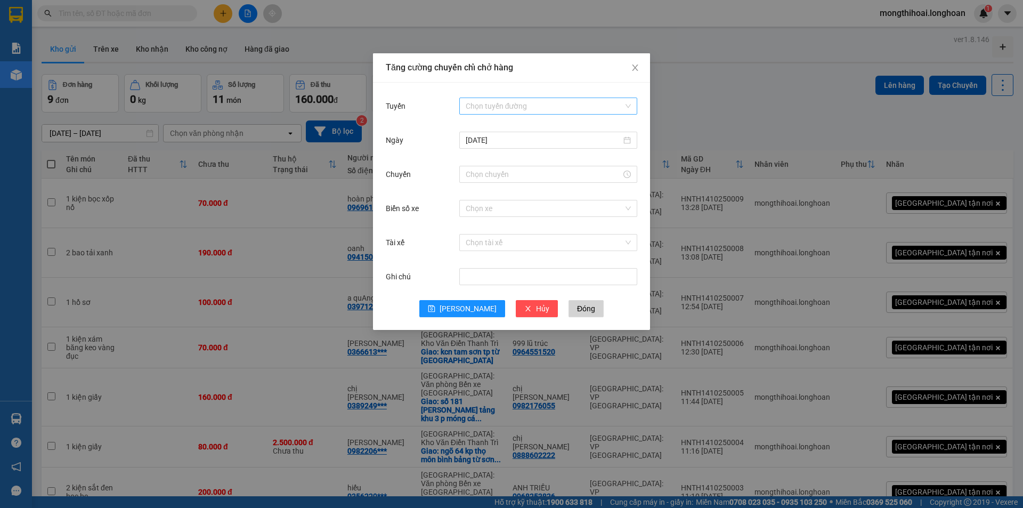
click at [478, 107] on input "Tuyến" at bounding box center [545, 106] width 158 height 16
drag, startPoint x: 484, startPoint y: 237, endPoint x: 484, endPoint y: 223, distance: 13.9
click at [514, 171] on input "Chuyến" at bounding box center [544, 174] width 156 height 12
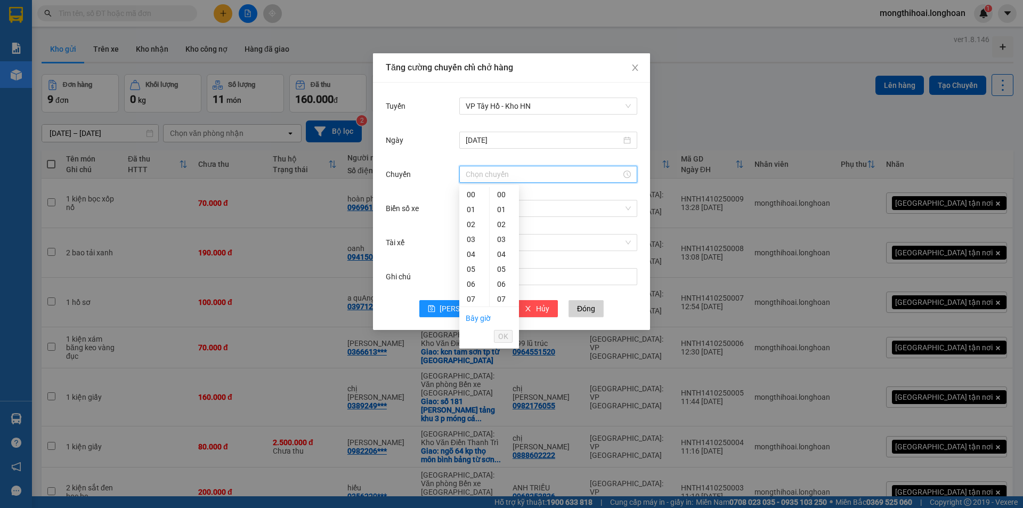
click at [471, 381] on div "13" at bounding box center [474, 388] width 30 height 15
click at [498, 334] on span "OK" at bounding box center [503, 336] width 10 height 12
click at [526, 176] on input "13:50" at bounding box center [544, 174] width 156 height 12
click at [507, 338] on span "OK" at bounding box center [503, 336] width 10 height 12
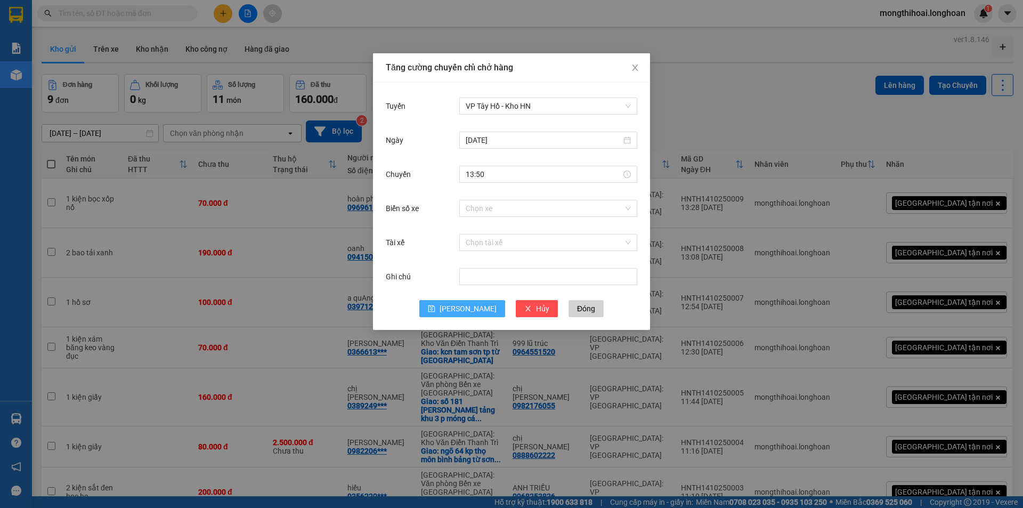
click at [469, 307] on span "[PERSON_NAME]" at bounding box center [468, 309] width 57 height 12
click at [636, 62] on span "Close" at bounding box center [635, 68] width 30 height 30
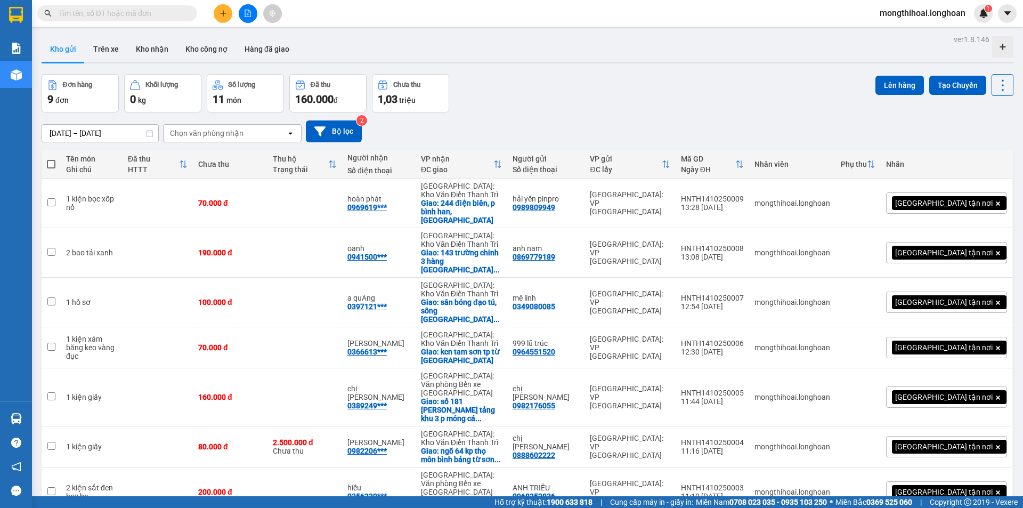
click at [51, 161] on span at bounding box center [51, 164] width 9 height 9
click at [51, 159] on input "checkbox" at bounding box center [51, 159] width 0 height 0
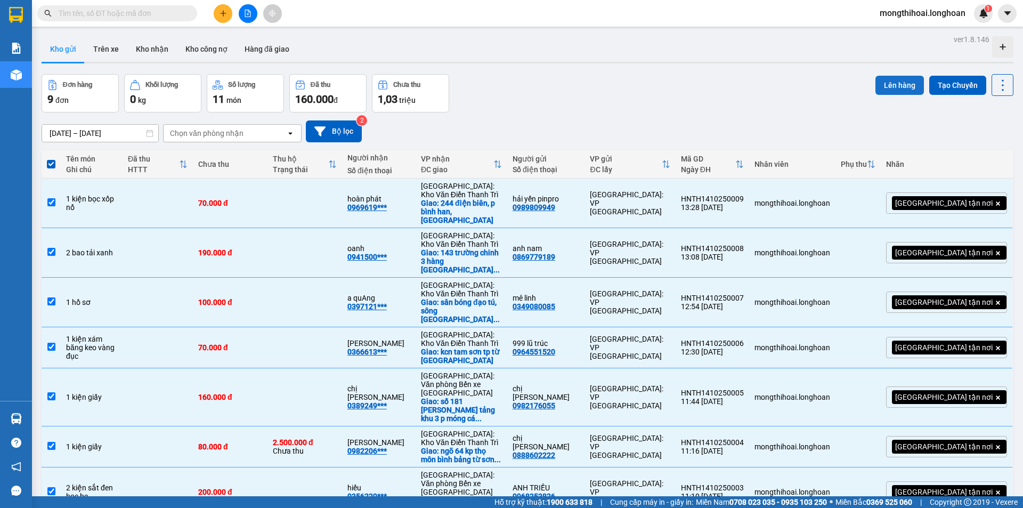
click at [885, 78] on button "Lên hàng" at bounding box center [899, 85] width 48 height 19
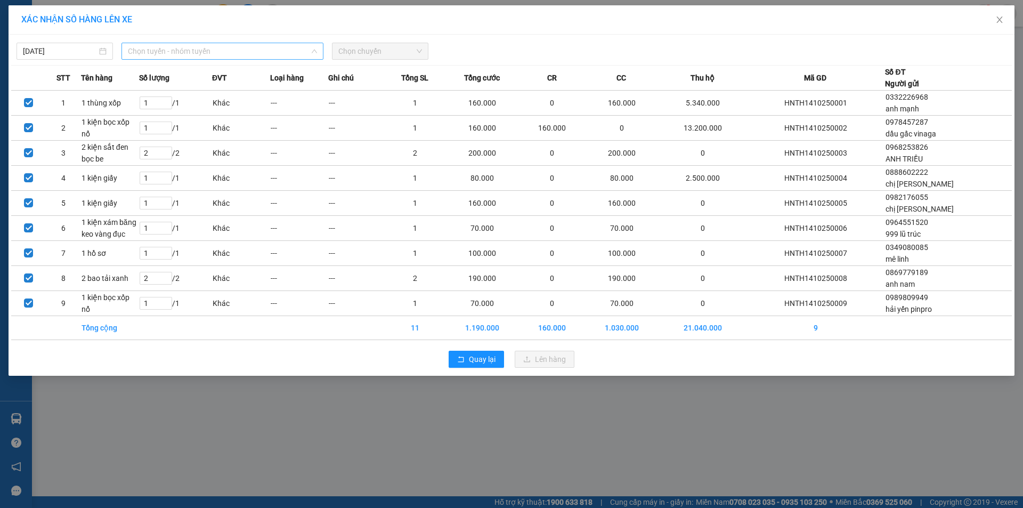
click at [281, 55] on span "Chọn tuyến - nhóm tuyến" at bounding box center [222, 51] width 189 height 16
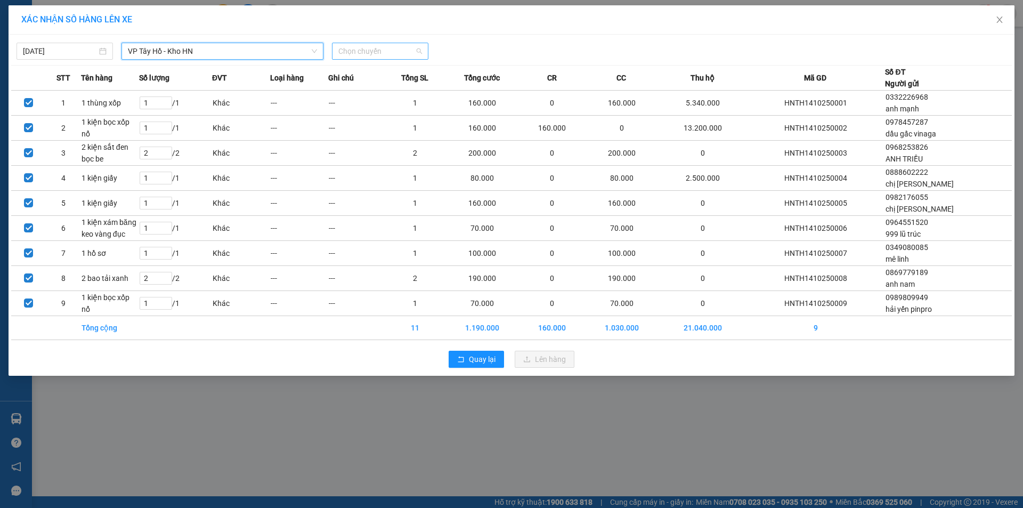
click at [408, 53] on span "Chọn chuyến" at bounding box center [380, 51] width 84 height 16
click at [1012, 17] on span "Close" at bounding box center [1000, 20] width 30 height 30
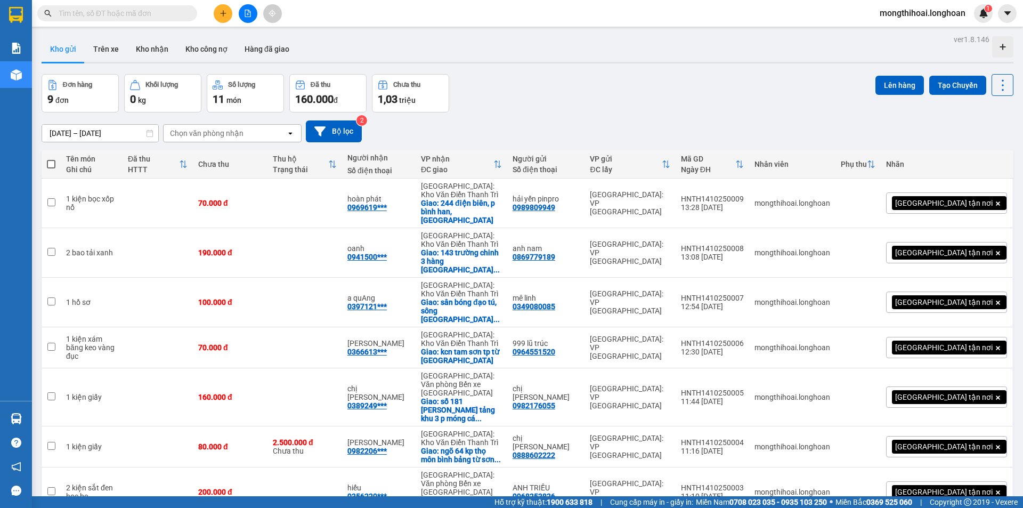
drag, startPoint x: 785, startPoint y: 427, endPoint x: 718, endPoint y: 435, distance: 68.1
drag, startPoint x: 797, startPoint y: 428, endPoint x: 730, endPoint y: 430, distance: 66.6
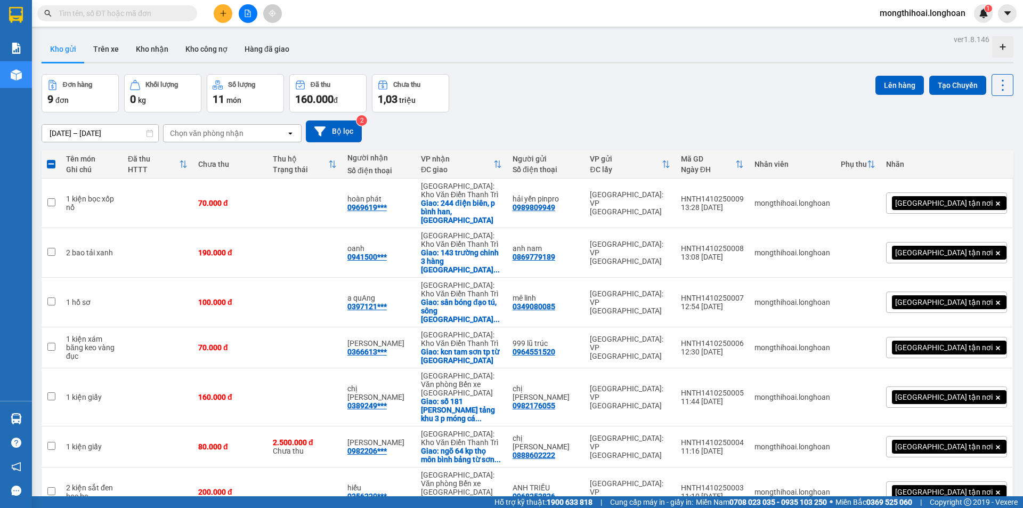
drag, startPoint x: 773, startPoint y: 395, endPoint x: 730, endPoint y: 395, distance: 42.6
drag, startPoint x: 728, startPoint y: 396, endPoint x: 794, endPoint y: 397, distance: 66.6
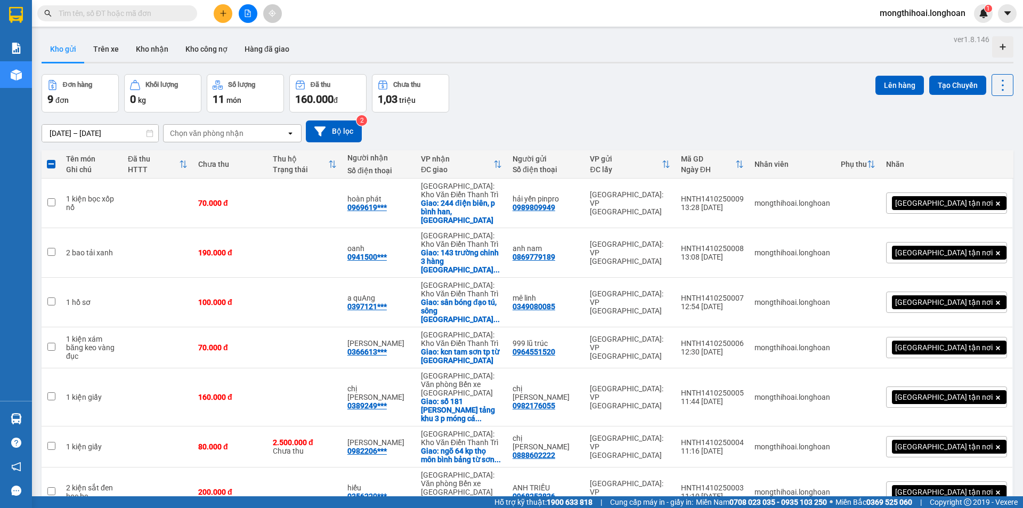
click at [163, 13] on input "text" at bounding box center [122, 13] width 126 height 12
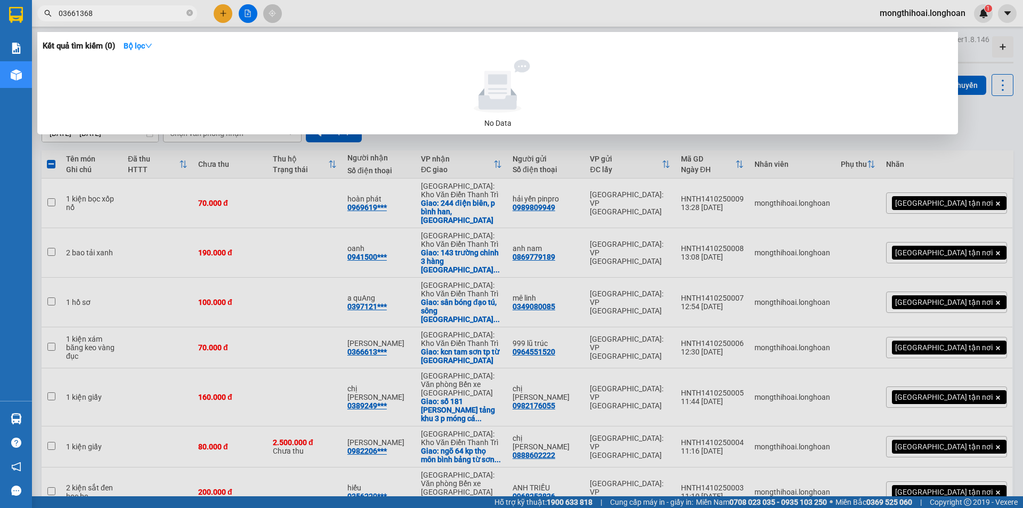
click at [76, 9] on input "03661368" at bounding box center [122, 13] width 126 height 12
click at [86, 10] on input "036661368" at bounding box center [122, 13] width 126 height 12
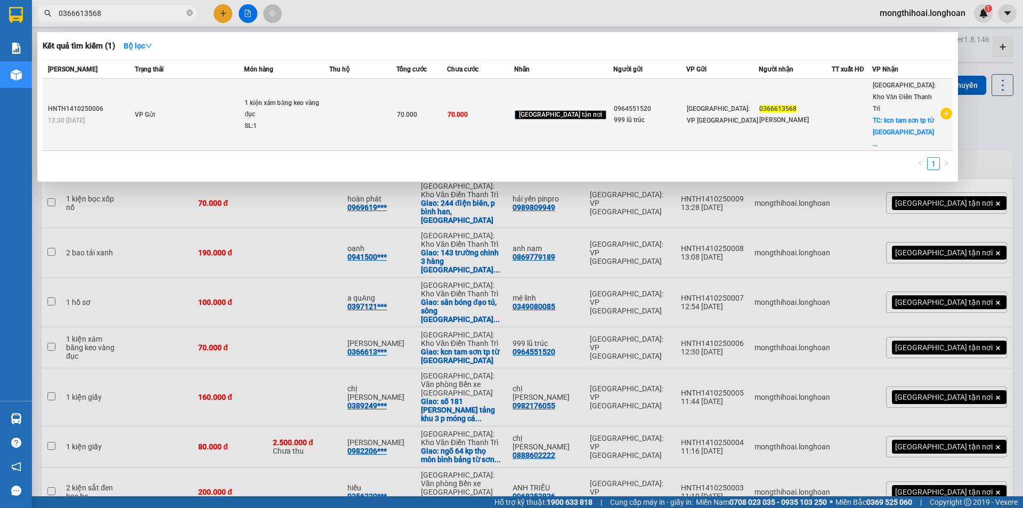
click at [373, 107] on td at bounding box center [362, 115] width 67 height 72
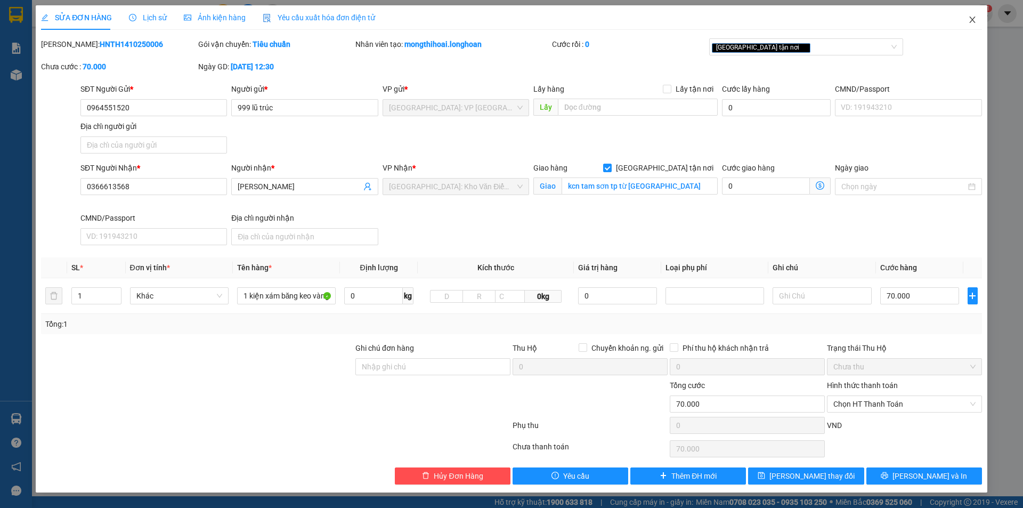
click at [973, 21] on icon "close" at bounding box center [972, 20] width 6 height 6
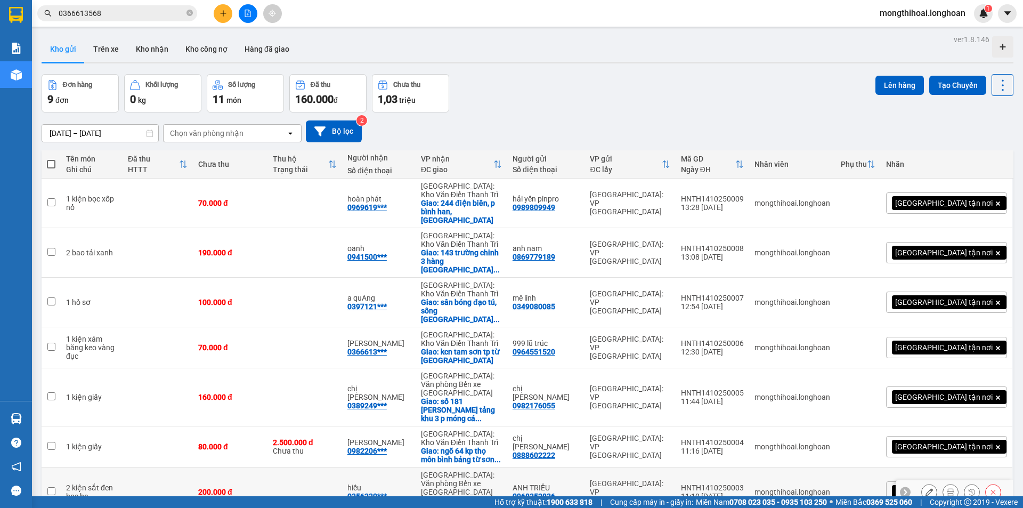
drag, startPoint x: 794, startPoint y: 358, endPoint x: 726, endPoint y: 358, distance: 68.2
click at [726, 467] on tr "2 kiện sắt đen bọc be 200.000 đ hiếu 0356220*** [GEOGRAPHIC_DATA]: Văn phòng Bế…" at bounding box center [528, 492] width 972 height 50
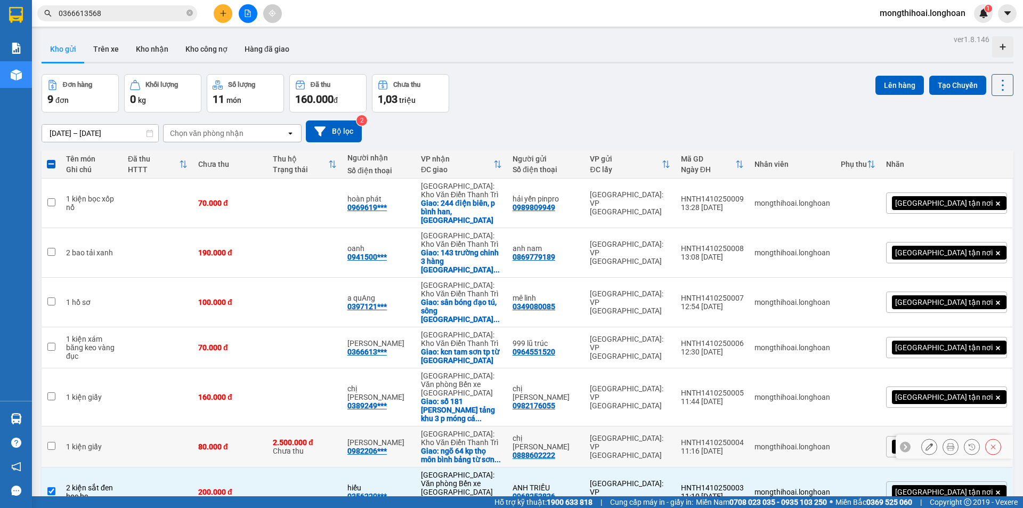
drag, startPoint x: 788, startPoint y: 307, endPoint x: 711, endPoint y: 310, distance: 76.8
click at [711, 426] on tr "1 kiện giấy 80.000 đ 2.500.000 đ Chưa thu anh quang 0982206*** [GEOGRAPHIC_DATA…" at bounding box center [528, 446] width 972 height 41
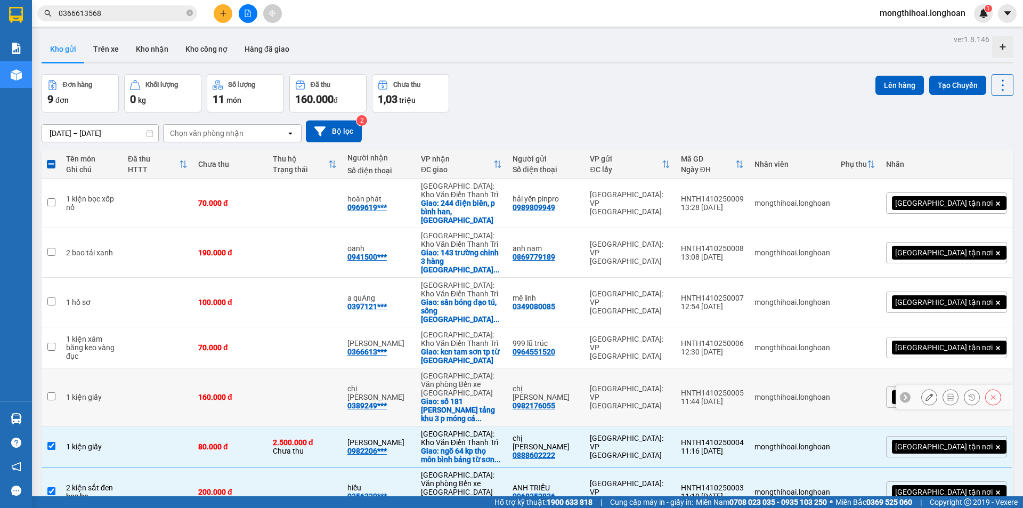
drag, startPoint x: 797, startPoint y: 266, endPoint x: 719, endPoint y: 267, distance: 77.8
click at [719, 368] on tr "1 kiện giấy 160.000 đ chị hằng 0389249*** [GEOGRAPHIC_DATA]: Văn phòng Bến xe […" at bounding box center [528, 397] width 972 height 58
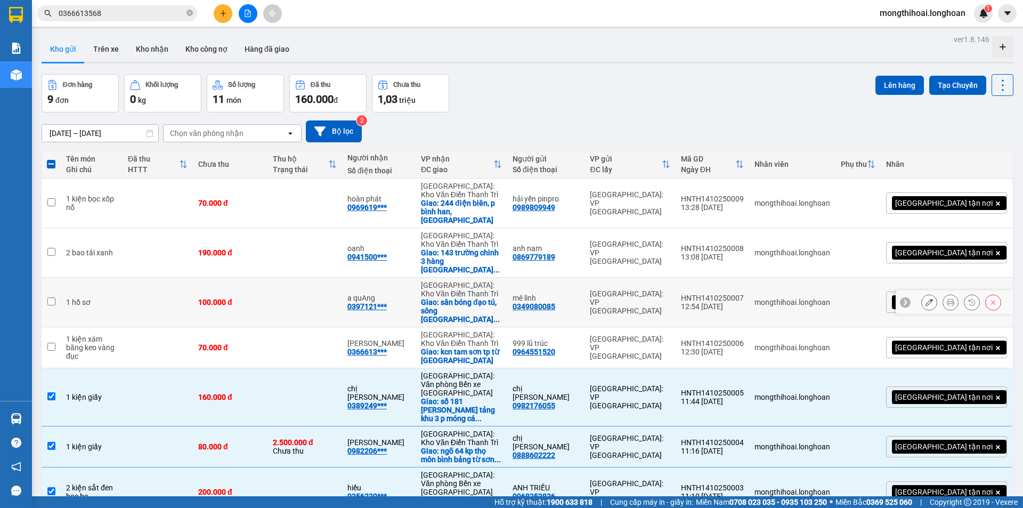
drag, startPoint x: 796, startPoint y: 182, endPoint x: 716, endPoint y: 183, distance: 79.4
click at [716, 278] on tr "1 hồ sơ 100.000 đ a quAng 0397121*** [GEOGRAPHIC_DATA]: Kho Văn Điển [GEOGRAPHI…" at bounding box center [528, 303] width 972 height 50
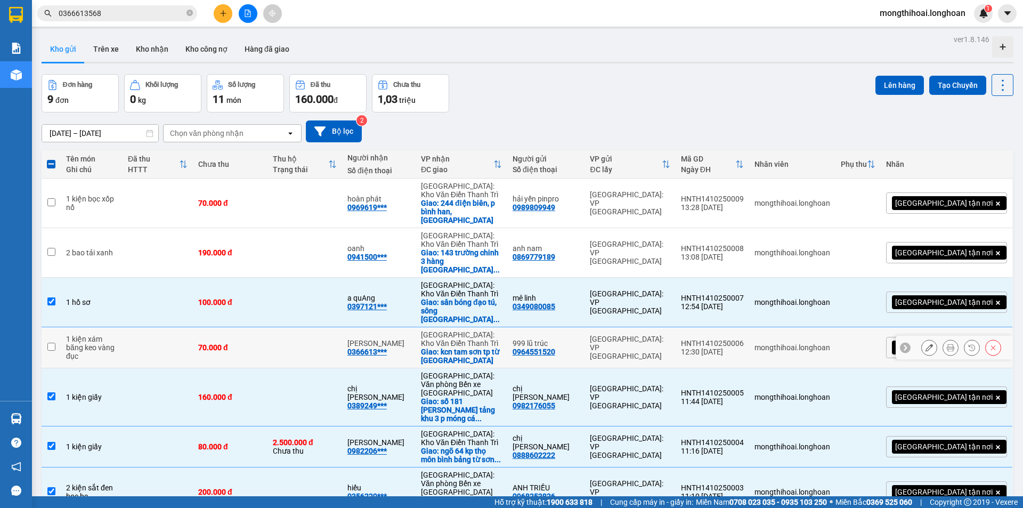
drag, startPoint x: 794, startPoint y: 225, endPoint x: 727, endPoint y: 227, distance: 67.2
click at [727, 327] on td "HNTH1410250006 12:30 [DATE]" at bounding box center [713, 347] width 74 height 41
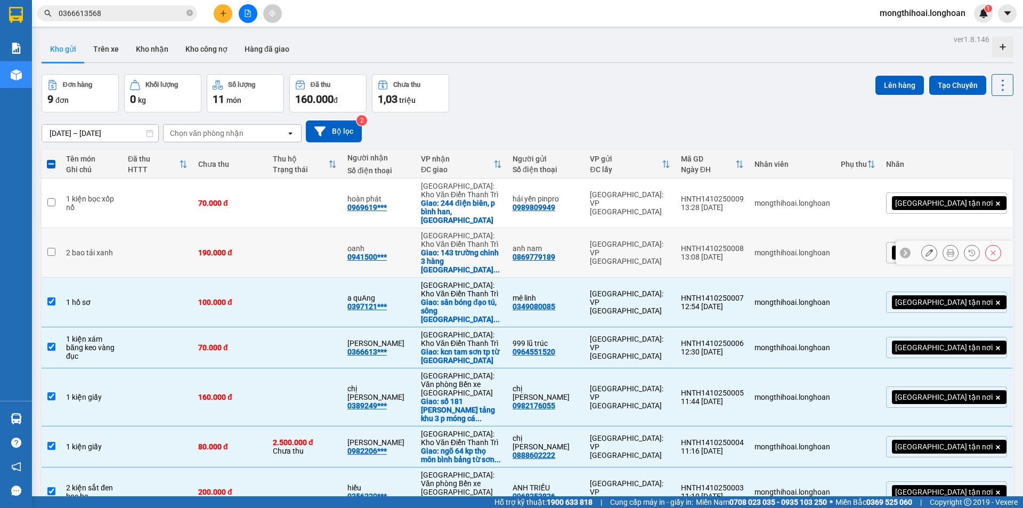
drag, startPoint x: 794, startPoint y: 141, endPoint x: 723, endPoint y: 142, distance: 72.0
click at [723, 228] on tr "2 bao tải xanh 190.000 đ oanh 0941500*** [GEOGRAPHIC_DATA]: [GEOGRAPHIC_DATA]: …" at bounding box center [528, 253] width 972 height 50
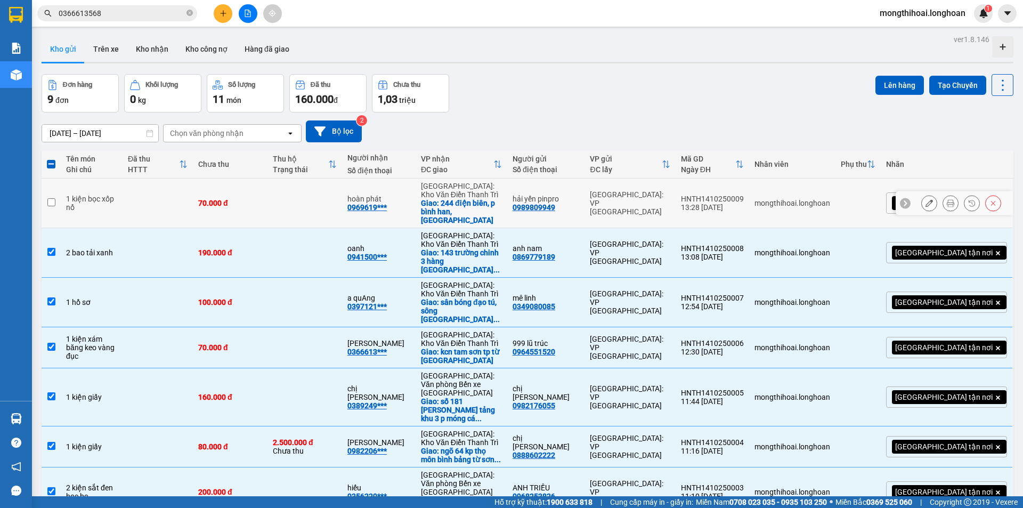
drag, startPoint x: 799, startPoint y: 92, endPoint x: 723, endPoint y: 86, distance: 76.4
click at [723, 179] on tr "1 kiện bọc xốp nổ 70.000 đ hoàn phát 0969619*** [GEOGRAPHIC_DATA]: Kho Văn Điển…" at bounding box center [528, 204] width 972 height 50
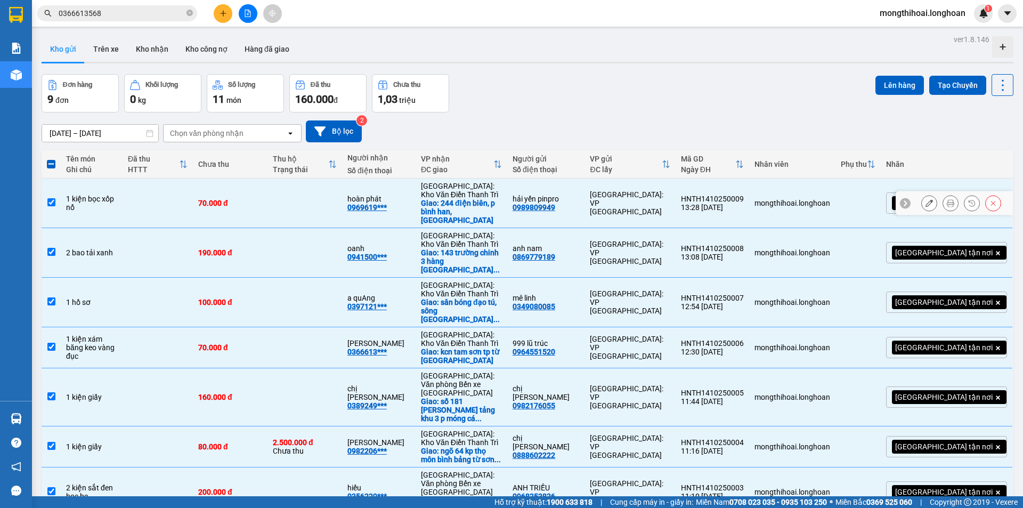
click at [736, 179] on td "HNTH1410250009 13:28 [DATE]" at bounding box center [713, 204] width 74 height 50
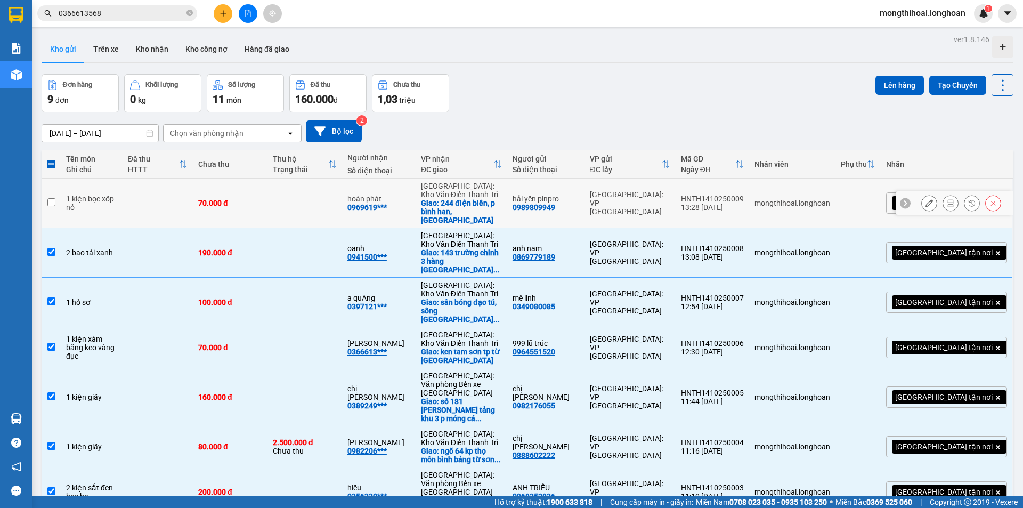
drag, startPoint x: 796, startPoint y: 96, endPoint x: 730, endPoint y: 95, distance: 65.5
click at [730, 179] on td "HNTH1410250009 13:28 [DATE]" at bounding box center [713, 204] width 74 height 50
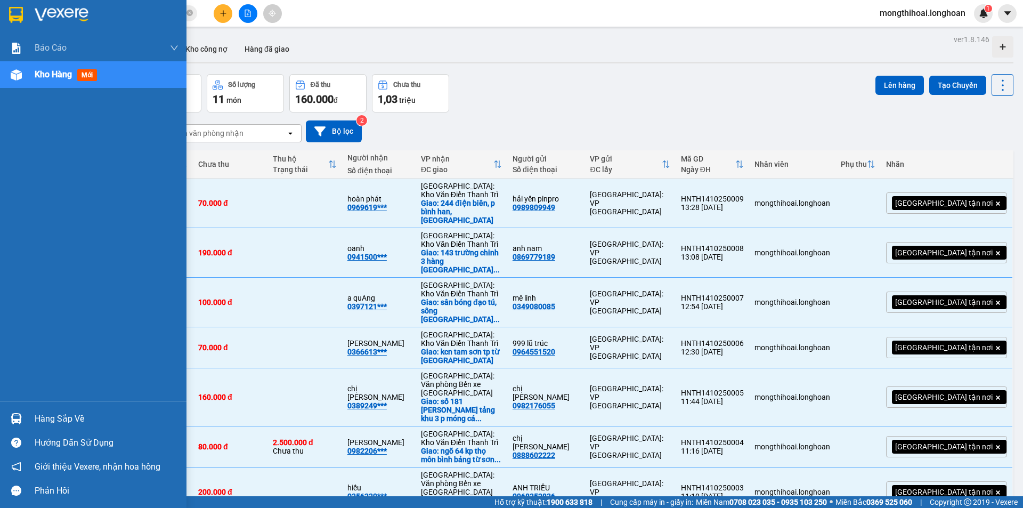
click at [3, 7] on div at bounding box center [93, 17] width 186 height 35
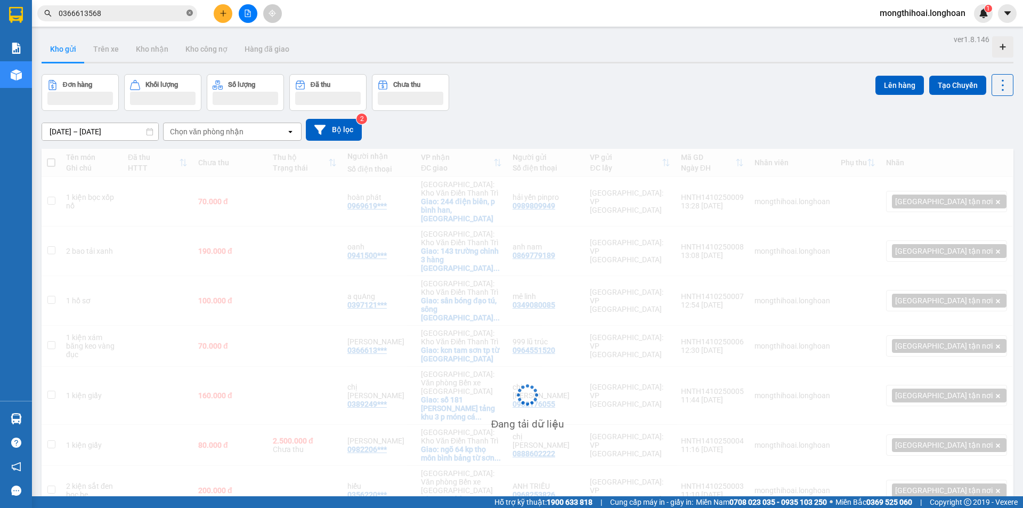
click at [189, 9] on span at bounding box center [189, 14] width 6 height 10
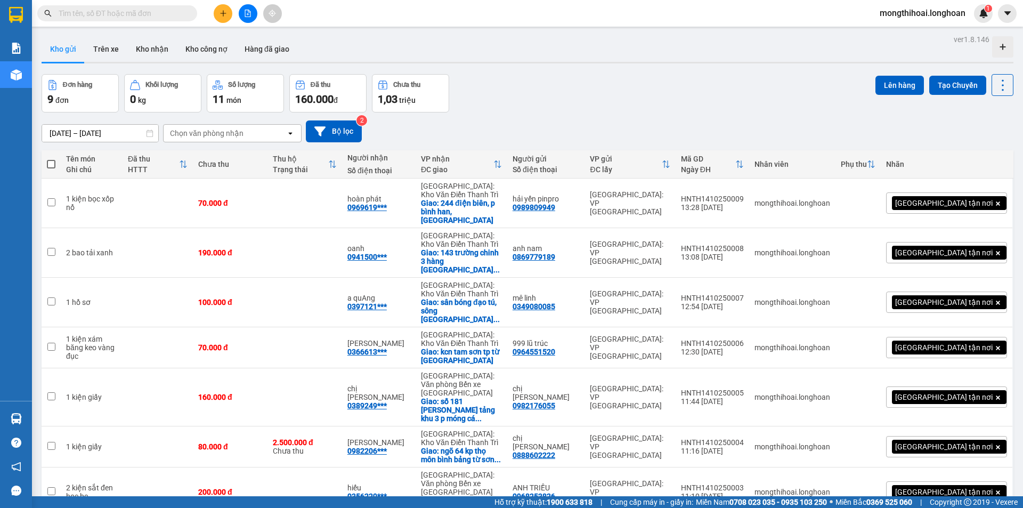
click at [54, 165] on span at bounding box center [51, 164] width 9 height 9
click at [51, 159] on input "checkbox" at bounding box center [51, 159] width 0 height 0
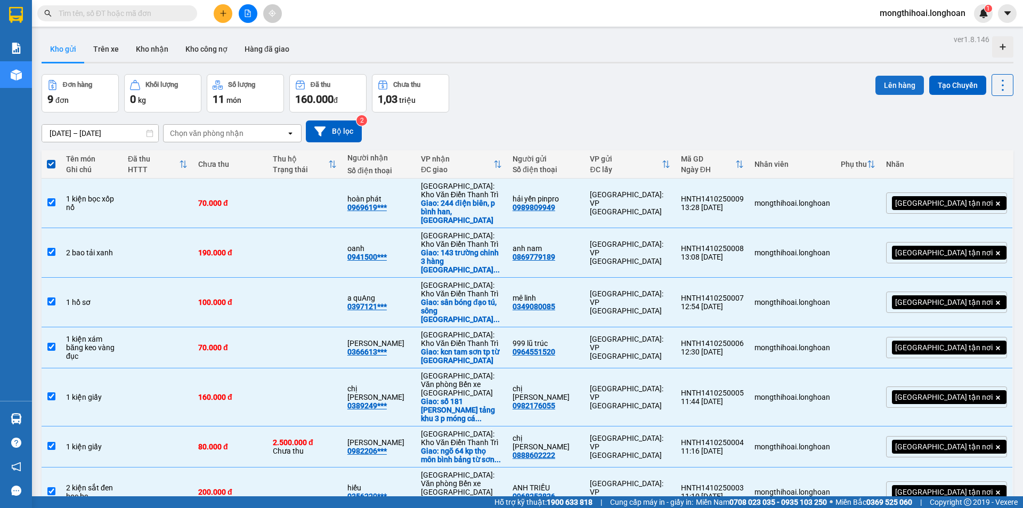
click at [883, 83] on button "Lên hàng" at bounding box center [899, 85] width 48 height 19
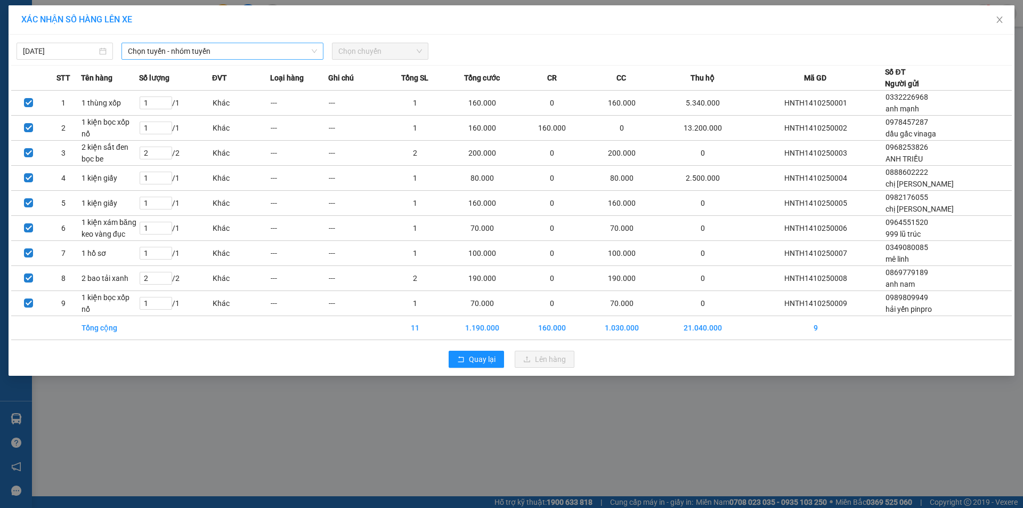
click at [292, 58] on span "Chọn tuyến - nhóm tuyến" at bounding box center [222, 51] width 189 height 16
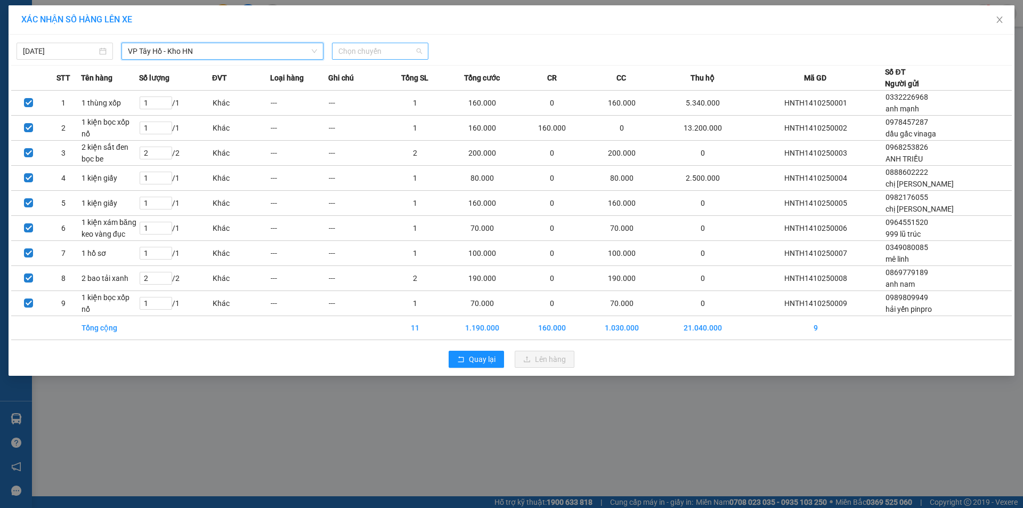
click at [395, 46] on span "Chọn chuyến" at bounding box center [380, 51] width 84 height 16
click at [368, 87] on div "13:50 (TC)" at bounding box center [379, 90] width 83 height 12
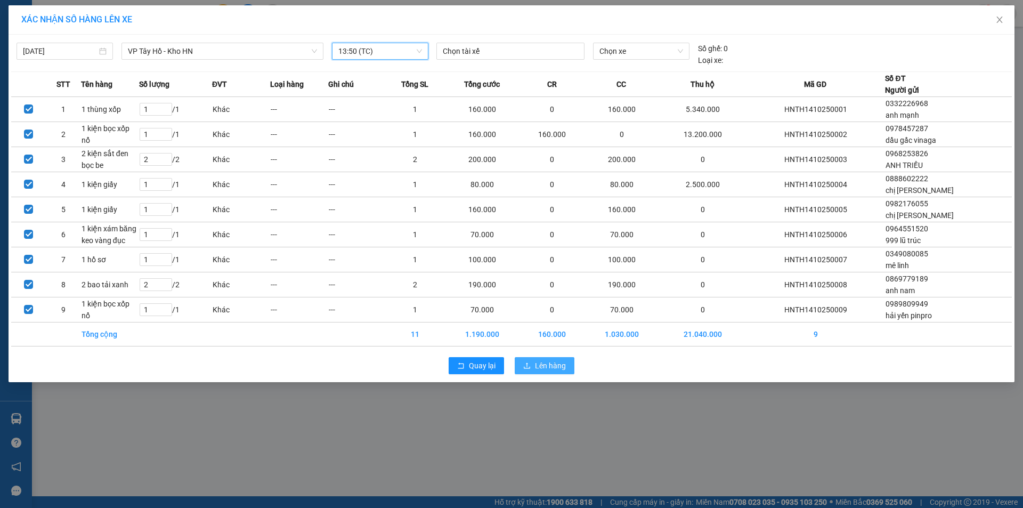
drag, startPoint x: 553, startPoint y: 365, endPoint x: 524, endPoint y: 333, distance: 43.0
click at [552, 364] on span "Lên hàng" at bounding box center [550, 366] width 31 height 12
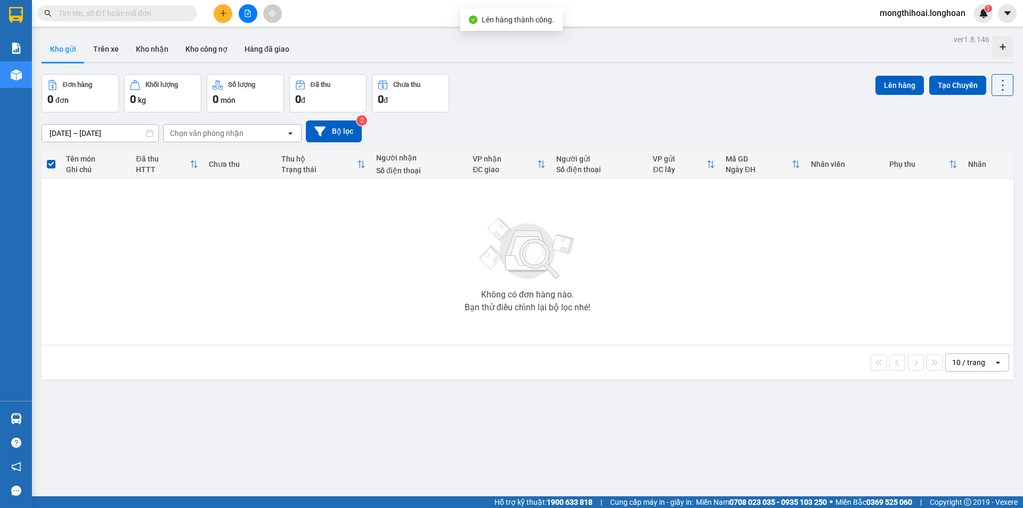
click at [250, 15] on icon "file-add" at bounding box center [247, 13] width 7 height 7
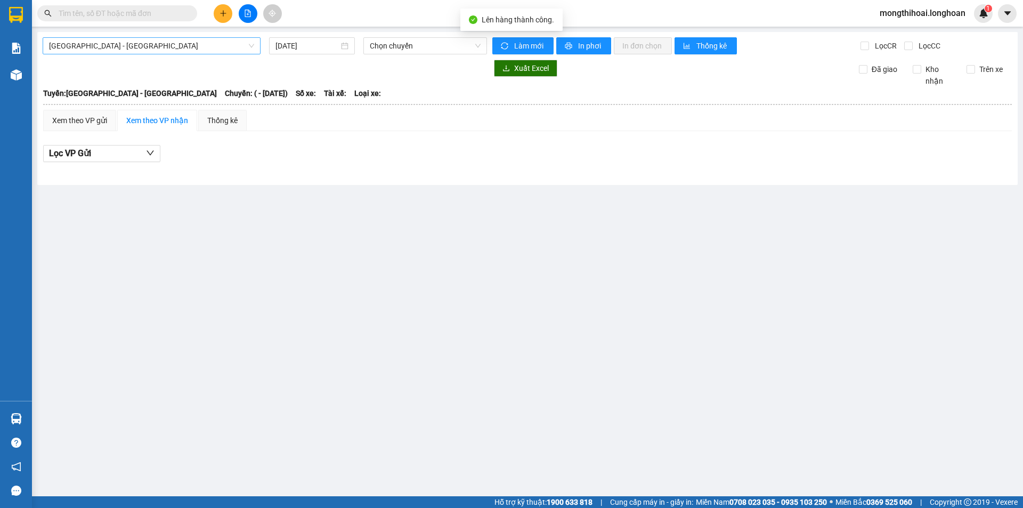
click at [222, 40] on span "[GEOGRAPHIC_DATA] - [GEOGRAPHIC_DATA]" at bounding box center [151, 46] width 205 height 16
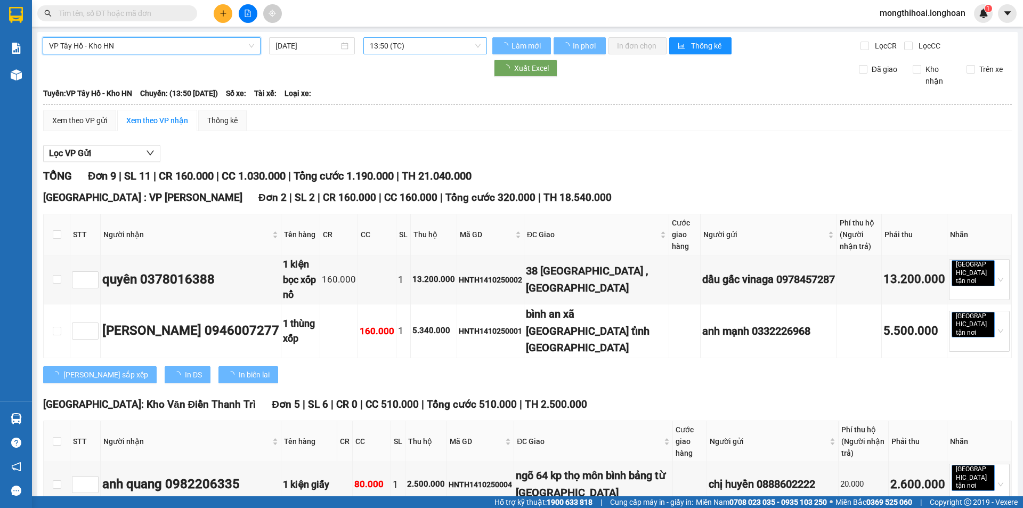
click at [429, 52] on span "13:50 (TC)" at bounding box center [425, 46] width 111 height 16
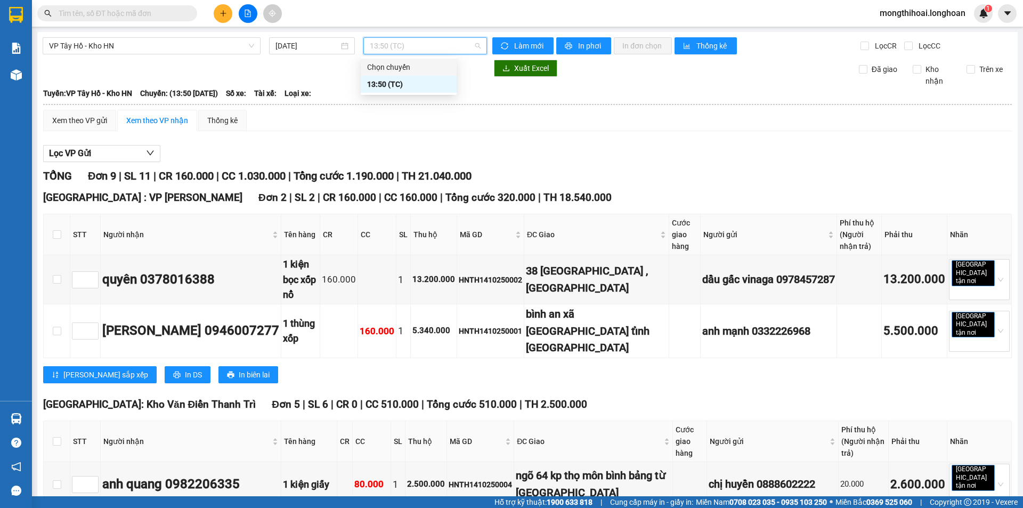
click at [429, 60] on div "Chọn chuyến" at bounding box center [409, 67] width 96 height 17
click at [578, 41] on span "In phơi" at bounding box center [590, 46] width 25 height 12
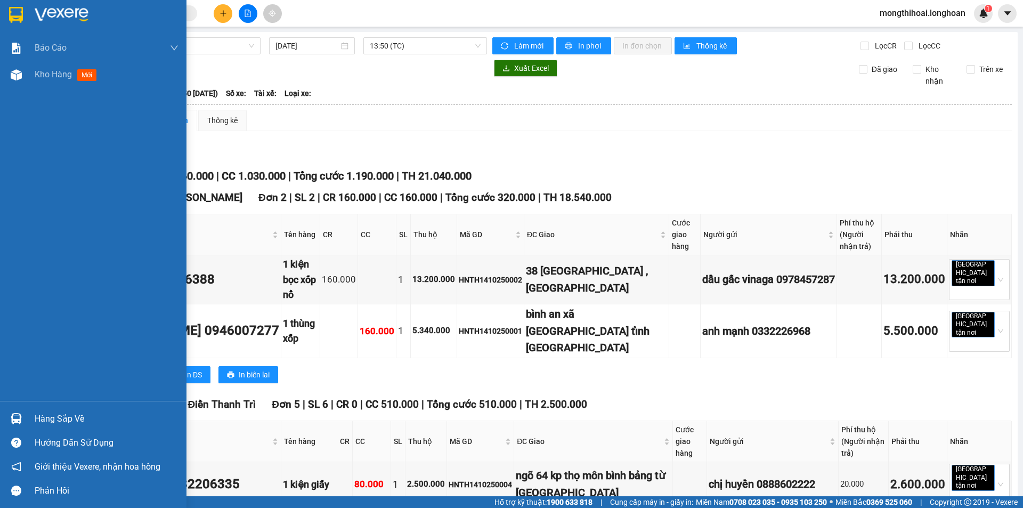
click at [0, 14] on div at bounding box center [93, 17] width 186 height 35
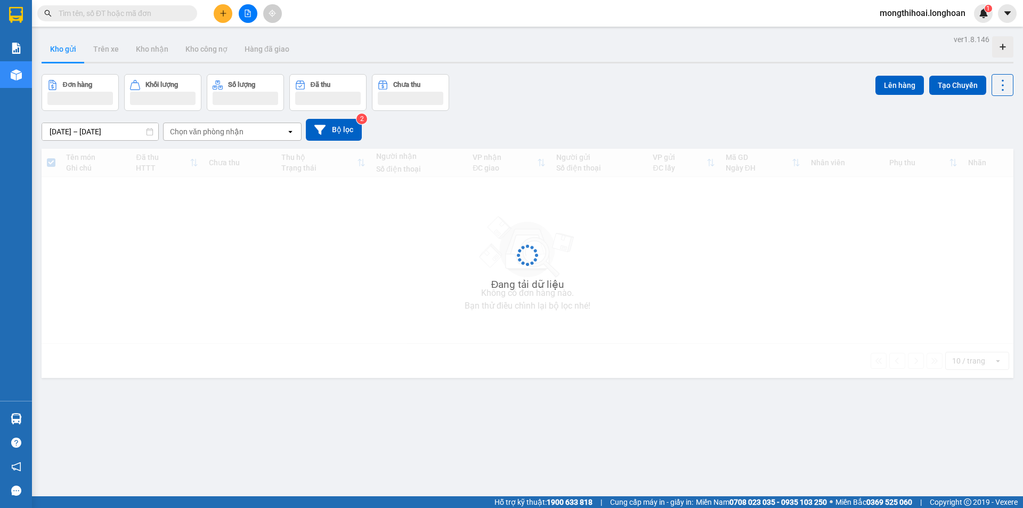
click at [164, 8] on input "text" at bounding box center [122, 13] width 126 height 12
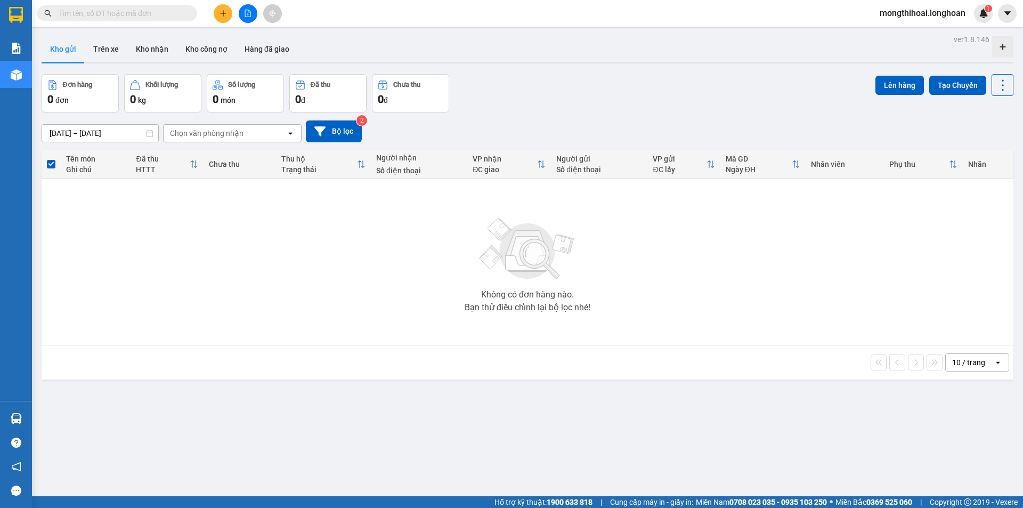
paste input "0866467389"
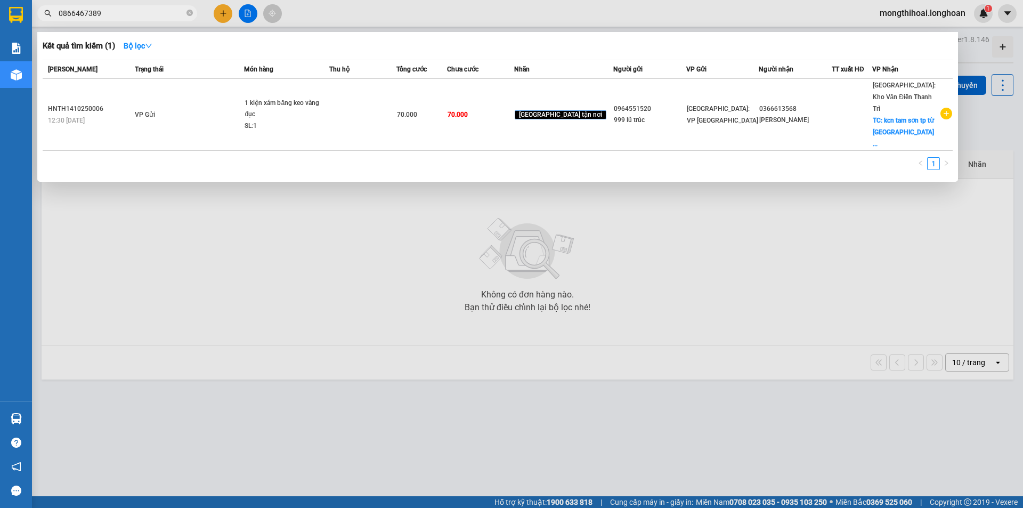
click at [164, 11] on input "0866467389" at bounding box center [122, 13] width 126 height 12
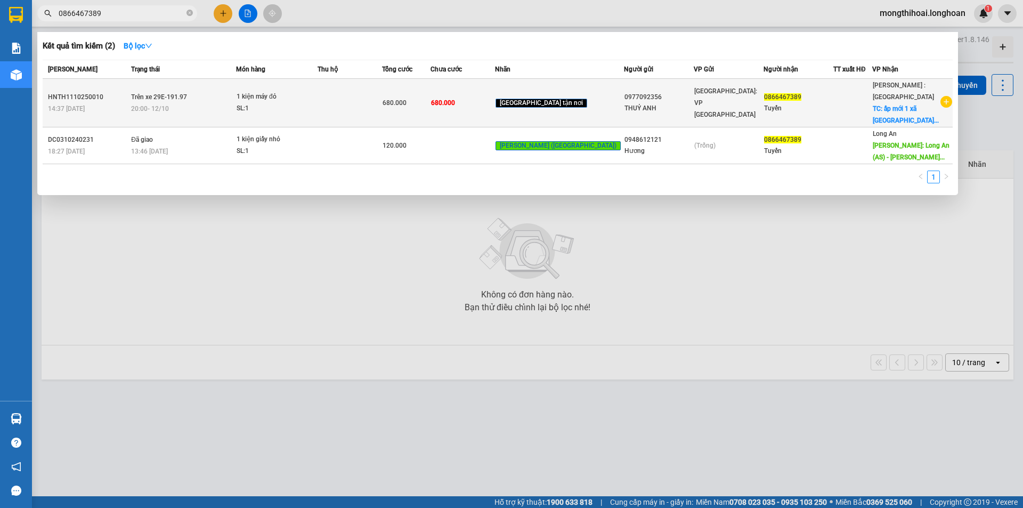
click at [372, 98] on td at bounding box center [350, 103] width 64 height 48
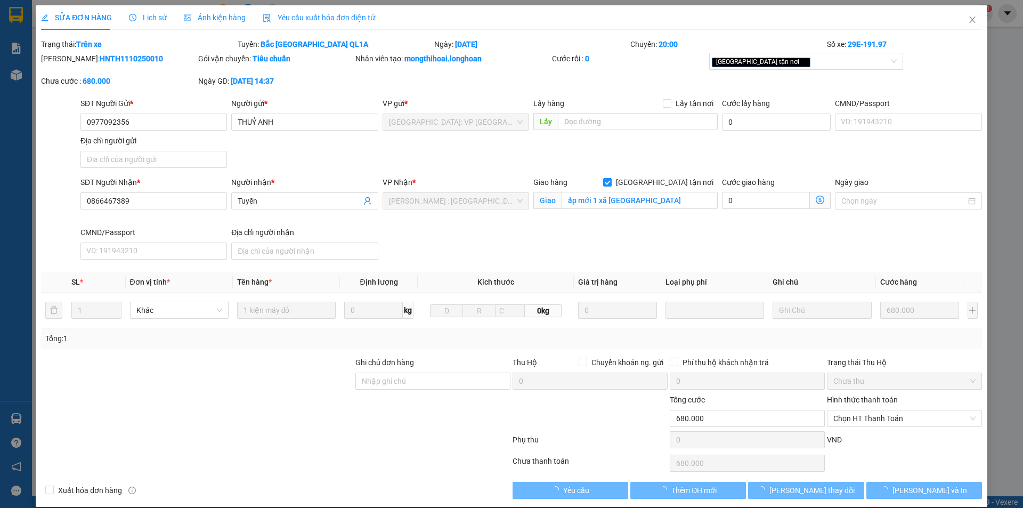
click at [139, 9] on div "Lịch sử" at bounding box center [148, 17] width 38 height 25
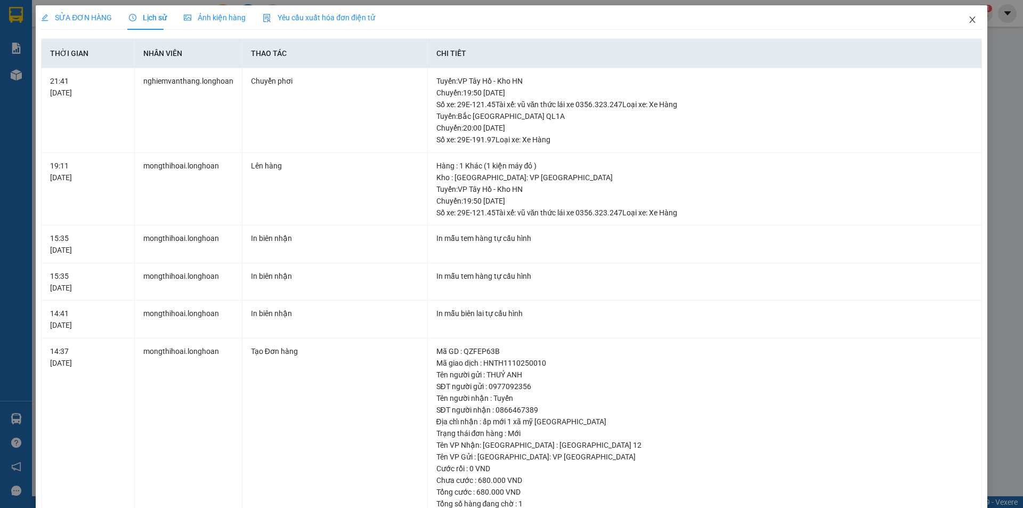
click at [974, 23] on span "Close" at bounding box center [973, 20] width 30 height 30
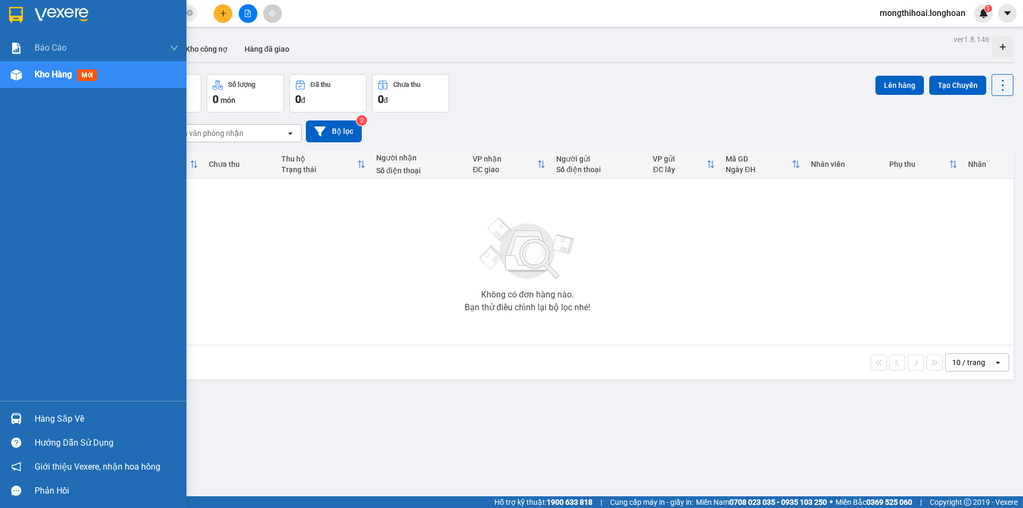
click at [1, 17] on div at bounding box center [93, 17] width 186 height 35
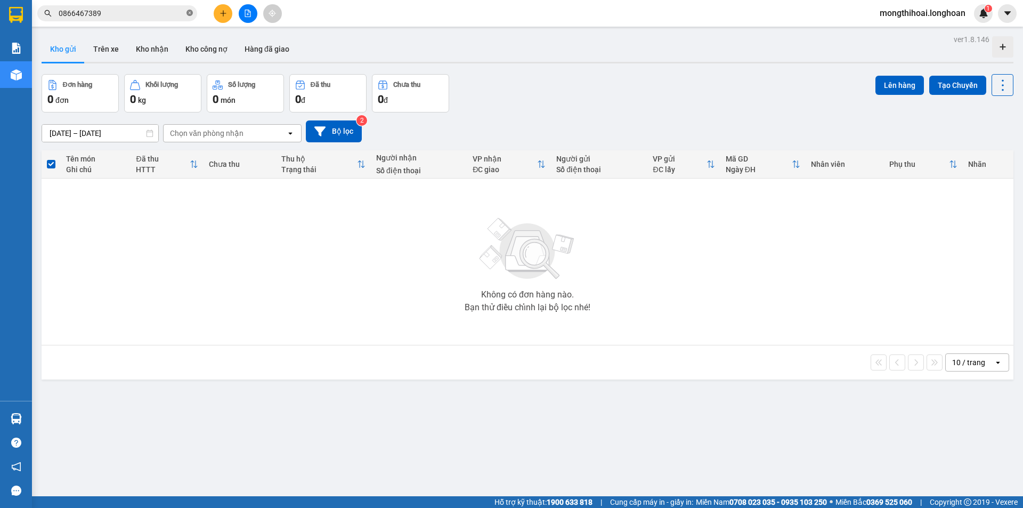
click at [190, 11] on icon "close-circle" at bounding box center [189, 13] width 6 height 6
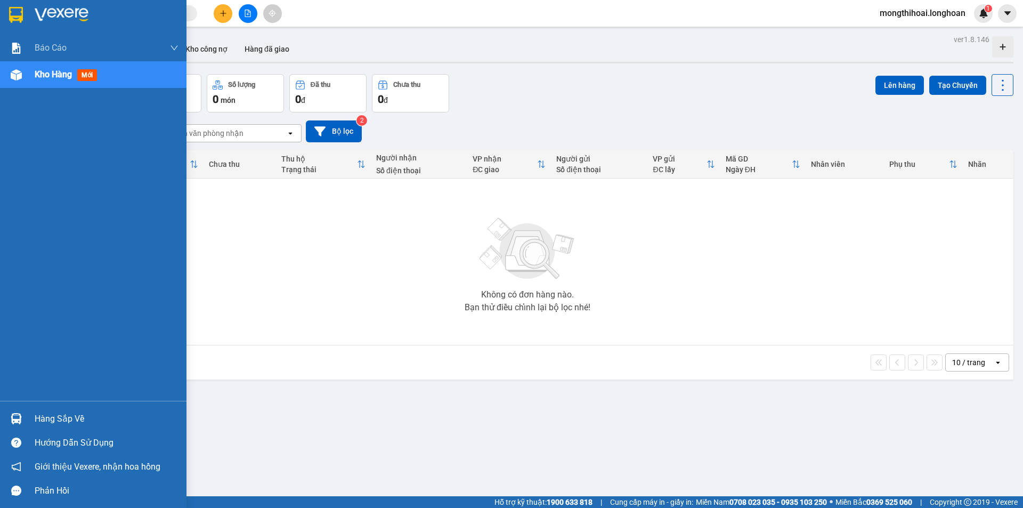
click at [1, 21] on div at bounding box center [93, 17] width 186 height 35
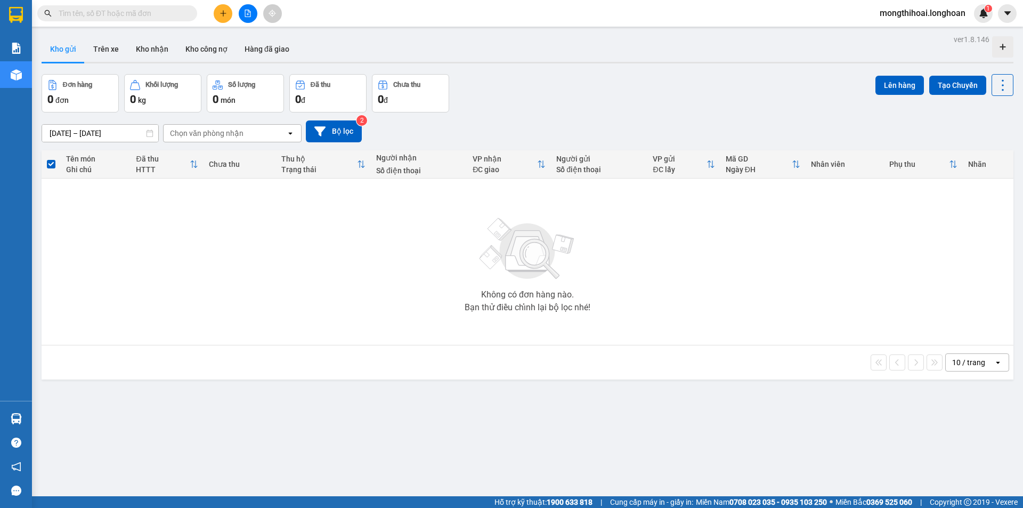
click at [162, 13] on input "text" at bounding box center [122, 13] width 126 height 12
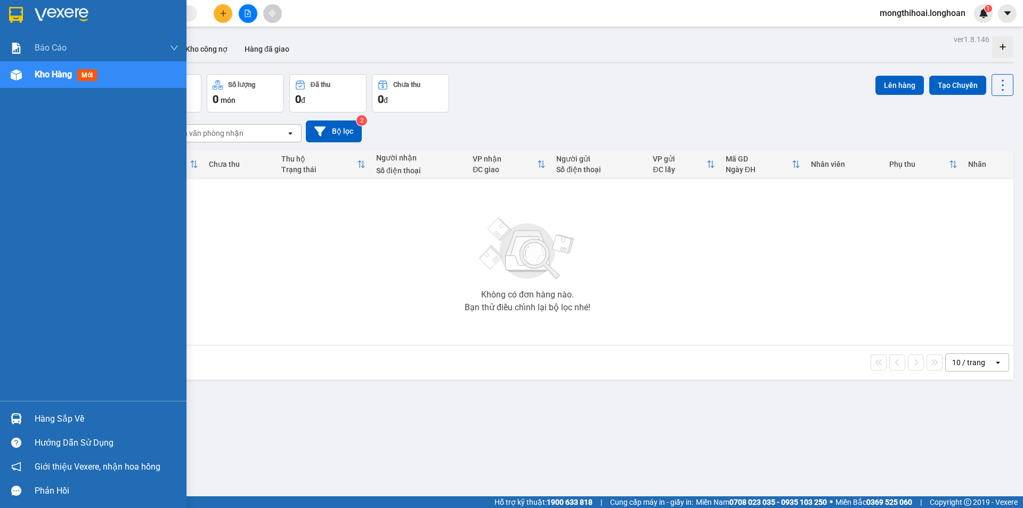
click at [4, 11] on div at bounding box center [93, 17] width 186 height 35
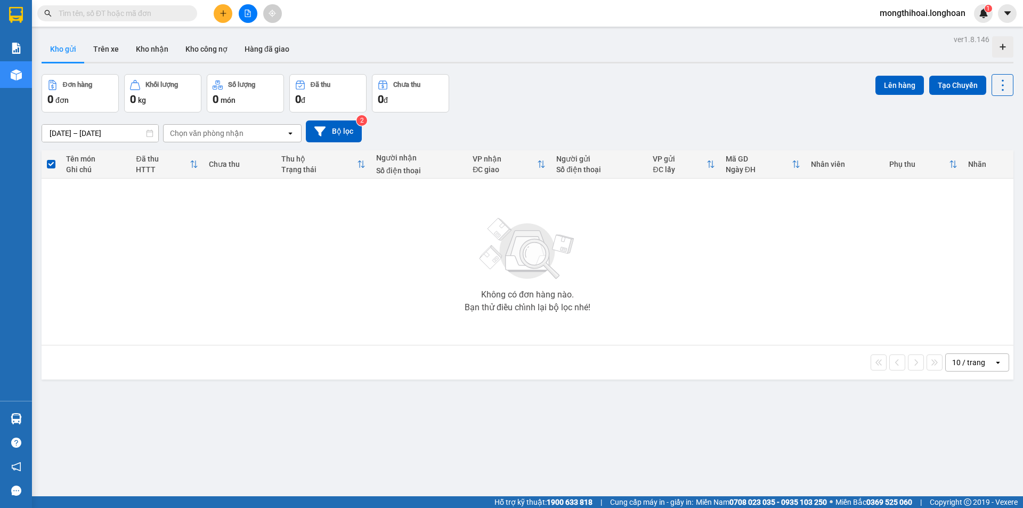
click at [178, 15] on input "text" at bounding box center [122, 13] width 126 height 12
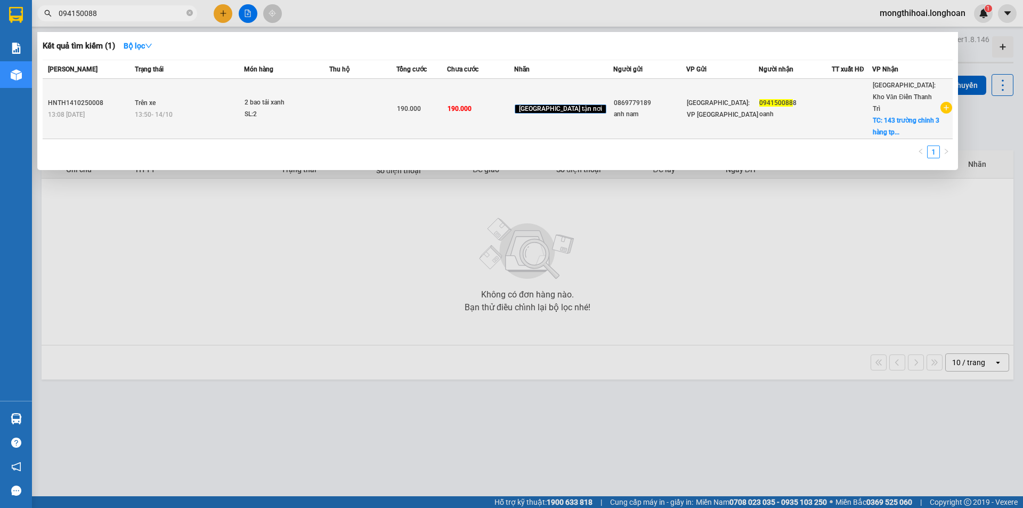
click at [348, 108] on td at bounding box center [362, 109] width 67 height 60
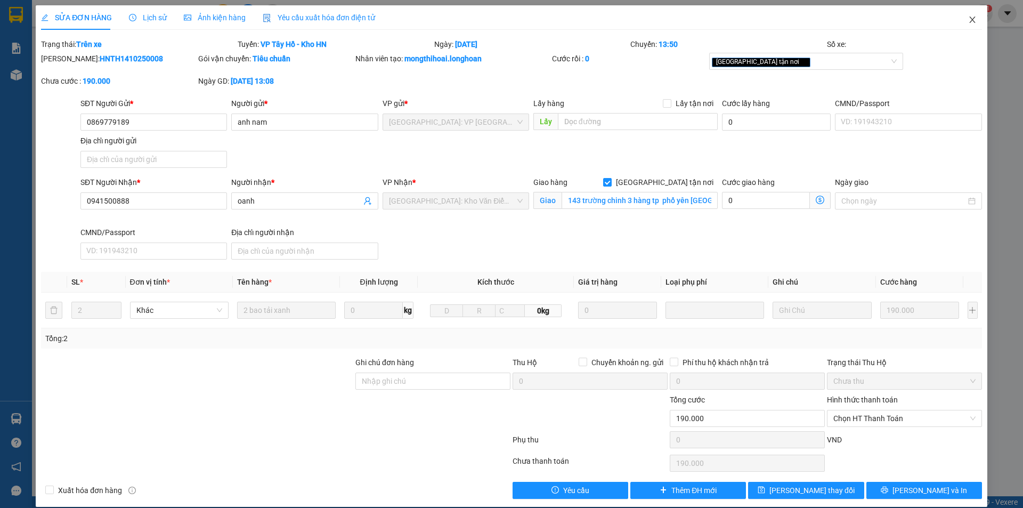
click at [958, 15] on span "Close" at bounding box center [973, 20] width 30 height 30
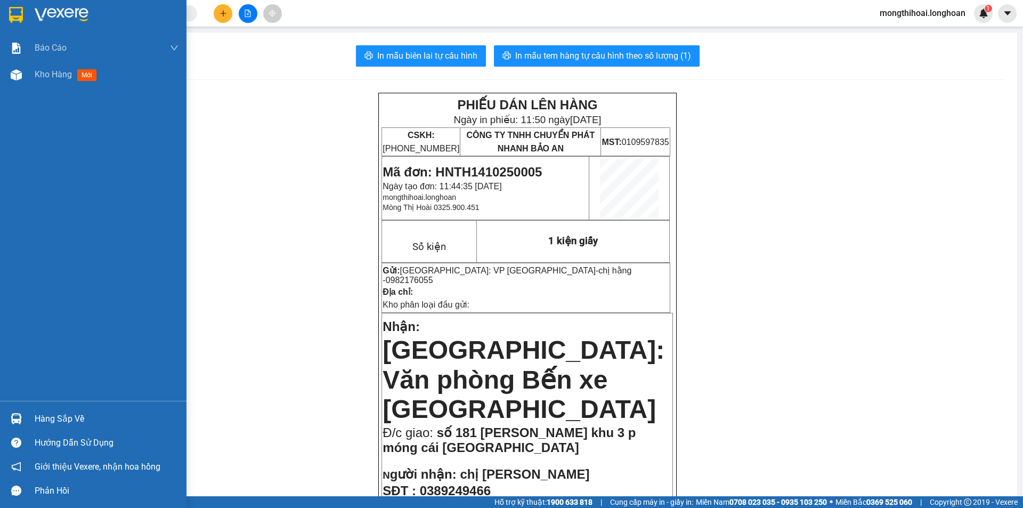
drag, startPoint x: 0, startPoint y: 21, endPoint x: 95, endPoint y: 2, distance: 96.8
click at [4, 21] on div at bounding box center [93, 17] width 186 height 35
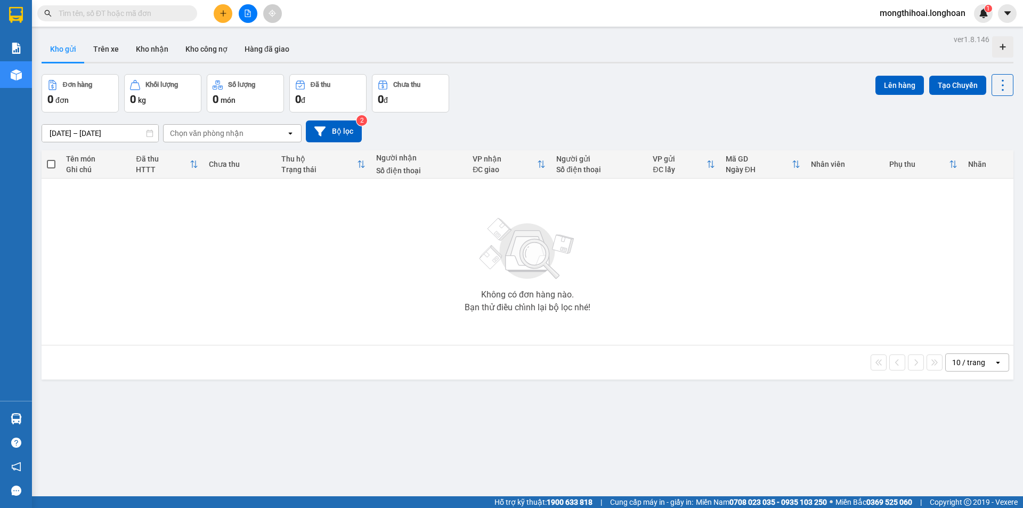
click at [220, 14] on icon "plus" at bounding box center [223, 13] width 7 height 7
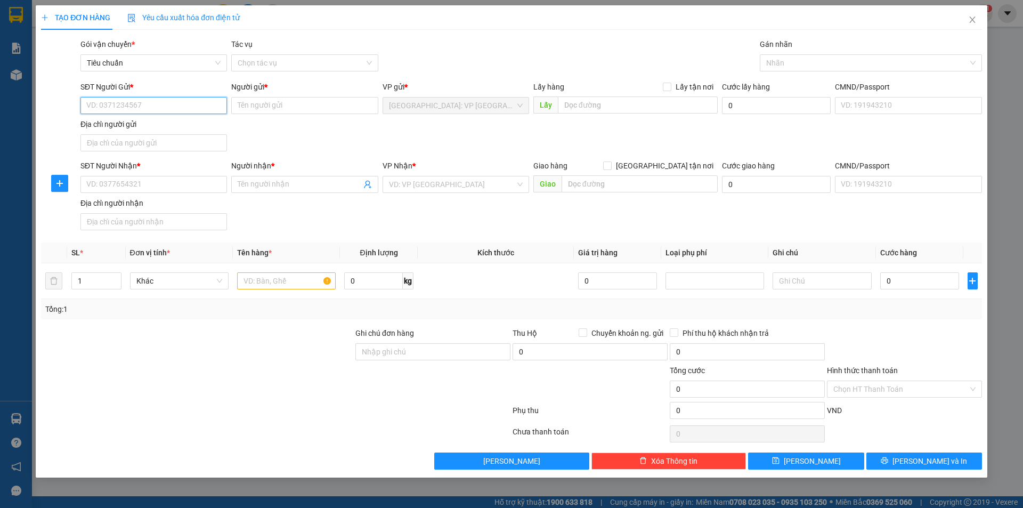
click at [208, 102] on input "SĐT Người Gửi *" at bounding box center [153, 105] width 147 height 17
click at [197, 111] on input "0978" at bounding box center [153, 105] width 147 height 17
type input "09788926"
click at [193, 105] on input "09788926" at bounding box center [153, 105] width 147 height 17
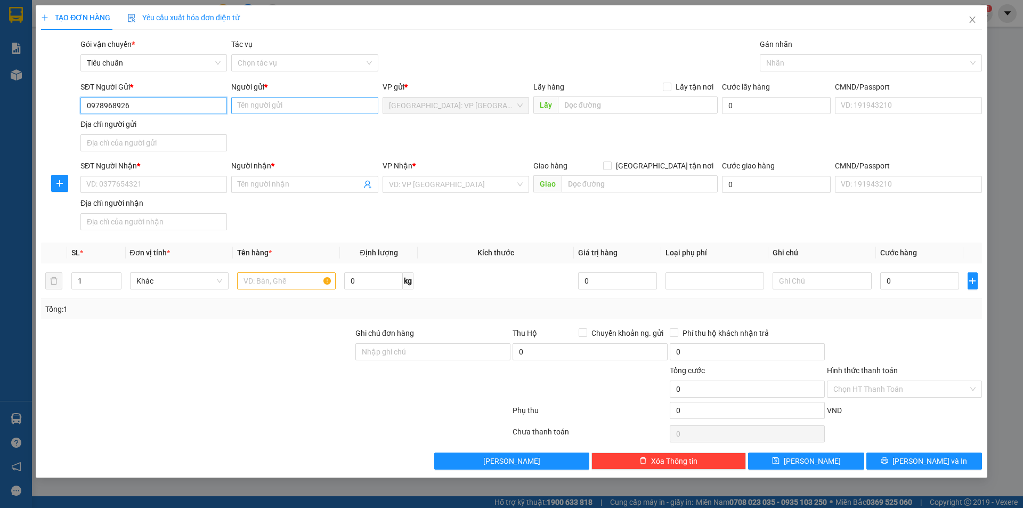
type input "0978968926"
click at [265, 103] on input "Người gửi *" at bounding box center [304, 105] width 147 height 17
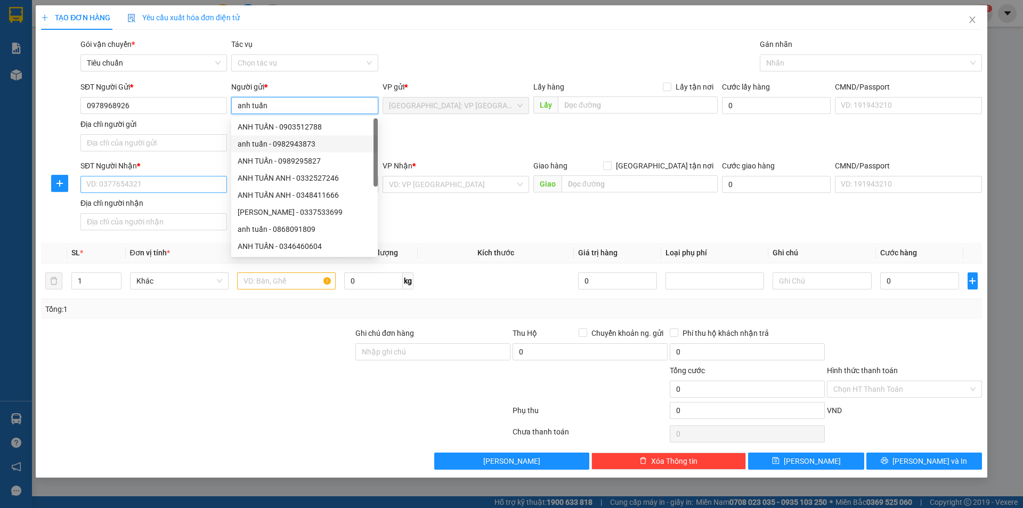
type input "anh tuấn"
click at [163, 184] on input "SĐT Người Nhận *" at bounding box center [153, 184] width 147 height 17
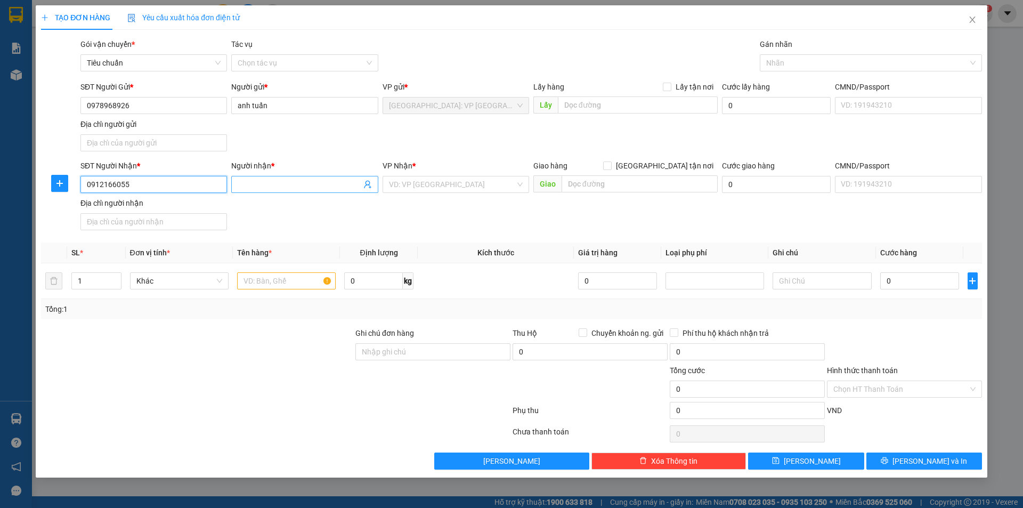
type input "0912166055"
click at [279, 180] on input "Người nhận *" at bounding box center [299, 185] width 123 height 12
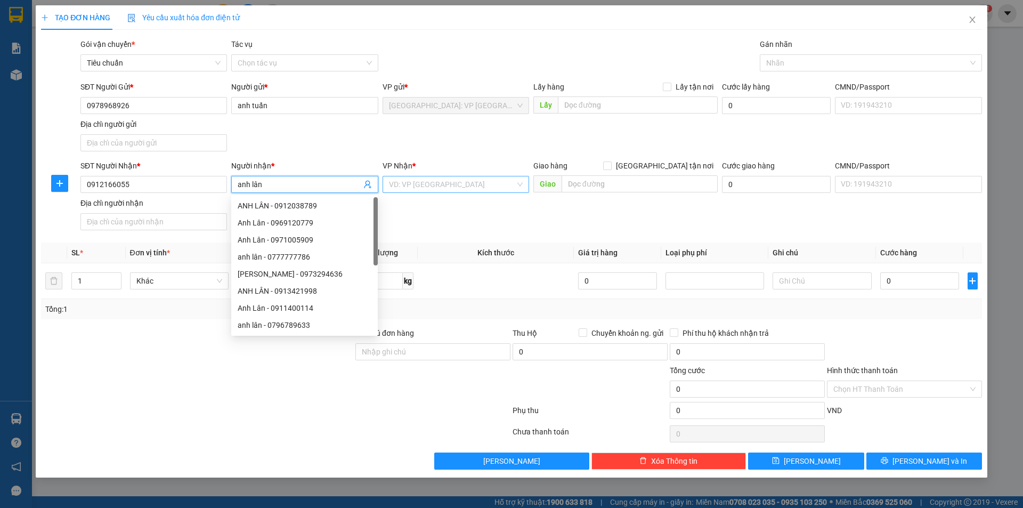
type input "anh lân"
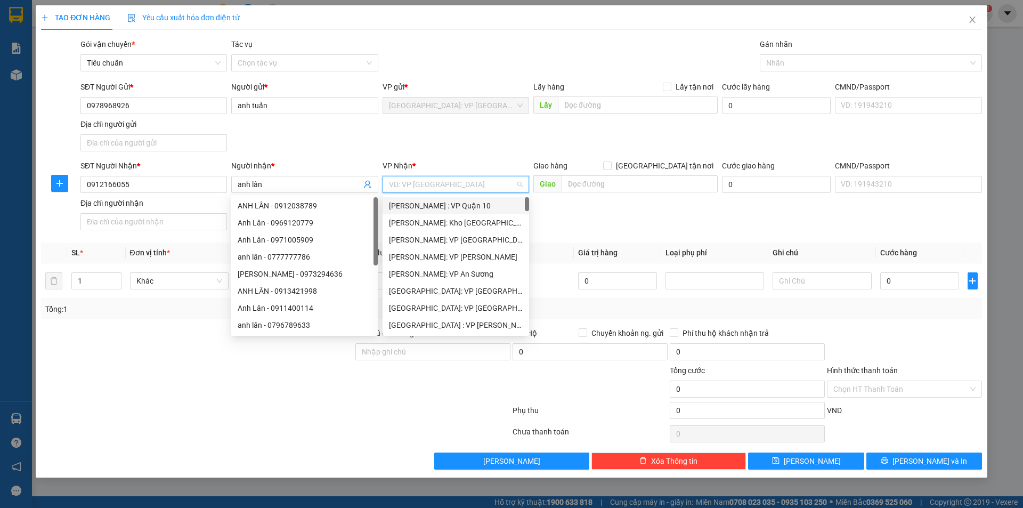
click at [454, 178] on input "search" at bounding box center [452, 184] width 126 height 16
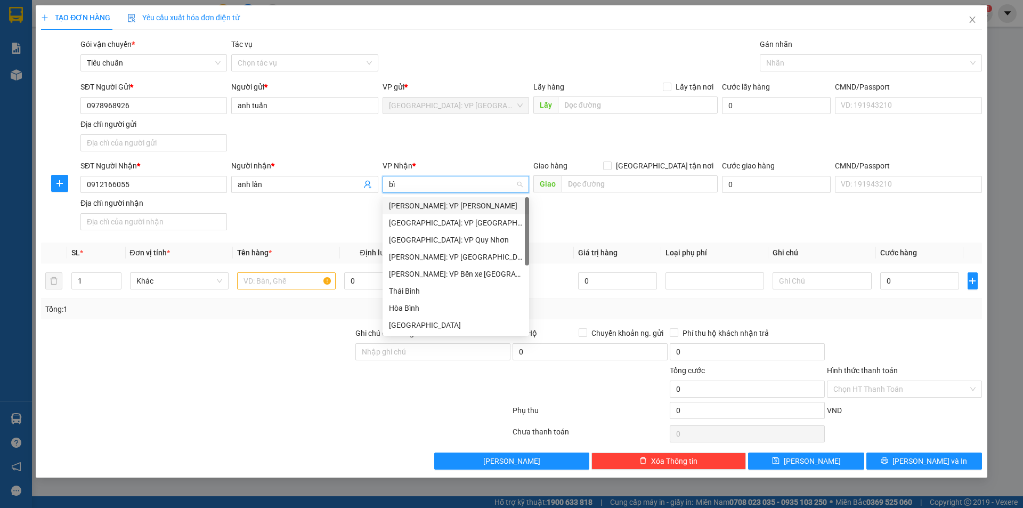
type input "b"
type input "quy"
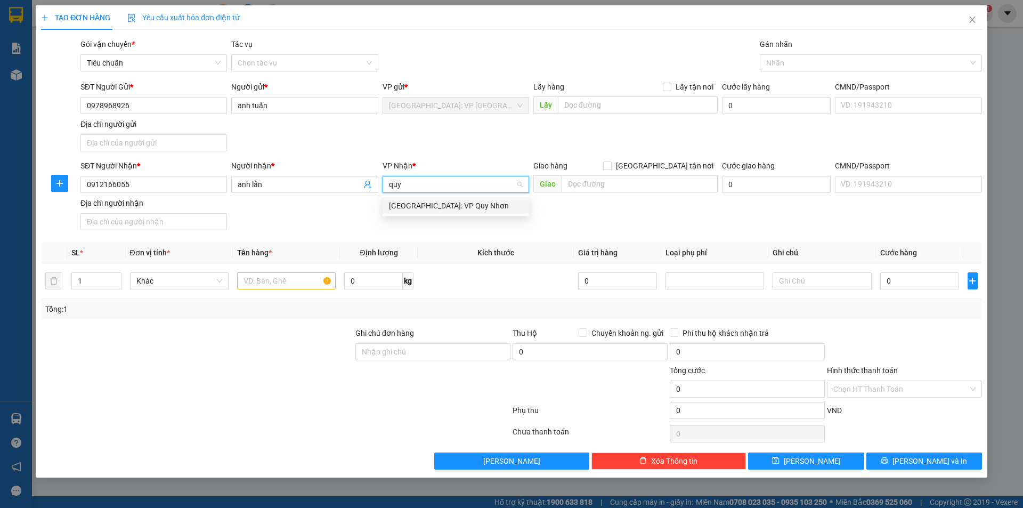
click at [459, 206] on div "Bình Định: VP Quy Nhơn" at bounding box center [456, 206] width 134 height 12
click at [257, 280] on input "text" at bounding box center [286, 280] width 99 height 17
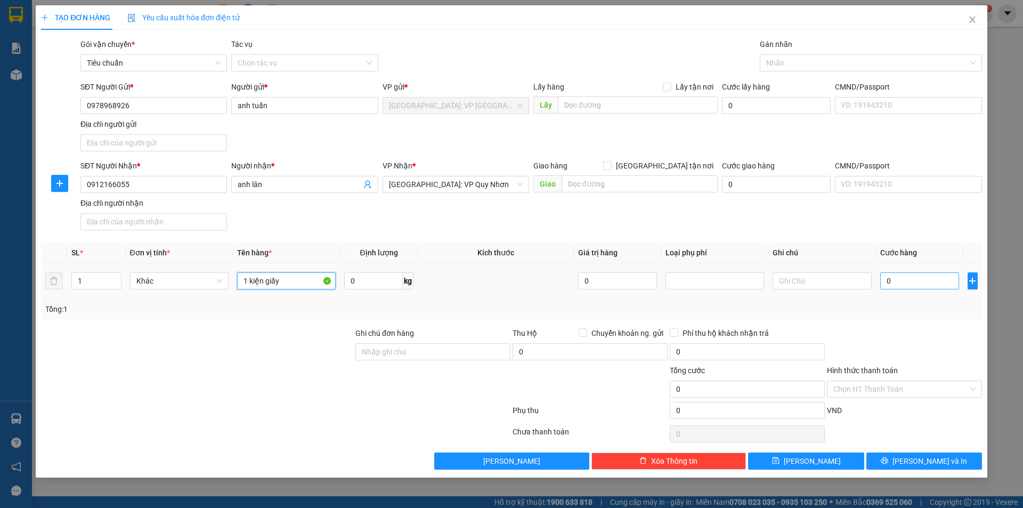
type input "1 kiện giấy"
click at [912, 275] on input "0" at bounding box center [919, 280] width 79 height 17
click at [898, 275] on input "0" at bounding box center [919, 280] width 79 height 17
type input "08"
type input "8"
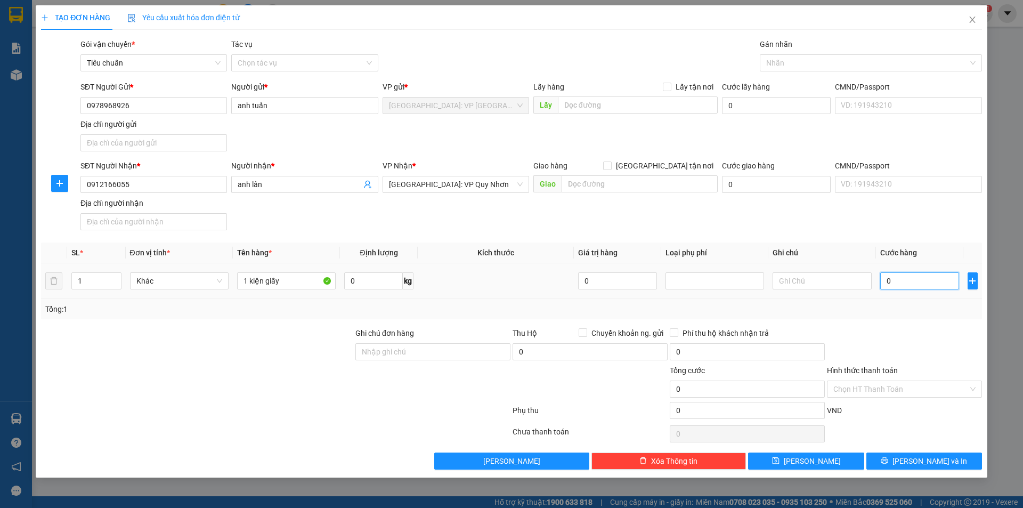
type input "8"
type input "080"
type input "80"
type input "0.800"
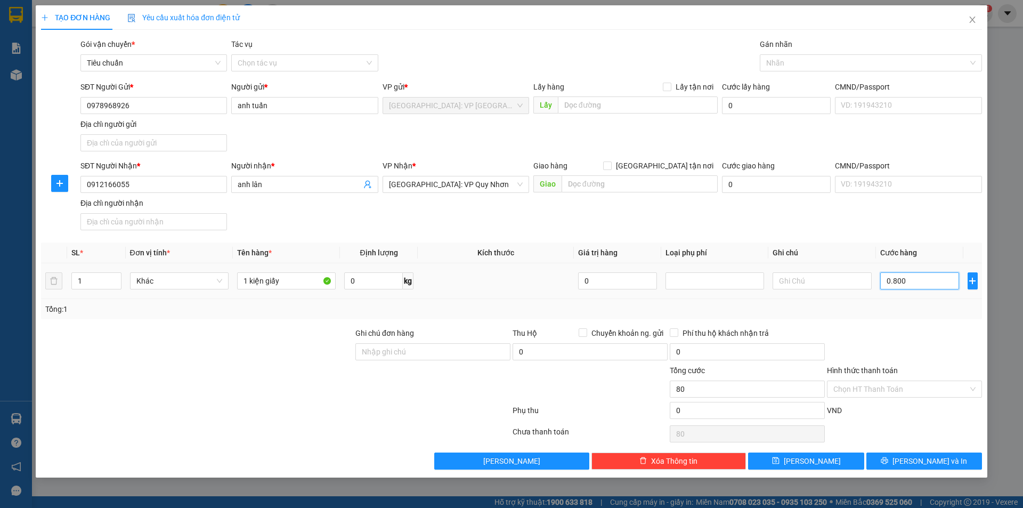
type input "800"
type input "08.000"
type input "8.000"
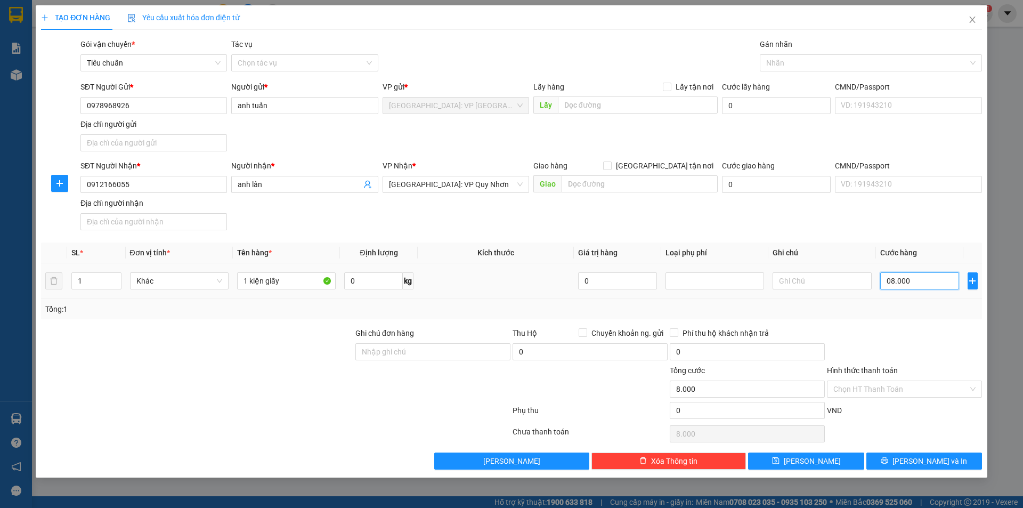
type input "080.000"
type input "80.000"
click at [897, 385] on input "Hình thức thanh toán" at bounding box center [900, 389] width 135 height 16
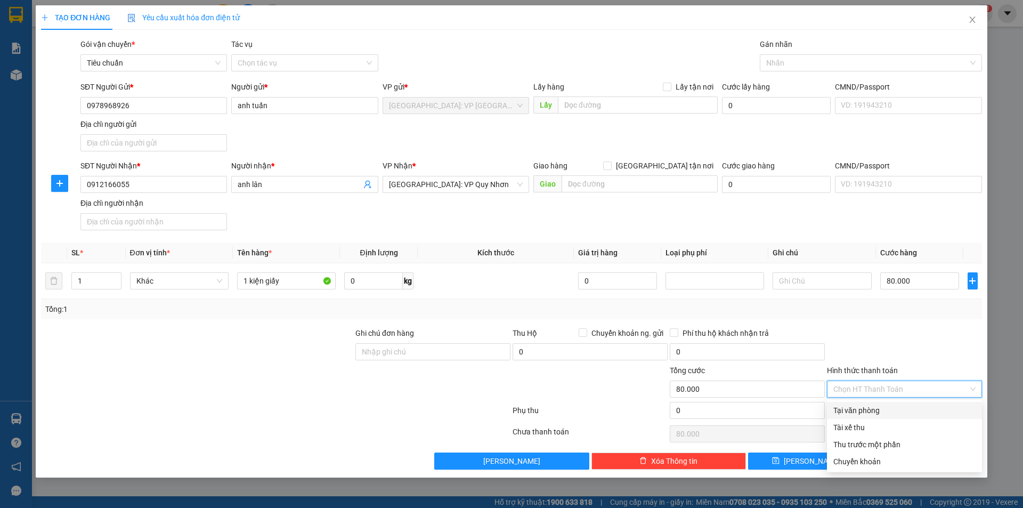
click at [862, 403] on div "Tại văn phòng" at bounding box center [904, 410] width 155 height 17
type input "0"
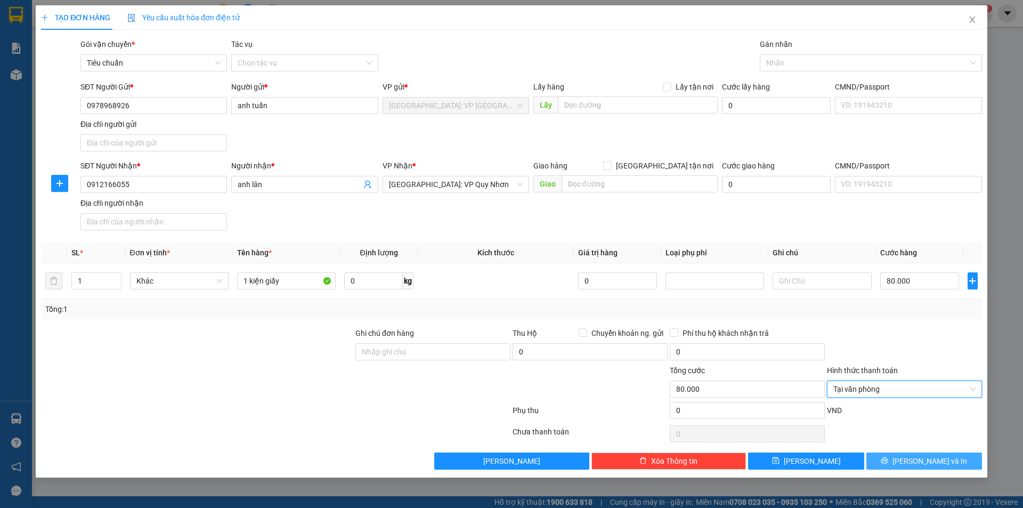
drag, startPoint x: 935, startPoint y: 463, endPoint x: 912, endPoint y: 440, distance: 32.4
click at [935, 463] on span "[PERSON_NAME] và In" at bounding box center [930, 461] width 75 height 12
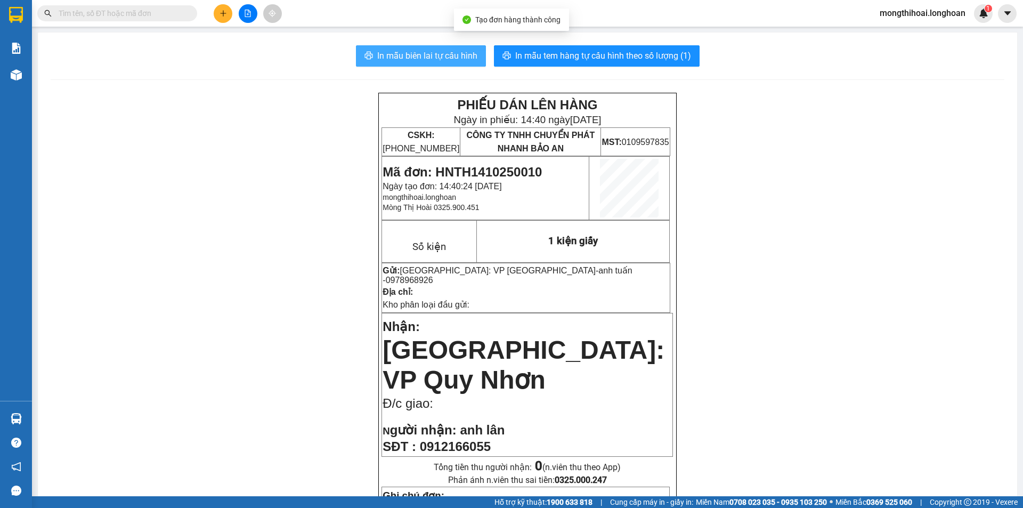
drag, startPoint x: 428, startPoint y: 51, endPoint x: 612, endPoint y: 88, distance: 188.0
click at [429, 51] on span "In mẫu biên lai tự cấu hình" at bounding box center [427, 55] width 100 height 13
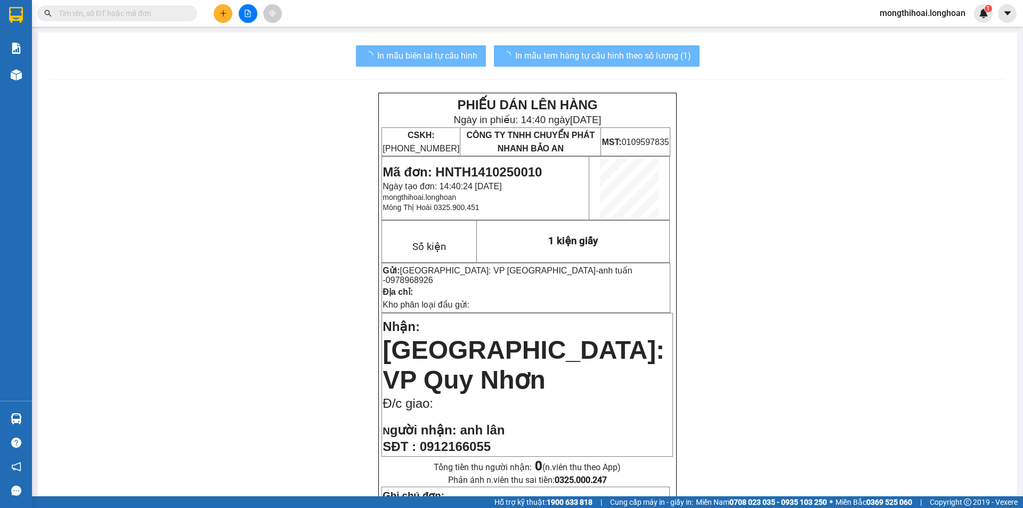
scroll to position [53, 0]
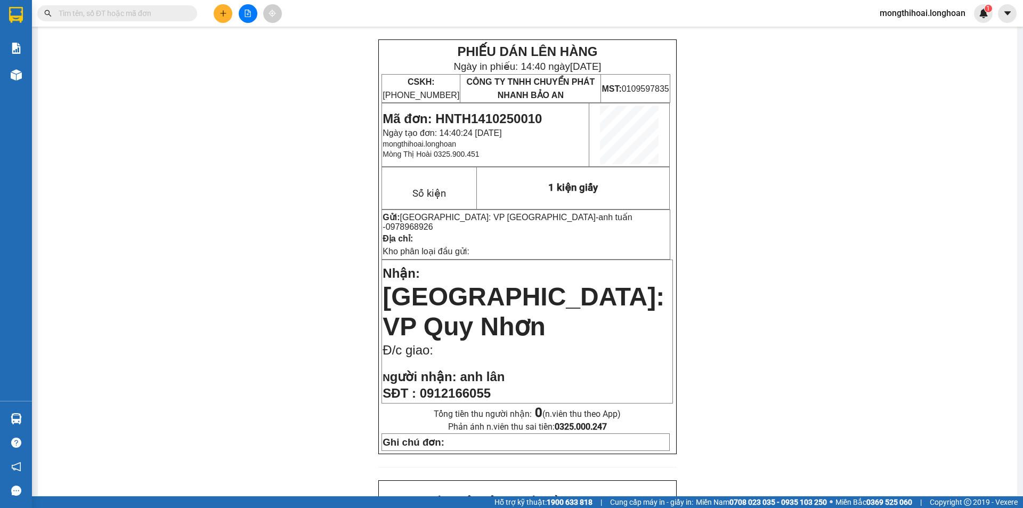
click at [170, 8] on input "text" at bounding box center [122, 13] width 126 height 12
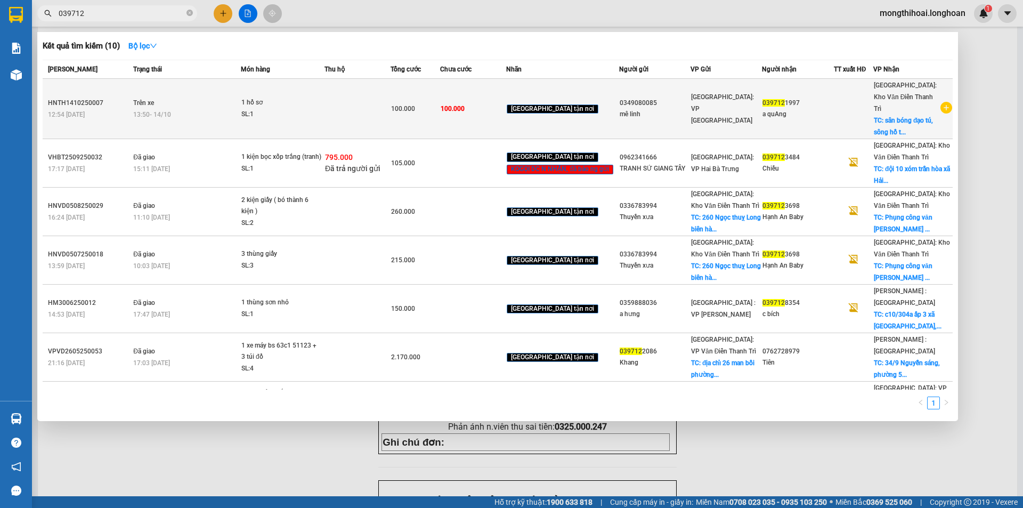
type input "039712"
click at [339, 102] on td at bounding box center [358, 109] width 66 height 60
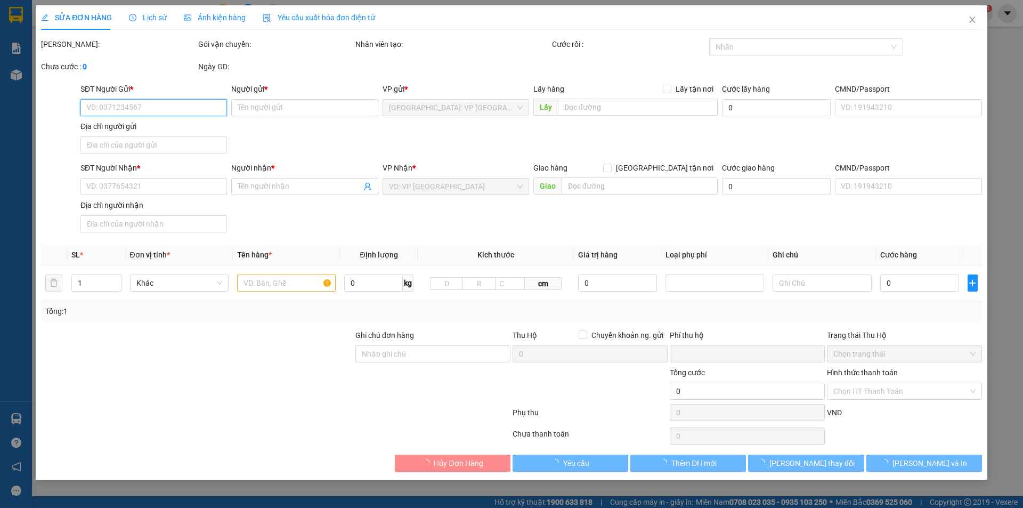
type input "0349080085"
type input "mê linh"
type input "0397121997"
type input "a quAng"
checkbox input "true"
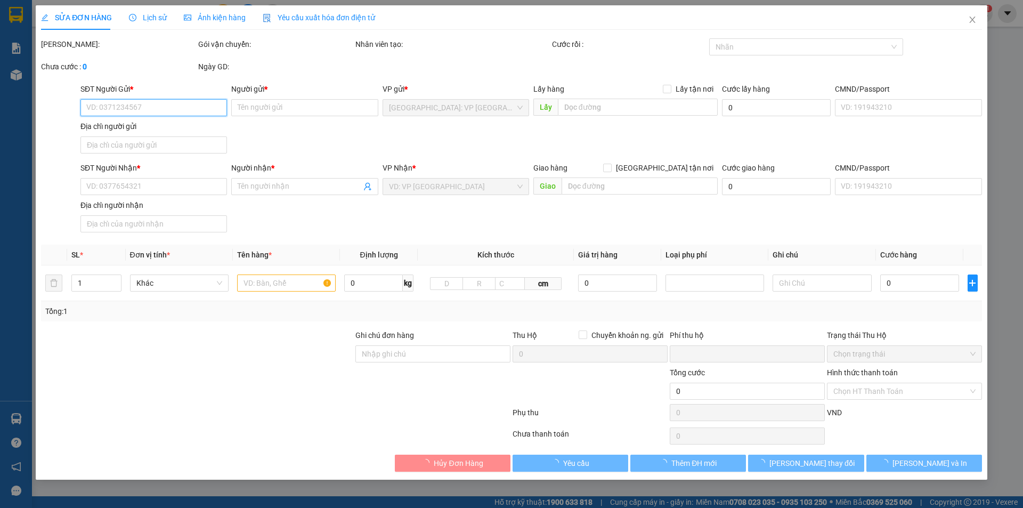
type input "sân bóng đạo tú, sông hồ thuận thành [GEOGRAPHIC_DATA]"
type input "0"
type input "100.000"
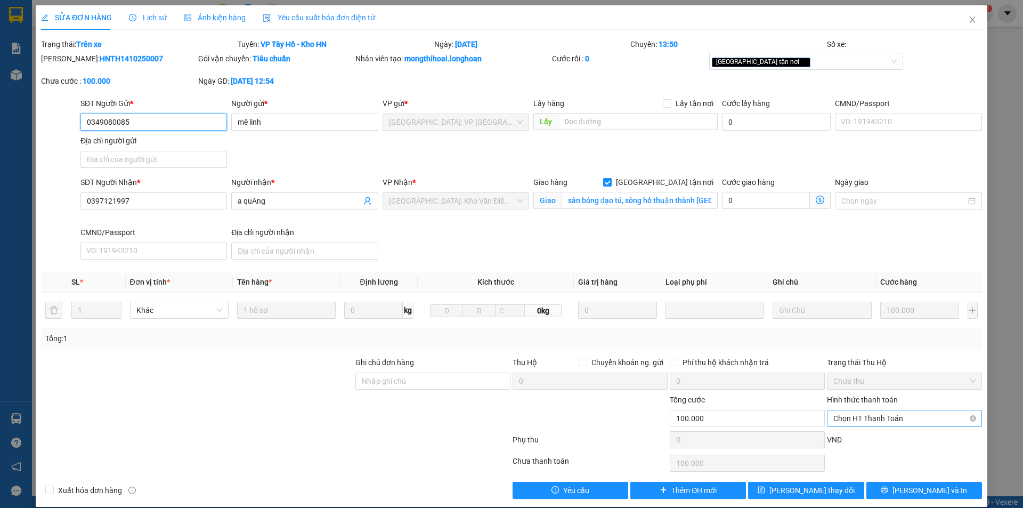
click at [884, 417] on span "Chọn HT Thanh Toán" at bounding box center [904, 418] width 142 height 16
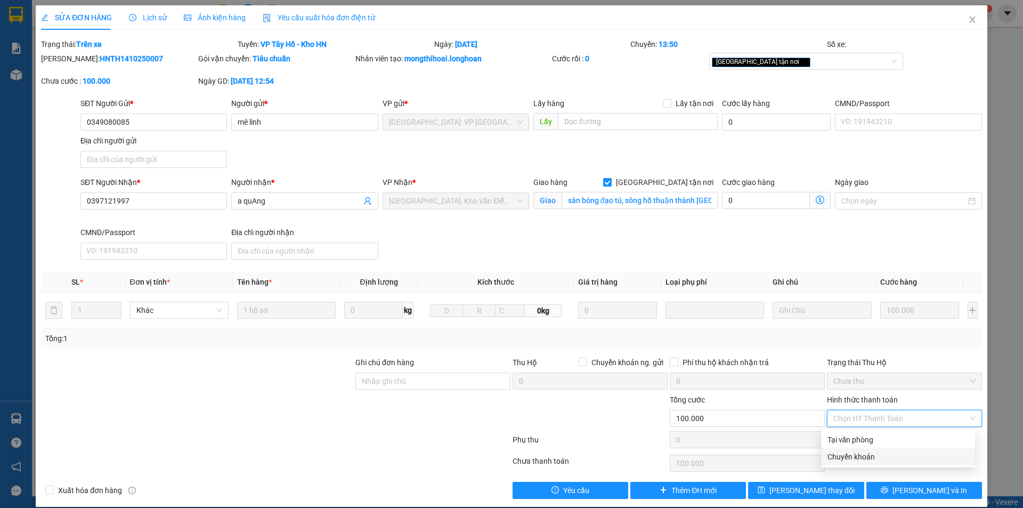
click at [862, 455] on div "Chuyển khoản" at bounding box center [898, 457] width 141 height 12
type input "0"
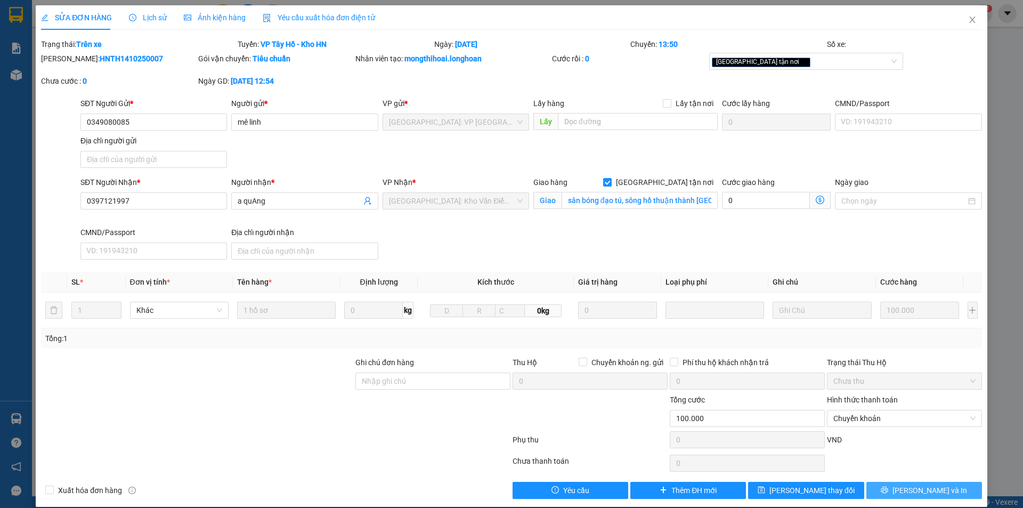
drag, startPoint x: 927, startPoint y: 489, endPoint x: 913, endPoint y: 480, distance: 16.7
click at [926, 489] on span "[PERSON_NAME] và In" at bounding box center [930, 490] width 75 height 12
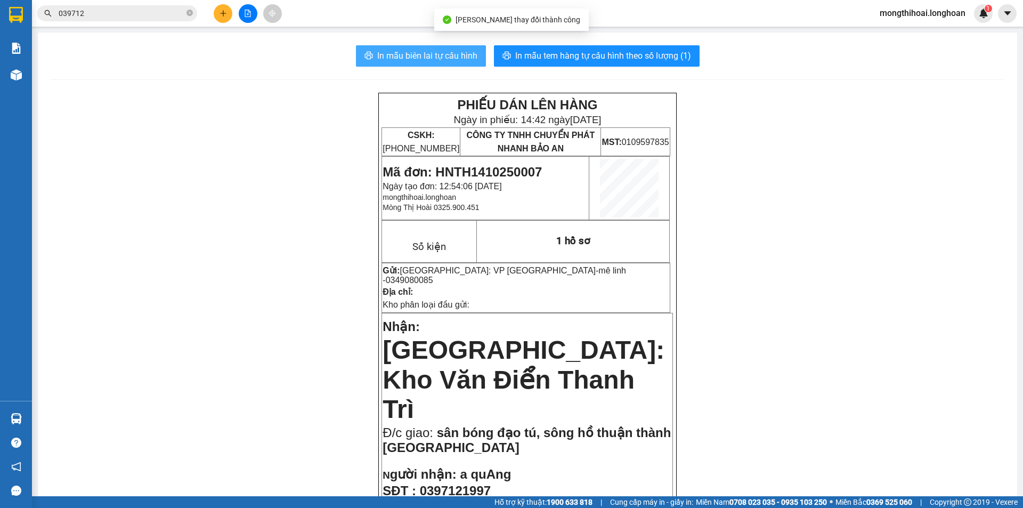
click at [434, 49] on span "In mẫu biên lai tự cấu hình" at bounding box center [427, 55] width 100 height 13
